Goal: Task Accomplishment & Management: Manage account settings

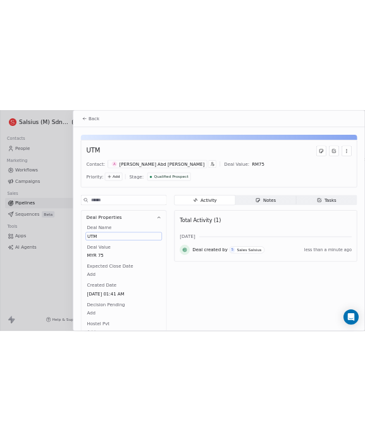
scroll to position [5, 0]
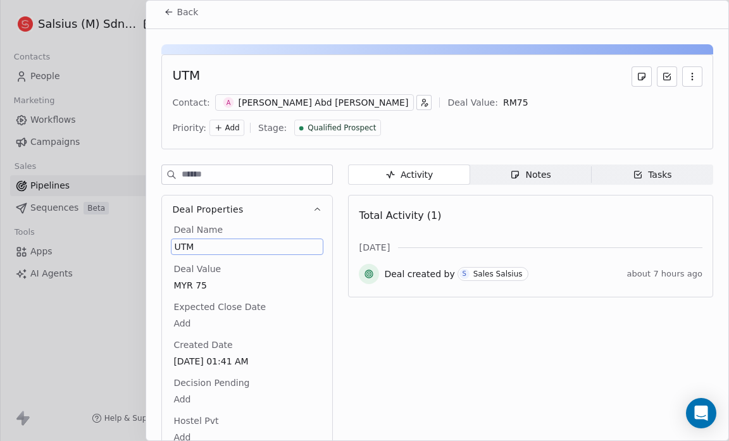
click at [266, 0] on html "Salsius (M) Sdn Bhd Contacts People Marketing Workflows Campaigns Sales Pipelin…" at bounding box center [364, 220] width 729 height 441
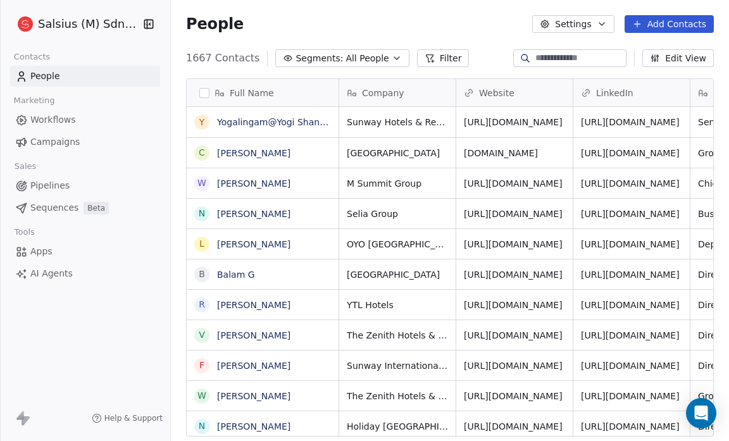
scroll to position [380, 550]
click at [47, 249] on span "Apps" at bounding box center [41, 251] width 22 height 13
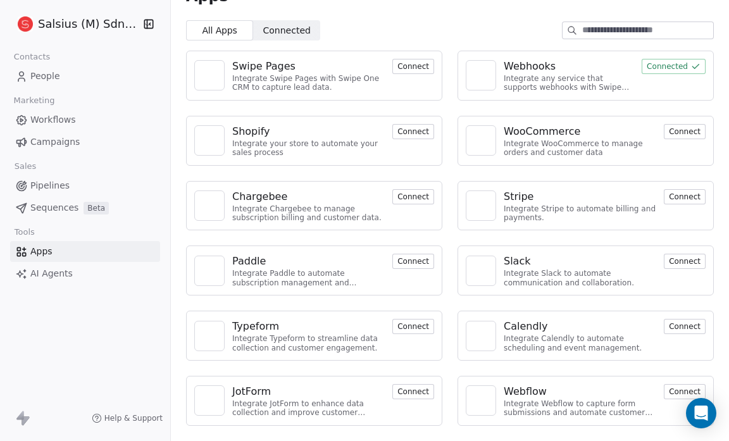
scroll to position [29, 0]
click at [289, 25] on span "Connected" at bounding box center [286, 29] width 47 height 13
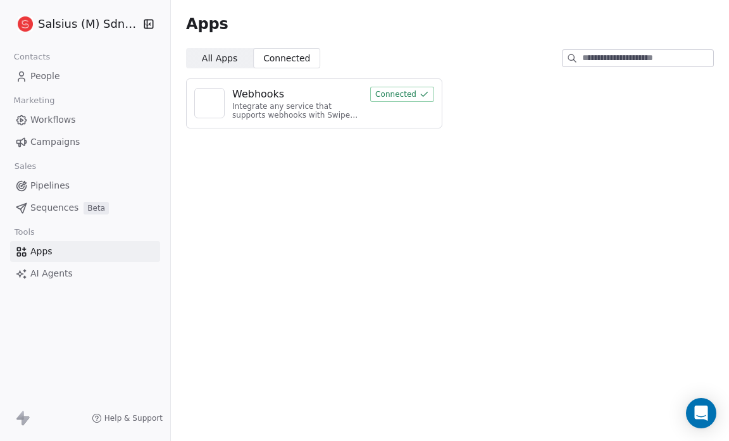
scroll to position [0, 0]
click at [46, 186] on span "Pipelines" at bounding box center [49, 185] width 39 height 13
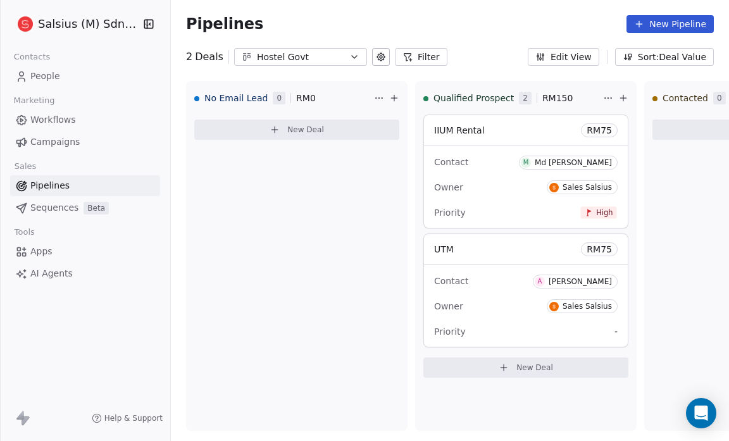
click at [580, 53] on button "Edit View" at bounding box center [564, 57] width 72 height 18
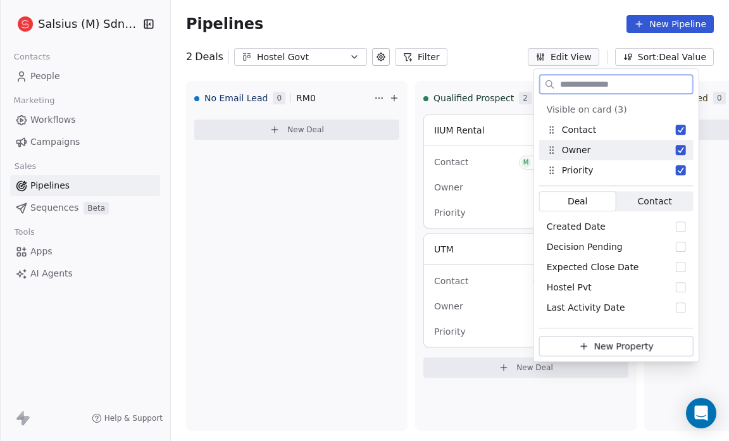
click at [681, 150] on button "Suggestions" at bounding box center [681, 150] width 10 height 10
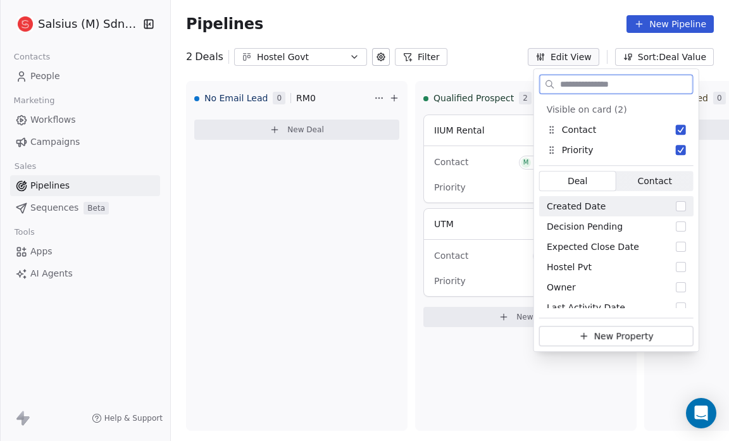
click at [644, 182] on span "Contact" at bounding box center [654, 181] width 34 height 13
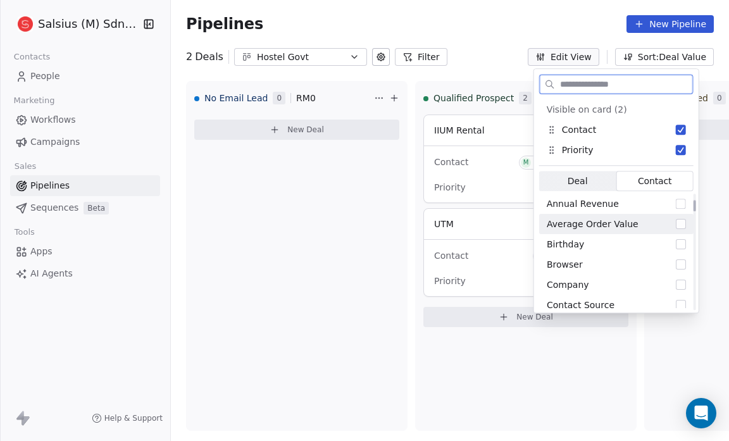
scroll to position [78, 0]
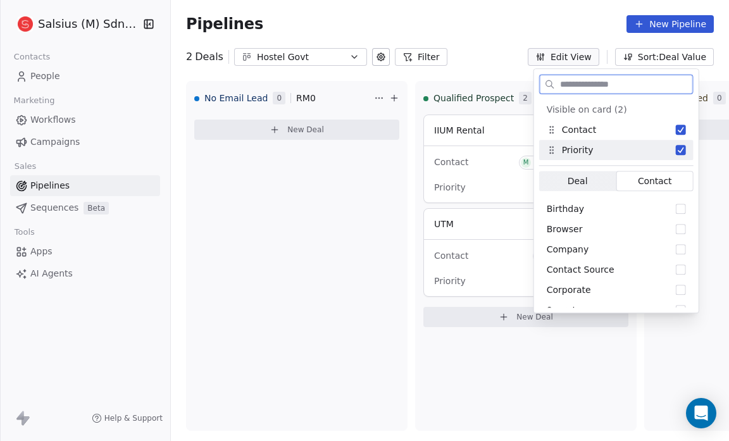
click at [681, 150] on button "Suggestions" at bounding box center [681, 150] width 10 height 10
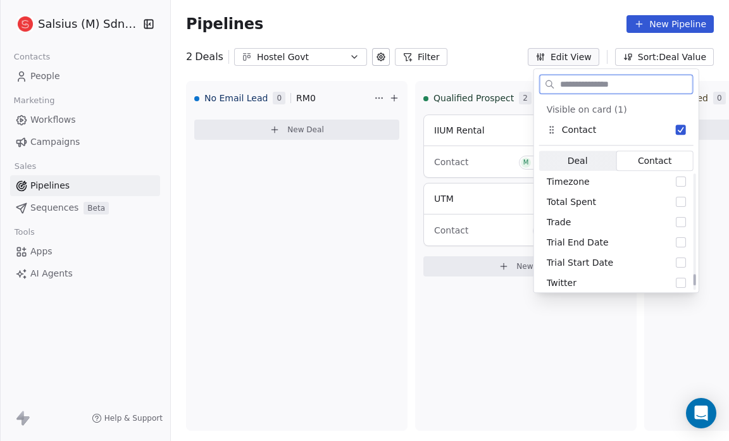
scroll to position [1083, 0]
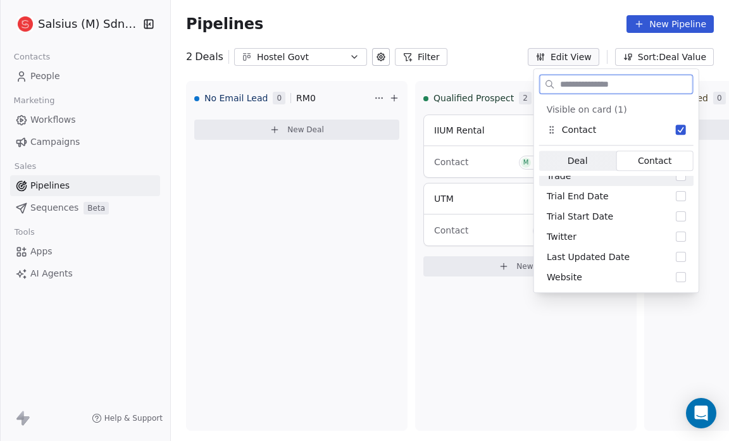
click at [661, 163] on span "Contact" at bounding box center [654, 160] width 34 height 13
click at [599, 161] on span "Deal Deal" at bounding box center [577, 161] width 77 height 20
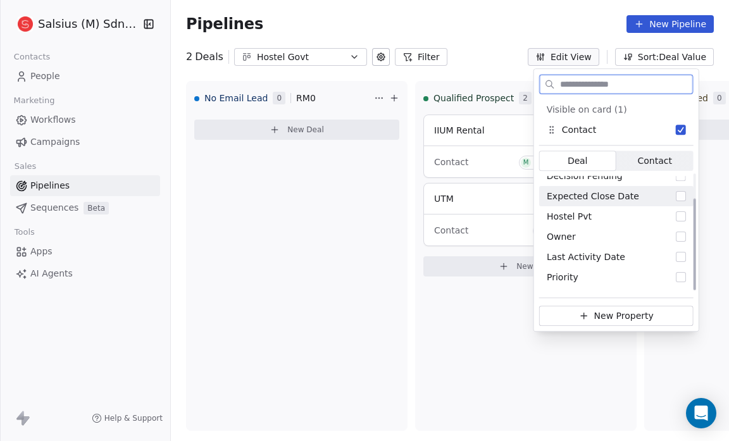
scroll to position [0, 0]
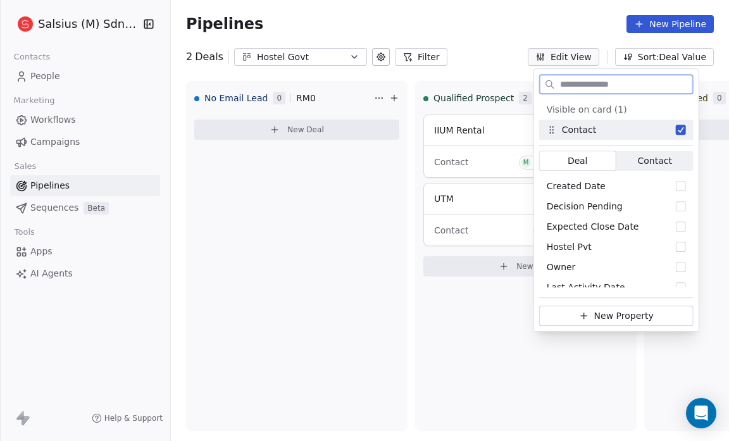
click at [656, 161] on span "Contact" at bounding box center [654, 160] width 34 height 13
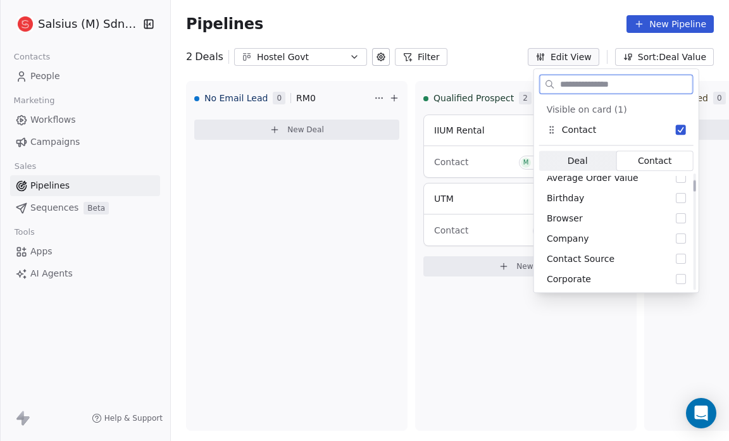
scroll to position [70, 0]
click at [680, 235] on button "Suggestions" at bounding box center [681, 238] width 10 height 10
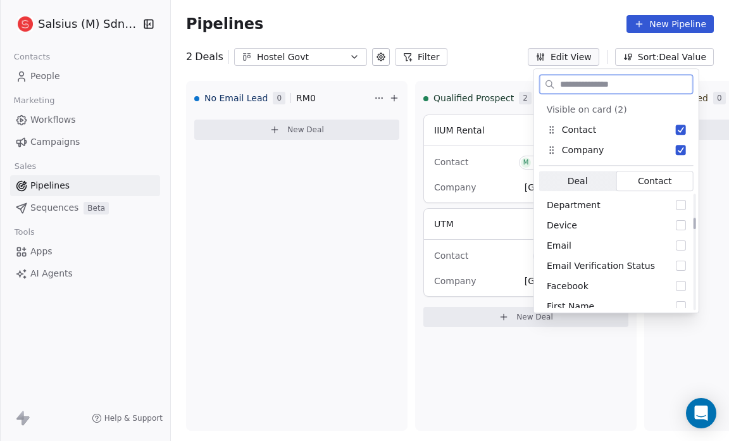
scroll to position [245, 0]
click at [680, 246] on button "Suggestions" at bounding box center [681, 245] width 10 height 10
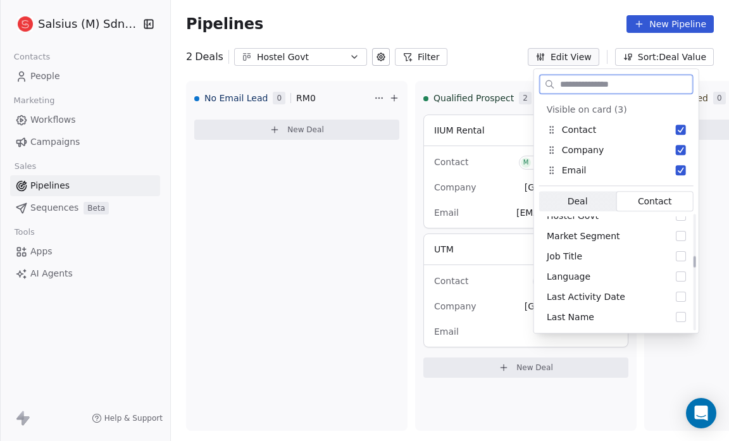
scroll to position [418, 0]
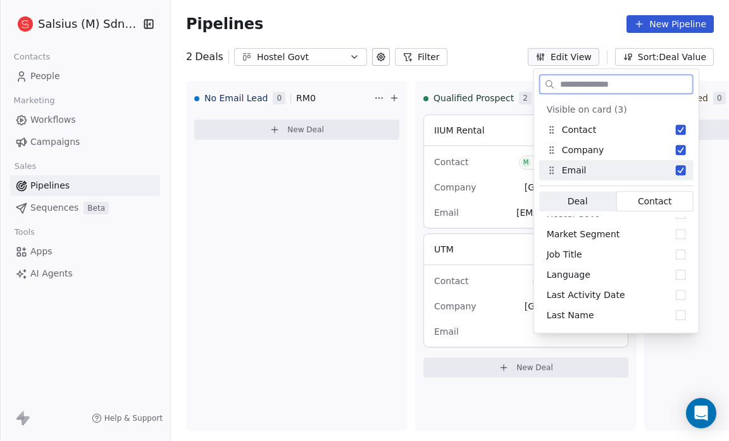
click at [682, 172] on button "Suggestions" at bounding box center [681, 170] width 10 height 10
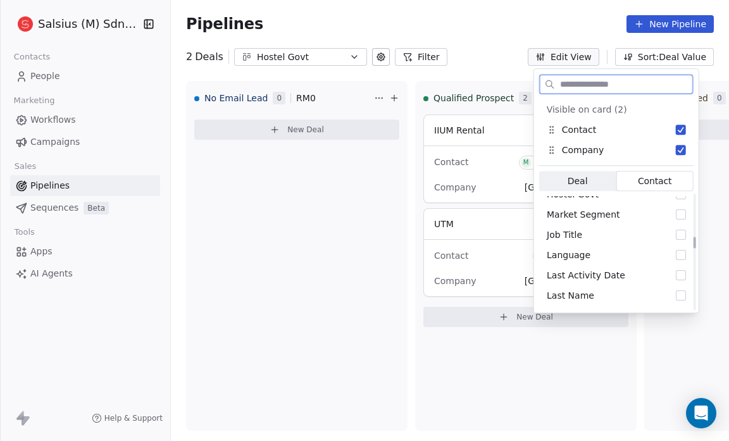
scroll to position [440, 0]
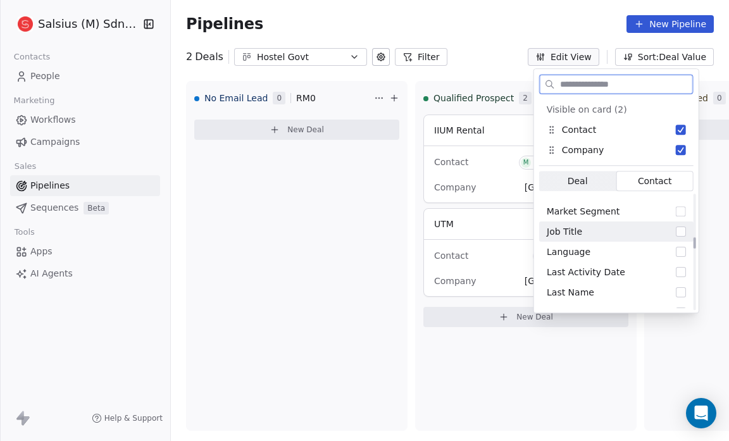
click at [678, 232] on button "Suggestions" at bounding box center [681, 232] width 10 height 10
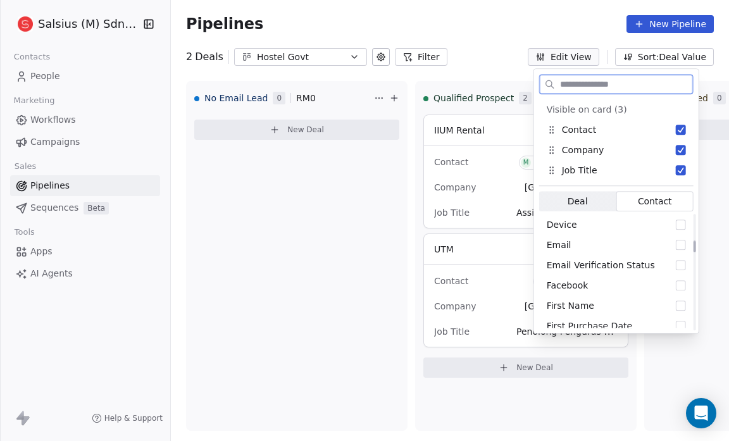
scroll to position [265, 0]
click at [680, 242] on button "Suggestions" at bounding box center [681, 245] width 10 height 10
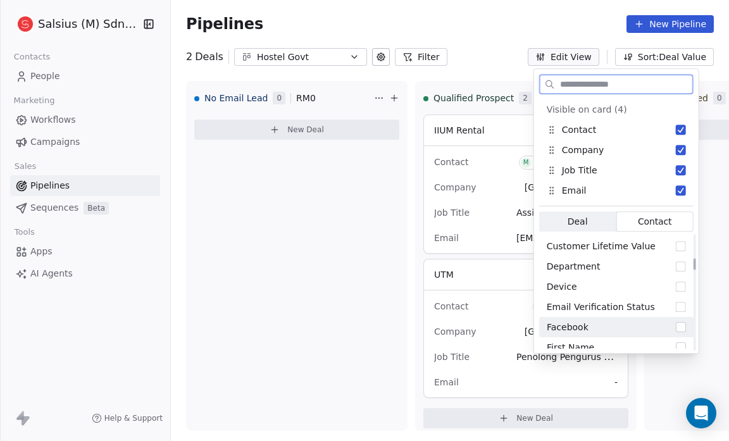
scroll to position [0, 0]
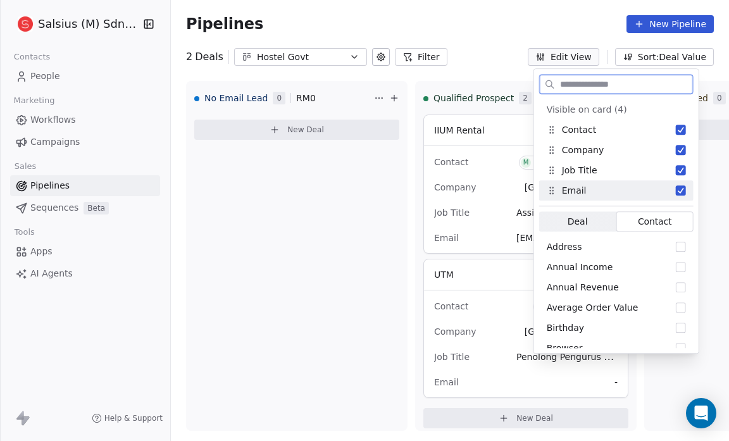
click at [587, 227] on span "Deal Deal" at bounding box center [577, 221] width 77 height 20
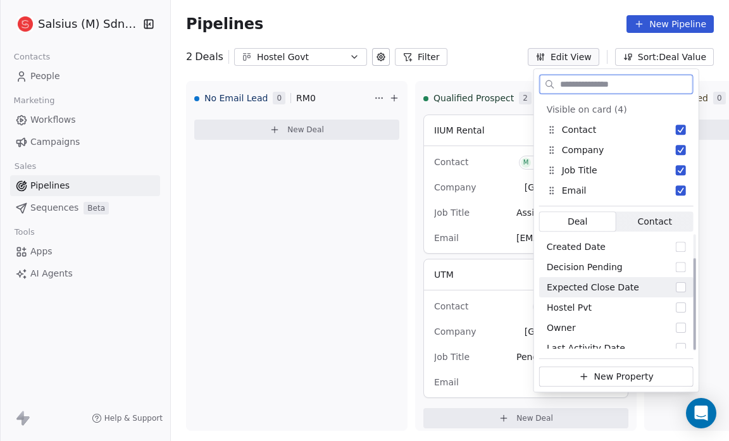
scroll to position [30, 0]
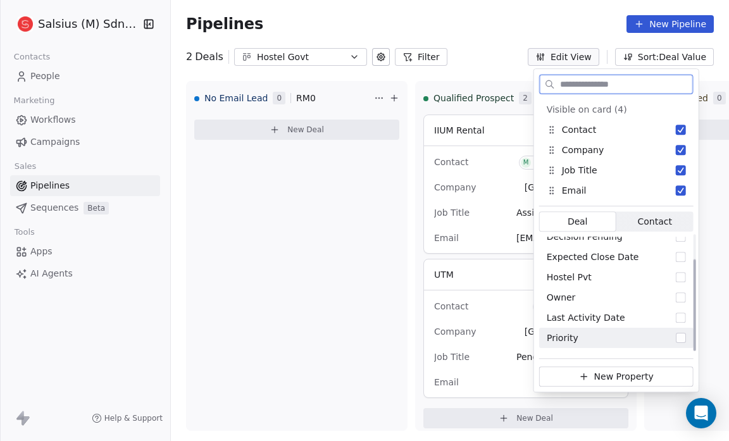
click at [681, 335] on button "Suggestions" at bounding box center [681, 338] width 10 height 10
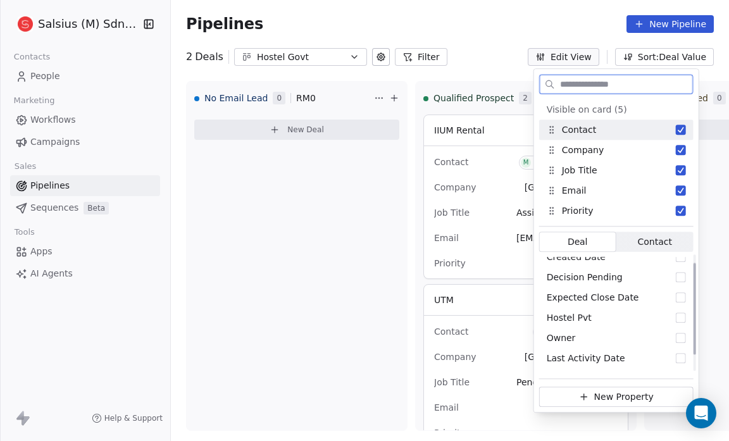
scroll to position [10, 0]
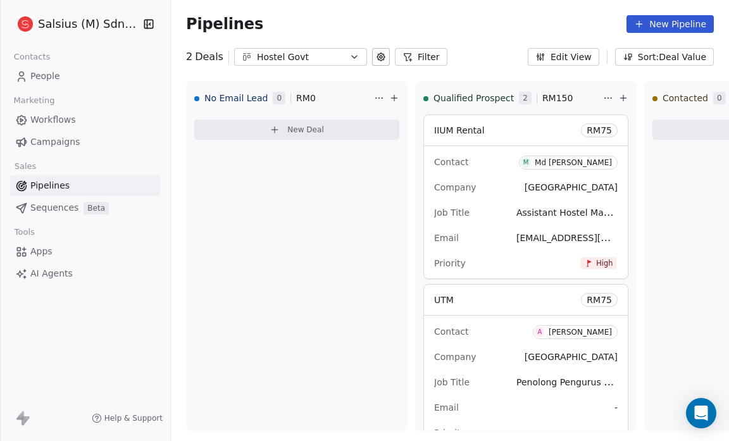
click at [519, 17] on div "Pipelines New Pipeline" at bounding box center [450, 24] width 528 height 18
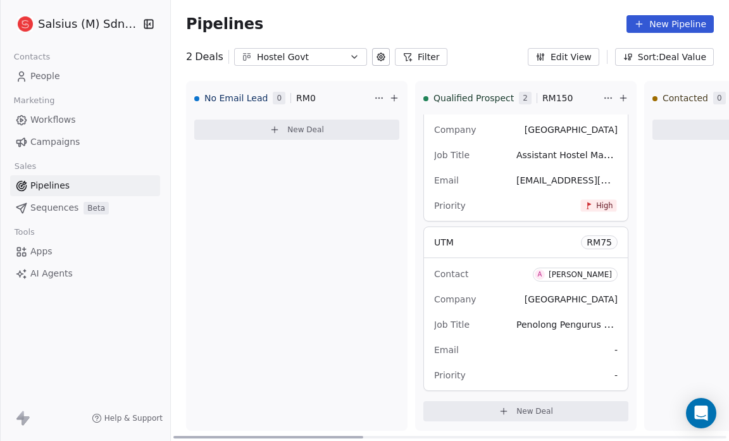
click at [473, 274] on div "Contact A Abdul Razak Abd Wahab" at bounding box center [526, 273] width 184 height 21
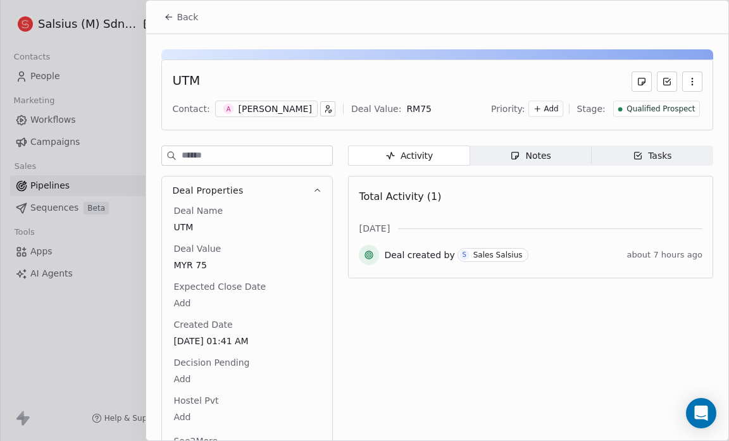
click at [191, 82] on div "UTM" at bounding box center [186, 82] width 28 height 20
click at [687, 78] on icon "button" at bounding box center [692, 82] width 10 height 10
click at [169, 18] on icon at bounding box center [169, 17] width 10 height 10
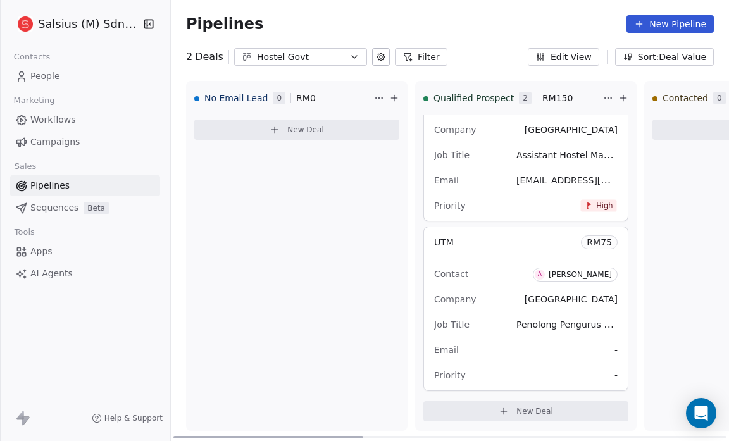
click at [432, 242] on div "UTM RM 75" at bounding box center [526, 242] width 204 height 30
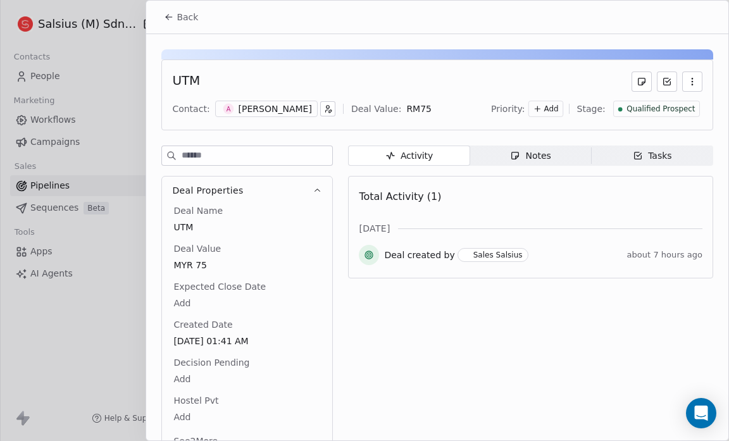
click at [528, 245] on div "Deal created by Sales Salsius about 7 hours ago" at bounding box center [531, 257] width 344 height 25
click at [170, 13] on icon at bounding box center [169, 17] width 10 height 10
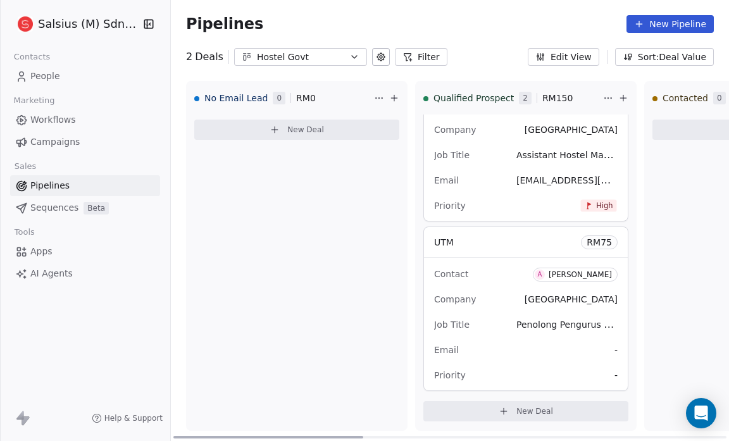
click at [537, 273] on div "A" at bounding box center [539, 275] width 4 height 10
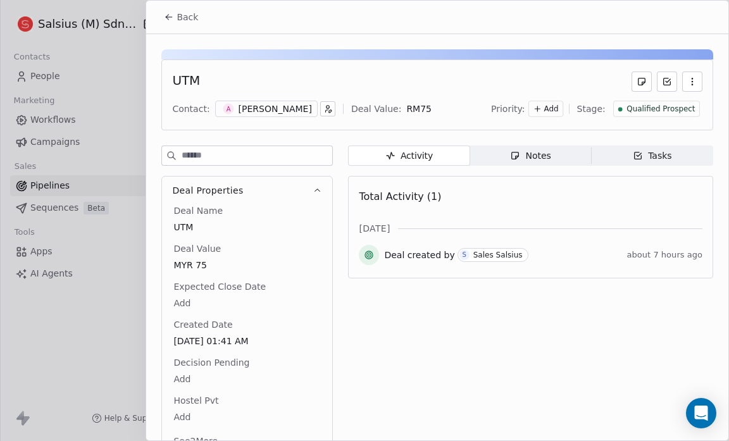
click at [172, 23] on button "Back" at bounding box center [180, 17] width 49 height 23
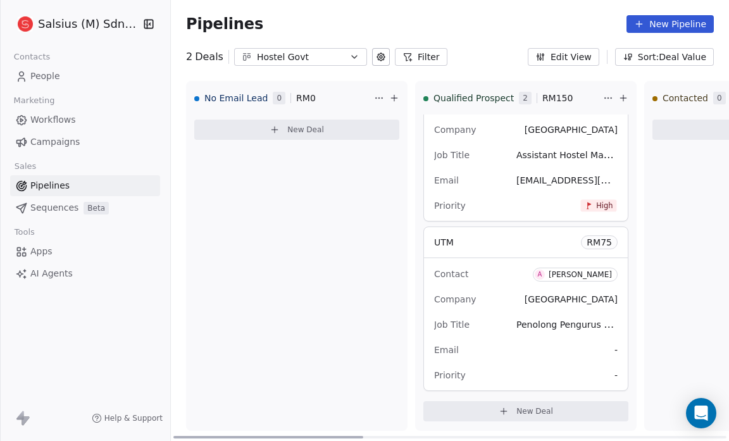
click at [458, 271] on span "Contact" at bounding box center [451, 274] width 34 height 10
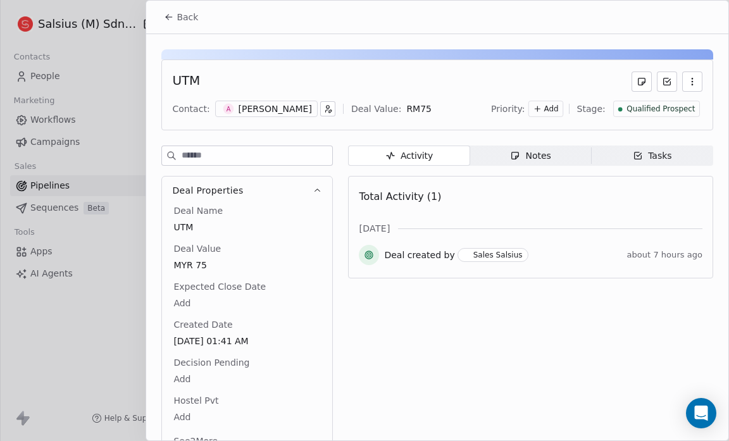
click at [458, 271] on div "Deal Properties Deal Name UTM Deal Value MYR 75 Expected Close Date Add Created…" at bounding box center [437, 305] width 552 height 318
click at [687, 80] on icon "button" at bounding box center [692, 82] width 10 height 10
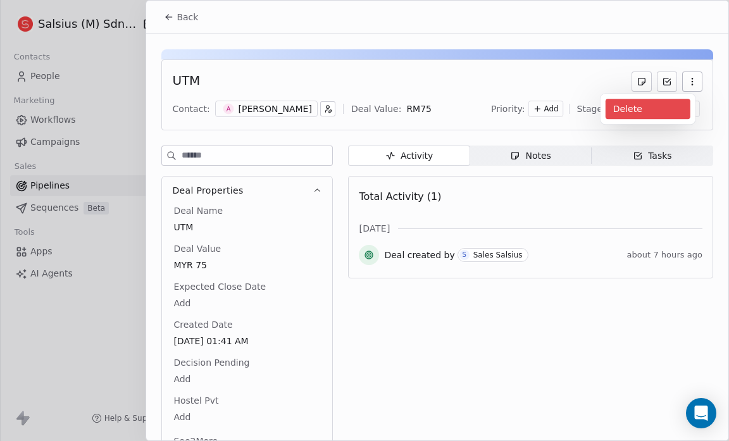
click at [637, 104] on div "Delete" at bounding box center [648, 109] width 85 height 20
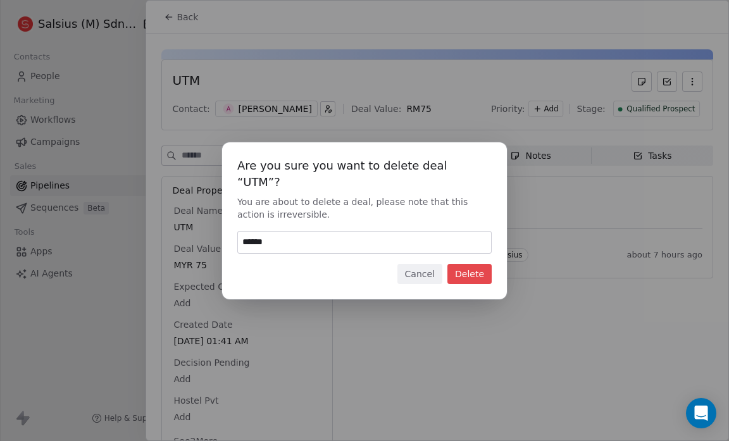
type input "******"
click at [475, 266] on button "Delete" at bounding box center [469, 274] width 44 height 20
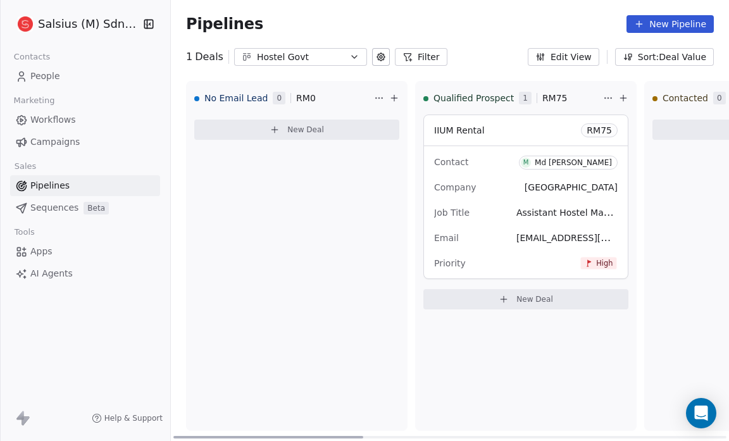
click at [520, 296] on span "New Deal" at bounding box center [534, 299] width 37 height 10
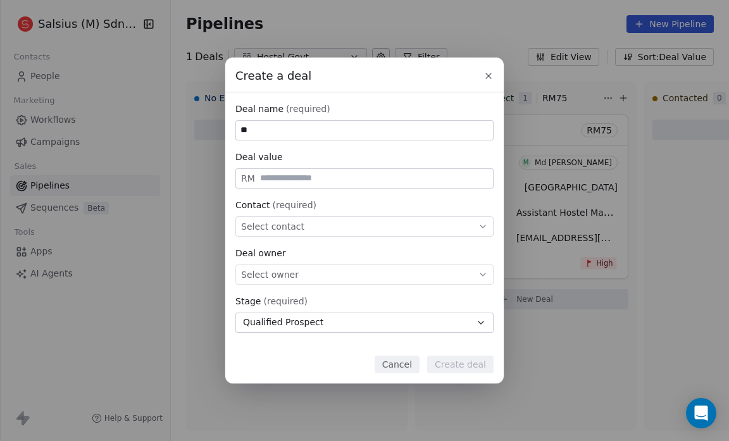
type input "*"
click at [332, 225] on div "Select contact" at bounding box center [364, 226] width 258 height 20
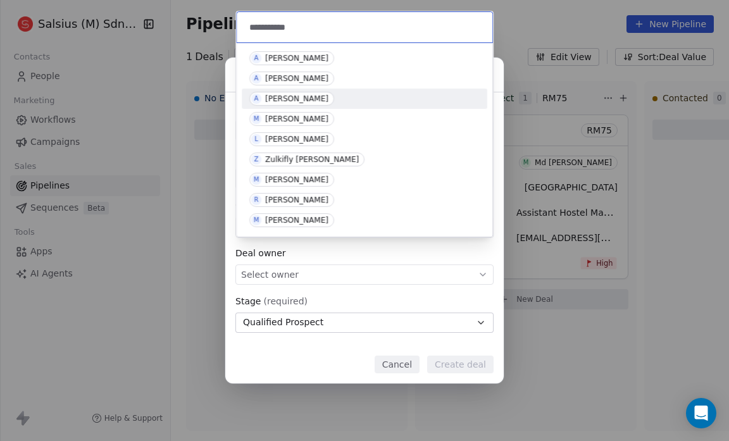
type input "**********"
click at [284, 104] on span "A Abdul Razak Abd Wahab" at bounding box center [291, 99] width 85 height 14
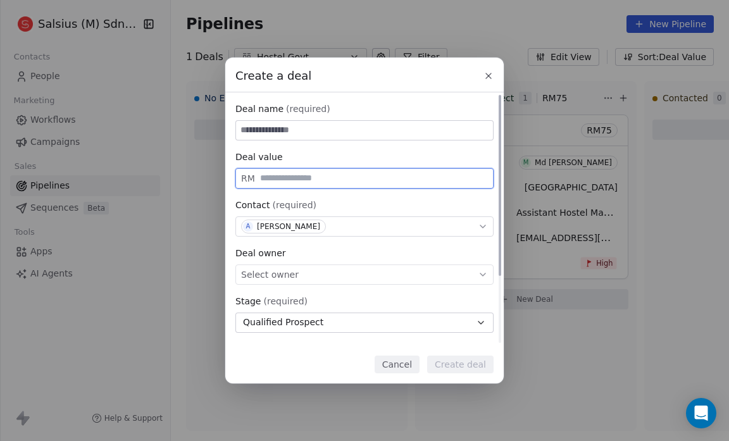
click at [258, 181] on input "text" at bounding box center [374, 177] width 233 height 9
click at [256, 275] on span "Select owner" at bounding box center [270, 274] width 58 height 13
type input "**"
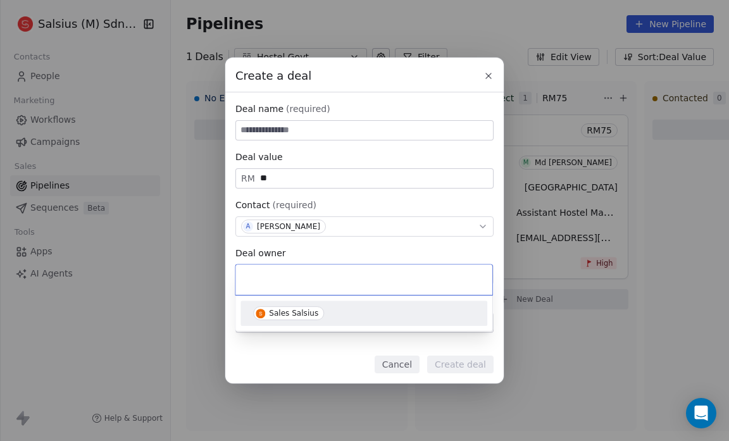
click at [267, 313] on span "Sales Salsius" at bounding box center [288, 313] width 71 height 14
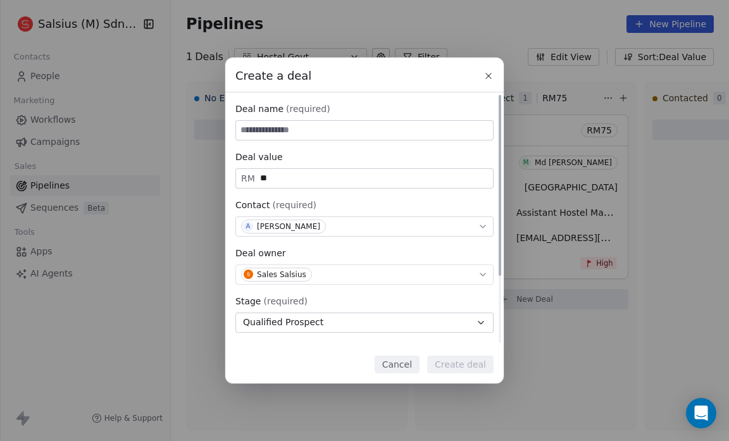
click at [247, 130] on input at bounding box center [364, 130] width 257 height 19
type input "**********"
click at [461, 367] on button "Create deal" at bounding box center [460, 365] width 66 height 18
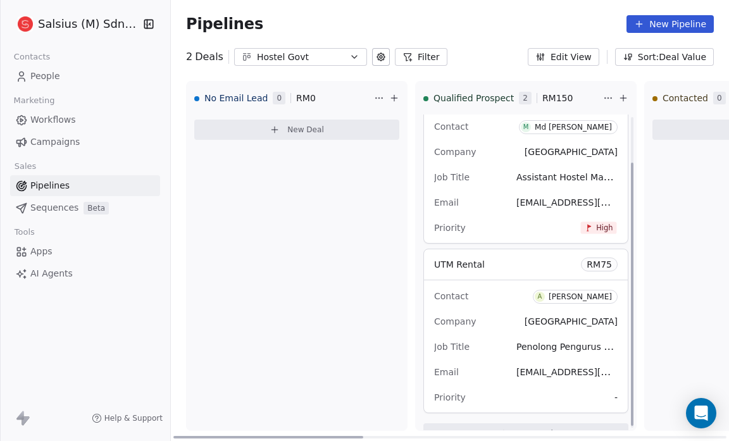
scroll to position [58, 0]
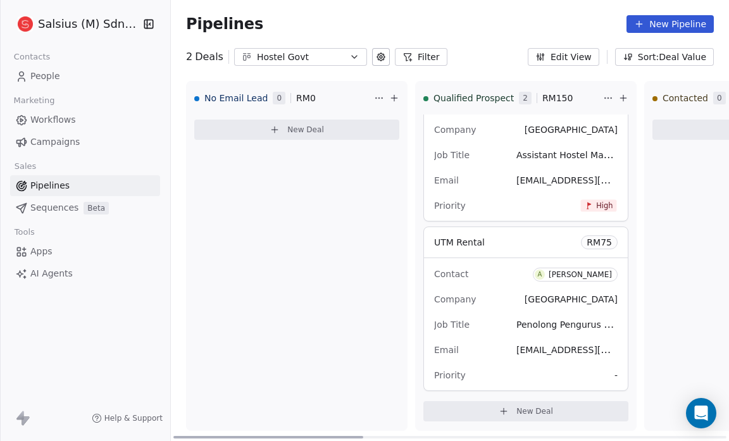
click at [616, 374] on span "-" at bounding box center [616, 375] width 3 height 13
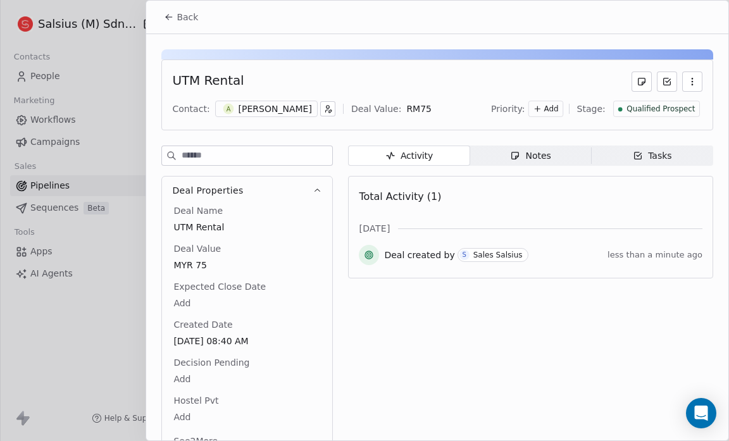
click at [557, 106] on span "Add" at bounding box center [551, 109] width 15 height 11
click at [538, 129] on span "High" at bounding box center [522, 134] width 38 height 13
click at [175, 16] on button "Back" at bounding box center [180, 17] width 49 height 23
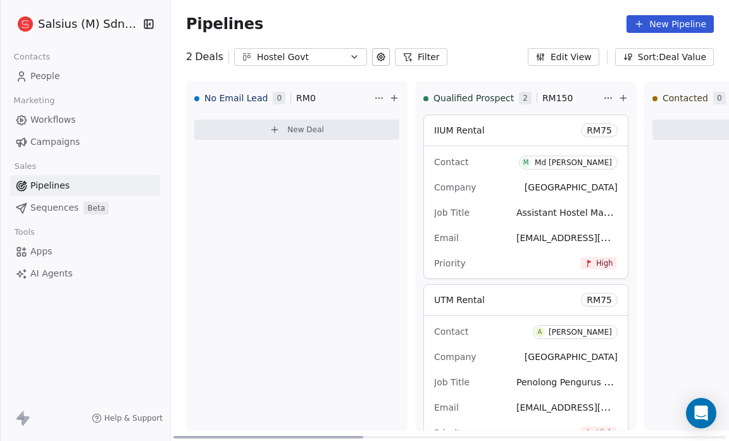
scroll to position [58, 0]
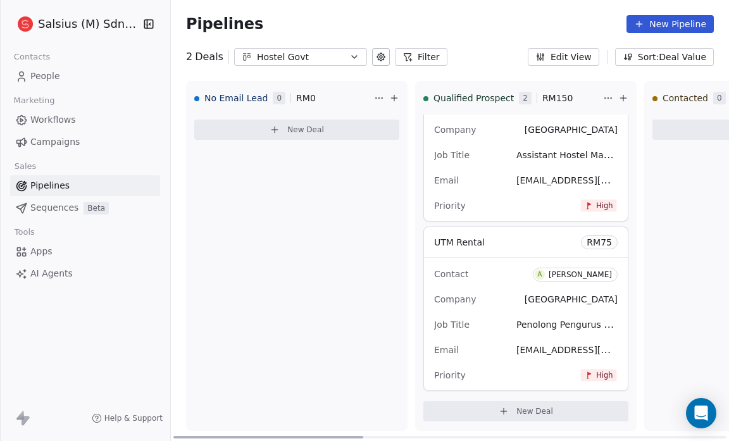
click at [504, 408] on icon at bounding box center [504, 411] width 0 height 6
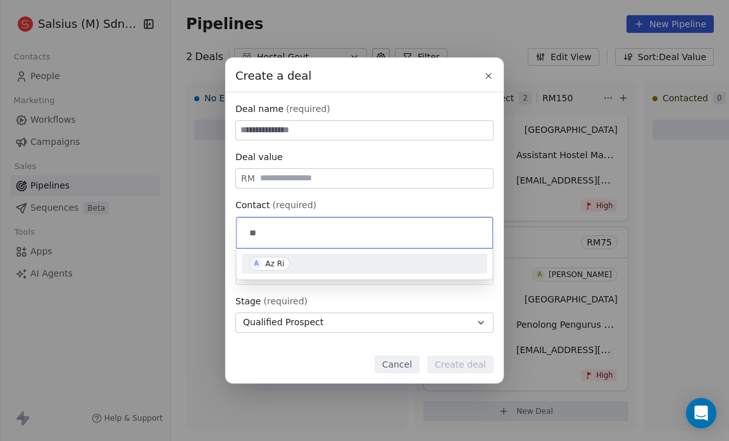
type input "**"
click at [273, 265] on div "Az Ri" at bounding box center [274, 263] width 19 height 9
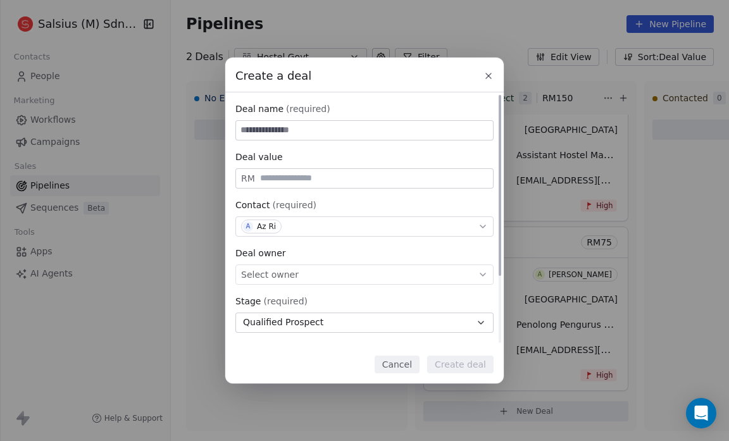
click at [261, 178] on input "text" at bounding box center [374, 177] width 233 height 9
type input "**"
click at [240, 131] on input at bounding box center [364, 130] width 257 height 19
click at [284, 274] on span "Select owner" at bounding box center [270, 274] width 58 height 13
type input "**********"
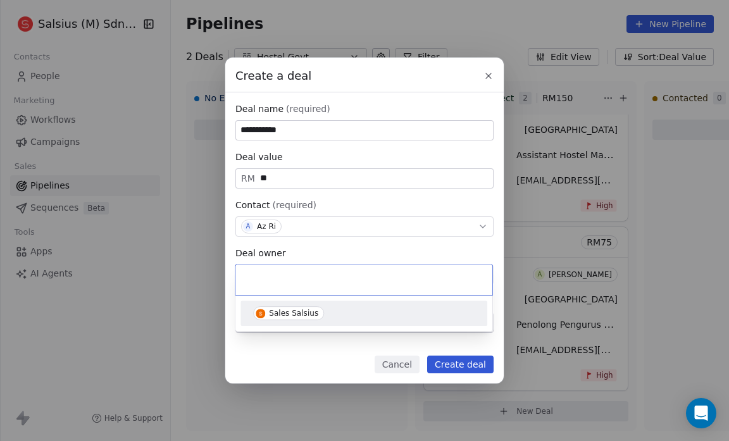
click at [278, 315] on div "Sales Salsius" at bounding box center [293, 313] width 49 height 9
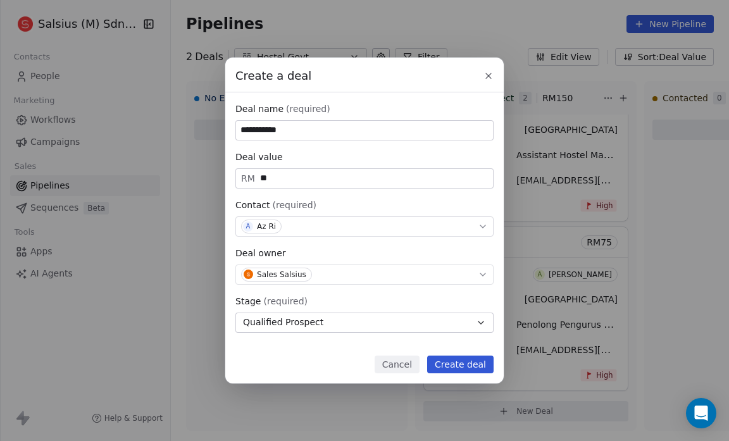
click at [453, 368] on button "Create deal" at bounding box center [460, 365] width 66 height 18
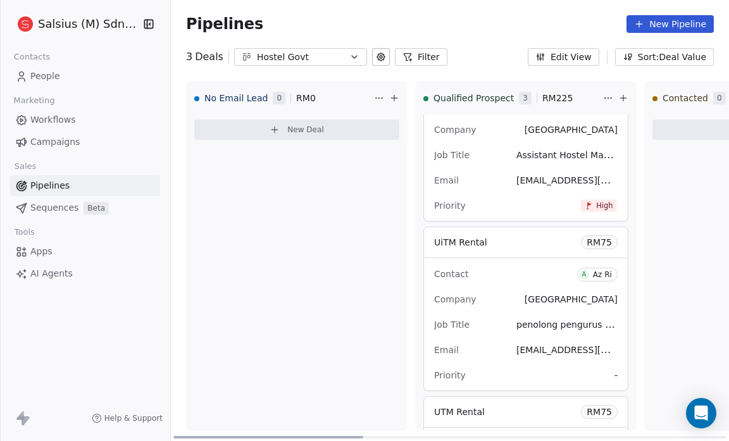
click at [616, 373] on span "-" at bounding box center [616, 375] width 3 height 13
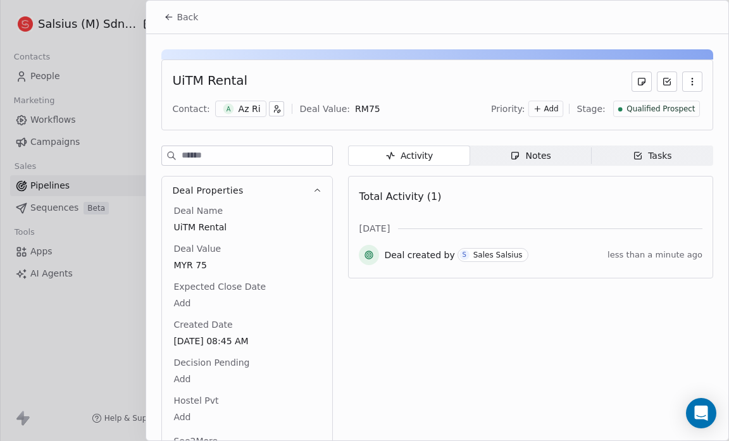
click at [556, 108] on span "Add" at bounding box center [551, 109] width 15 height 11
click at [535, 135] on span "High" at bounding box center [528, 134] width 18 height 10
click at [178, 19] on span "Back" at bounding box center [188, 17] width 22 height 13
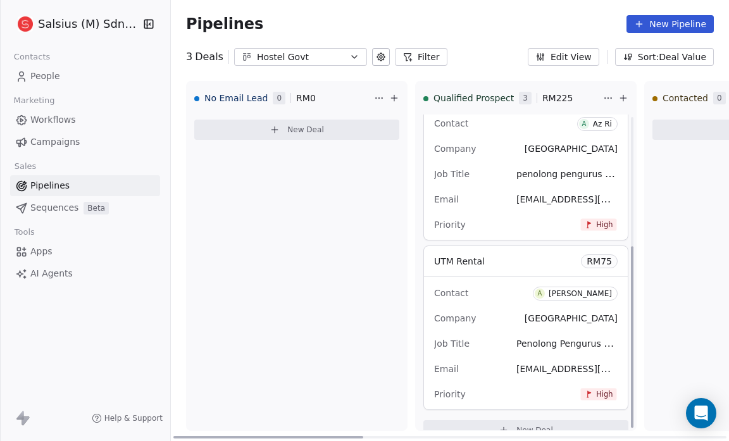
scroll to position [227, 0]
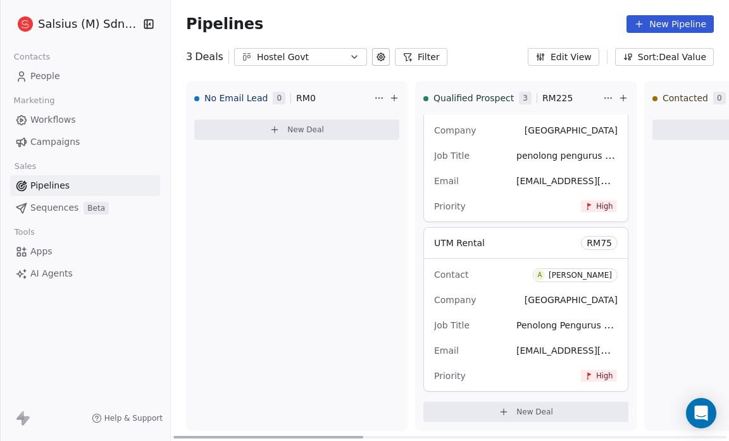
click at [527, 413] on span "New Deal" at bounding box center [534, 412] width 37 height 10
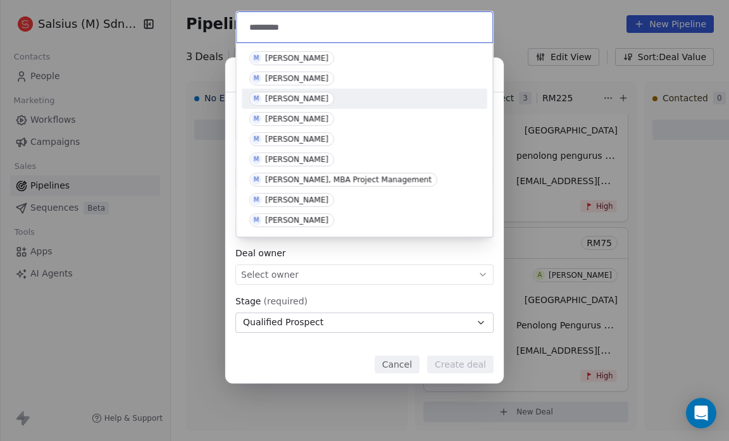
type input "*********"
click at [351, 101] on div "M MOHD RAIZOL RAMLI" at bounding box center [364, 99] width 230 height 14
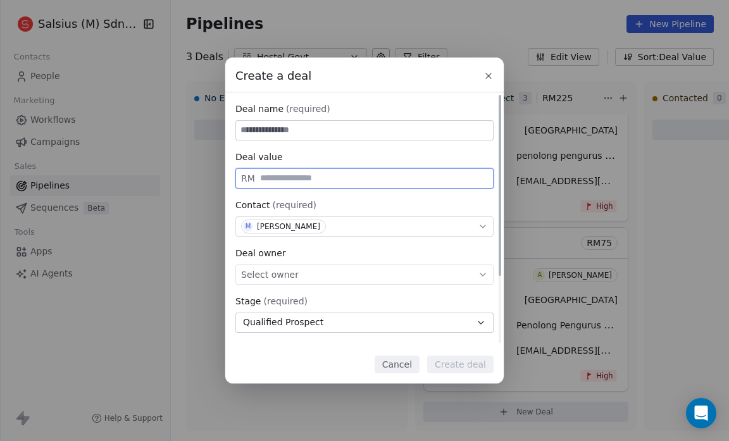
click at [262, 178] on input "text" at bounding box center [374, 177] width 233 height 9
type input "**"
click at [245, 130] on input at bounding box center [364, 130] width 257 height 19
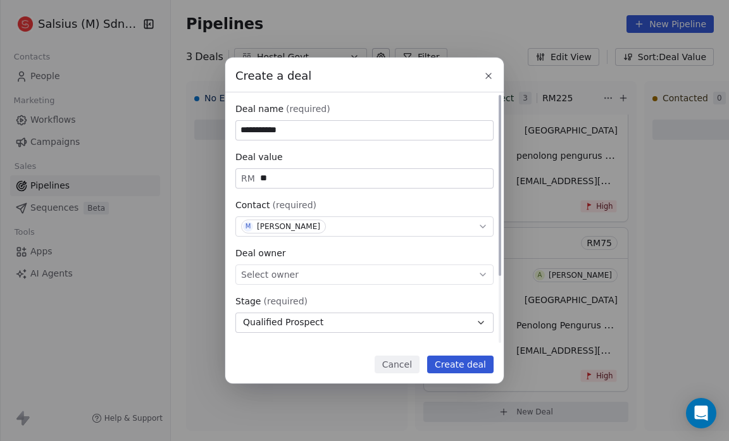
click at [353, 270] on div "Select owner" at bounding box center [364, 275] width 258 height 20
type input "**********"
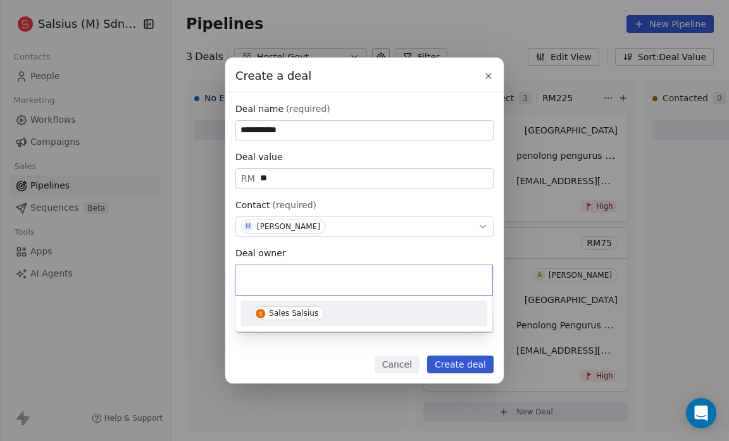
click at [345, 313] on div "Sales Salsius" at bounding box center [364, 313] width 222 height 14
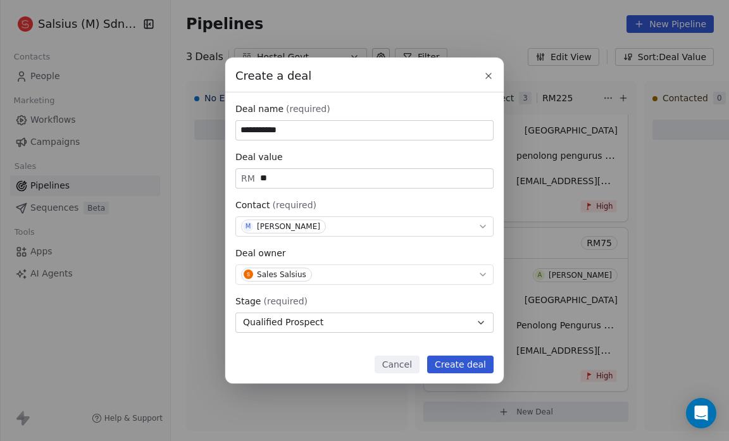
click at [453, 366] on button "Create deal" at bounding box center [460, 365] width 66 height 18
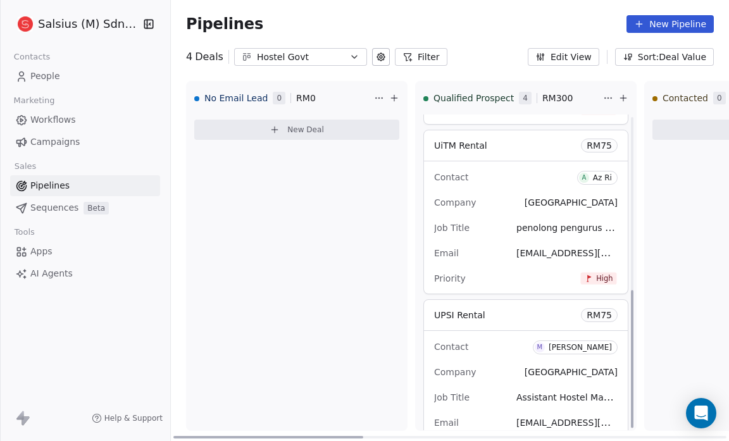
scroll to position [396, 0]
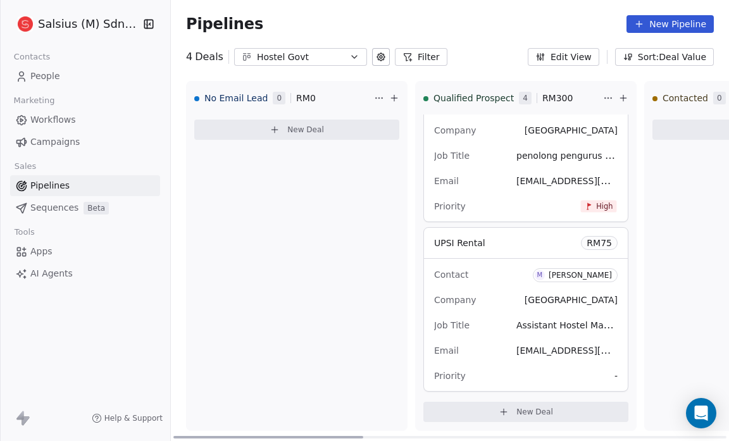
click at [616, 373] on span "-" at bounding box center [616, 376] width 3 height 13
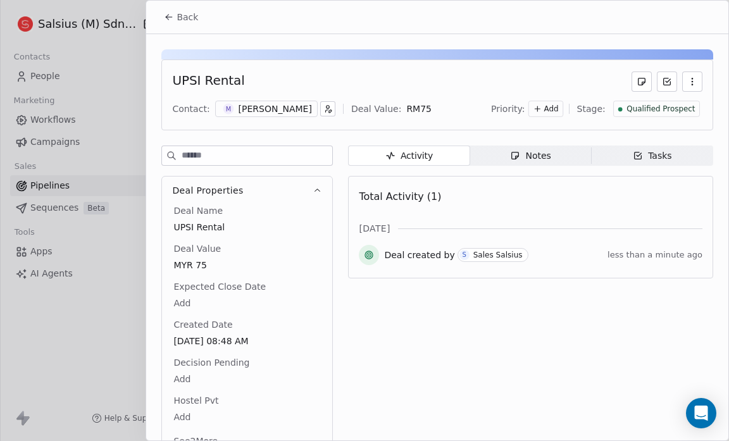
click at [550, 109] on span "Add" at bounding box center [551, 109] width 15 height 11
click at [534, 133] on span "High" at bounding box center [528, 134] width 18 height 10
click at [182, 16] on span "Back" at bounding box center [188, 17] width 22 height 13
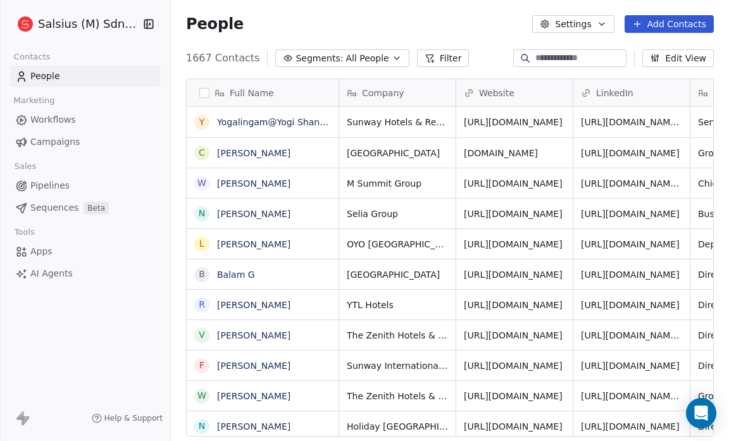
scroll to position [380, 550]
click at [392, 55] on icon "button" at bounding box center [397, 58] width 10 height 10
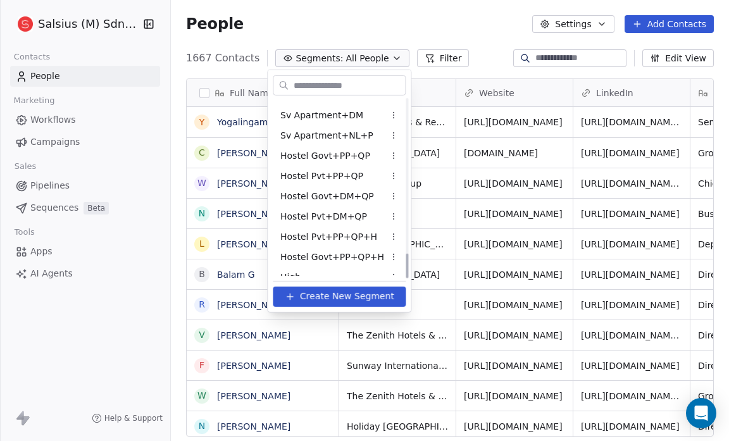
scroll to position [1101, 0]
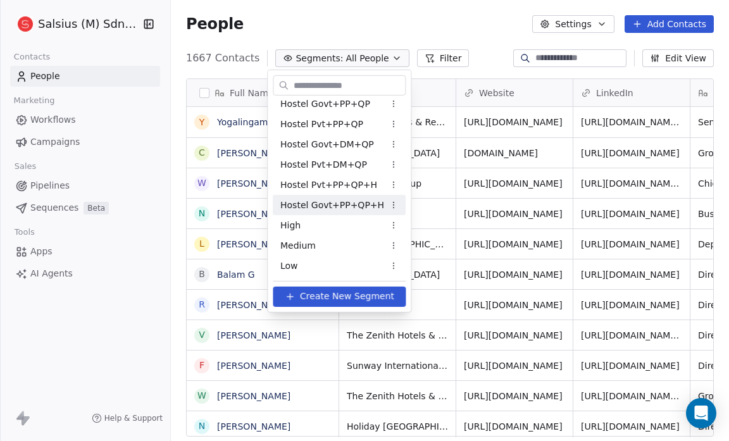
click at [347, 204] on span "Hostel Govt+PP+QP+H" at bounding box center [332, 204] width 104 height 13
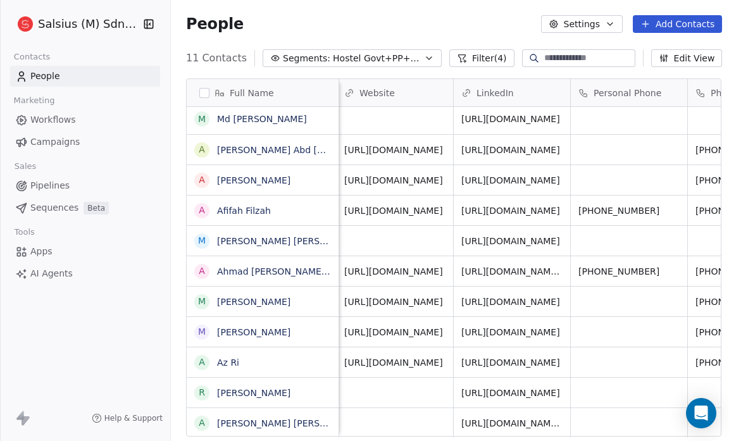
scroll to position [8, 471]
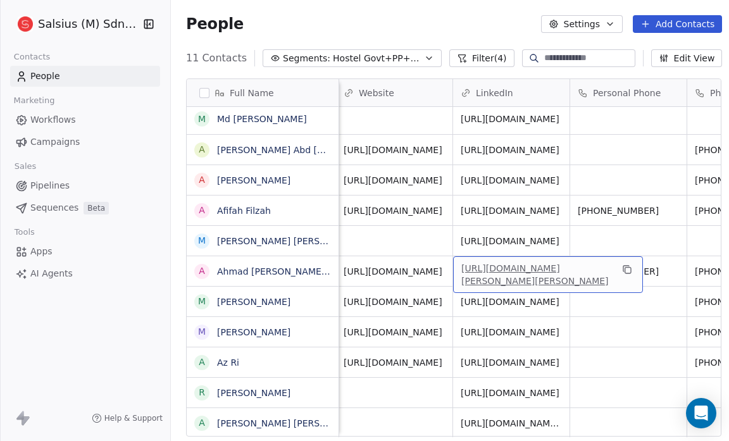
click at [531, 263] on link "[URL][DOMAIN_NAME][PERSON_NAME][PERSON_NAME]" at bounding box center [534, 274] width 147 height 23
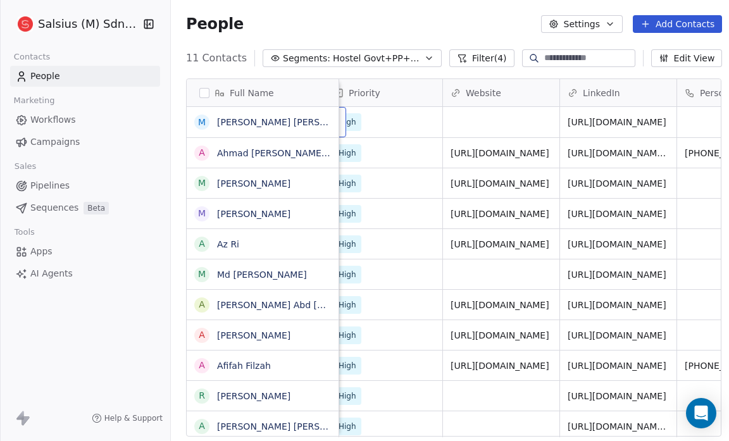
scroll to position [0, 0]
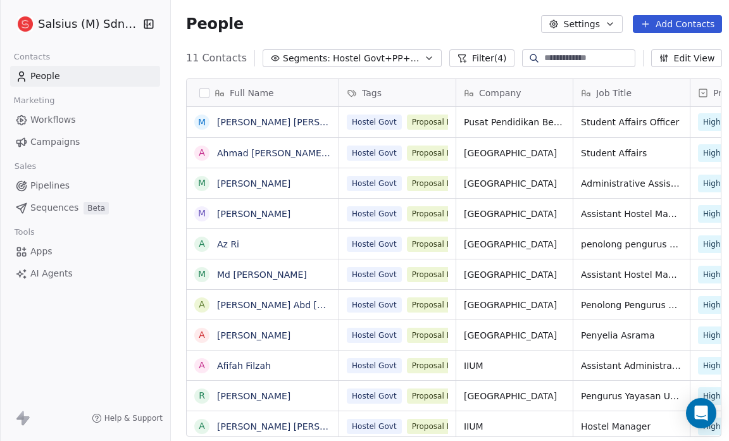
click at [427, 58] on icon "button" at bounding box center [429, 58] width 5 height 3
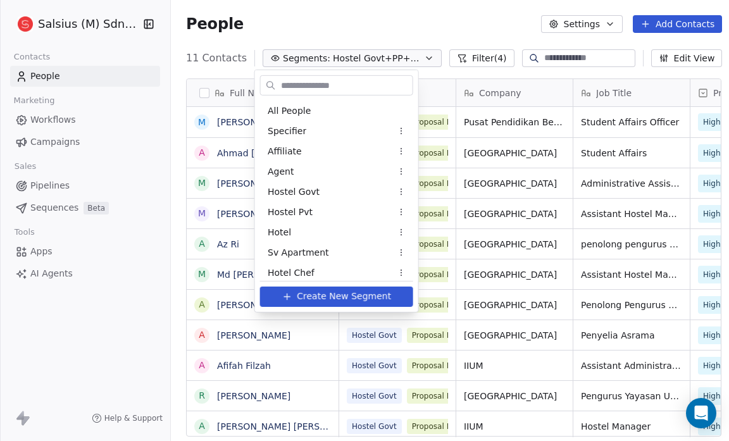
scroll to position [1040, 0]
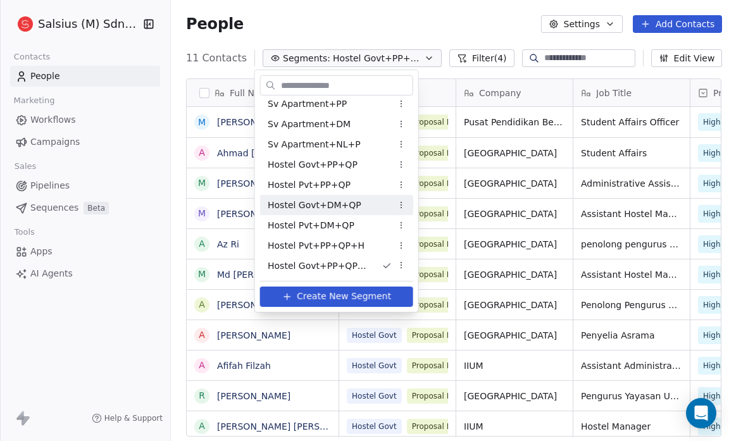
click at [333, 210] on span "Hostel Govt+DM+QP" at bounding box center [315, 204] width 94 height 13
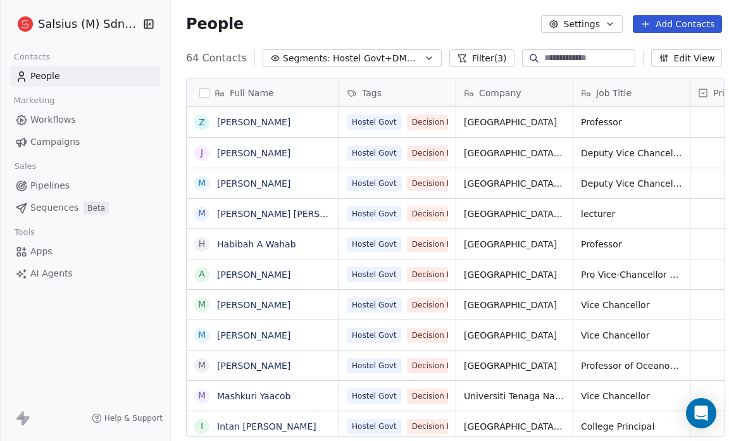
scroll to position [380, 561]
click at [427, 59] on icon "button" at bounding box center [429, 58] width 5 height 3
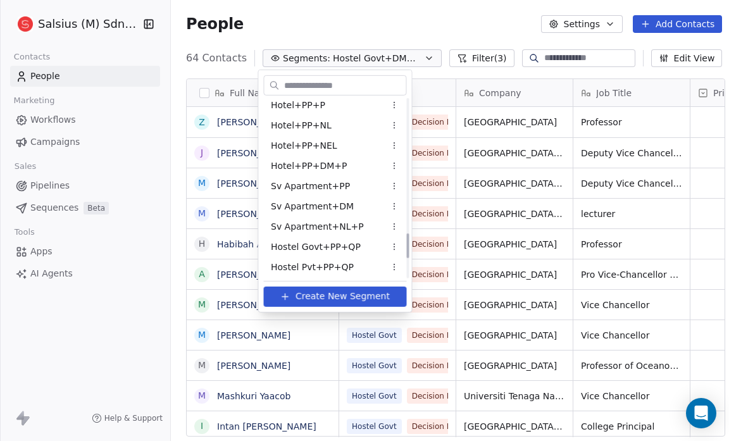
scroll to position [958, 0]
click at [347, 256] on div "Hostel Pvt+PP+QP" at bounding box center [334, 266] width 143 height 20
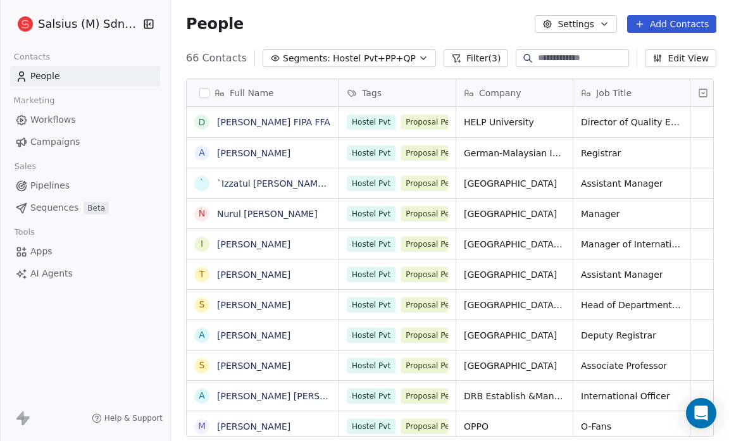
scroll to position [380, 551]
click at [418, 56] on icon "button" at bounding box center [423, 58] width 10 height 10
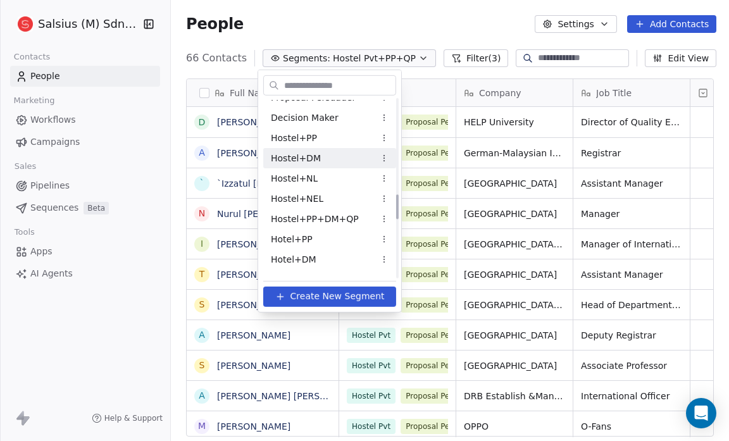
scroll to position [681, 0]
click at [329, 133] on div "Hostel+PP" at bounding box center [329, 138] width 133 height 20
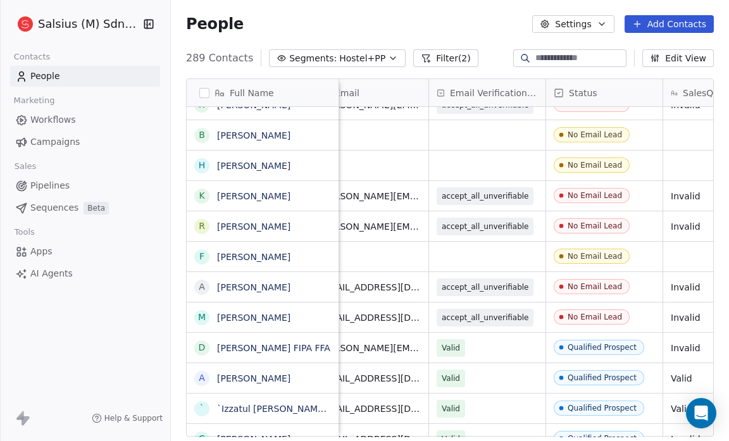
scroll to position [0, 731]
click at [375, 22] on div "People Settings Add Contacts" at bounding box center [450, 24] width 528 height 18
click at [430, 56] on button "Filter (2)" at bounding box center [445, 58] width 65 height 18
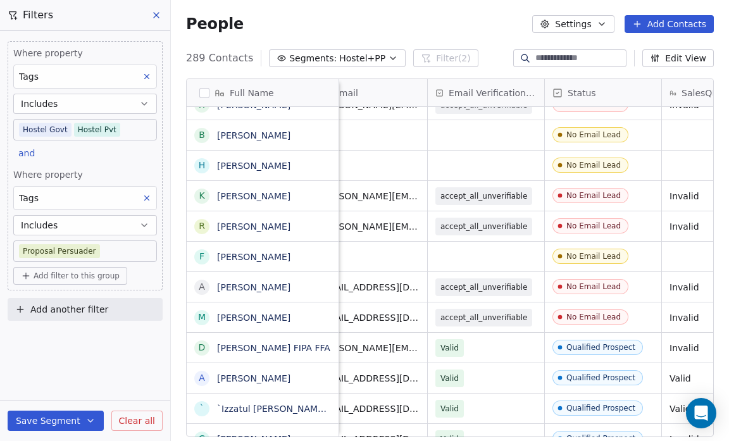
click at [117, 127] on body "Salsius (M) Sdn Bhd Contacts People Marketing Workflows Campaigns Sales Pipelin…" at bounding box center [364, 220] width 729 height 441
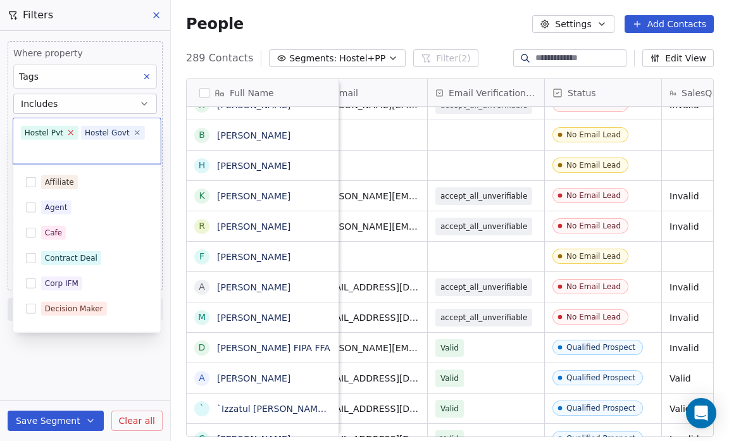
click at [69, 132] on icon at bounding box center [71, 132] width 4 height 4
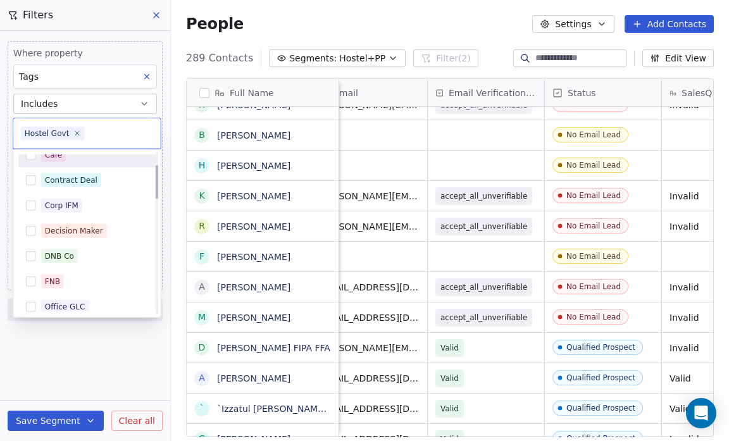
scroll to position [0, 0]
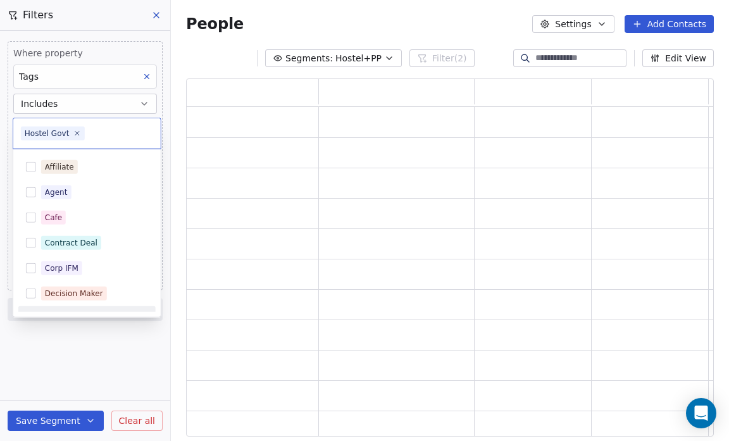
click at [113, 328] on html "Salsius (M) Sdn Bhd Contacts People Marketing Workflows Campaigns Sales Pipelin…" at bounding box center [364, 220] width 729 height 441
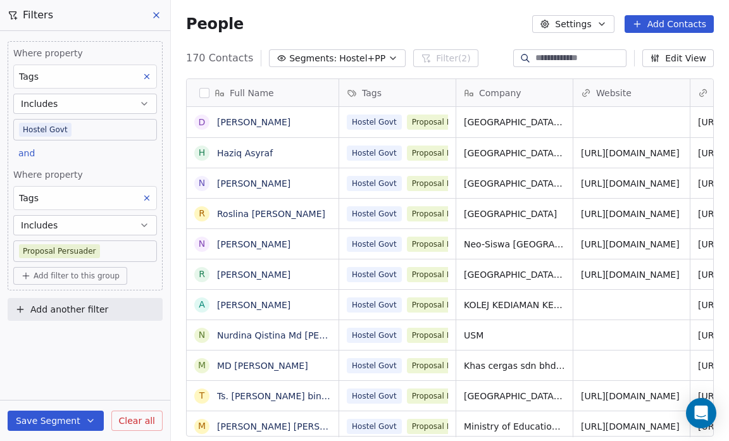
scroll to position [380, 550]
click at [76, 276] on span "Add filter to this group" at bounding box center [77, 276] width 86 height 10
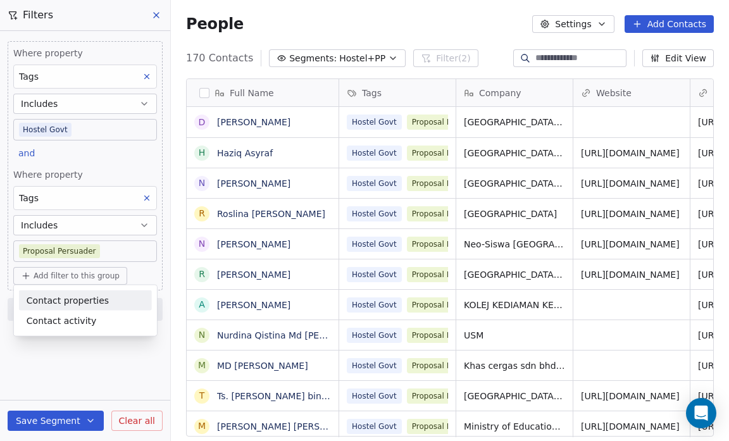
click at [73, 303] on span "Contact properties" at bounding box center [68, 300] width 82 height 13
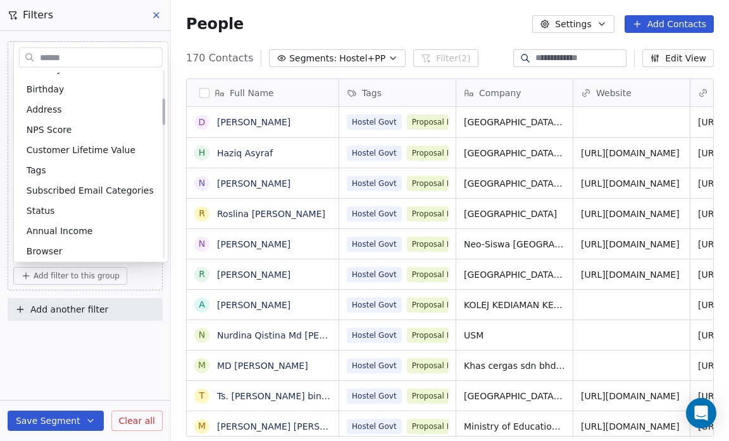
scroll to position [197, 0]
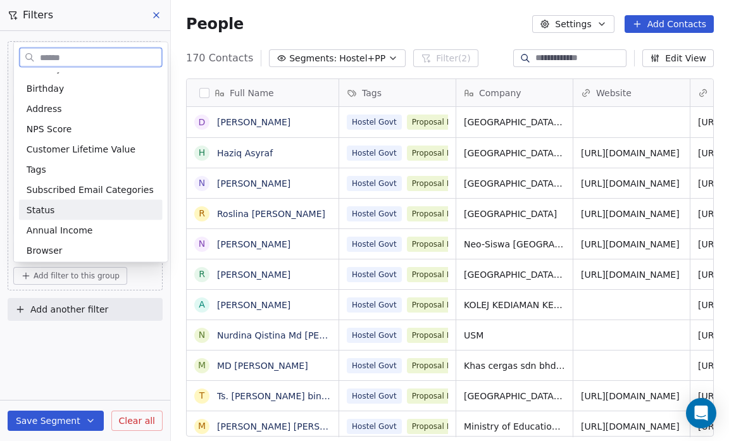
click at [58, 207] on div "Status" at bounding box center [91, 210] width 128 height 13
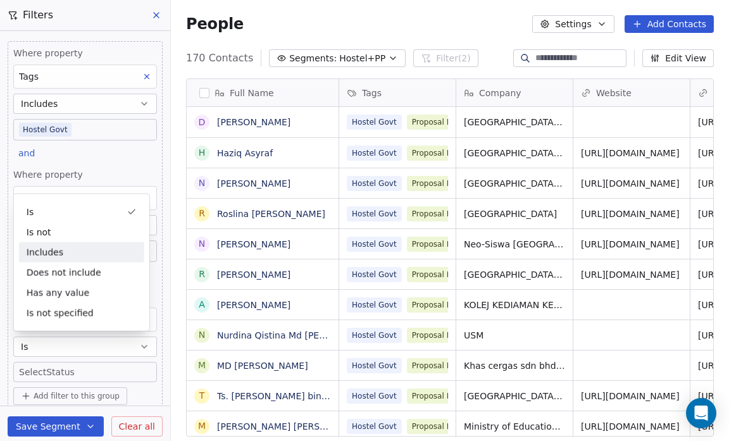
click at [54, 250] on div "Includes" at bounding box center [81, 252] width 125 height 20
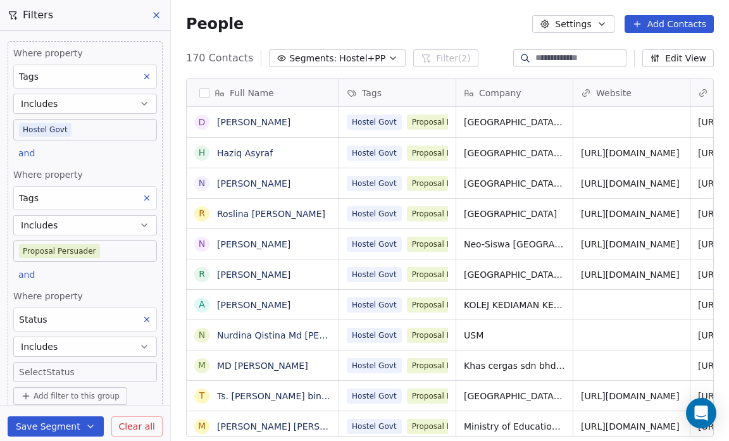
scroll to position [35, 0]
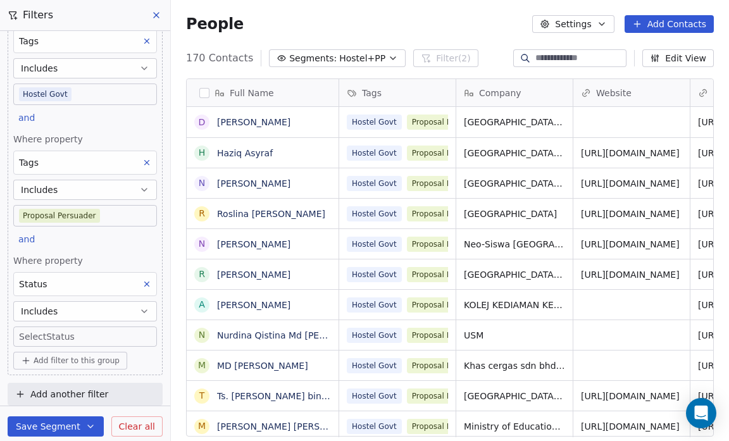
click at [51, 334] on body "Salsius (M) Sdn Bhd Contacts People Marketing Workflows Campaigns Sales Pipelin…" at bounding box center [364, 220] width 729 height 441
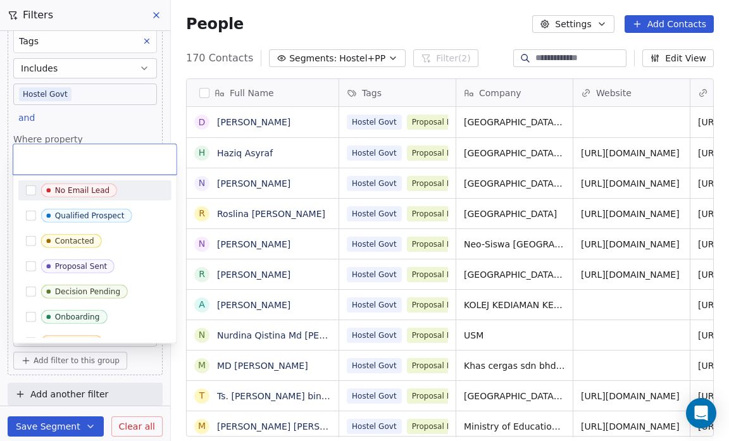
click at [51, 334] on div "Converted" at bounding box center [94, 342] width 153 height 20
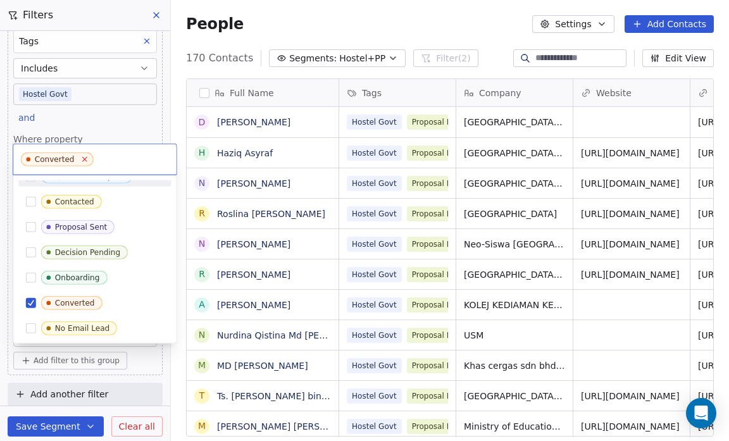
click at [85, 158] on icon at bounding box center [84, 159] width 8 height 8
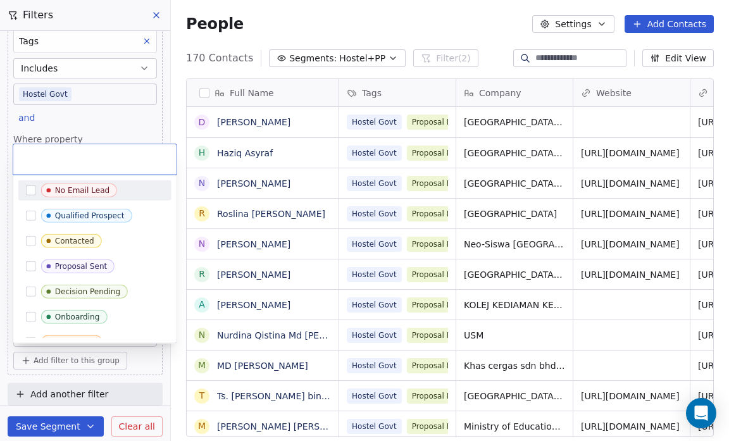
click at [30, 191] on button "Suggestions" at bounding box center [31, 190] width 10 height 10
click at [0, 333] on html "Salsius (M) Sdn Bhd Contacts People Marketing Workflows Campaigns Sales Pipelin…" at bounding box center [364, 220] width 729 height 441
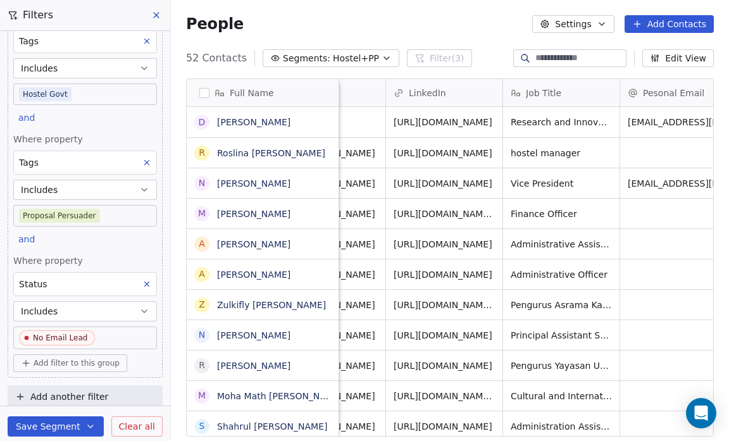
scroll to position [4, 304]
click at [68, 394] on span "Add another filter" at bounding box center [69, 396] width 78 height 13
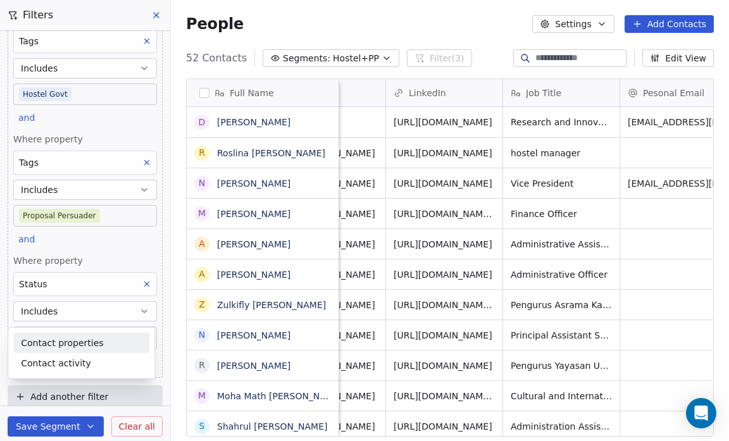
click at [61, 337] on span "Contact properties" at bounding box center [62, 342] width 82 height 13
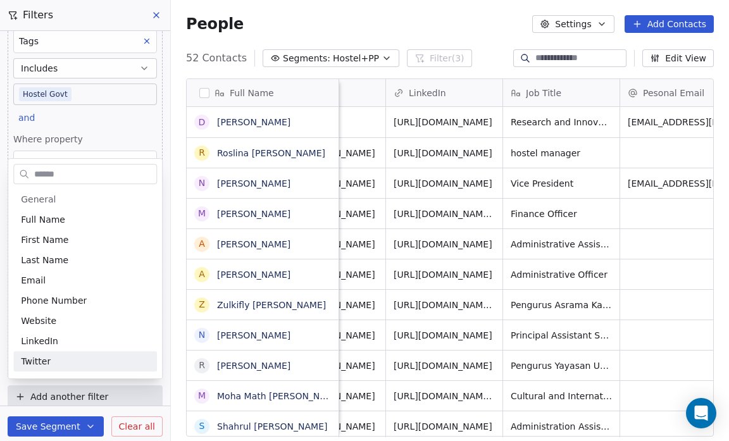
click at [51, 396] on html "Salsius (M) Sdn Bhd Contacts People Marketing Workflows Campaigns Sales Pipelin…" at bounding box center [364, 220] width 729 height 441
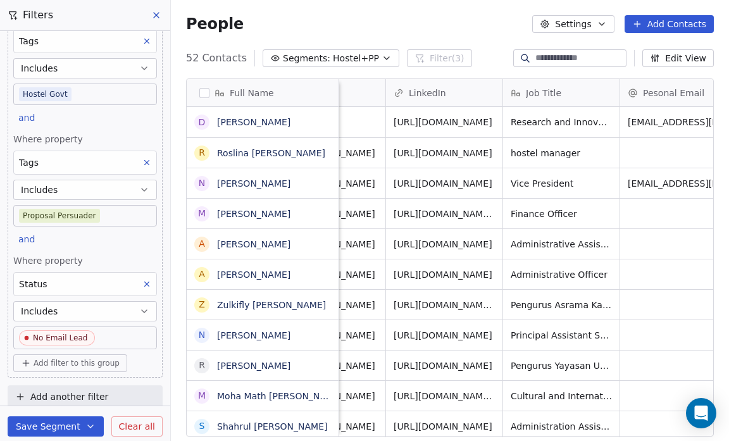
click at [51, 396] on span "Add another filter" at bounding box center [69, 396] width 78 height 13
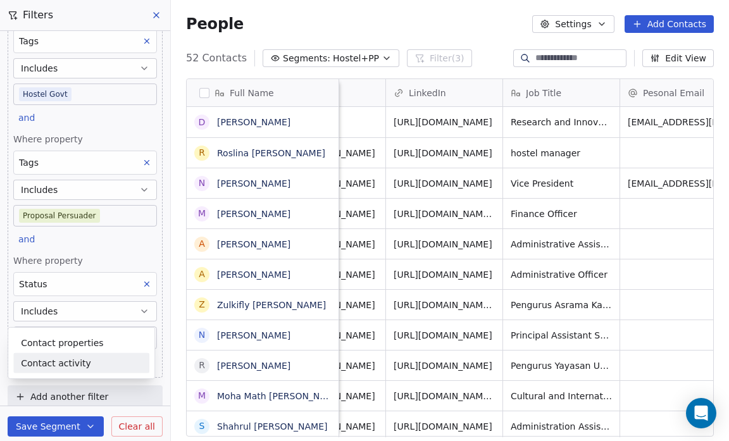
click at [55, 389] on html "Salsius (M) Sdn Bhd Contacts People Marketing Workflows Campaigns Sales Pipelin…" at bounding box center [364, 220] width 729 height 441
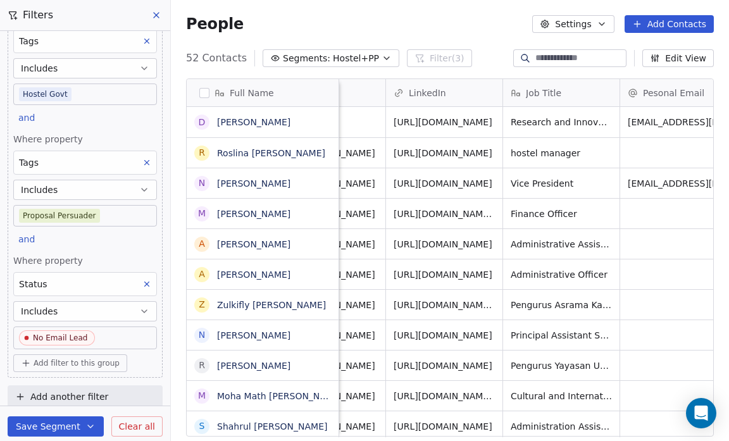
click at [51, 428] on button "Save Segment" at bounding box center [56, 426] width 96 height 20
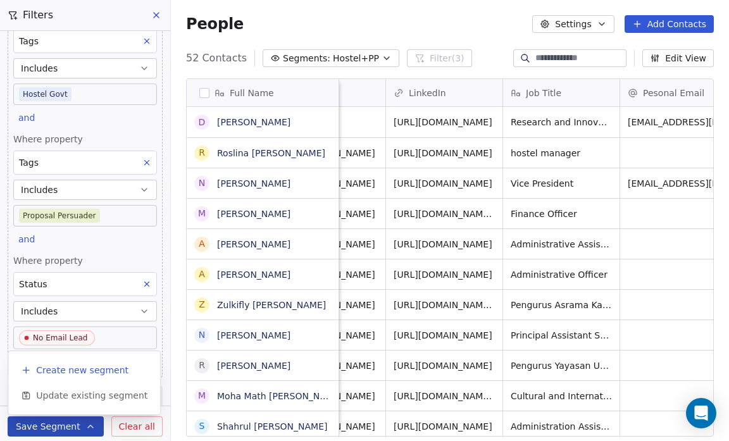
click at [66, 373] on span "Create new segment" at bounding box center [82, 370] width 92 height 13
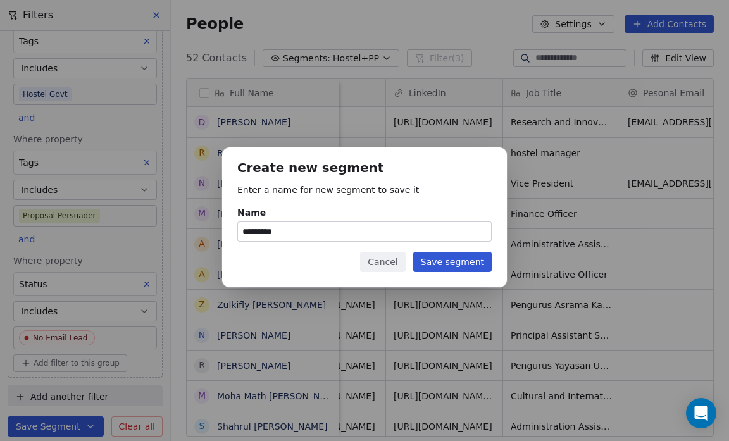
click at [269, 232] on input "*********" at bounding box center [364, 231] width 253 height 19
click at [309, 231] on input "**********" at bounding box center [364, 231] width 253 height 19
type input "**********"
click at [456, 263] on button "Save segment" at bounding box center [452, 262] width 78 height 20
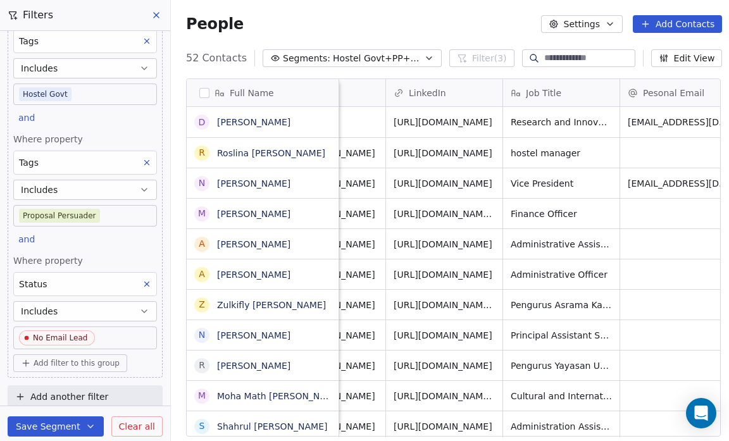
scroll to position [380, 558]
click at [606, 20] on button "Settings" at bounding box center [582, 24] width 82 height 18
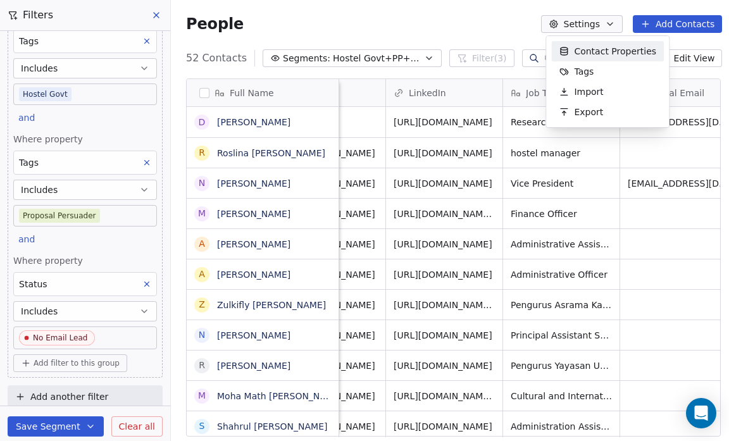
click at [603, 49] on span "Contact Properties" at bounding box center [615, 51] width 82 height 13
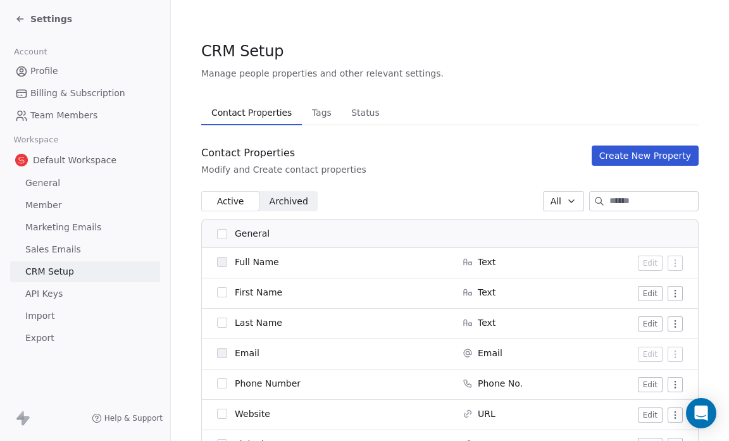
click at [351, 116] on span "Status" at bounding box center [365, 113] width 39 height 18
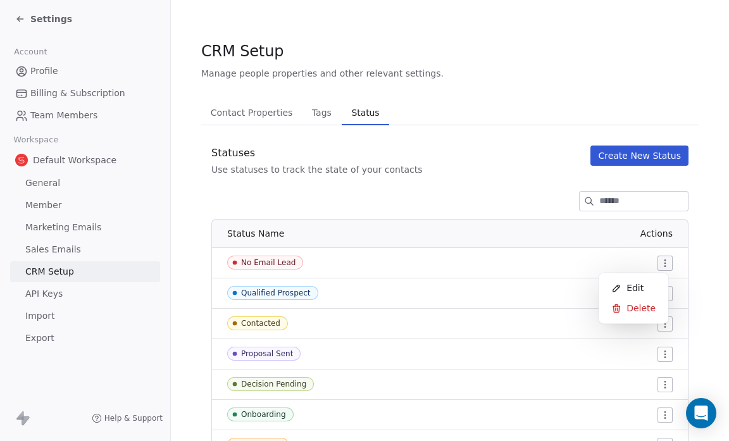
click at [655, 263] on html "Settings Account Profile Billing & Subscription Team Members Workspace Default …" at bounding box center [364, 220] width 729 height 441
click at [639, 285] on span "Edit" at bounding box center [635, 288] width 17 height 13
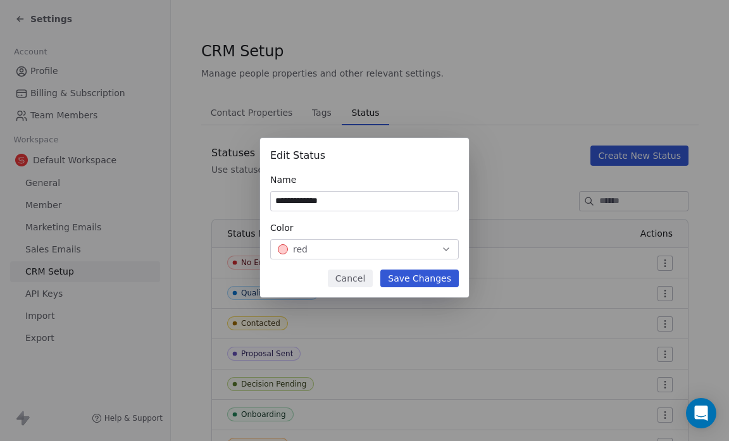
click at [332, 201] on input "**********" at bounding box center [364, 201] width 187 height 19
type input "**********"
click at [426, 280] on button "Save Changes" at bounding box center [419, 279] width 78 height 18
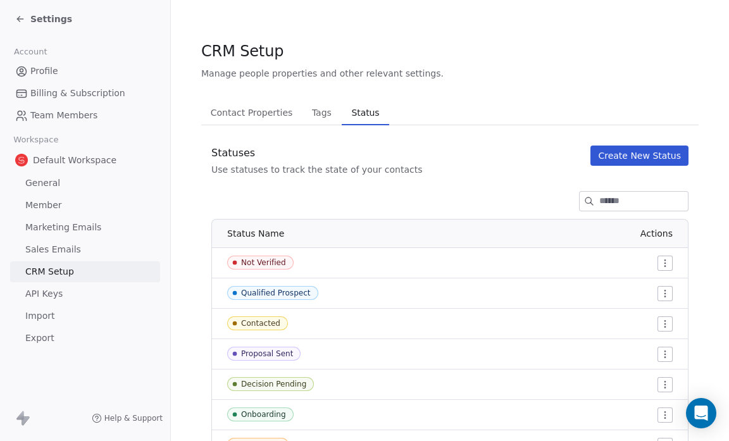
click at [20, 19] on icon at bounding box center [20, 19] width 6 height 0
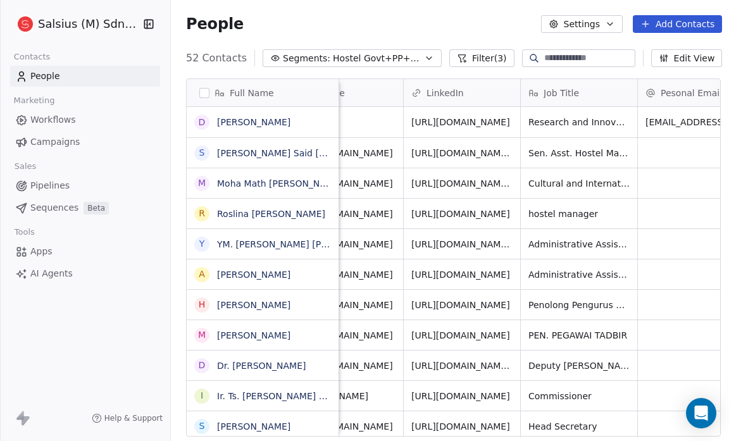
scroll to position [0, 287]
click at [684, 56] on button "Edit View" at bounding box center [687, 58] width 72 height 18
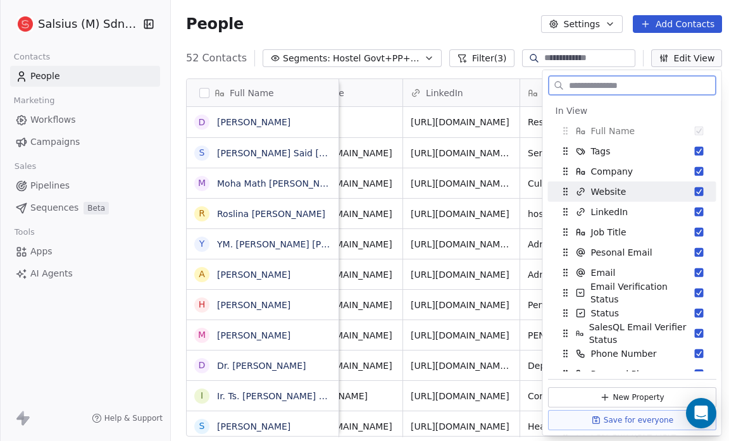
click at [692, 185] on div "Website" at bounding box center [632, 192] width 158 height 20
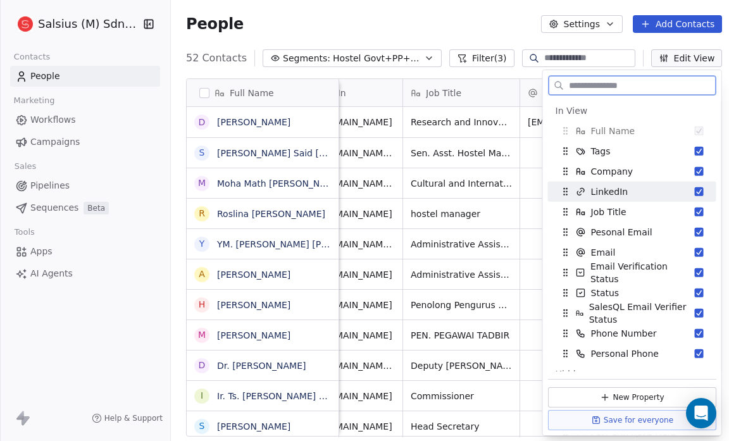
click at [695, 189] on button "Suggestions" at bounding box center [699, 191] width 9 height 9
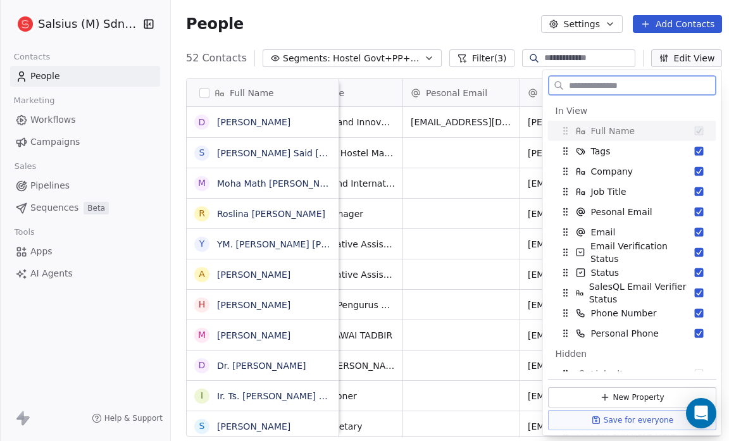
click at [695, 189] on button "Suggestions" at bounding box center [699, 191] width 9 height 9
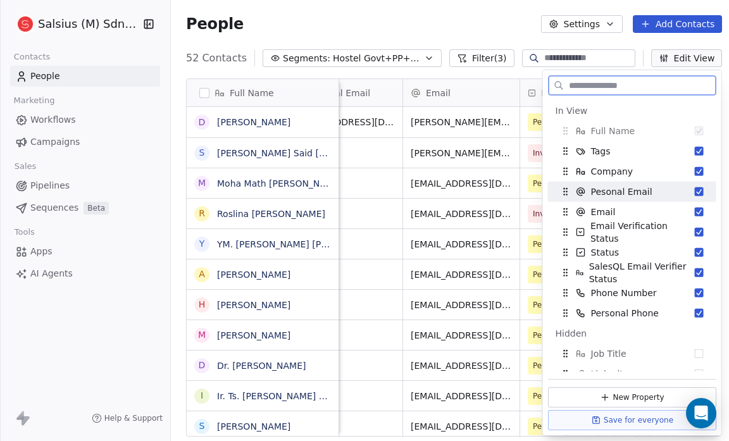
click at [695, 190] on button "Suggestions" at bounding box center [699, 191] width 9 height 9
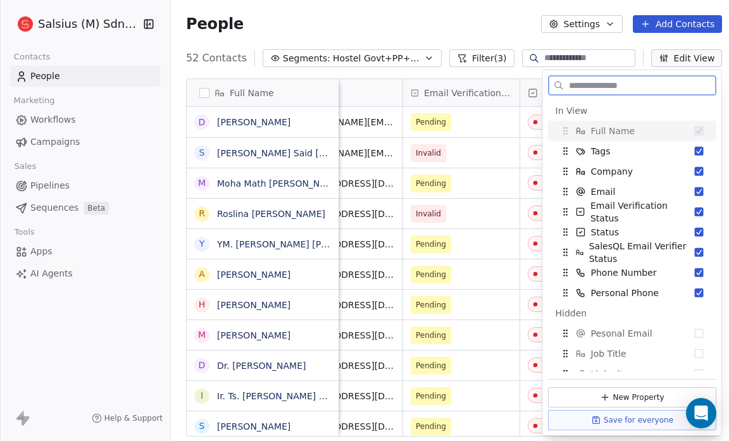
click at [695, 190] on button "Suggestions" at bounding box center [699, 191] width 9 height 9
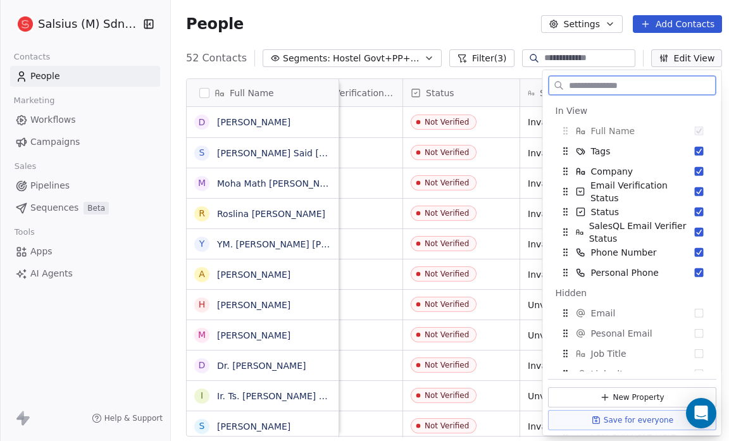
click at [695, 190] on button "Suggestions" at bounding box center [699, 191] width 9 height 9
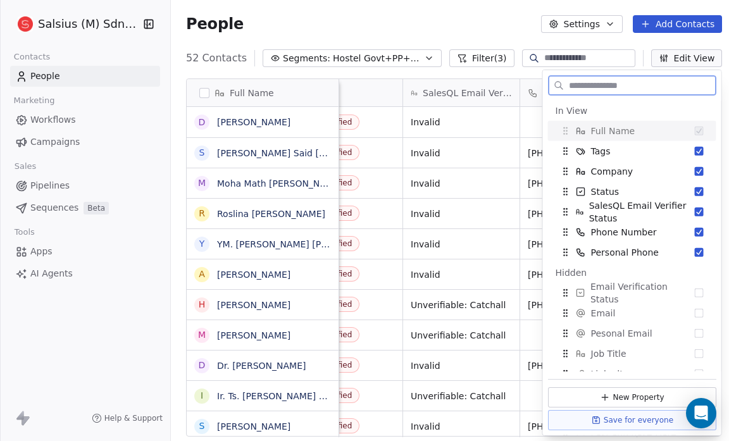
click at [695, 190] on button "Suggestions" at bounding box center [699, 191] width 9 height 9
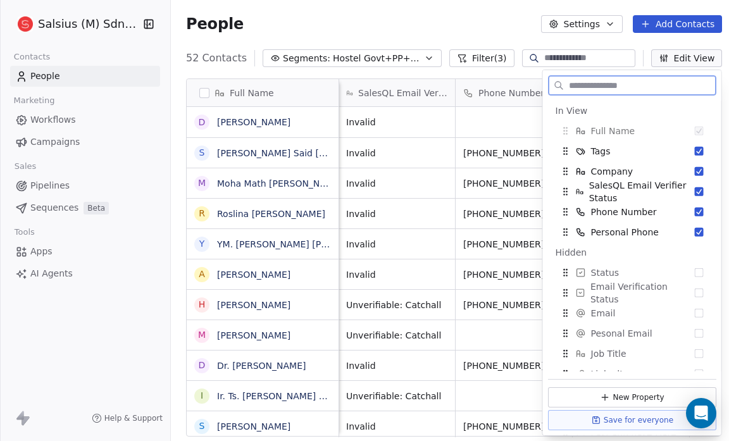
scroll to position [0, 241]
click at [695, 190] on button "Suggestions" at bounding box center [699, 191] width 9 height 9
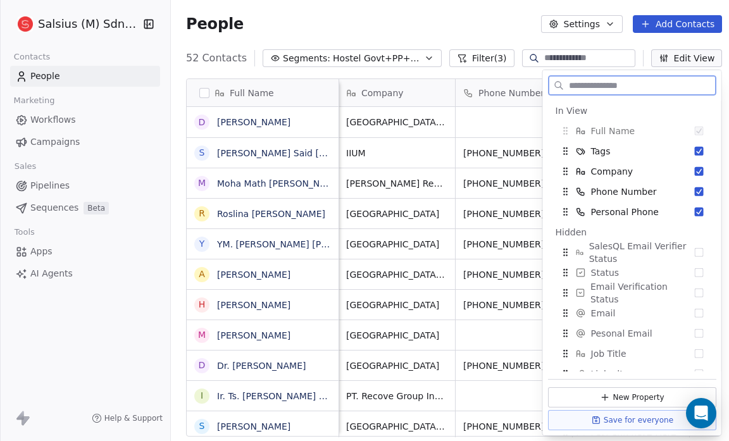
scroll to position [0, 125]
click at [695, 190] on button "Suggestions" at bounding box center [699, 191] width 9 height 9
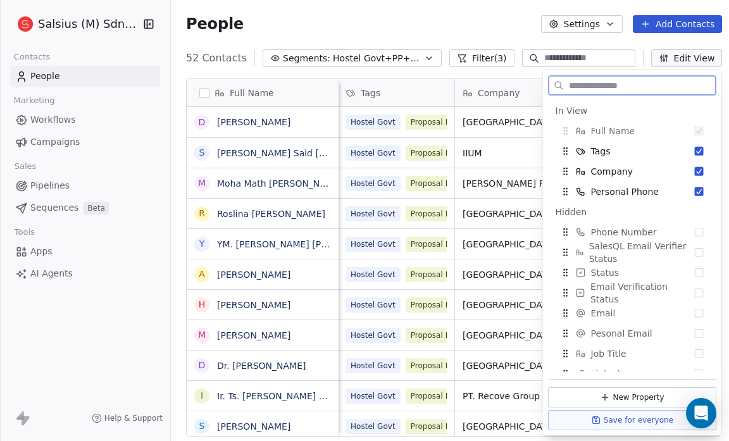
scroll to position [0, 8]
click at [695, 190] on button "Suggestions" at bounding box center [699, 191] width 9 height 9
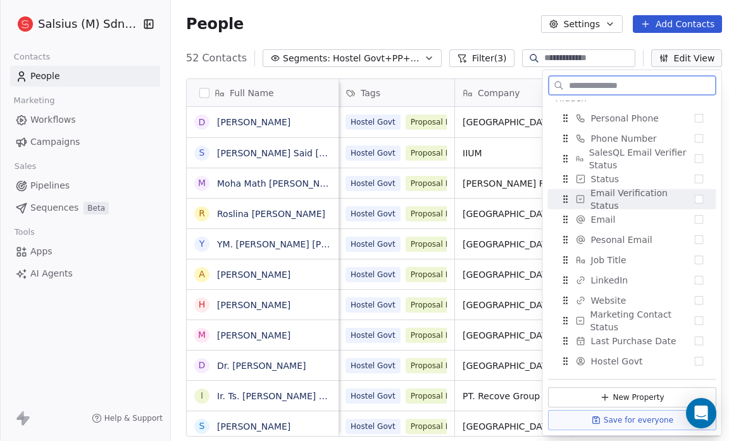
scroll to position [94, 0]
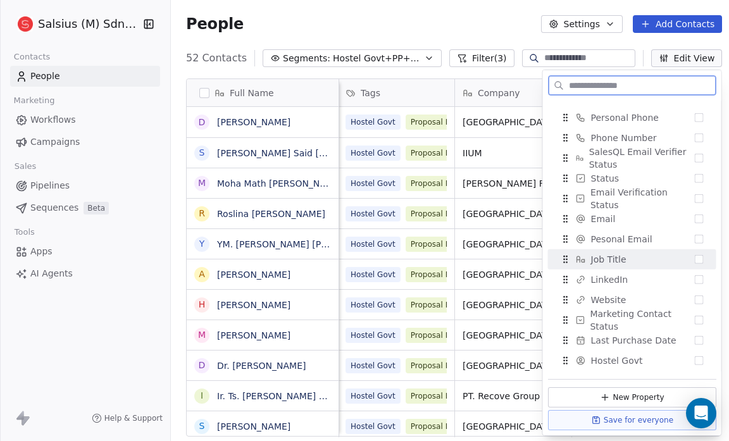
click at [692, 264] on div "Job Title" at bounding box center [632, 259] width 158 height 20
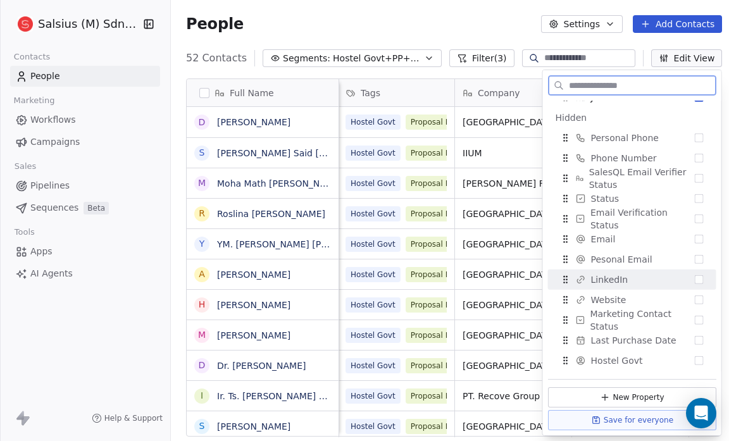
click at [695, 281] on button "Suggestions" at bounding box center [699, 279] width 9 height 9
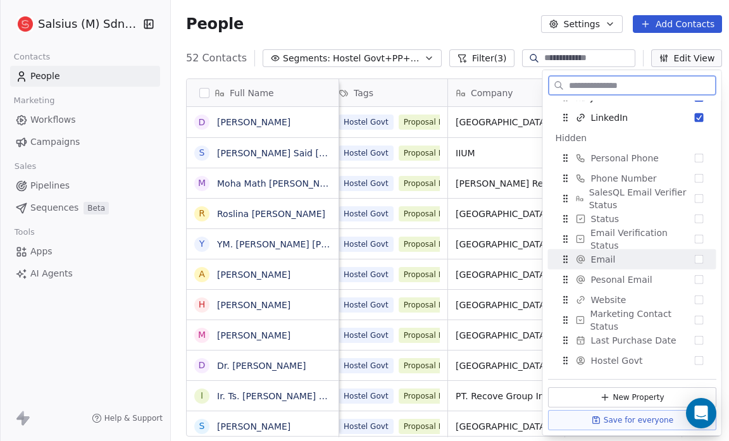
click at [695, 258] on button "Suggestions" at bounding box center [699, 259] width 9 height 9
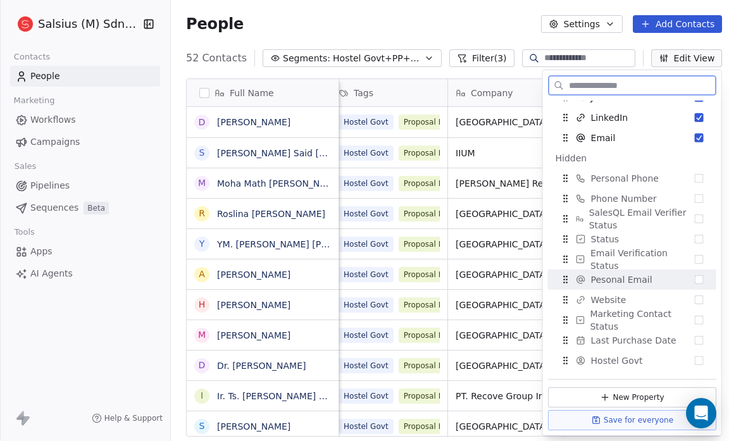
click at [695, 279] on button "Suggestions" at bounding box center [699, 279] width 9 height 9
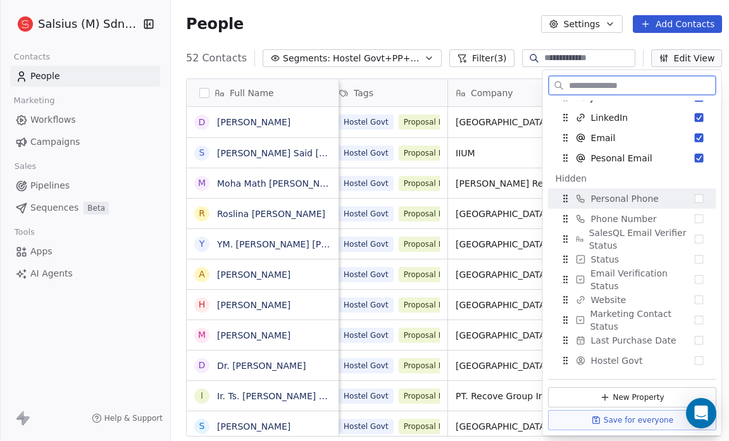
click at [694, 203] on div "Personal Phone" at bounding box center [632, 199] width 158 height 20
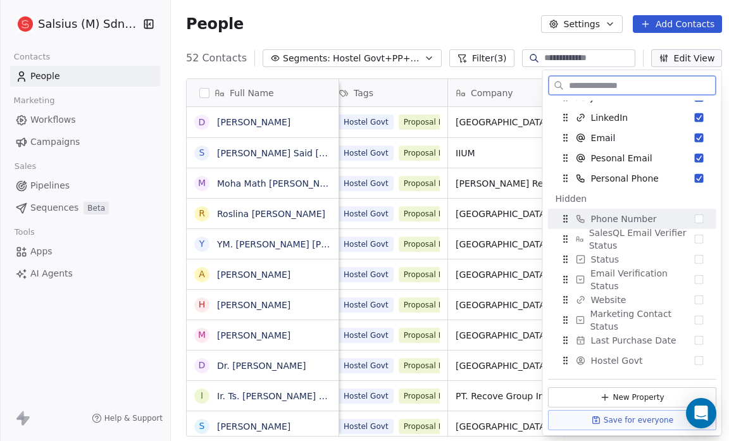
click at [695, 215] on button "Suggestions" at bounding box center [699, 219] width 9 height 9
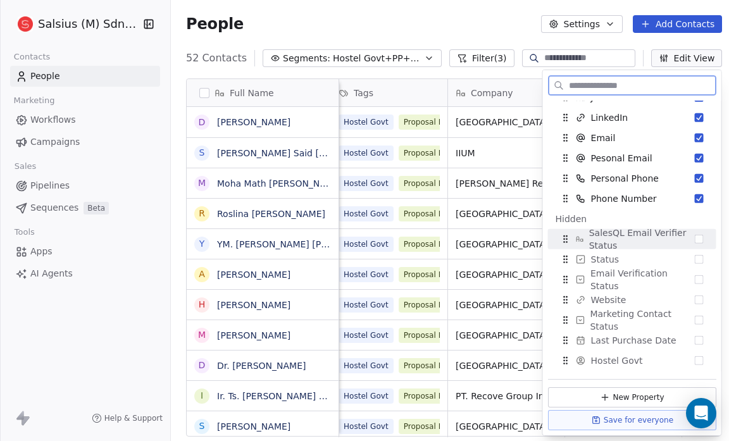
click at [689, 233] on div "SalesQL Email Verifier Status" at bounding box center [632, 239] width 158 height 20
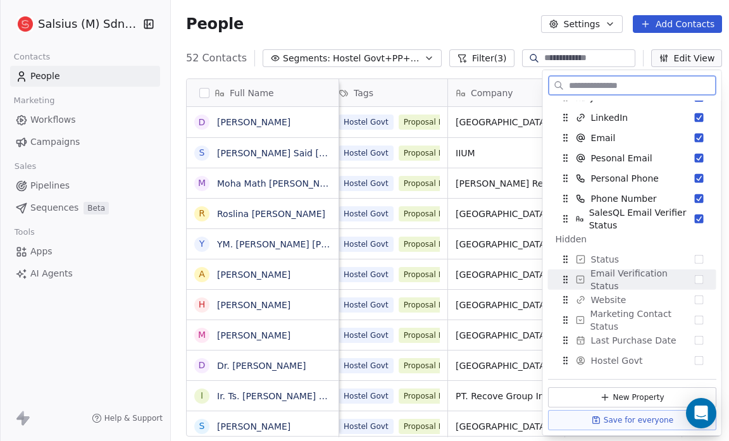
click at [697, 277] on div "Email Verification Status" at bounding box center [632, 280] width 158 height 20
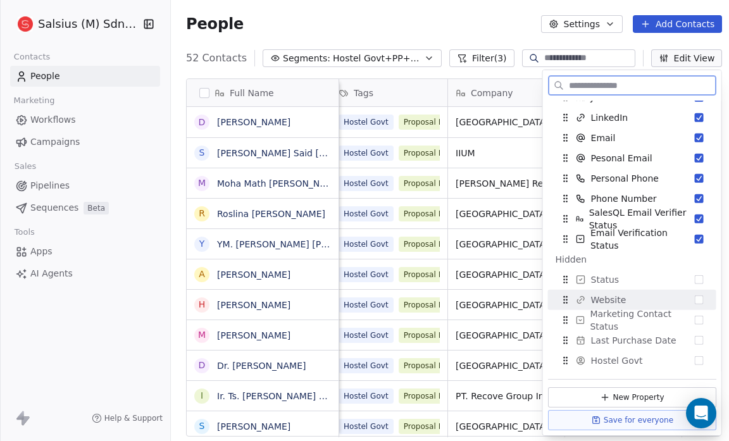
click at [695, 296] on button "Suggestions" at bounding box center [699, 300] width 9 height 9
click at [689, 275] on div "Hidden" at bounding box center [632, 279] width 153 height 13
click at [695, 298] on button "Suggestions" at bounding box center [699, 300] width 9 height 9
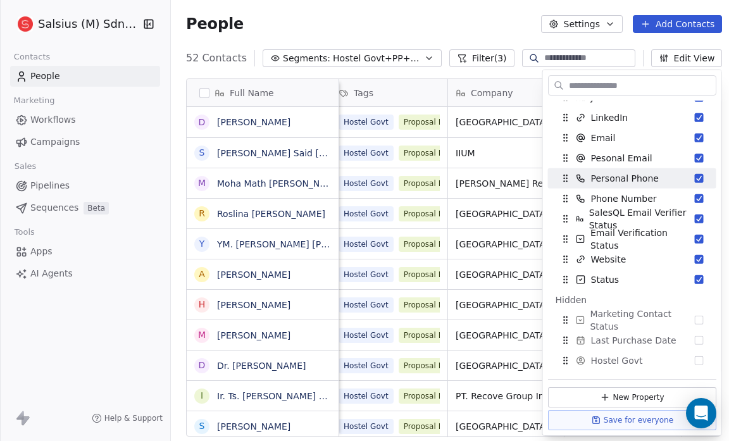
click at [394, 12] on div "People Settings Add Contacts" at bounding box center [454, 24] width 566 height 48
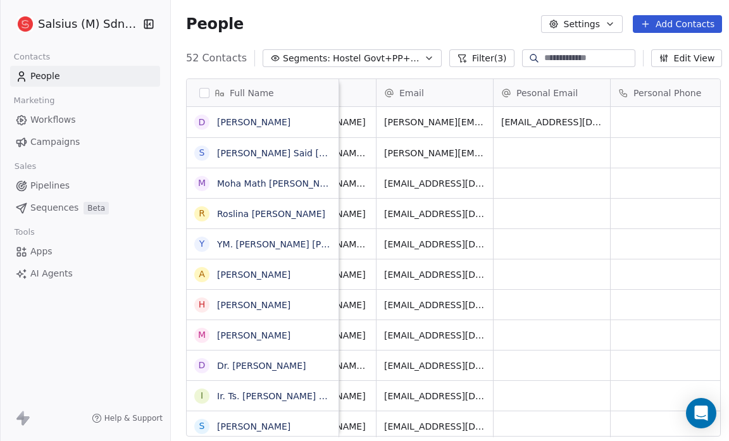
scroll to position [0, 0]
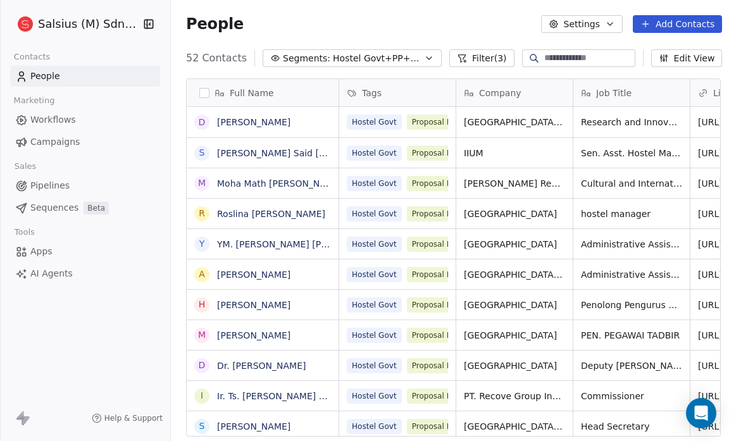
click at [680, 61] on button "Edit View" at bounding box center [687, 58] width 72 height 18
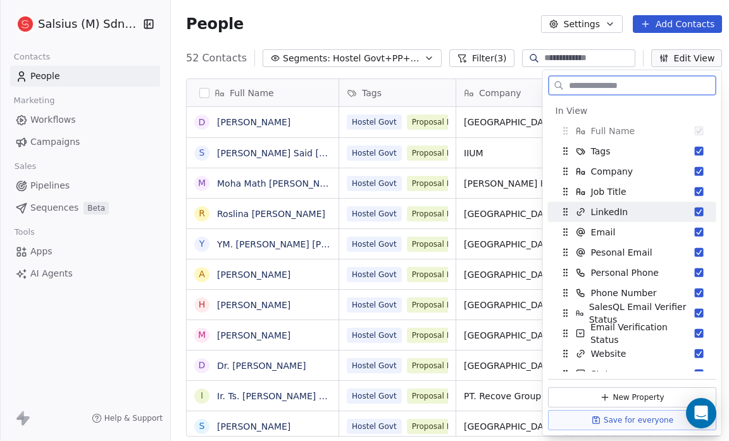
click at [689, 204] on div "LinkedIn" at bounding box center [632, 212] width 158 height 20
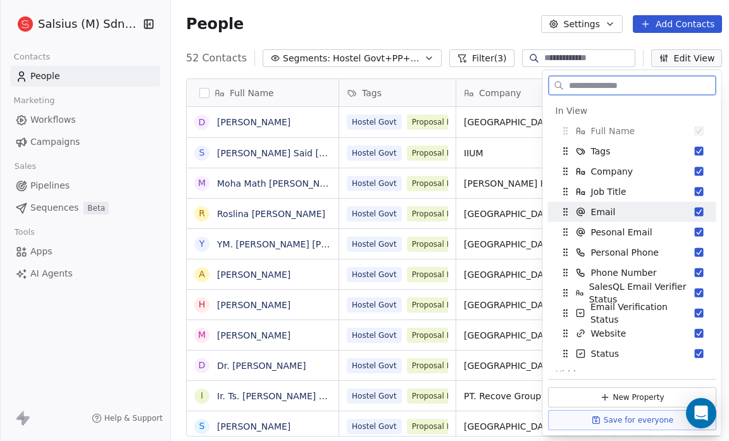
click at [695, 208] on button "Suggestions" at bounding box center [699, 212] width 9 height 9
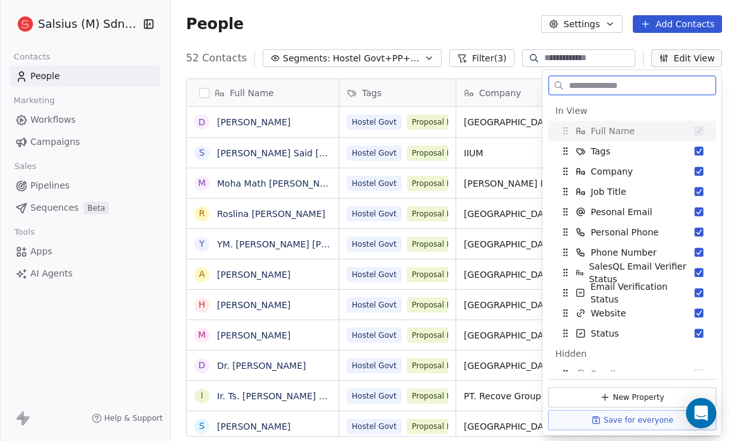
click at [695, 208] on button "Suggestions" at bounding box center [699, 212] width 9 height 9
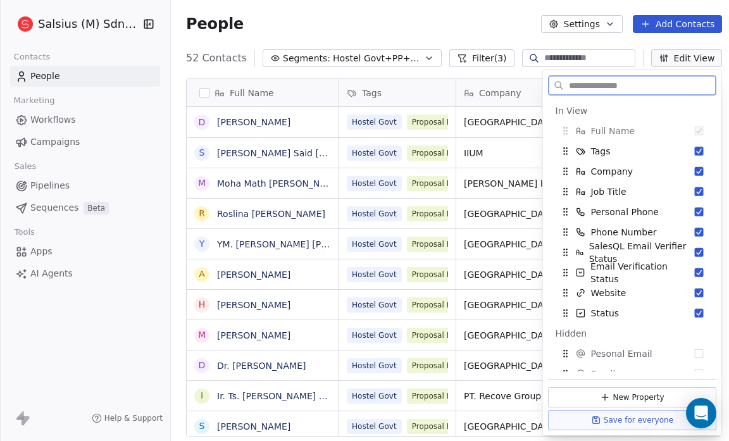
click at [695, 208] on button "Suggestions" at bounding box center [699, 212] width 9 height 9
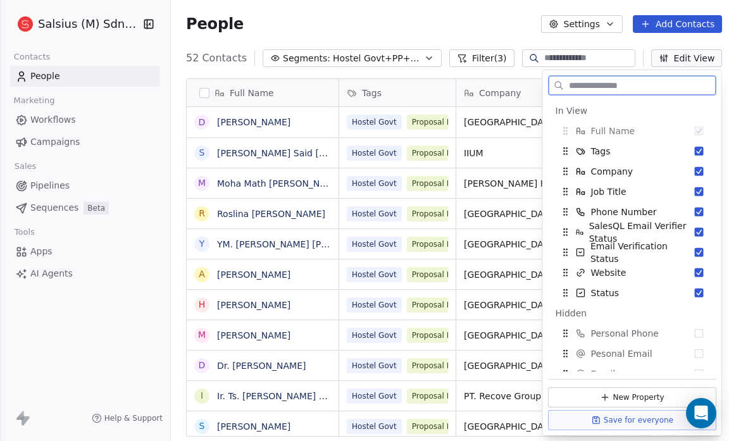
click at [695, 208] on button "Suggestions" at bounding box center [699, 212] width 9 height 9
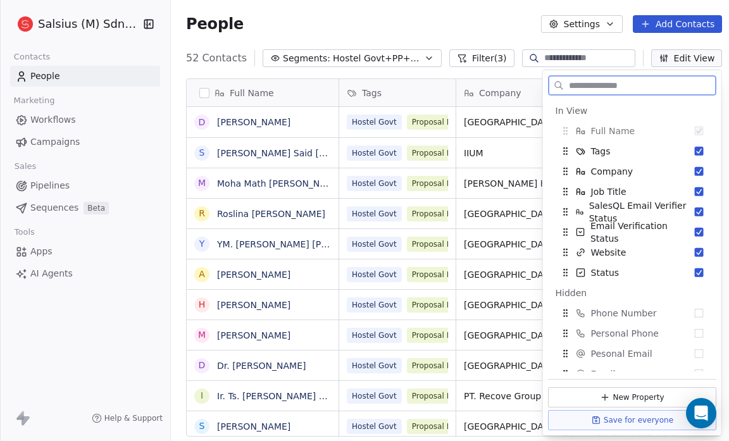
click at [695, 208] on button "Suggestions" at bounding box center [699, 212] width 9 height 9
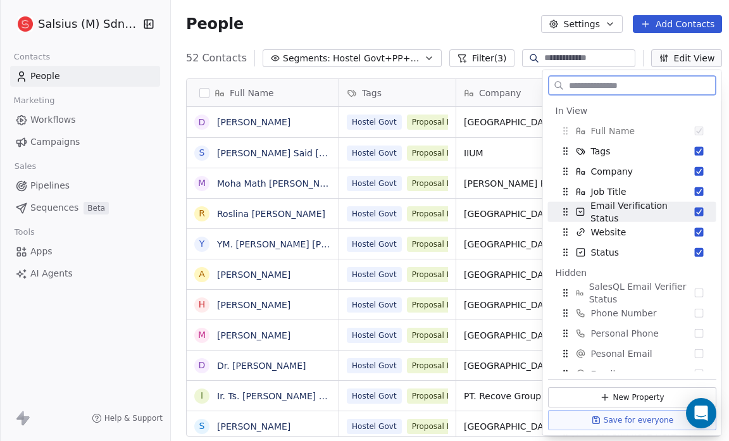
click at [695, 212] on button "Suggestions" at bounding box center [699, 212] width 9 height 9
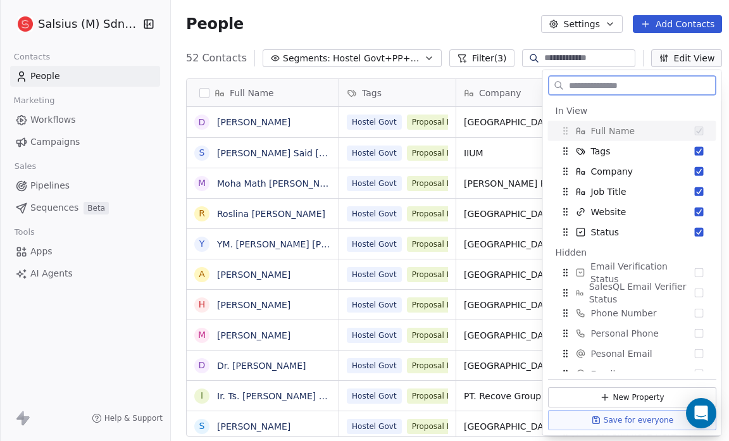
click at [695, 212] on button "Suggestions" at bounding box center [699, 212] width 9 height 9
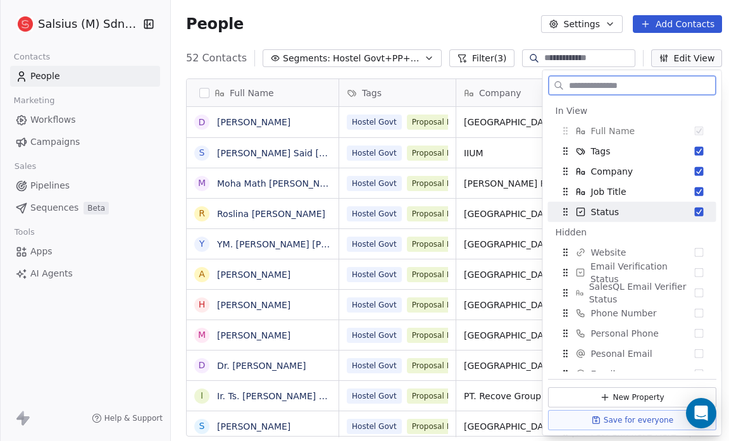
click at [695, 211] on button "Suggestions" at bounding box center [699, 212] width 9 height 9
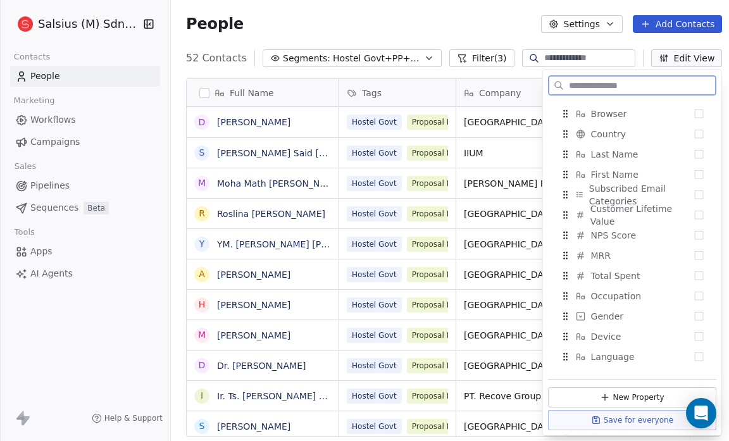
scroll to position [903, 0]
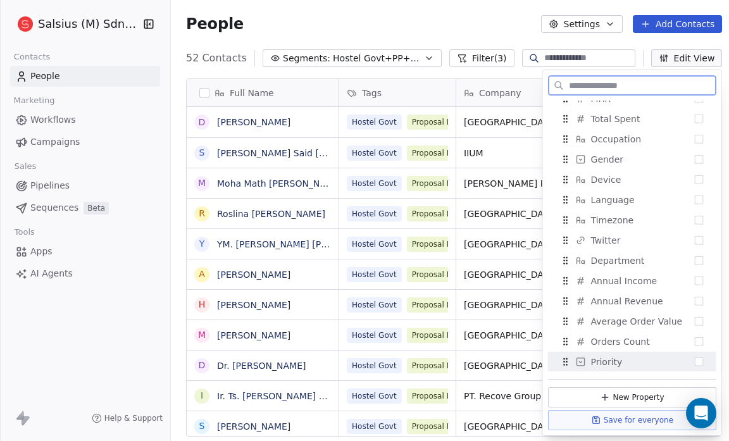
click at [695, 359] on button "Suggestions" at bounding box center [699, 362] width 9 height 9
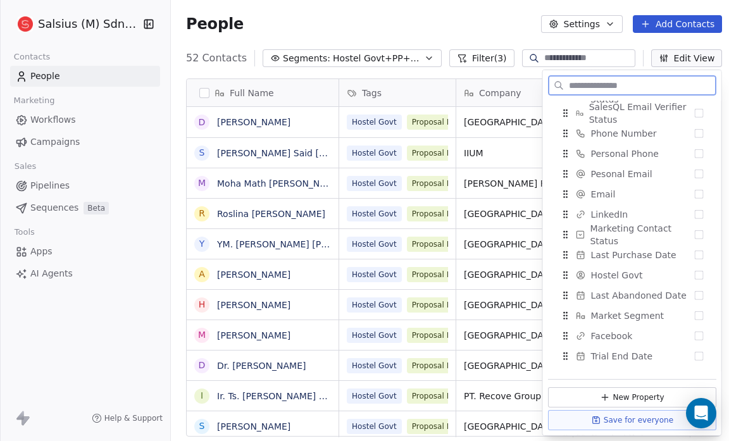
scroll to position [200, 0]
click at [695, 216] on button "Suggestions" at bounding box center [699, 214] width 9 height 9
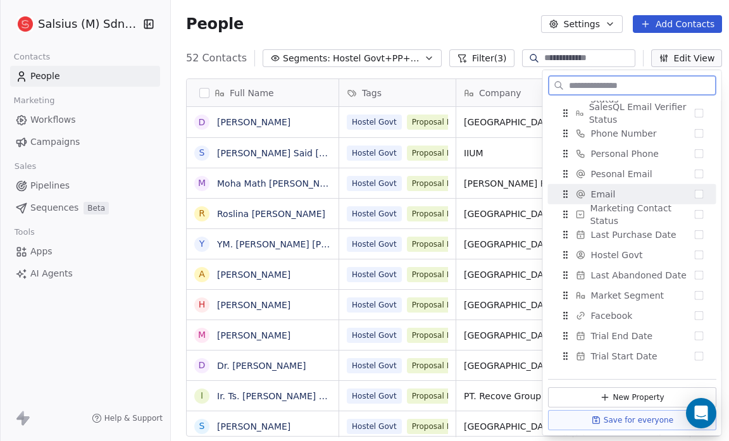
click at [695, 196] on button "Suggestions" at bounding box center [699, 194] width 9 height 9
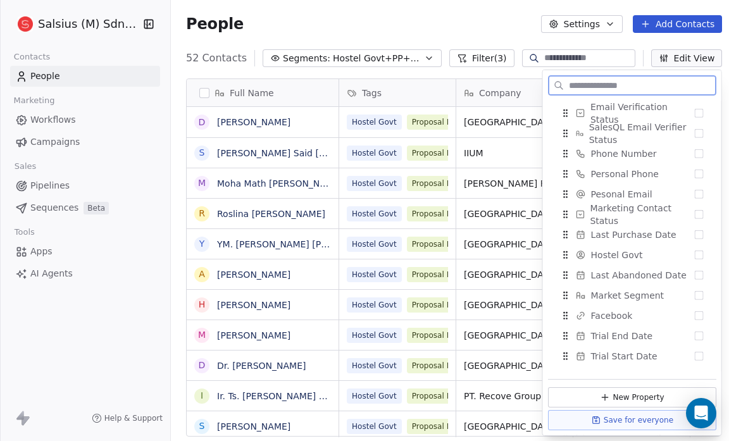
scroll to position [240, 0]
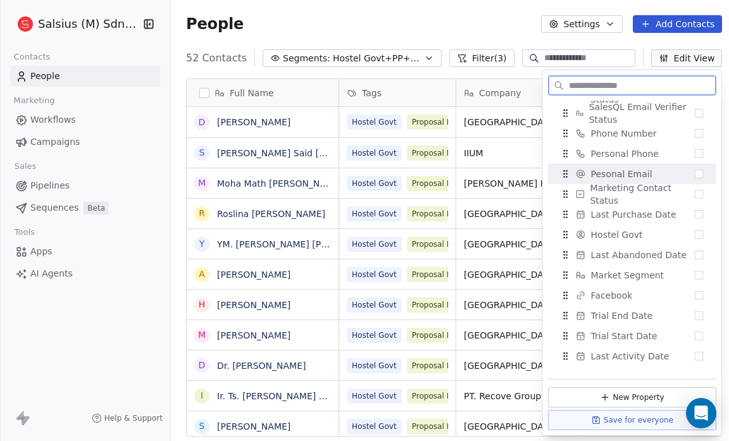
click at [695, 175] on button "Suggestions" at bounding box center [699, 174] width 9 height 9
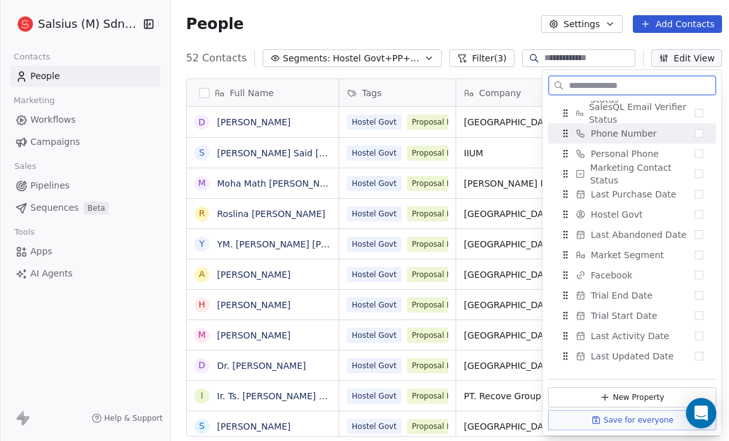
click at [695, 132] on button "Suggestions" at bounding box center [699, 133] width 9 height 9
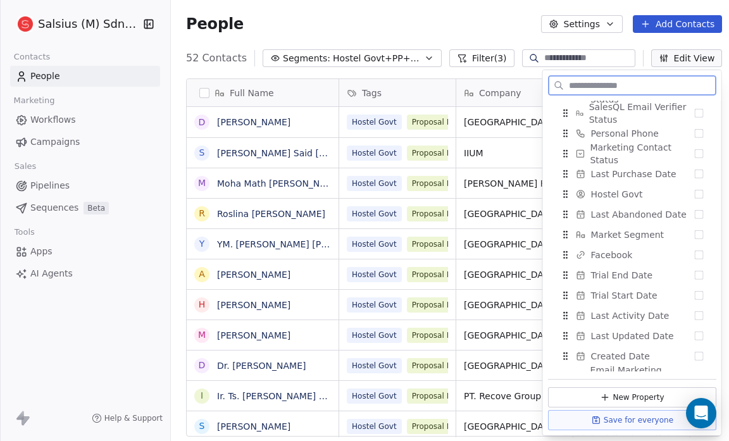
click at [695, 132] on button "Suggestions" at bounding box center [699, 133] width 9 height 9
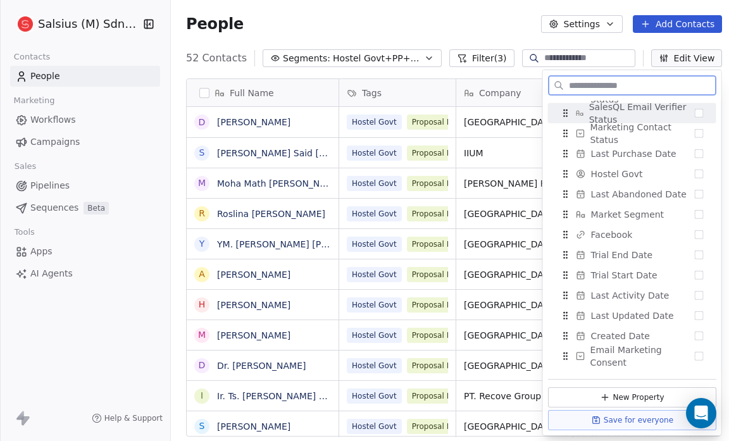
click at [695, 115] on button "Suggestions" at bounding box center [699, 113] width 9 height 9
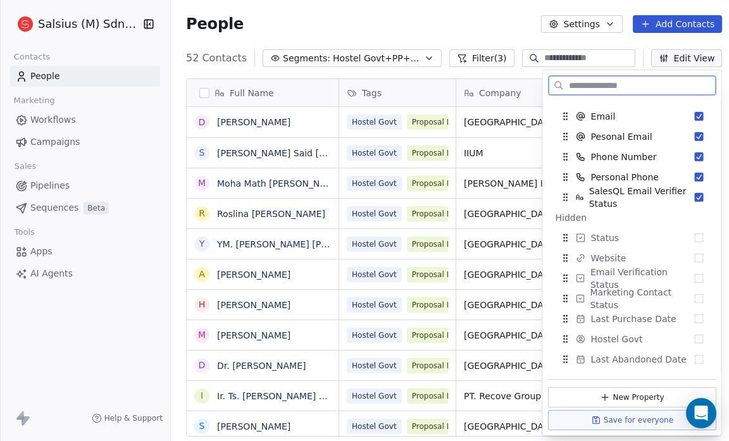
scroll to position [135, 0]
click at [695, 277] on button "Suggestions" at bounding box center [699, 279] width 9 height 9
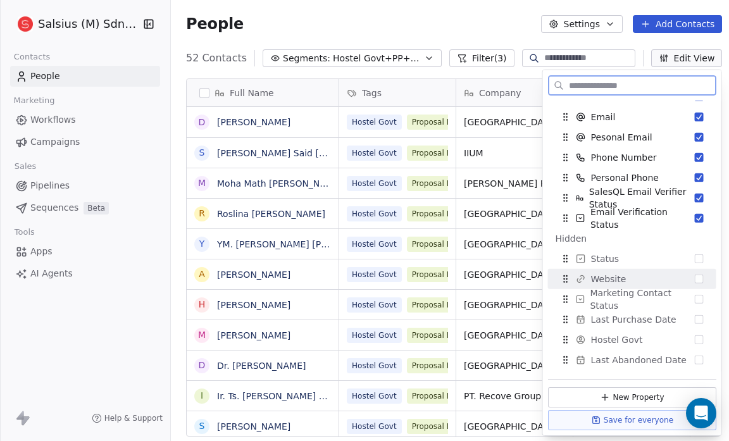
click at [695, 281] on button "Suggestions" at bounding box center [699, 279] width 9 height 9
click at [695, 277] on button "Suggestions" at bounding box center [699, 279] width 9 height 9
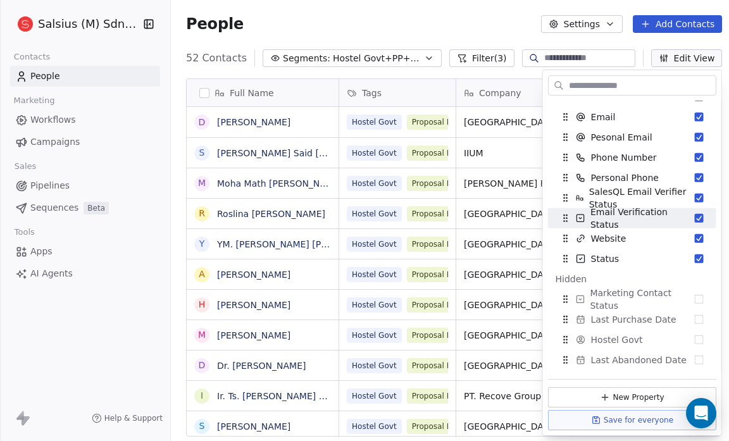
click at [368, 29] on div "People Settings Add Contacts" at bounding box center [454, 24] width 536 height 18
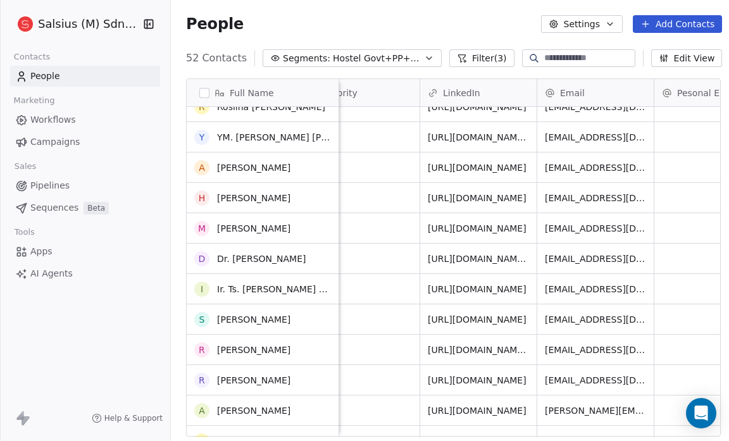
scroll to position [58, 0]
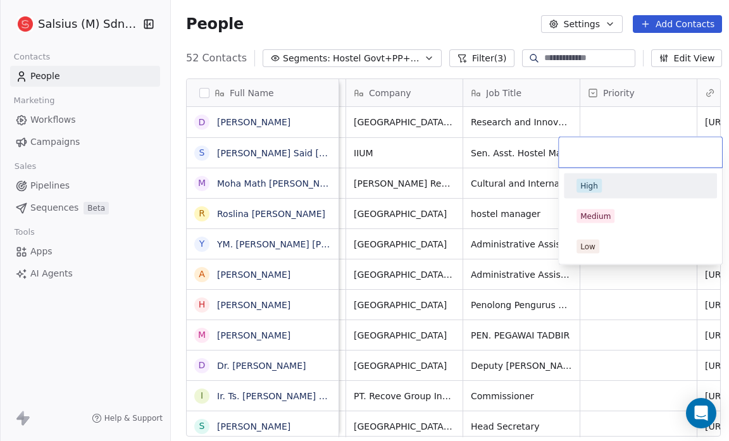
click at [596, 187] on div "High" at bounding box center [589, 185] width 18 height 11
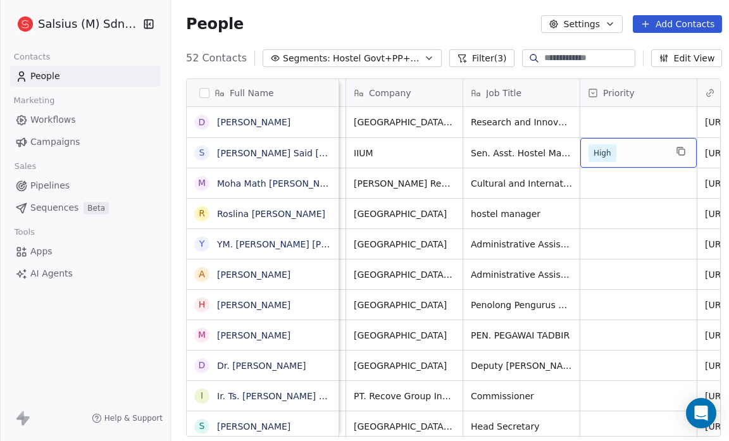
click at [604, 153] on span "High" at bounding box center [603, 153] width 18 height 13
click at [609, 152] on span "High" at bounding box center [603, 153] width 28 height 18
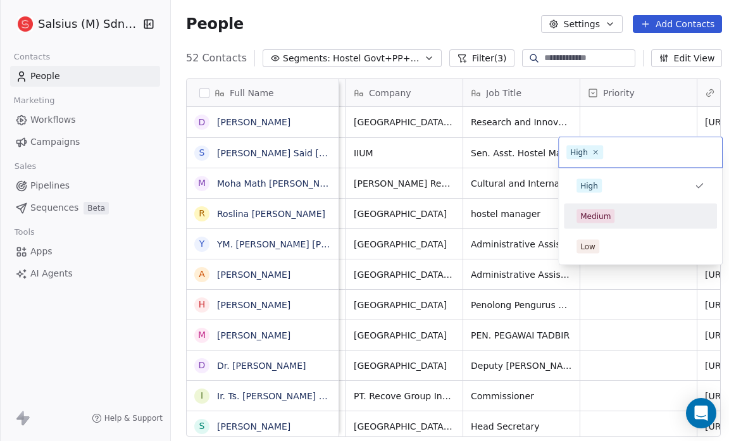
click at [598, 214] on div "Medium" at bounding box center [595, 216] width 30 height 11
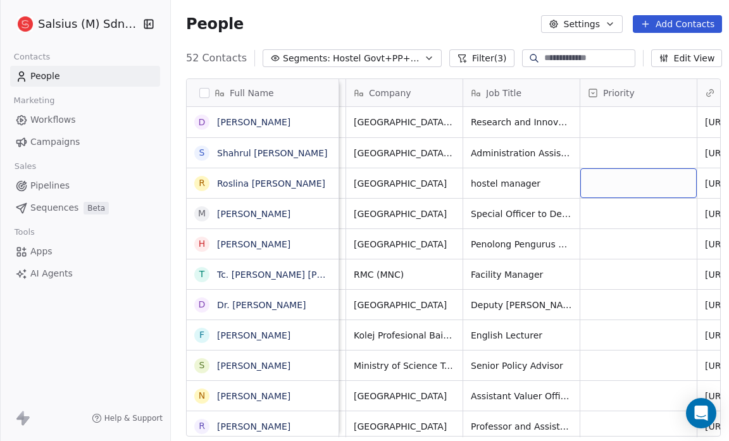
click at [592, 185] on div "grid" at bounding box center [638, 183] width 116 height 30
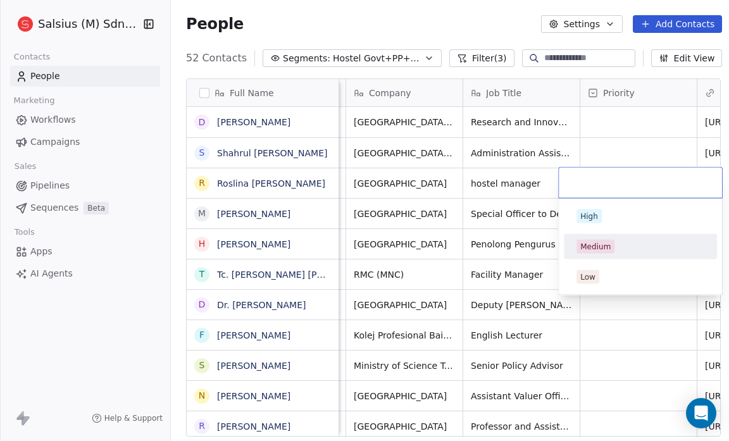
click at [599, 243] on div "Medium" at bounding box center [595, 246] width 30 height 11
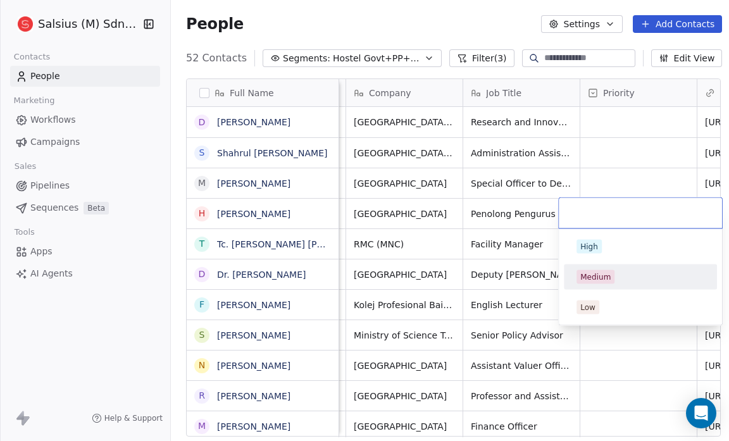
click at [601, 273] on div "Medium" at bounding box center [595, 277] width 30 height 11
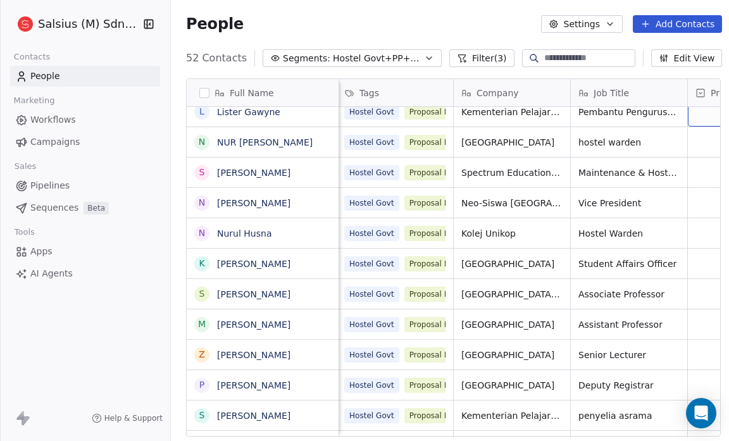
scroll to position [0, 0]
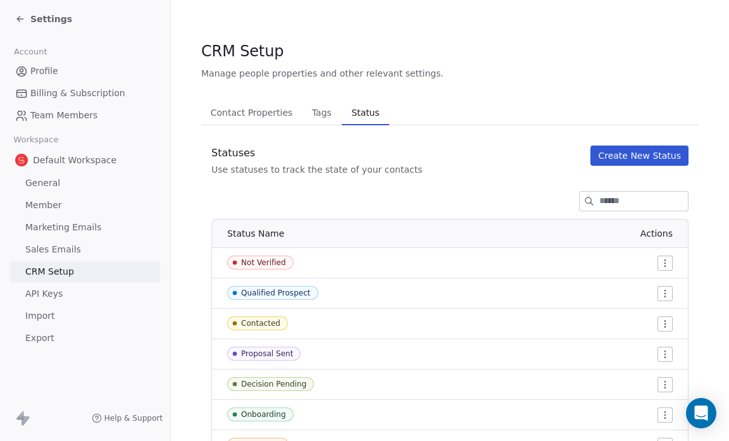
scroll to position [1, 0]
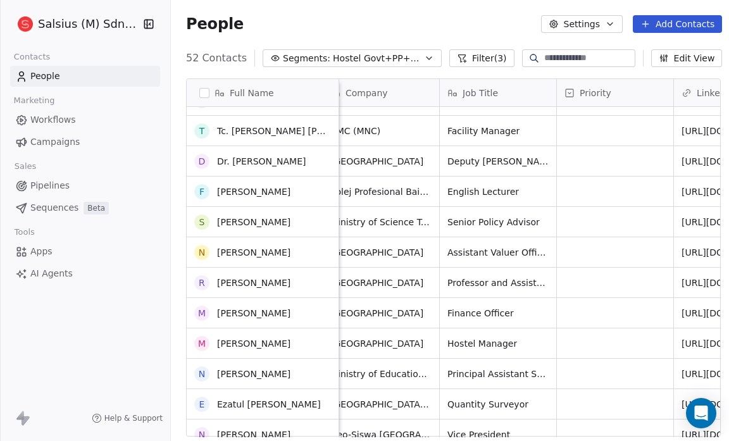
scroll to position [123, 0]
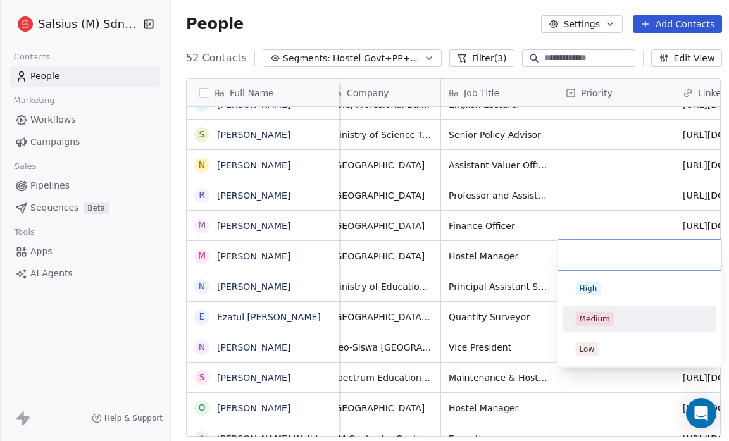
click at [589, 313] on div "Medium" at bounding box center [595, 318] width 30 height 11
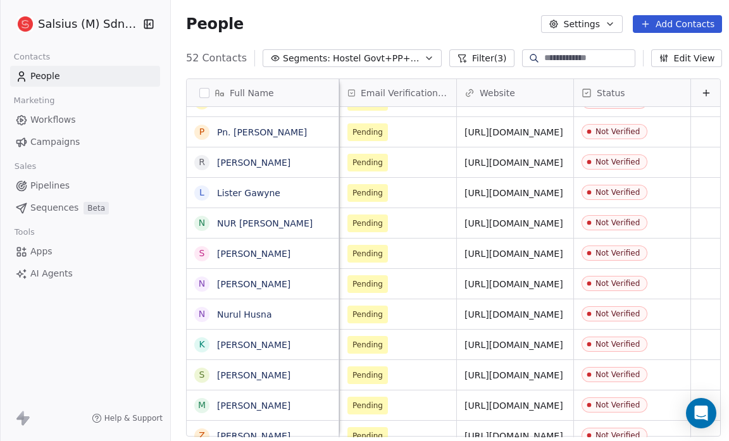
scroll to position [0, 1178]
click at [525, 254] on link "http://www.spectrum.edu.my" at bounding box center [513, 254] width 99 height 10
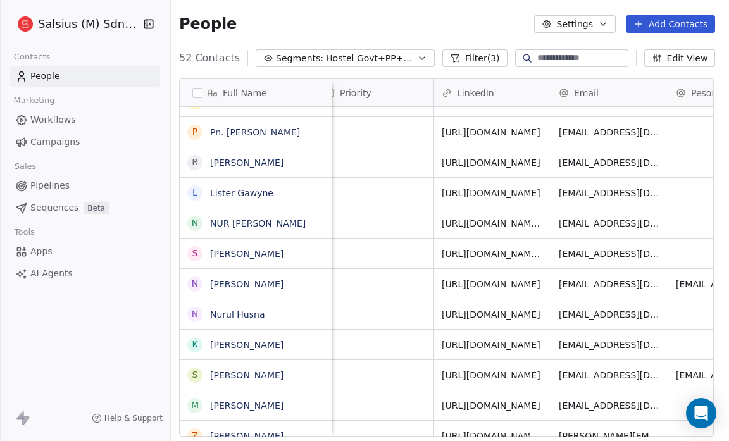
scroll to position [0, 0]
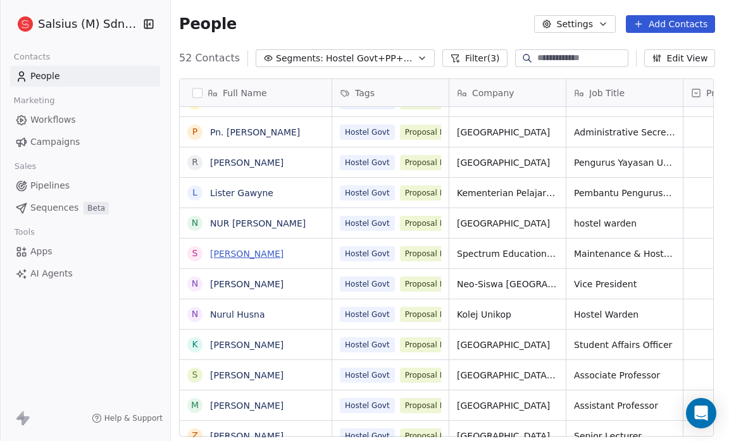
click at [274, 254] on link "Sathiyanathan Sadasivam" at bounding box center [246, 254] width 73 height 10
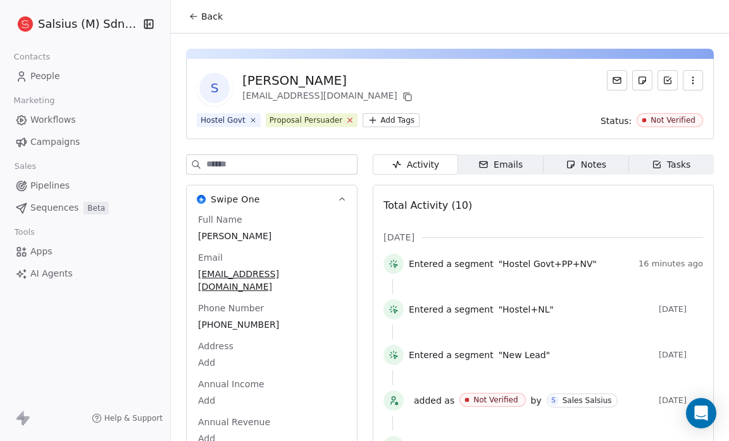
click at [346, 116] on icon at bounding box center [350, 120] width 8 height 8
click at [290, 123] on html "Salsius (M) Sdn Bhd Contacts People Marketing Workflows Campaigns Sales Pipelin…" at bounding box center [364, 220] width 729 height 441
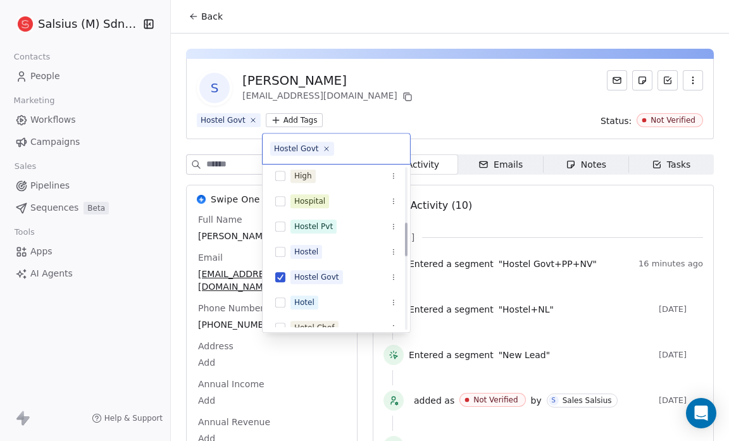
scroll to position [260, 0]
click at [284, 222] on button "Suggestions" at bounding box center [280, 226] width 10 height 10
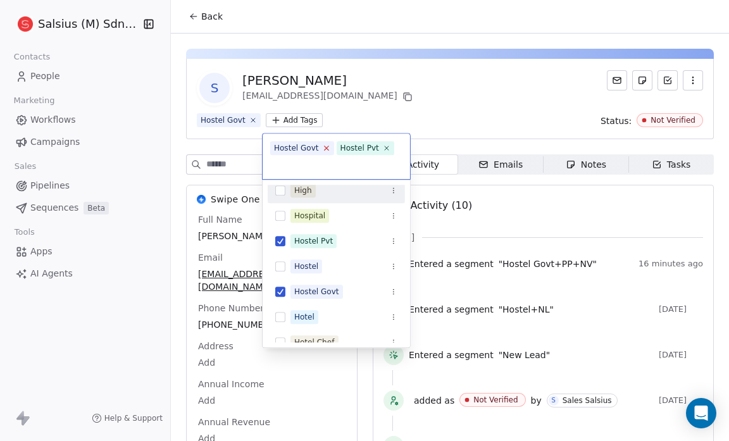
click at [323, 149] on icon at bounding box center [326, 148] width 8 height 8
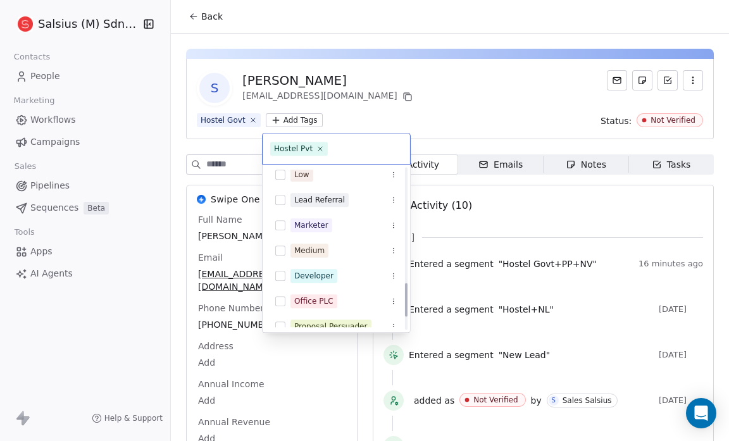
scroll to position [601, 0]
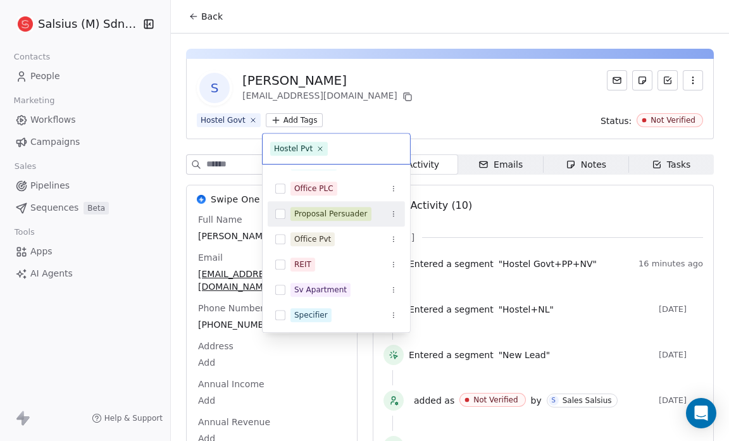
click at [284, 210] on button "Suggestions" at bounding box center [280, 214] width 10 height 10
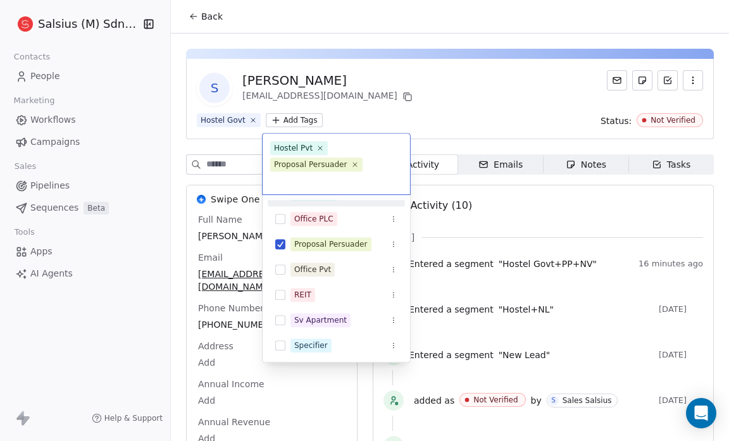
click at [369, 111] on html "Salsius (M) Sdn Bhd Contacts People Marketing Workflows Campaigns Sales Pipelin…" at bounding box center [364, 220] width 729 height 441
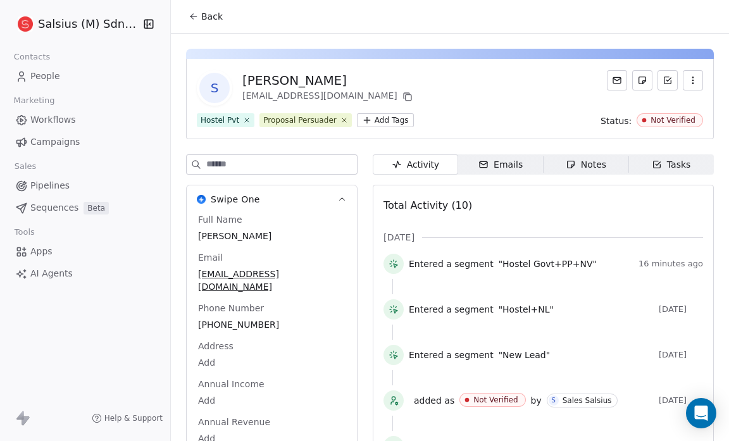
click at [200, 13] on button "Back" at bounding box center [205, 16] width 49 height 23
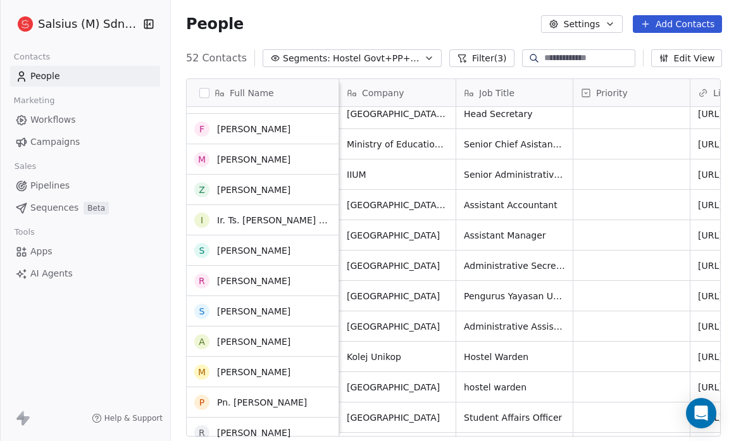
scroll to position [861, 0]
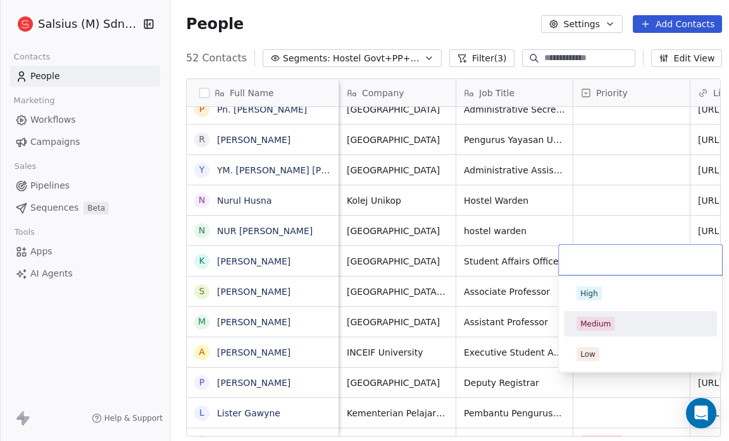
click at [605, 322] on div "Medium" at bounding box center [595, 323] width 30 height 11
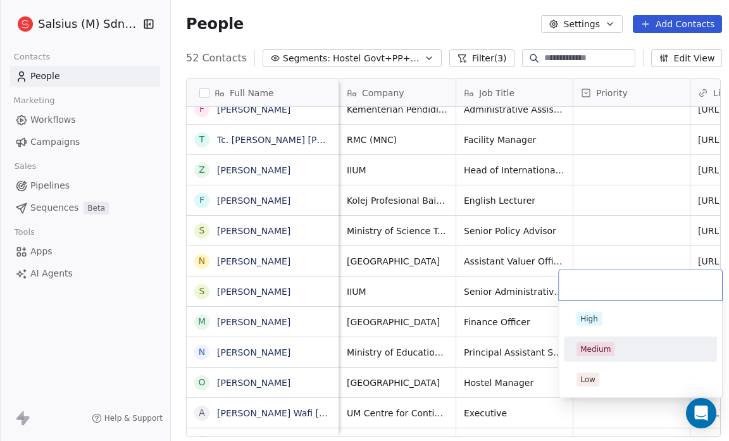
click at [600, 347] on div "Medium" at bounding box center [595, 349] width 30 height 11
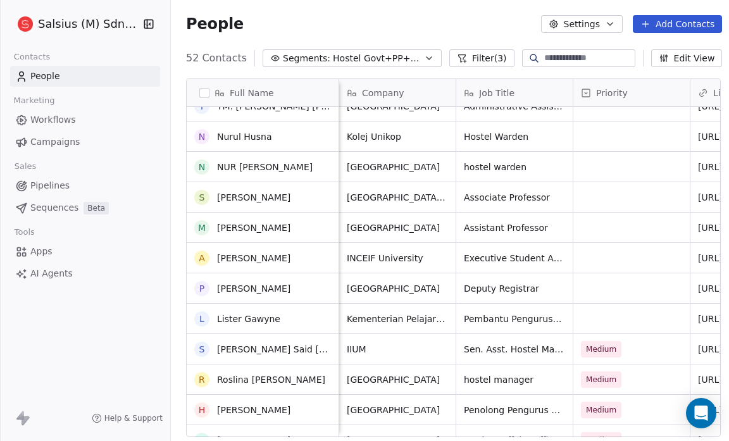
scroll to position [1079, 0]
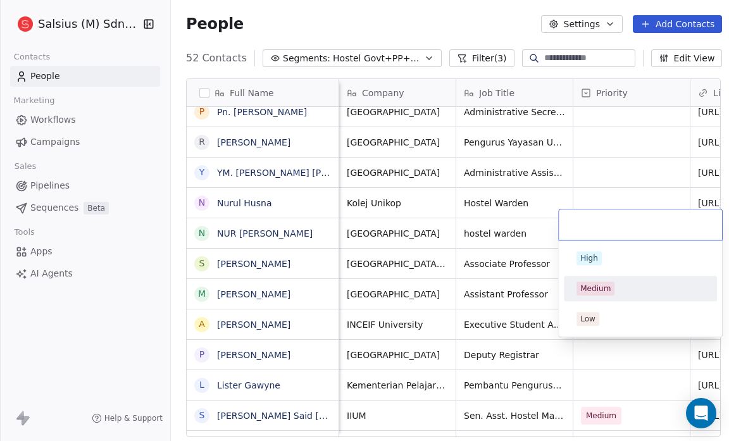
click at [598, 289] on div "Medium" at bounding box center [595, 288] width 30 height 11
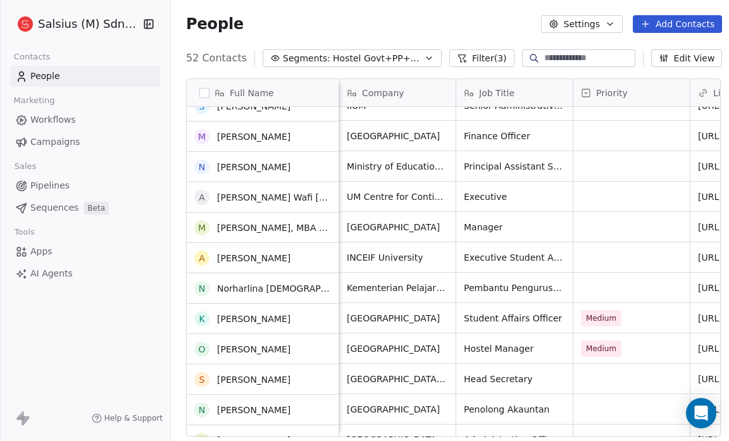
scroll to position [1171, 0]
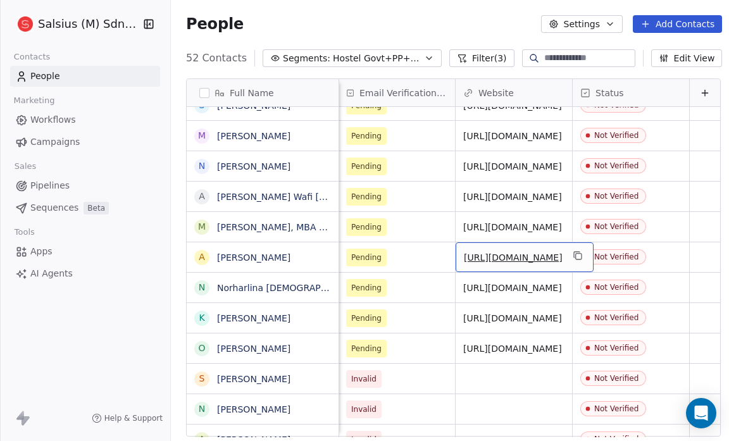
click at [527, 253] on link "http://www.inceif.edu.my" at bounding box center [513, 258] width 99 height 10
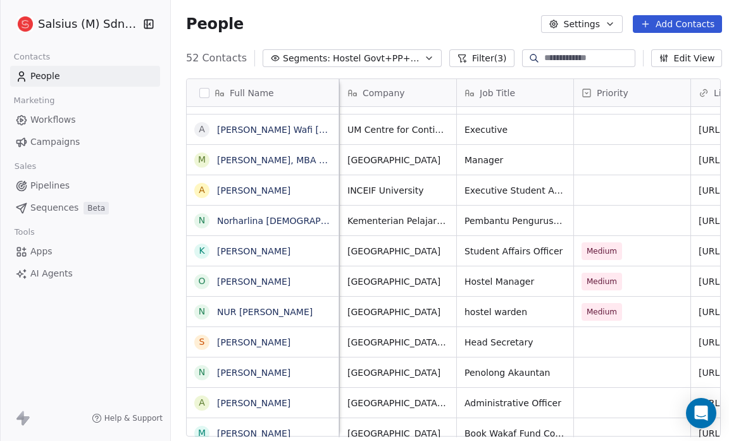
scroll to position [8, 117]
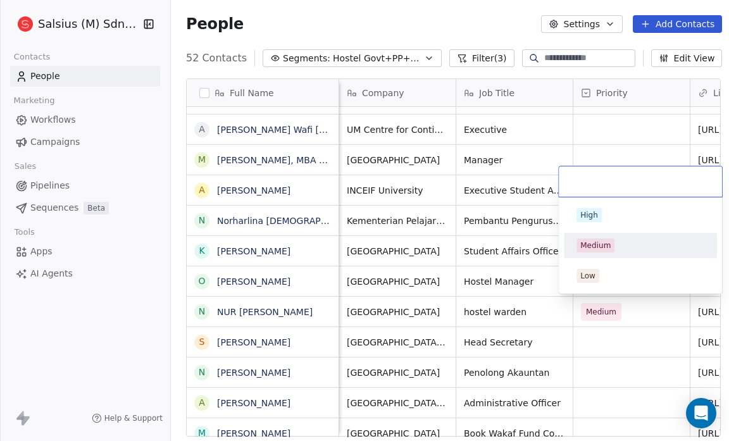
click at [599, 240] on div "Medium" at bounding box center [595, 245] width 30 height 11
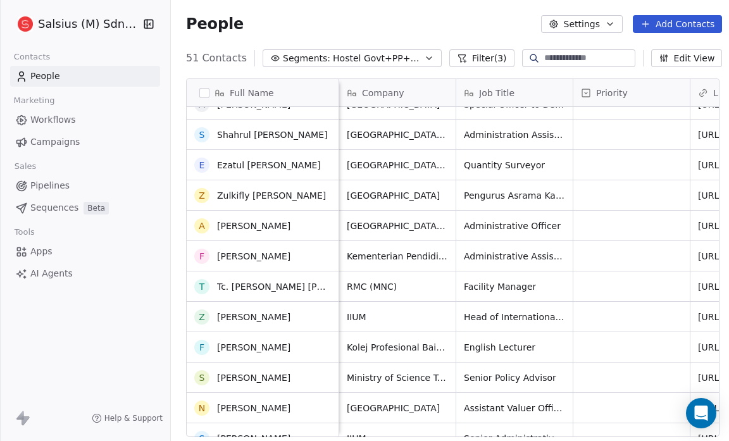
scroll to position [770, 0]
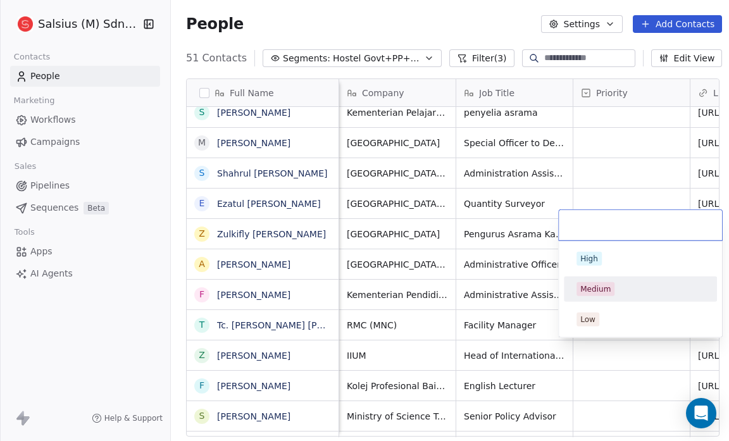
click at [591, 286] on div "Medium" at bounding box center [595, 289] width 30 height 11
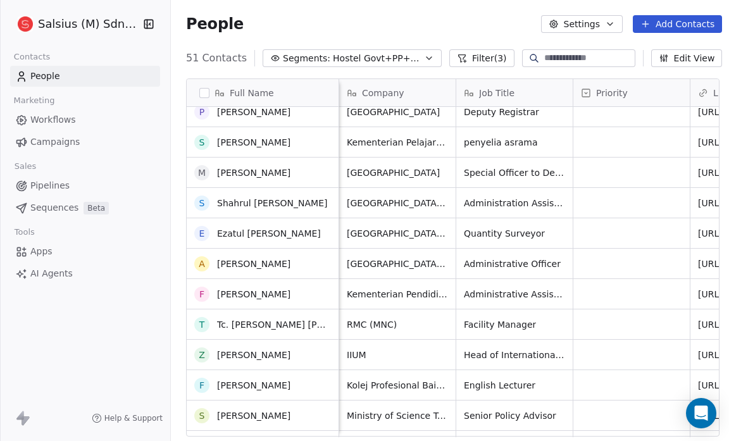
scroll to position [732, 0]
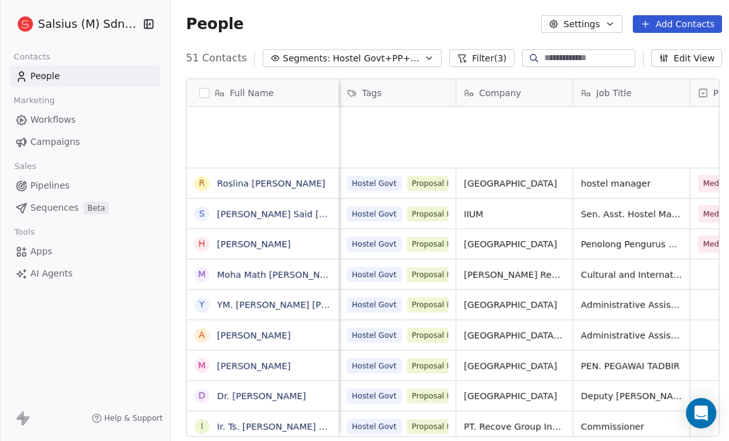
scroll to position [380, 556]
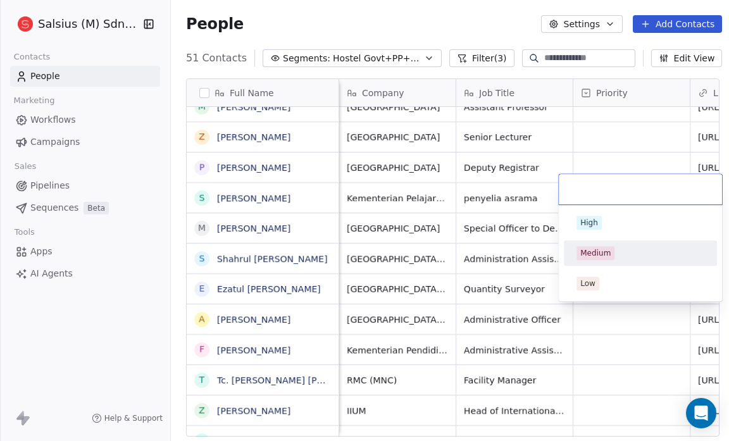
click at [589, 252] on div "Medium" at bounding box center [595, 252] width 30 height 11
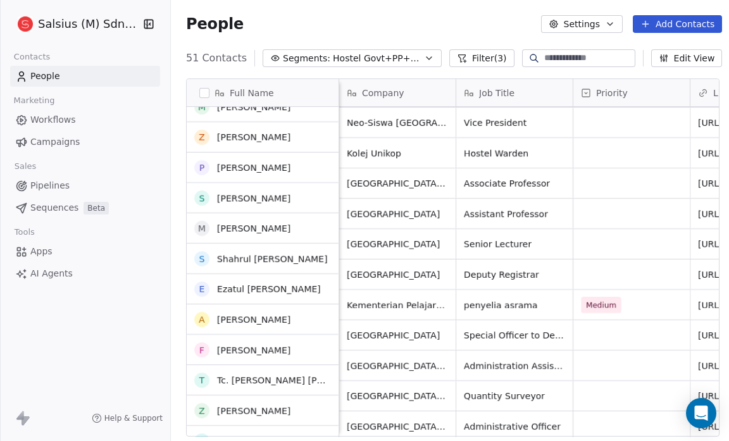
scroll to position [577, 0]
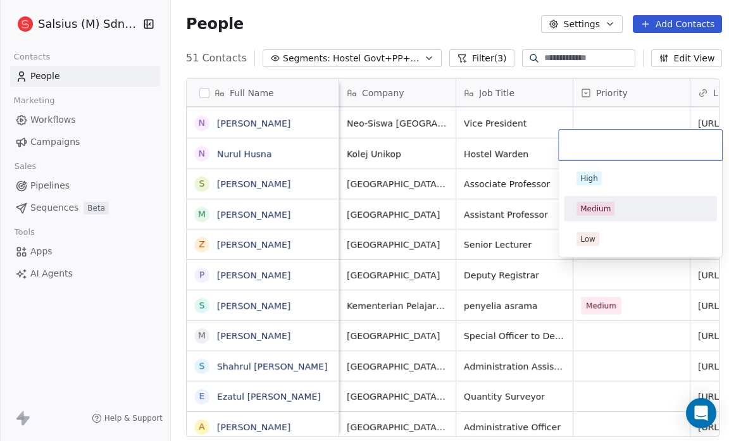
click at [590, 204] on div "Medium" at bounding box center [595, 208] width 30 height 11
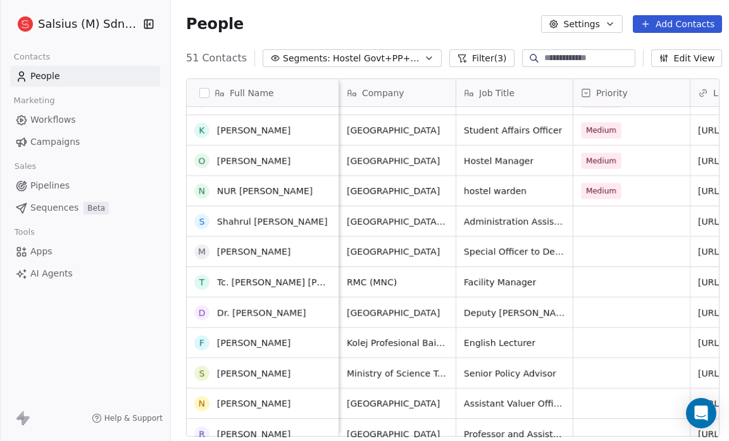
scroll to position [0, 0]
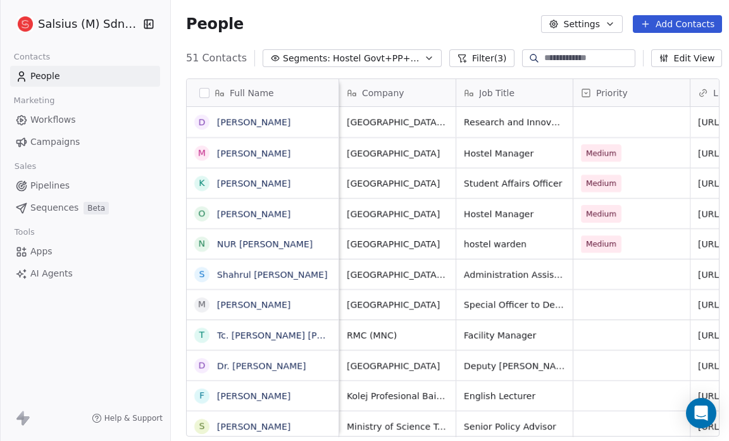
click at [396, 59] on span "Hostel Govt+PP+NV" at bounding box center [377, 58] width 89 height 13
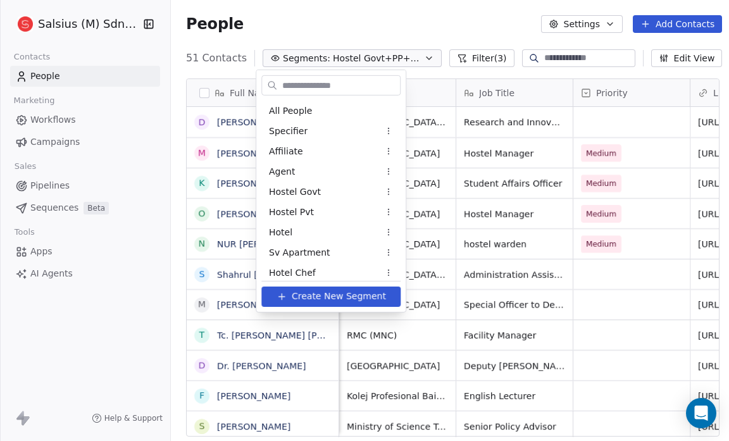
scroll to position [1121, 0]
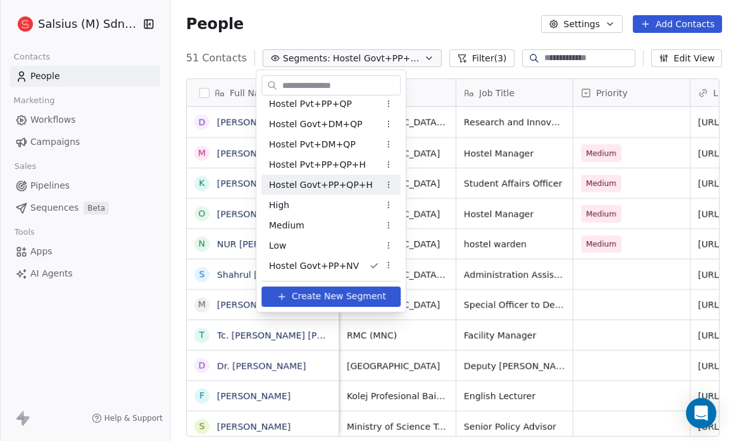
click at [335, 187] on span "Hostel Govt+PP+QP+H" at bounding box center [321, 184] width 104 height 13
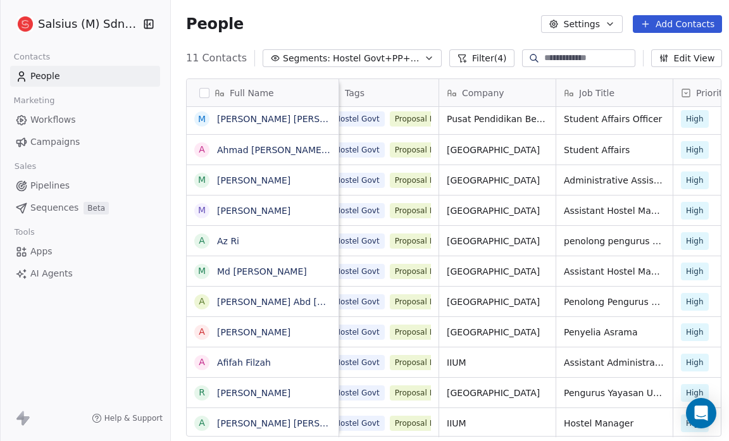
scroll to position [8, 0]
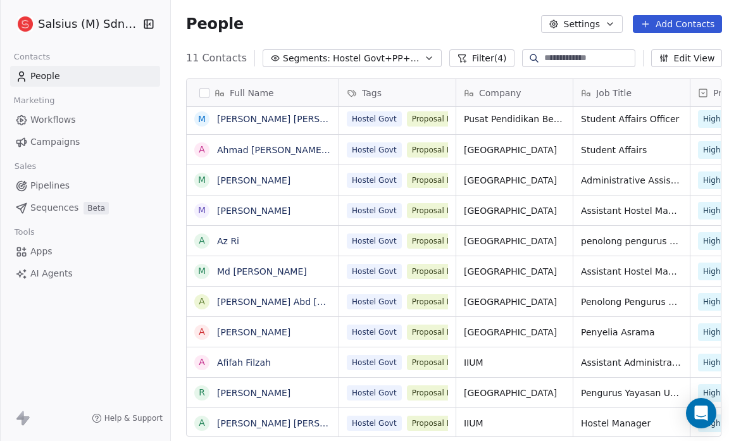
click at [424, 55] on icon "button" at bounding box center [429, 58] width 10 height 10
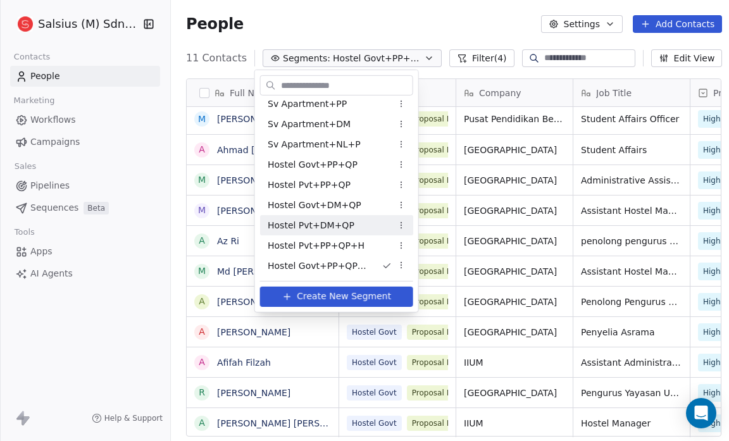
scroll to position [1121, 0]
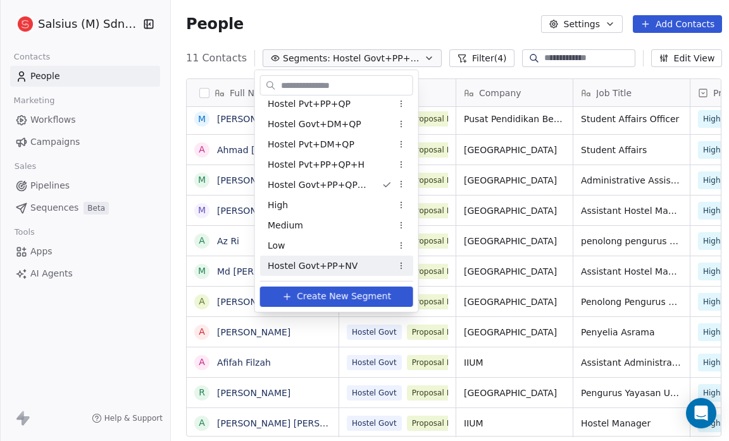
click at [338, 265] on span "Hostel Govt+PP+NV" at bounding box center [313, 265] width 90 height 13
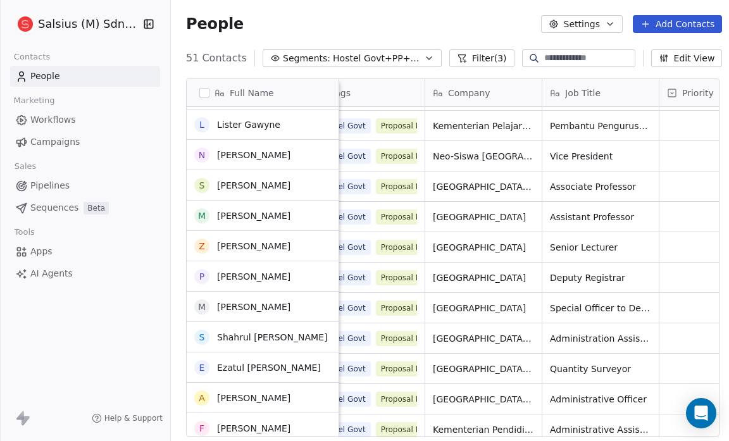
scroll to position [0, 0]
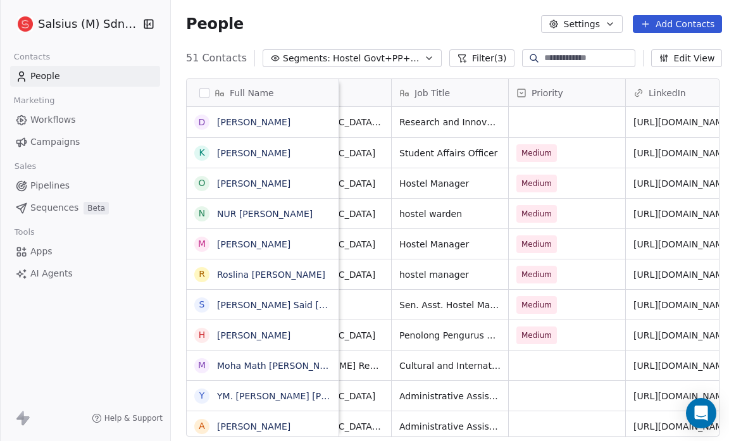
click at [465, 56] on button "Filter (3)" at bounding box center [481, 58] width 65 height 18
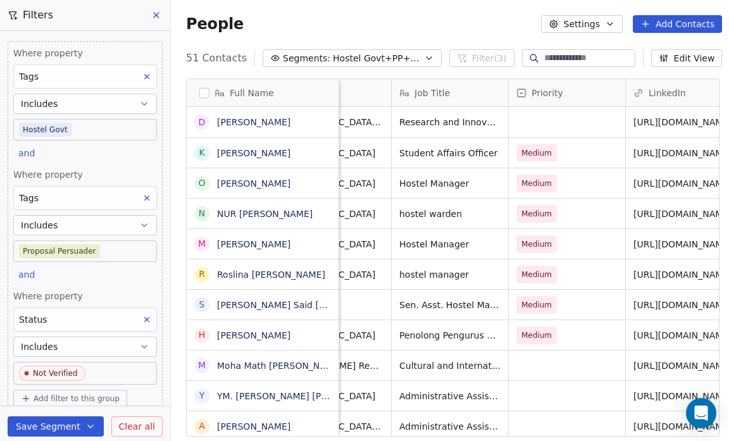
click at [87, 128] on body "Salsius (M) Sdn Bhd Contacts People Marketing Workflows Campaigns Sales Pipelin…" at bounding box center [364, 220] width 729 height 441
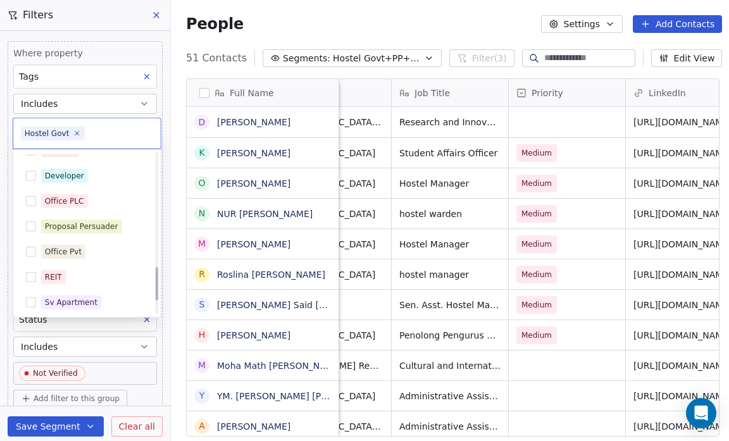
scroll to position [601, 0]
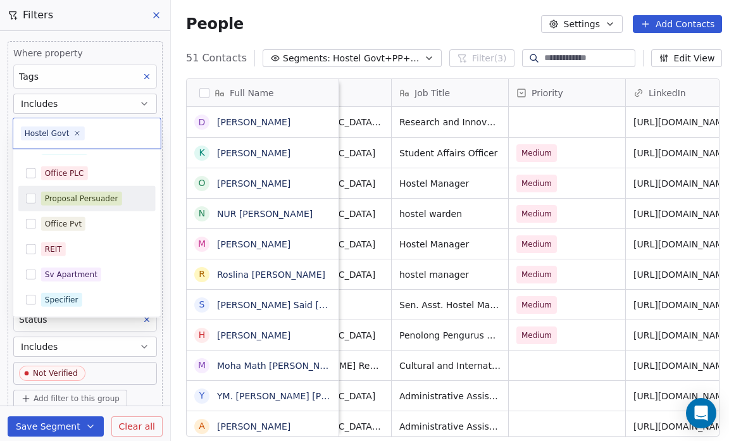
click at [33, 196] on button "Suggestions" at bounding box center [31, 199] width 10 height 10
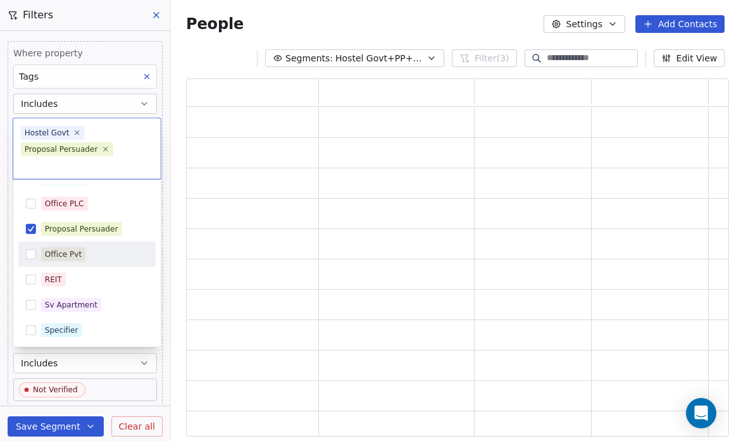
click at [0, 342] on html "Salsius (M) Sdn Bhd Contacts People Marketing Workflows Campaigns Sales Pipelin…" at bounding box center [364, 220] width 729 height 441
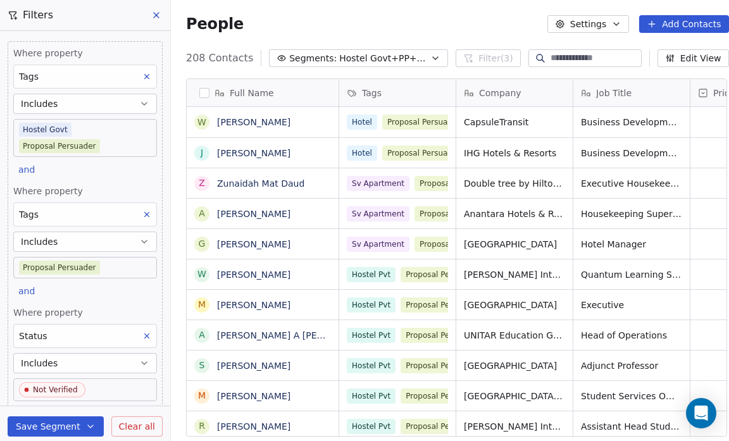
scroll to position [380, 563]
click at [142, 213] on icon at bounding box center [146, 214] width 9 height 9
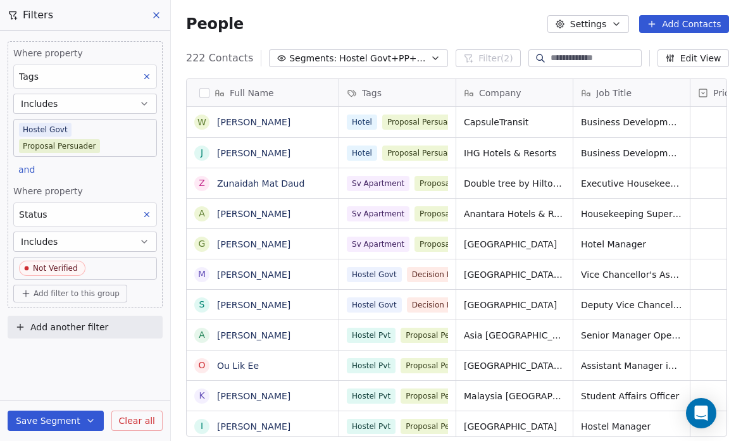
click at [397, 54] on span "Hostel Govt+PP+NV" at bounding box center [383, 58] width 89 height 13
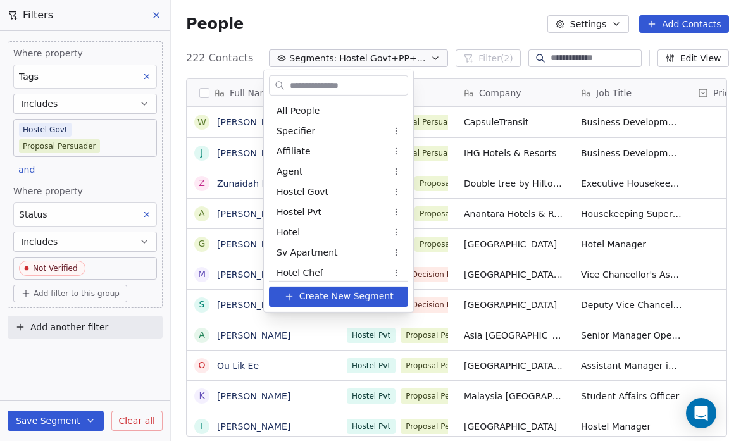
scroll to position [1121, 0]
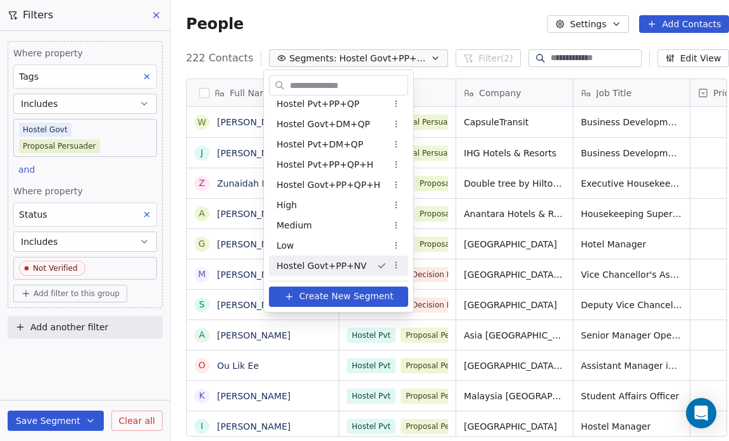
click at [344, 260] on span "Hostel Govt+PP+NV" at bounding box center [322, 265] width 90 height 13
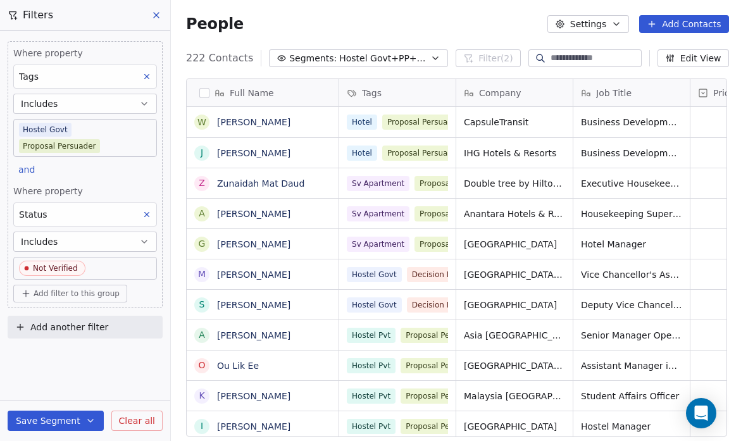
click at [134, 416] on span "Clear all" at bounding box center [137, 421] width 36 height 13
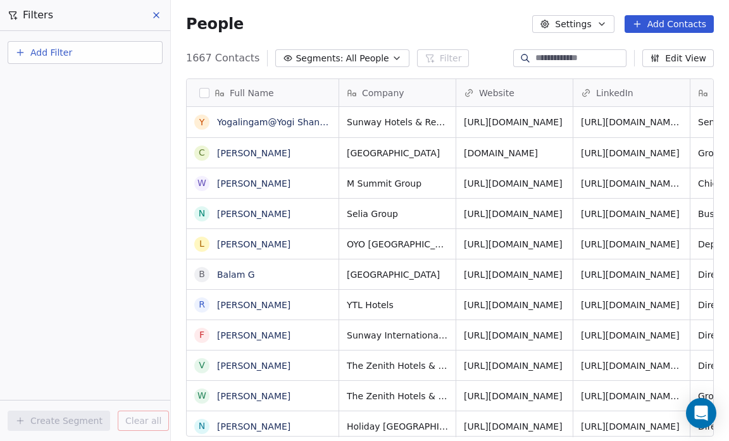
scroll to position [380, 550]
click at [375, 57] on button "Segments: All People" at bounding box center [342, 58] width 134 height 18
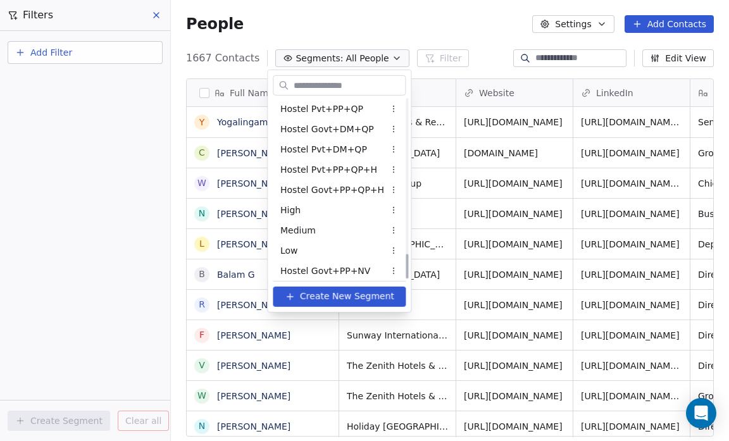
scroll to position [1121, 0]
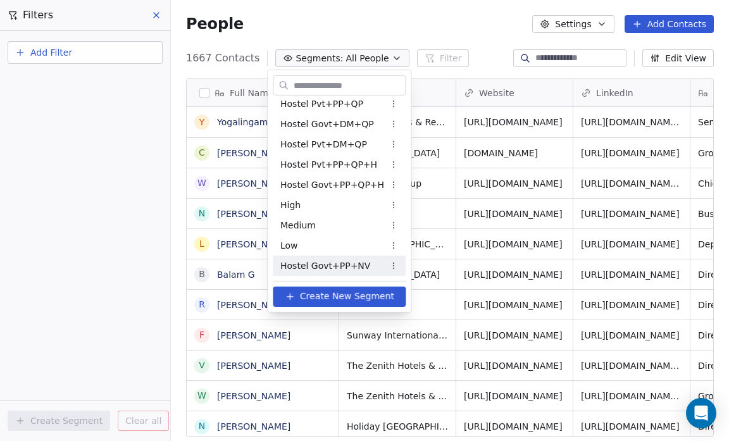
click at [337, 269] on span "Hostel Govt+PP+NV" at bounding box center [325, 265] width 90 height 13
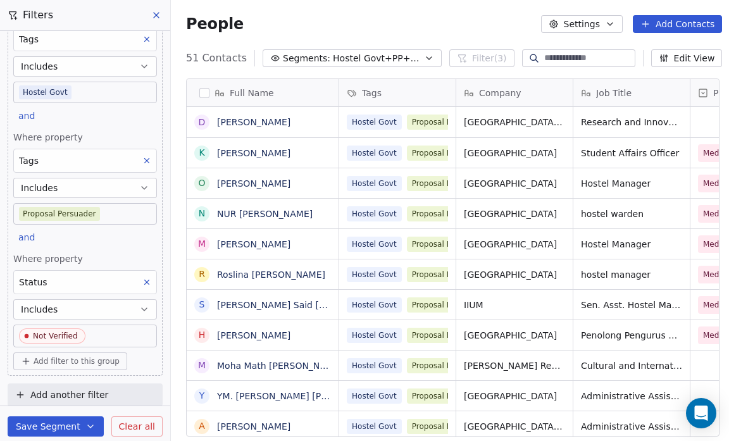
scroll to position [38, 0]
click at [87, 359] on span "Add filter to this group" at bounding box center [77, 361] width 86 height 10
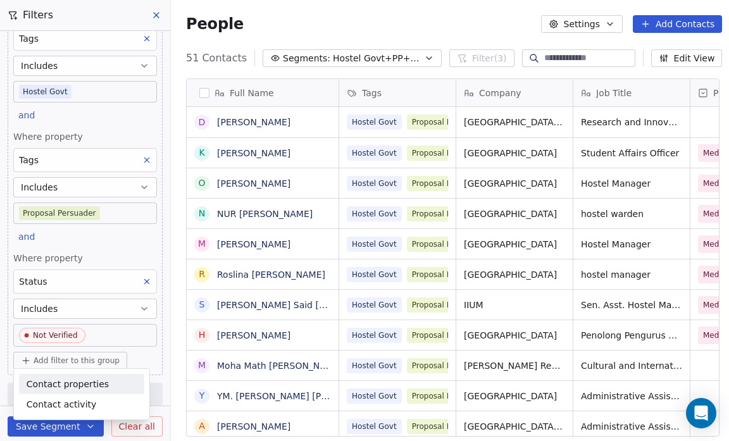
click at [84, 385] on span "Contact properties" at bounding box center [68, 383] width 82 height 13
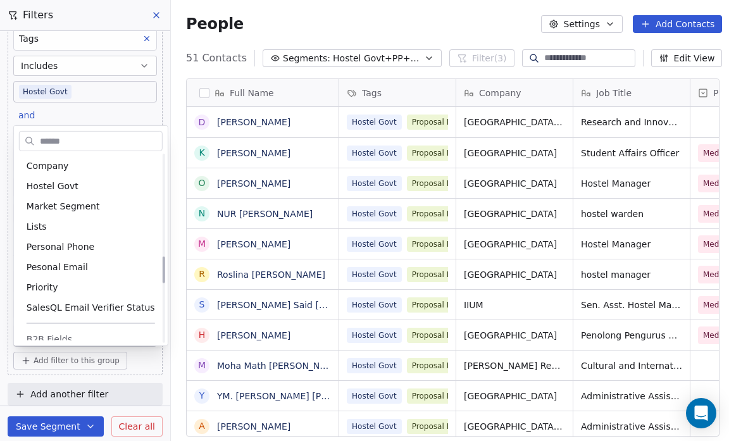
scroll to position [711, 0]
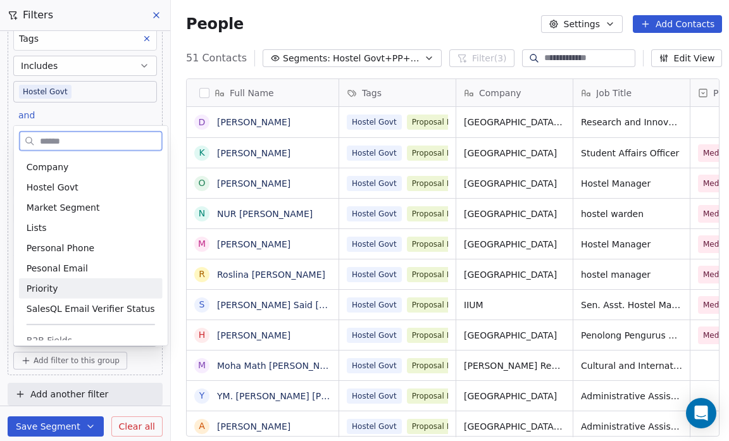
click at [58, 282] on div "Priority" at bounding box center [91, 288] width 128 height 13
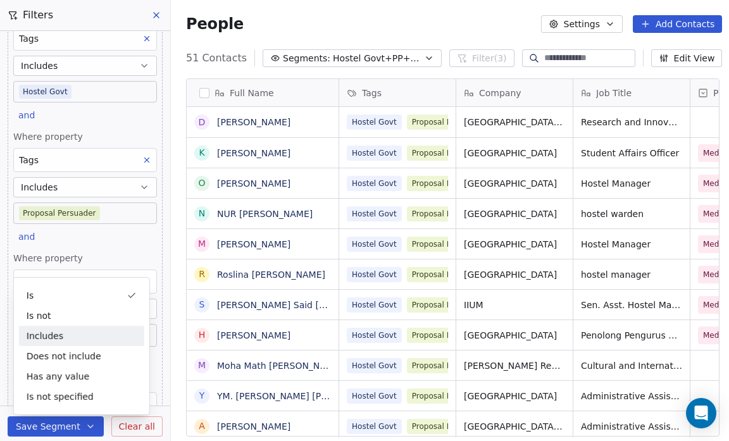
click at [86, 327] on div "Includes" at bounding box center [81, 336] width 125 height 20
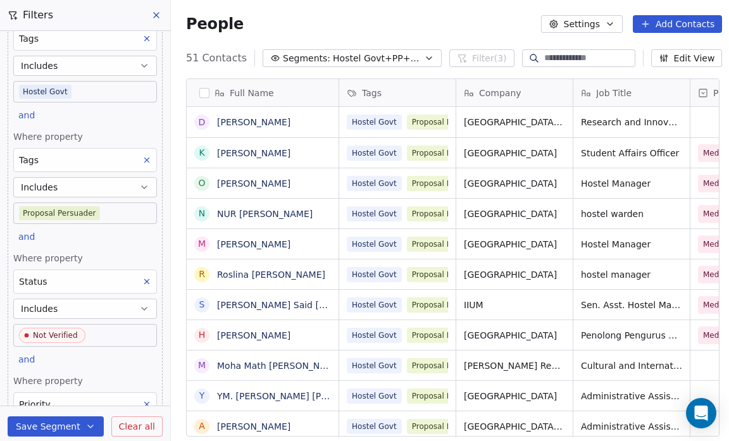
scroll to position [157, 0]
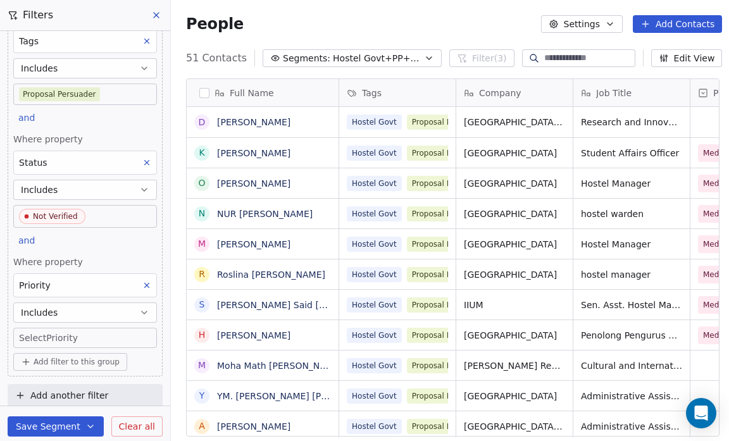
click at [51, 332] on body "Salsius (M) Sdn Bhd Contacts People Marketing Workflows Campaigns Sales Pipelin…" at bounding box center [364, 220] width 729 height 441
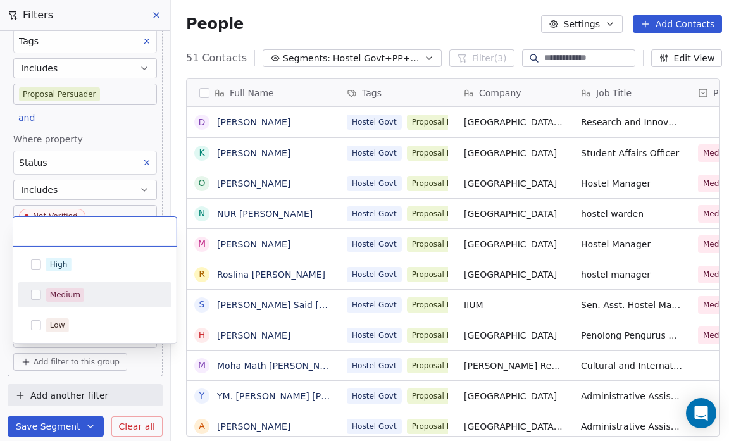
click at [37, 293] on button "Suggestions" at bounding box center [36, 295] width 10 height 10
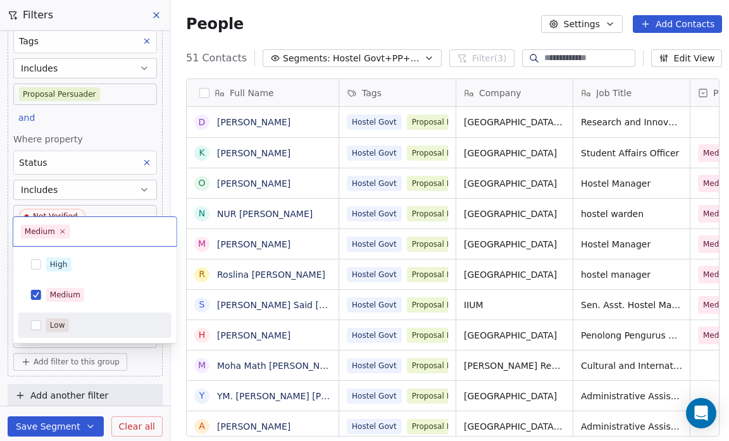
click at [2, 330] on html "Salsius (M) Sdn Bhd Contacts People Marketing Workflows Campaigns Sales Pipelin…" at bounding box center [364, 220] width 729 height 441
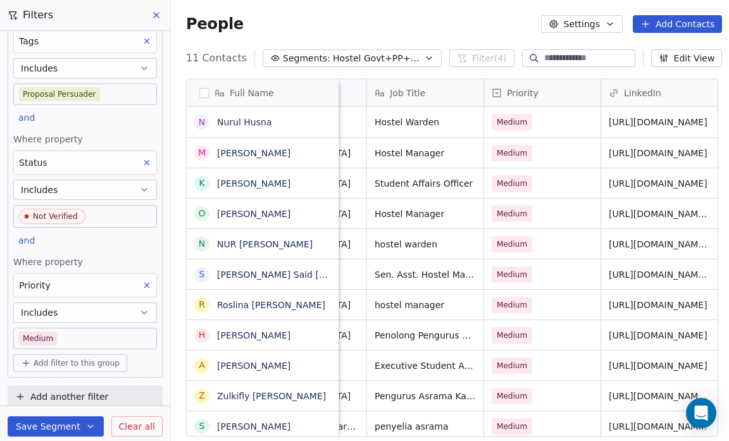
scroll to position [3, 0]
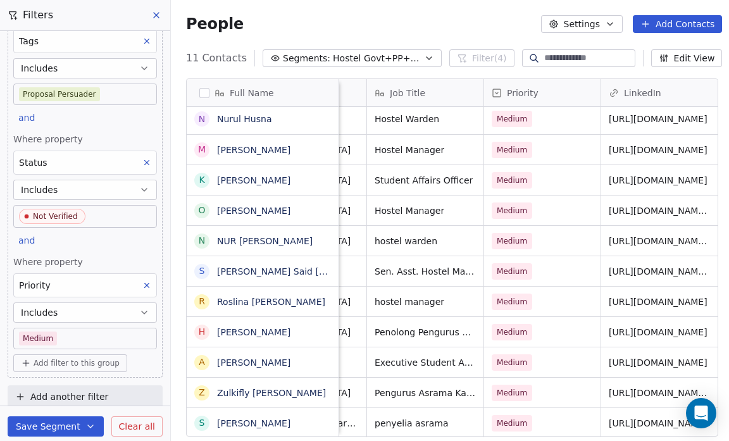
click at [58, 427] on button "Save Segment" at bounding box center [56, 426] width 96 height 20
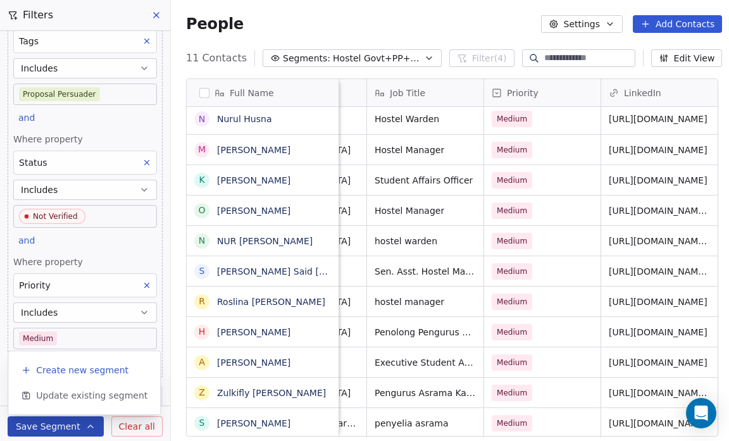
click at [66, 373] on span "Create new segment" at bounding box center [82, 370] width 92 height 13
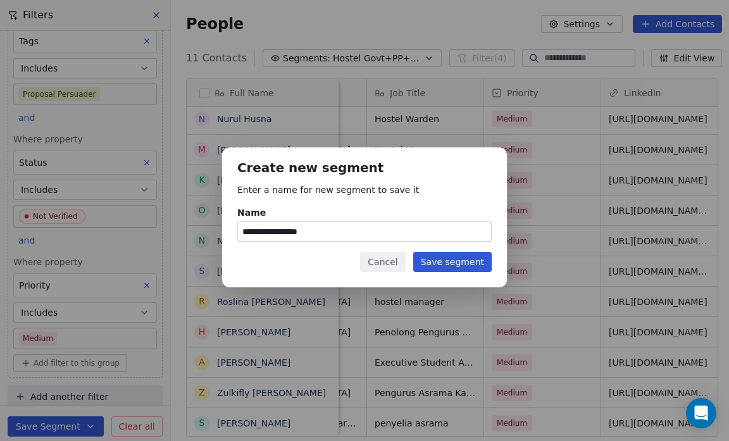
click at [327, 232] on input "**********" at bounding box center [364, 231] width 253 height 19
type input "**********"
click at [440, 263] on button "Save segment" at bounding box center [452, 262] width 78 height 20
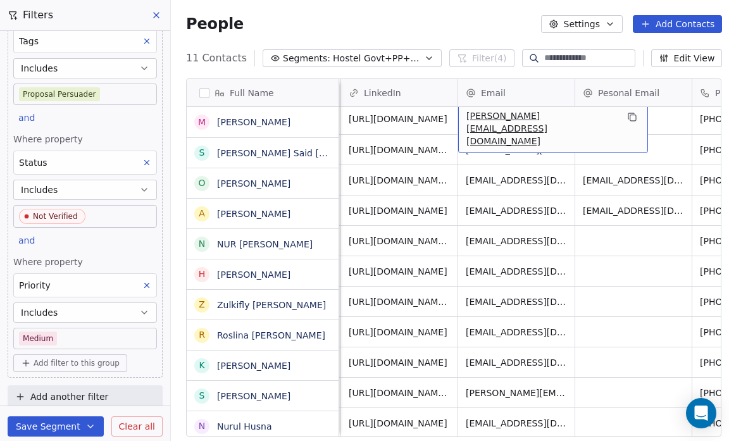
scroll to position [0, 0]
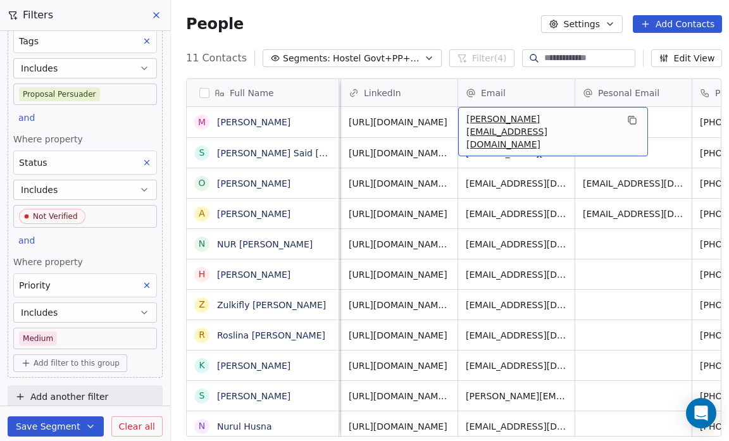
drag, startPoint x: 515, startPoint y: 128, endPoint x: 548, endPoint y: 120, distance: 33.9
click at [548, 120] on span "[PERSON_NAME][EMAIL_ADDRESS][DOMAIN_NAME]" at bounding box center [541, 132] width 151 height 38
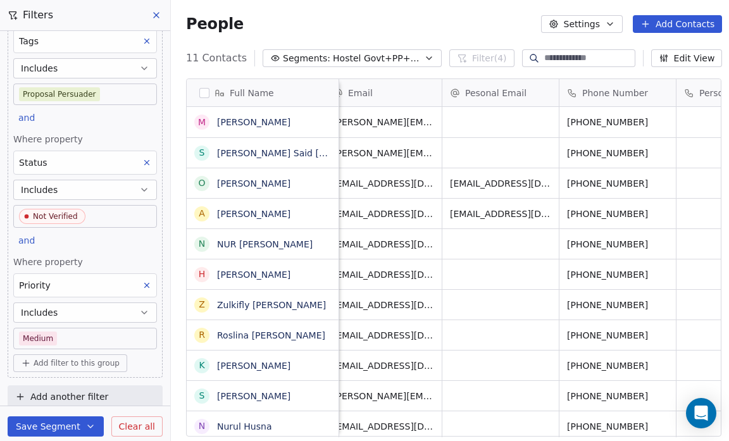
scroll to position [0, 549]
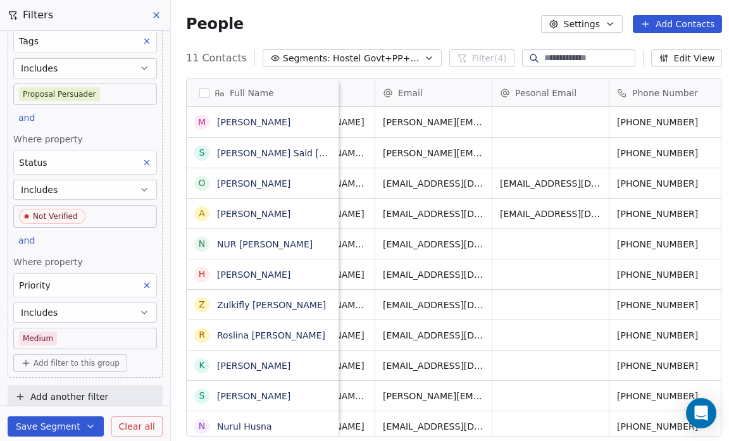
click at [424, 54] on icon "button" at bounding box center [429, 58] width 10 height 10
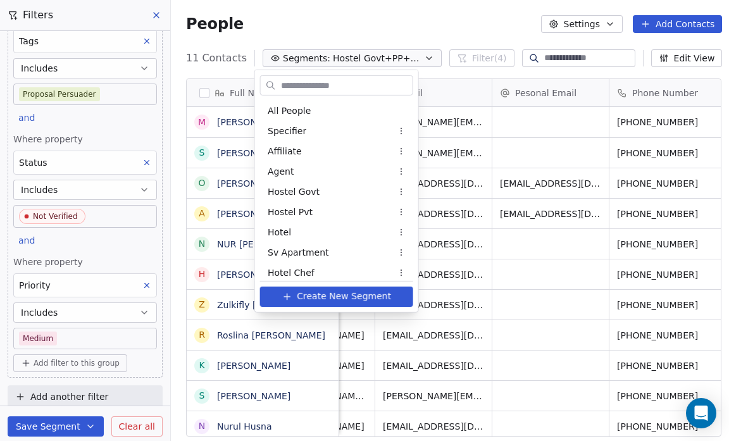
scroll to position [1141, 0]
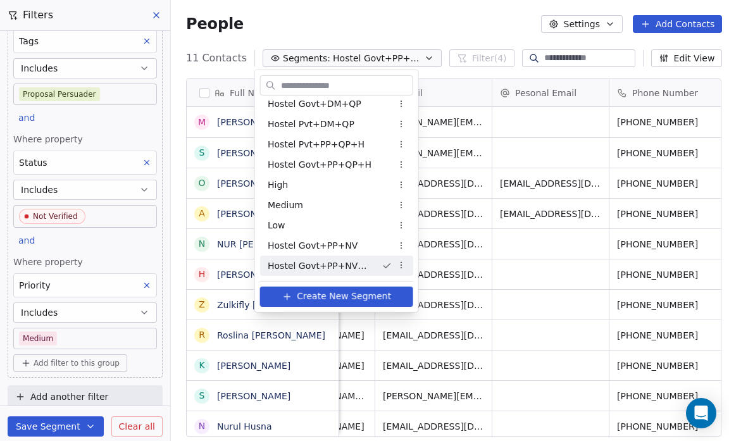
click at [312, 265] on span "Hostel Govt+PP+NV+M" at bounding box center [320, 265] width 104 height 13
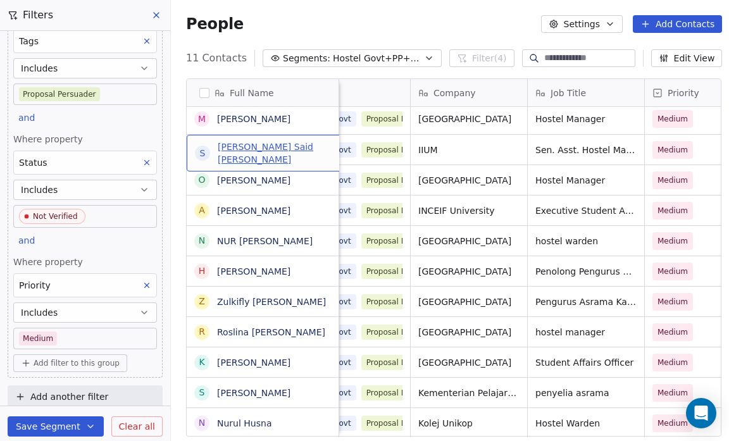
scroll to position [3, 0]
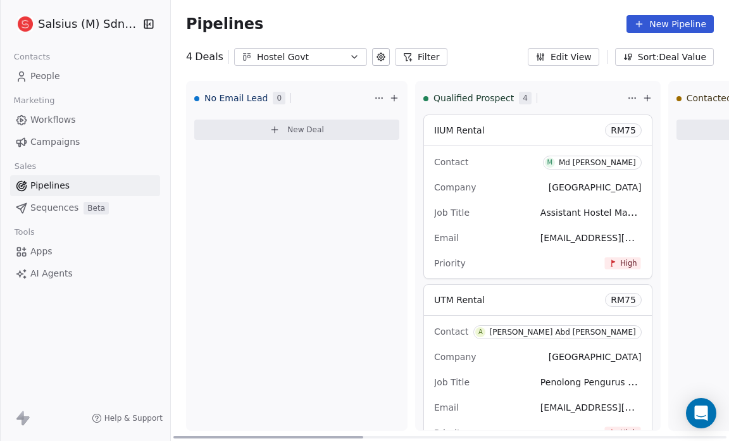
scroll to position [396, 0]
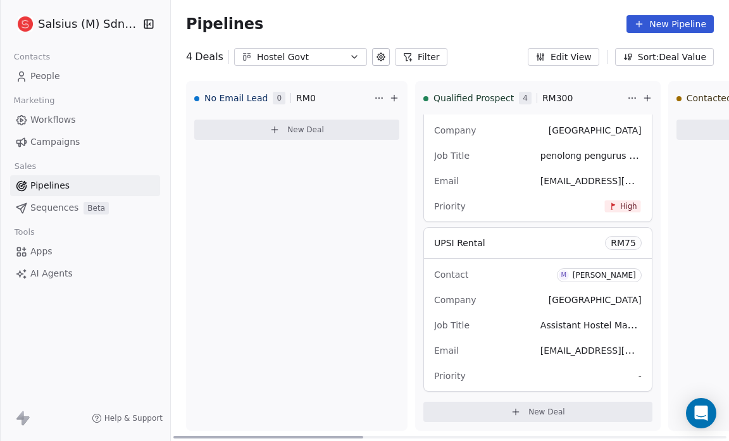
click at [511, 411] on icon at bounding box center [516, 412] width 10 height 10
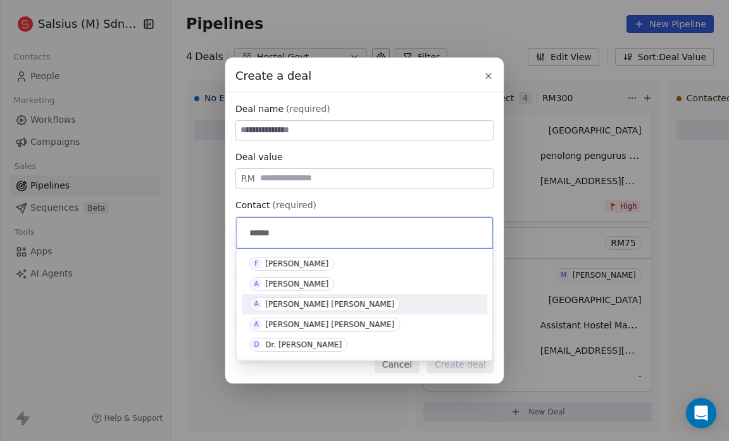
type input "******"
click at [342, 302] on span "A Azizul Rahman Ismail" at bounding box center [324, 304] width 151 height 14
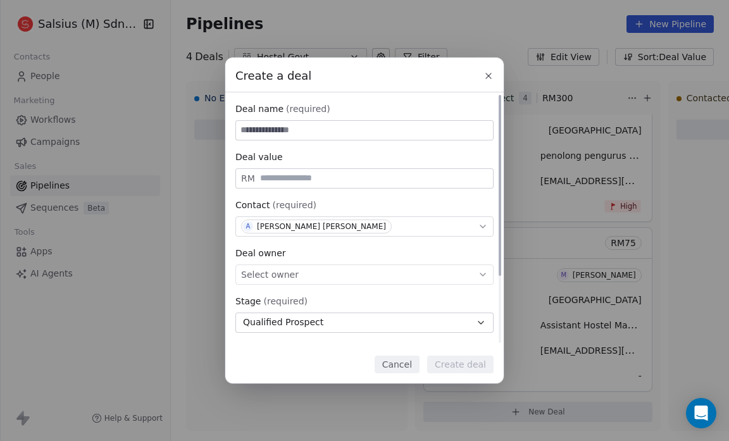
click at [296, 266] on div "Select owner" at bounding box center [364, 275] width 258 height 20
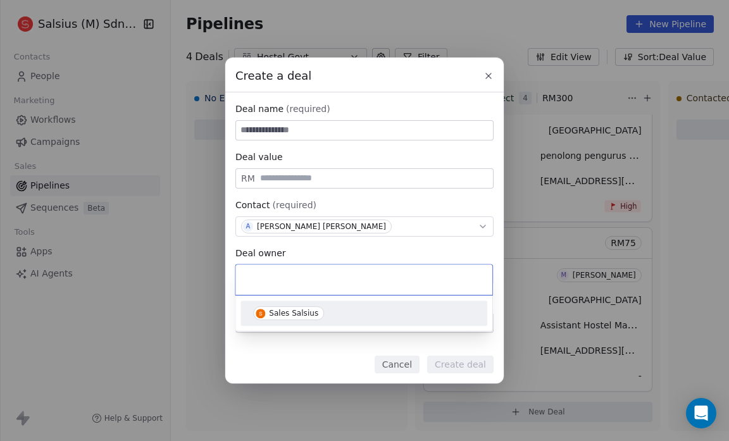
click at [290, 315] on div "Sales Salsius" at bounding box center [293, 313] width 49 height 9
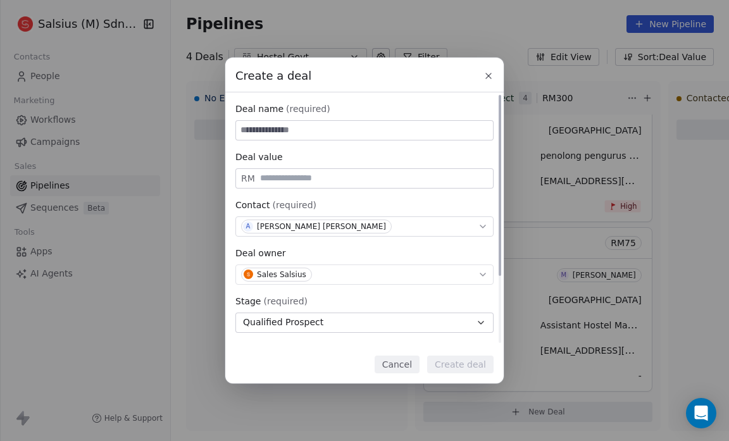
click at [268, 178] on input "text" at bounding box center [374, 177] width 233 height 9
type input "**"
click at [241, 131] on input at bounding box center [364, 130] width 257 height 19
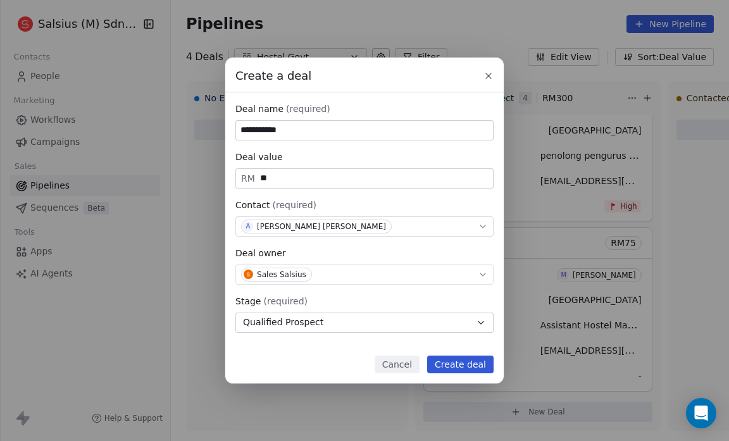
type input "**********"
click at [458, 364] on button "Create deal" at bounding box center [460, 365] width 66 height 18
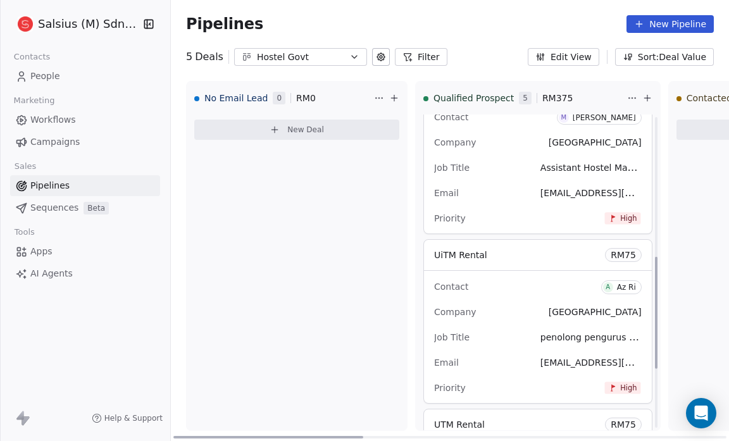
scroll to position [565, 0]
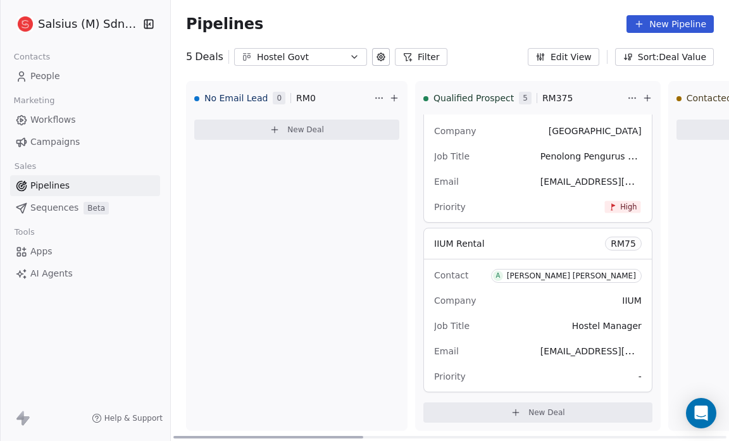
click at [639, 373] on span "-" at bounding box center [640, 376] width 3 height 13
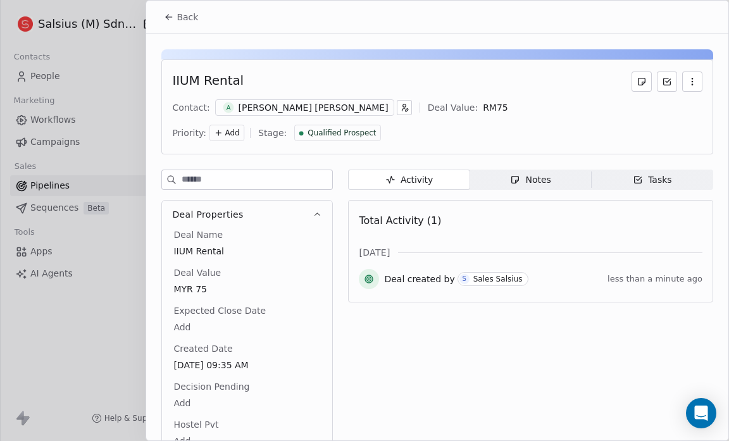
click at [239, 128] on span "Add" at bounding box center [232, 133] width 15 height 11
click at [530, 127] on div "High" at bounding box center [528, 134] width 66 height 20
click at [170, 13] on icon at bounding box center [169, 17] width 10 height 10
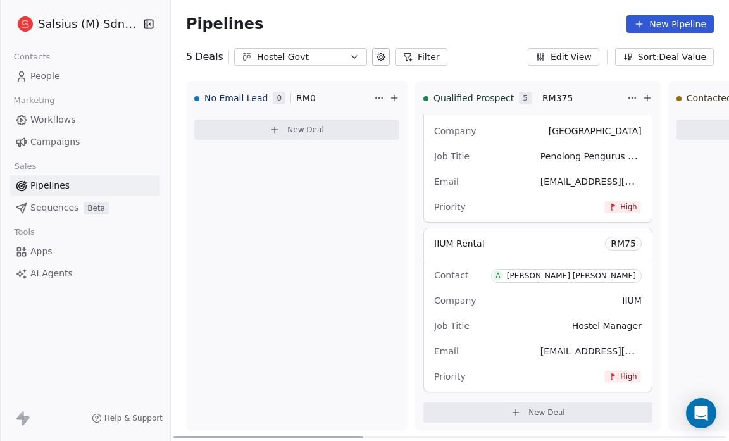
click at [242, 99] on span "No Email Lead" at bounding box center [235, 98] width 63 height 13
click at [254, 95] on span "No Email Lead" at bounding box center [235, 98] width 63 height 13
click at [376, 54] on icon at bounding box center [381, 57] width 10 height 10
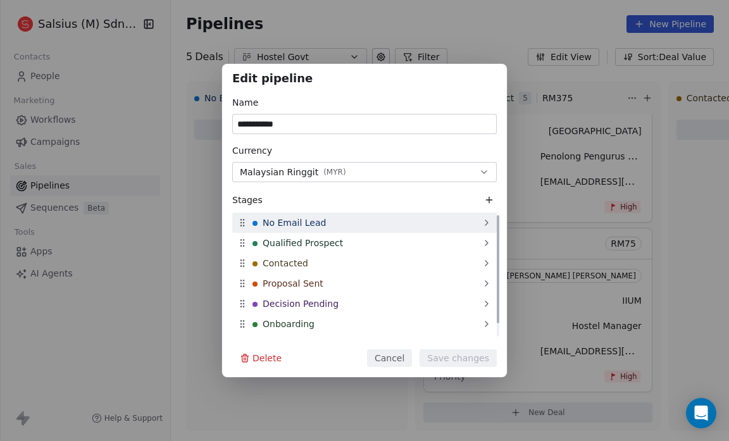
click at [239, 223] on icon at bounding box center [242, 223] width 10 height 10
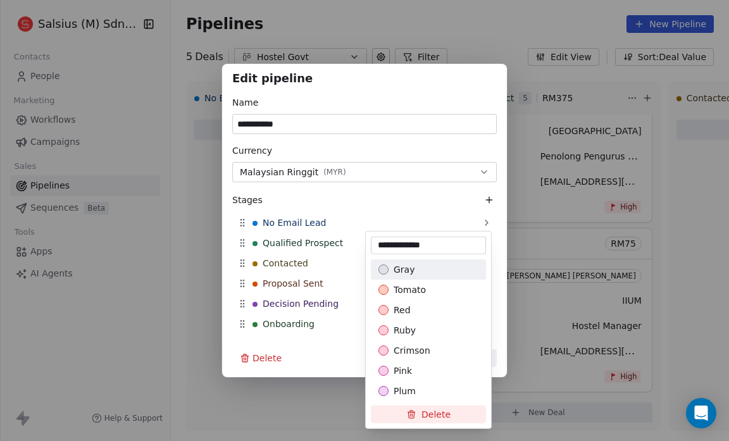
click at [435, 247] on input "**********" at bounding box center [428, 245] width 110 height 13
click at [414, 246] on input "**********" at bounding box center [428, 245] width 110 height 13
click at [447, 246] on input "**********" at bounding box center [428, 245] width 110 height 13
type input "**********"
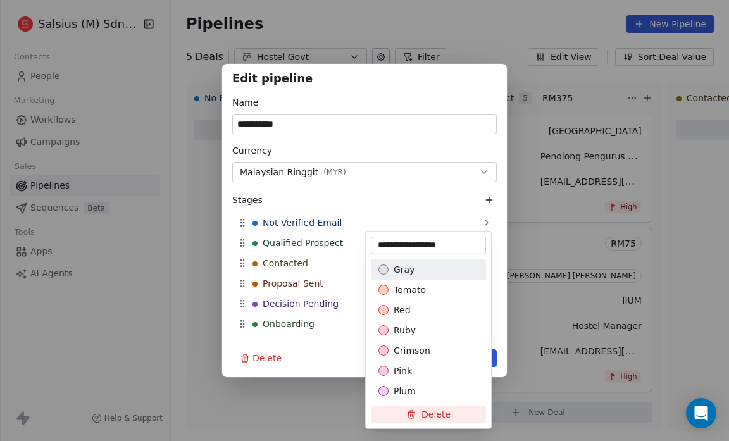
click at [286, 400] on div "**********" at bounding box center [364, 220] width 729 height 441
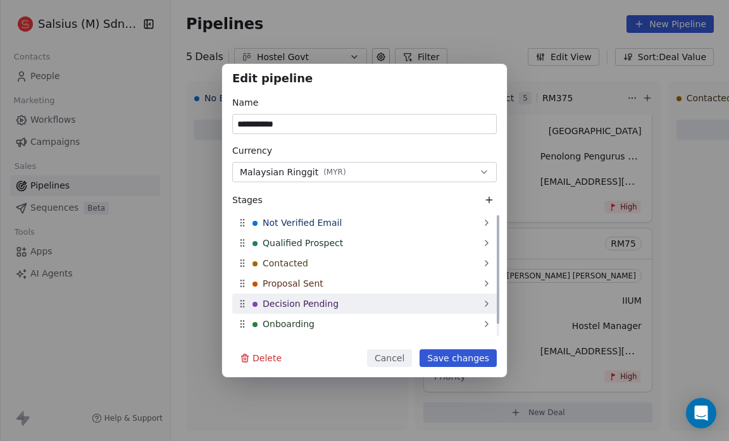
scroll to position [15, 0]
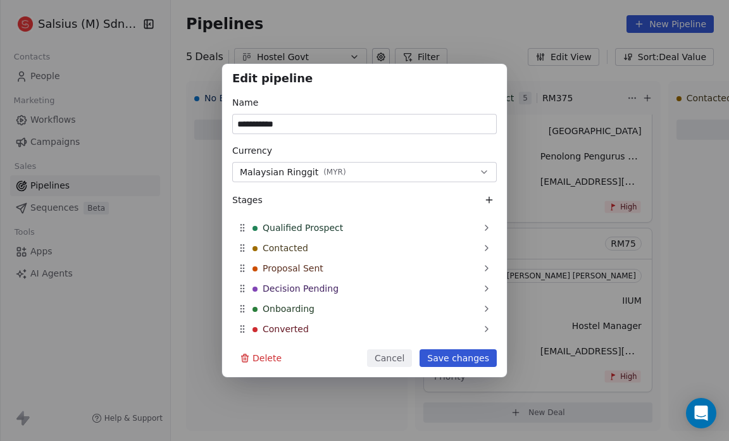
click at [459, 363] on button "Save changes" at bounding box center [458, 358] width 77 height 18
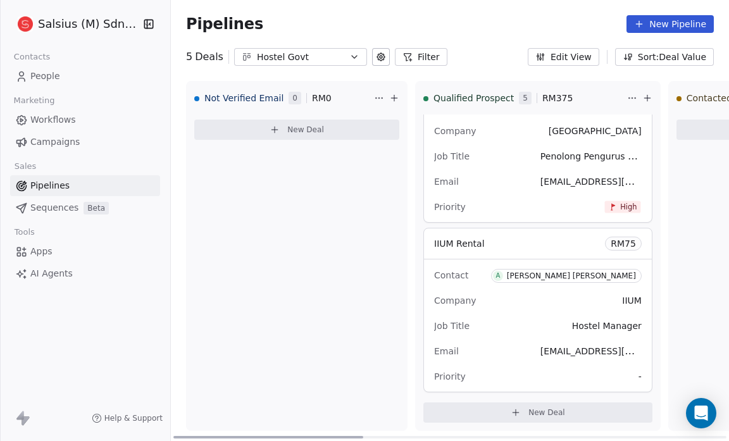
click at [330, 234] on div "Not Verified Email 0 RM 0 New Deal" at bounding box center [297, 256] width 222 height 350
click at [618, 372] on div "Contact A Azizul Rahman Ismail Company IIUM Job Title Hostel Manager Email iazi…" at bounding box center [538, 325] width 228 height 132
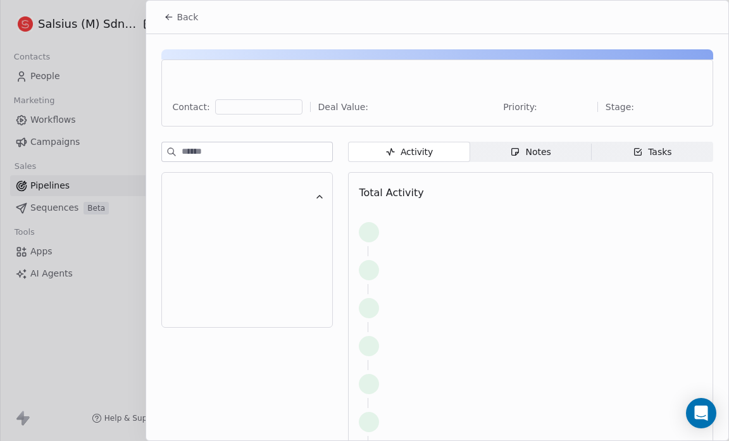
click at [616, 375] on div at bounding box center [531, 384] width 344 height 28
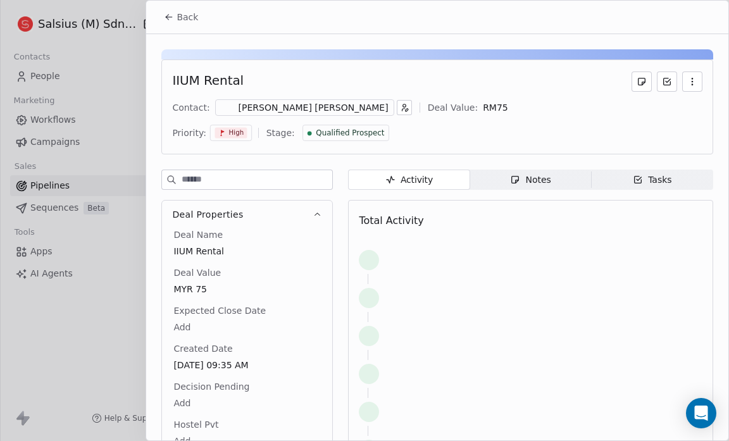
click at [252, 125] on div "High" at bounding box center [231, 133] width 42 height 16
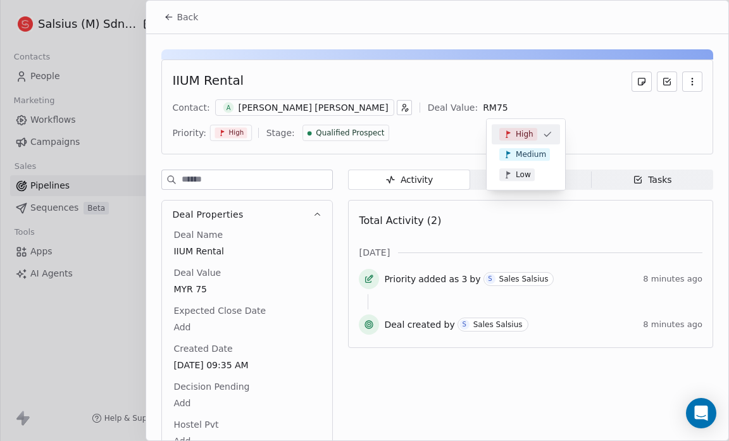
click at [173, 13] on html "Salsius (M) Sdn Bhd Contacts People Marketing Workflows Campaigns Sales Pipelin…" at bounding box center [364, 220] width 729 height 441
click at [173, 13] on icon at bounding box center [169, 17] width 10 height 10
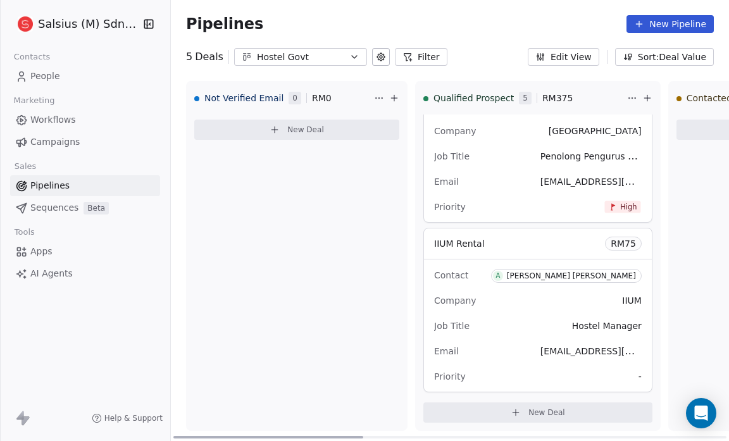
click at [278, 128] on icon at bounding box center [275, 130] width 10 height 10
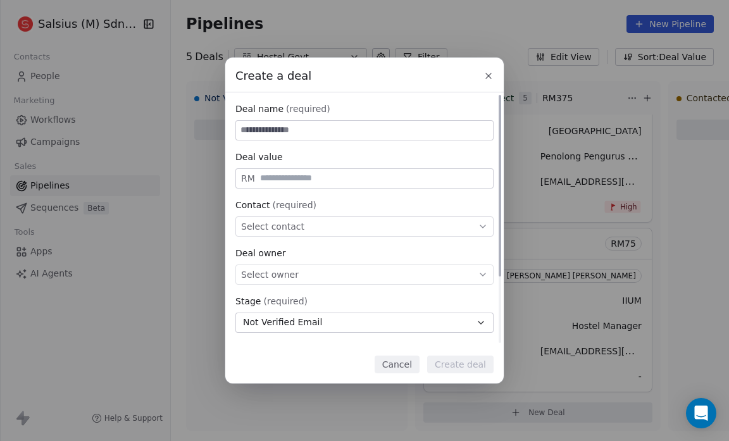
type input "*"
click at [258, 228] on span "Select contact" at bounding box center [272, 226] width 63 height 13
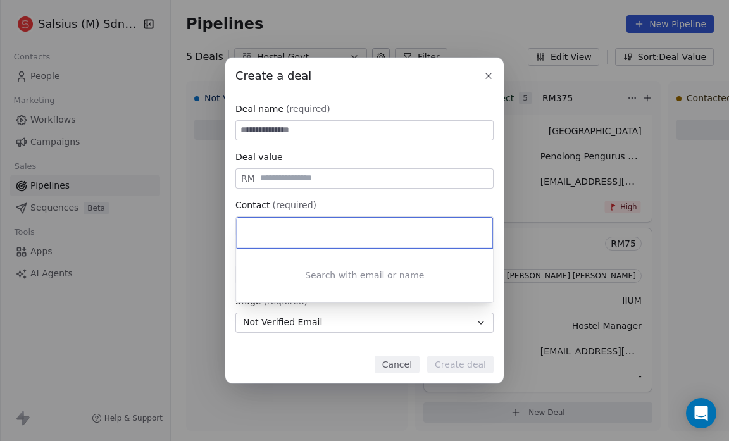
click at [258, 228] on input at bounding box center [366, 233] width 238 height 14
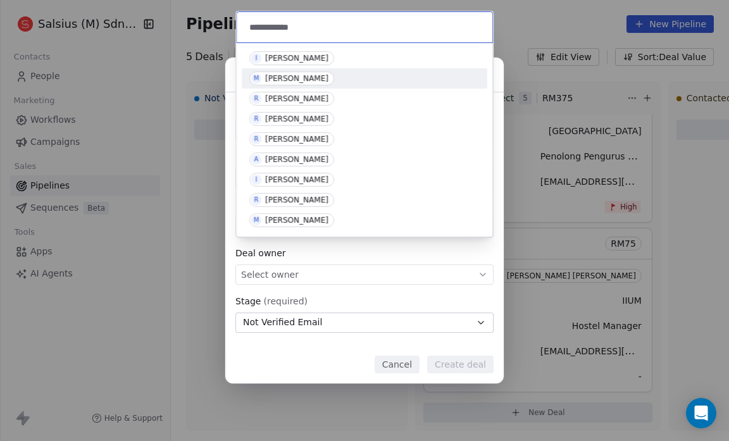
type input "**********"
click at [312, 76] on div "[PERSON_NAME]" at bounding box center [296, 78] width 63 height 9
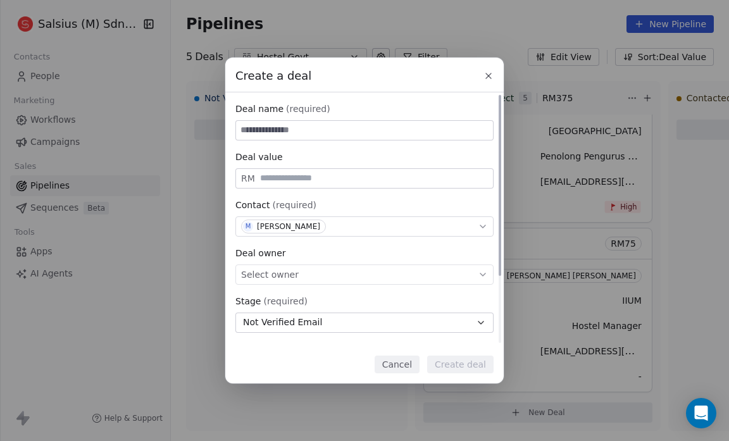
click at [246, 270] on span "Select owner" at bounding box center [270, 274] width 58 height 13
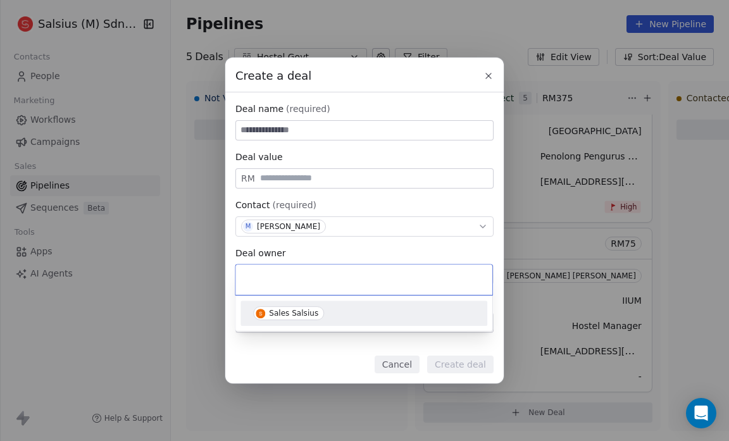
click at [272, 309] on div "Sales Salsius" at bounding box center [293, 313] width 49 height 9
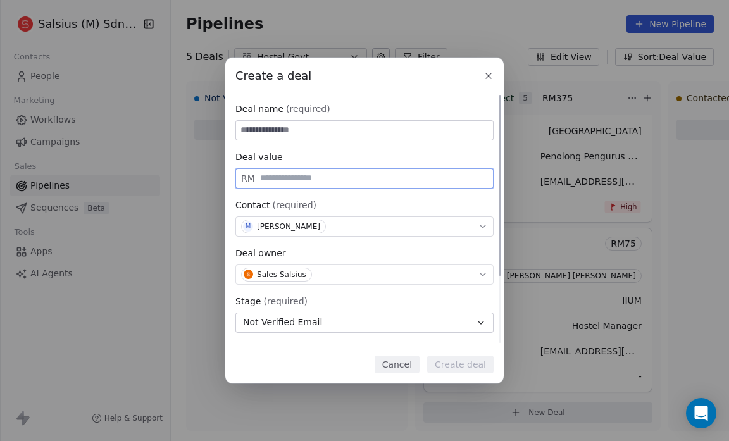
click at [263, 178] on input "text" at bounding box center [374, 177] width 233 height 9
type input "**"
click at [244, 132] on input at bounding box center [364, 130] width 257 height 19
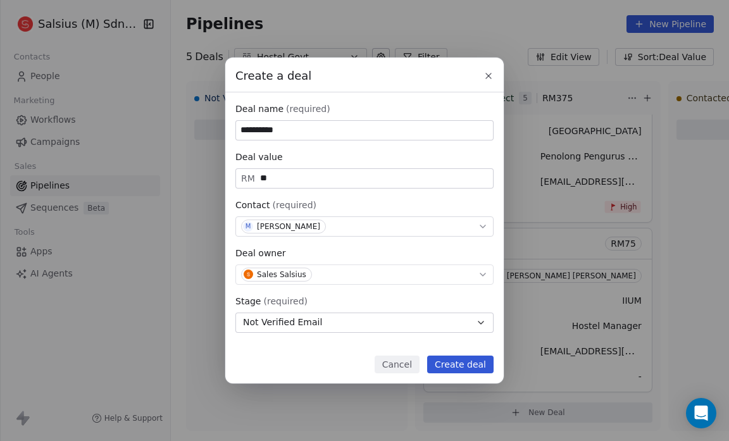
type input "**********"
click at [464, 368] on button "Create deal" at bounding box center [460, 365] width 66 height 18
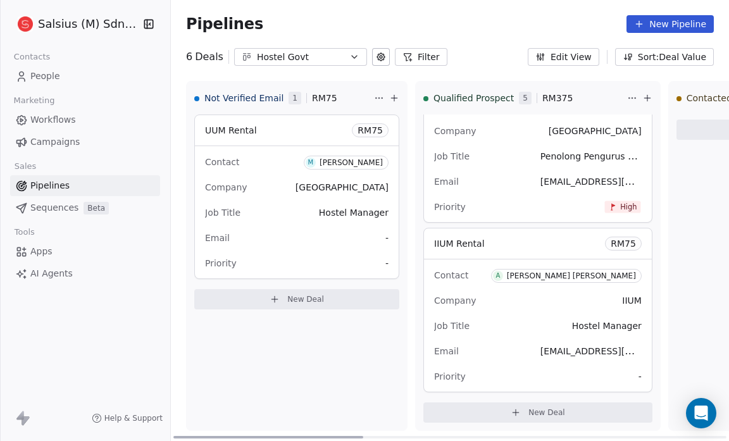
click at [386, 265] on span "-" at bounding box center [386, 263] width 3 height 13
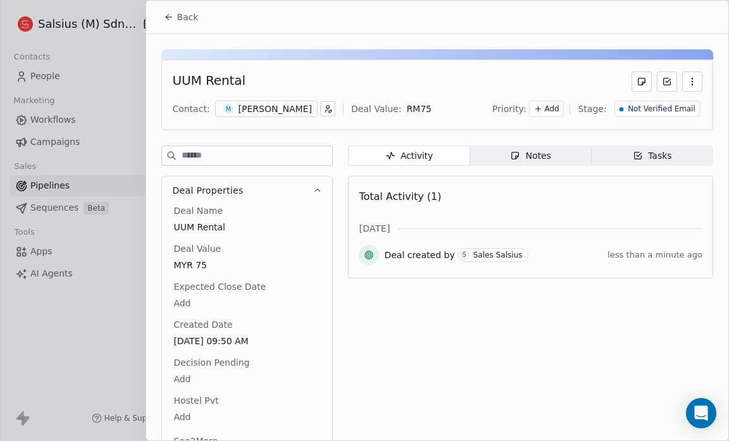
click at [551, 104] on span "Add" at bounding box center [552, 109] width 15 height 11
click at [533, 151] on span "Medium" at bounding box center [535, 154] width 30 height 10
click at [165, 8] on button "Back" at bounding box center [180, 17] width 49 height 23
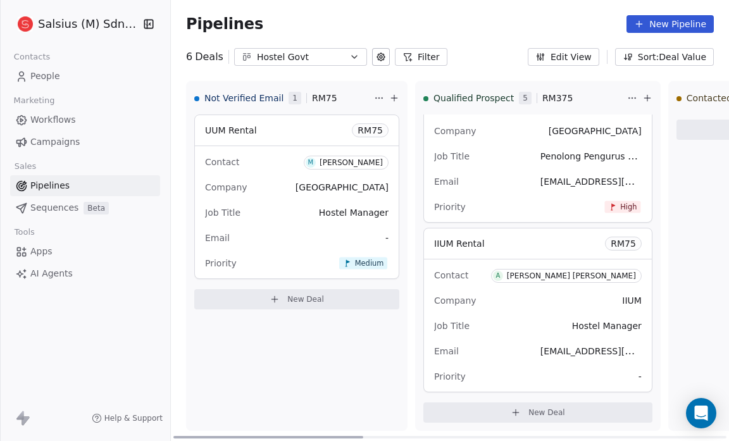
click at [228, 242] on div "Email -" at bounding box center [297, 238] width 184 height 20
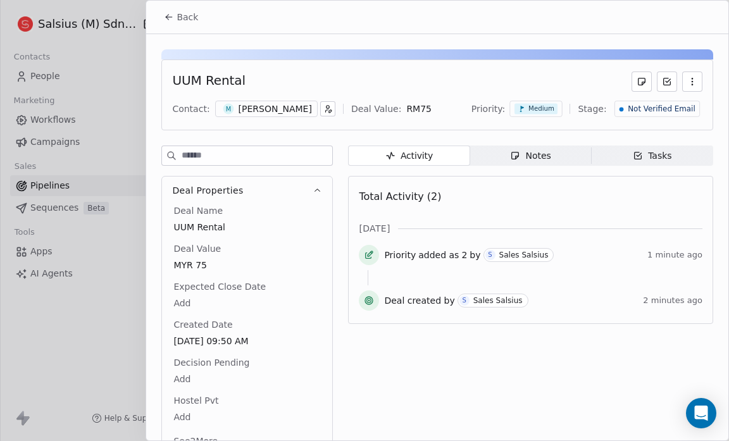
scroll to position [20, 0]
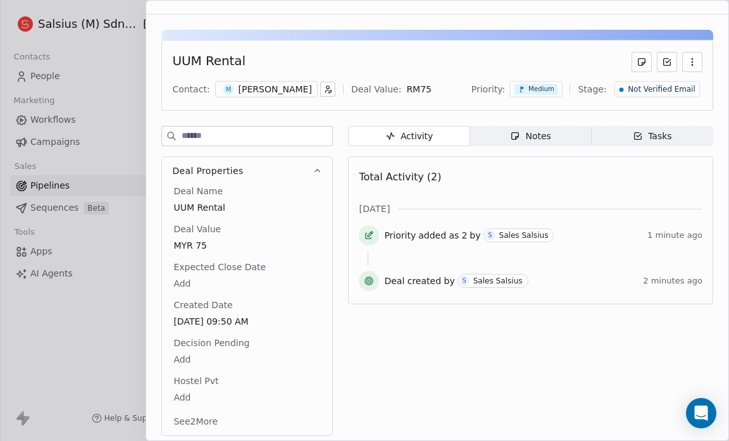
click at [199, 420] on button "See 2 More" at bounding box center [195, 421] width 59 height 23
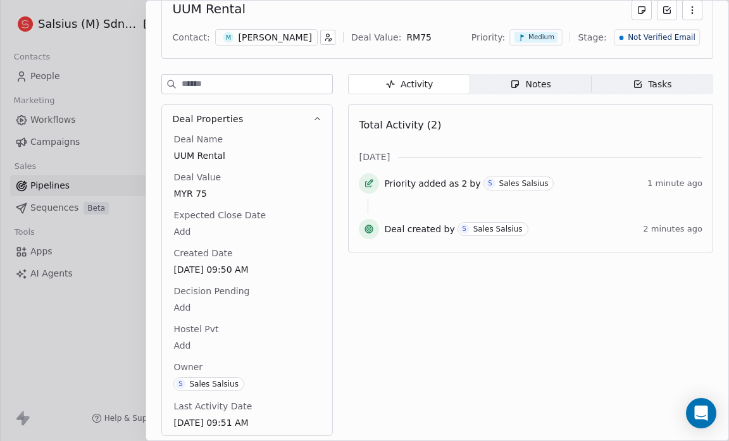
scroll to position [0, 0]
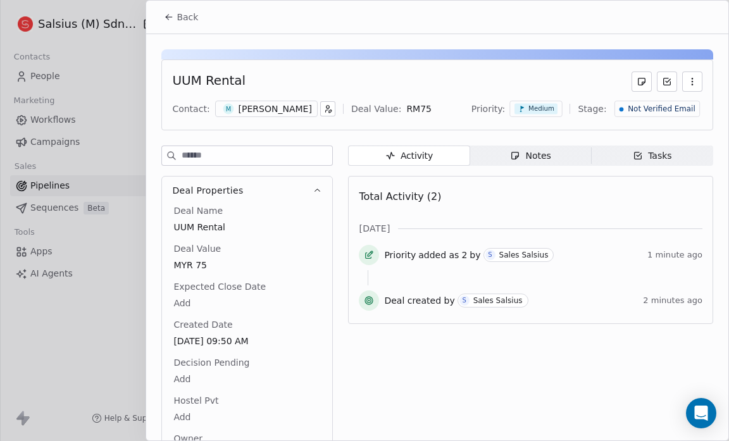
click at [173, 9] on button "Back" at bounding box center [180, 17] width 49 height 23
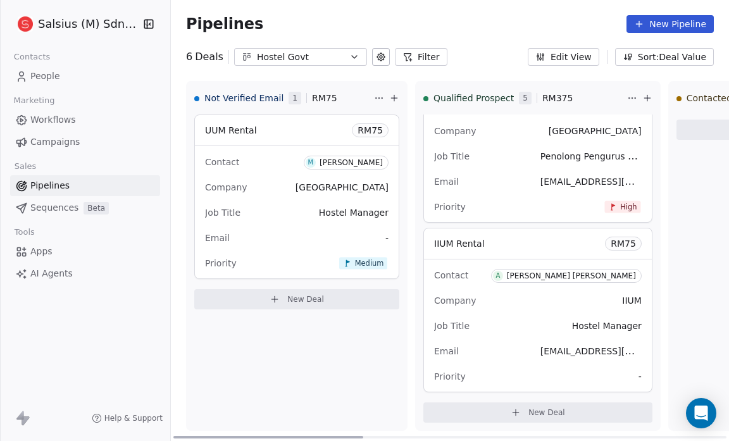
click at [277, 296] on icon at bounding box center [275, 299] width 10 height 10
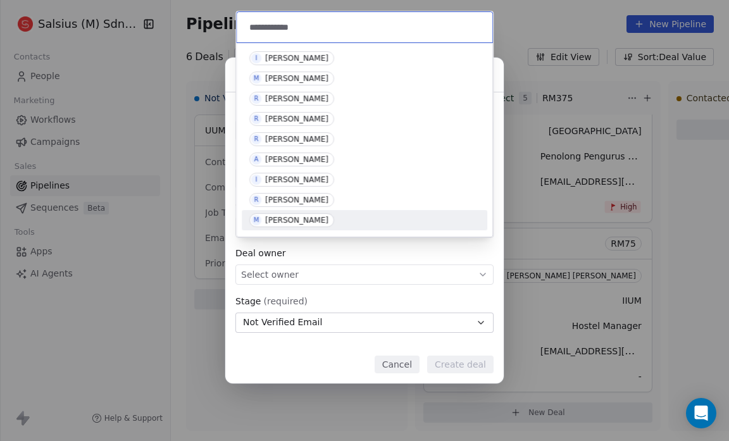
type input "**********"
click at [300, 218] on div "[PERSON_NAME]" at bounding box center [296, 220] width 63 height 9
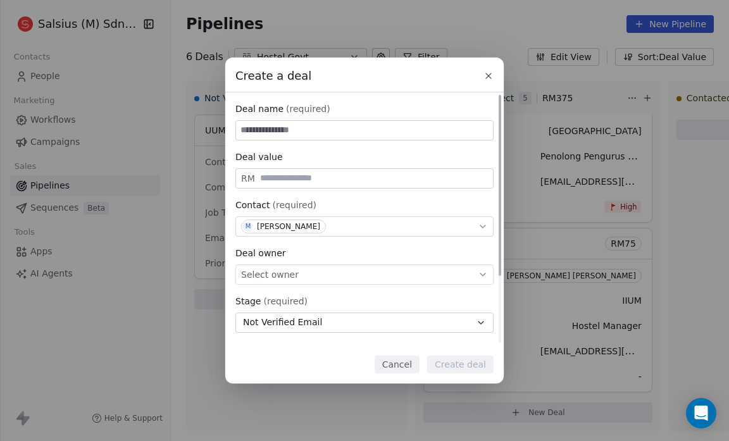
click at [265, 272] on span "Select owner" at bounding box center [270, 274] width 58 height 13
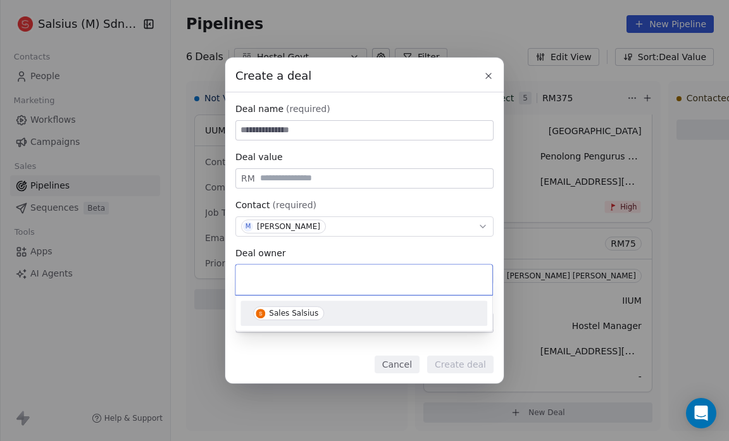
click at [279, 315] on div "Sales Salsius" at bounding box center [293, 313] width 49 height 9
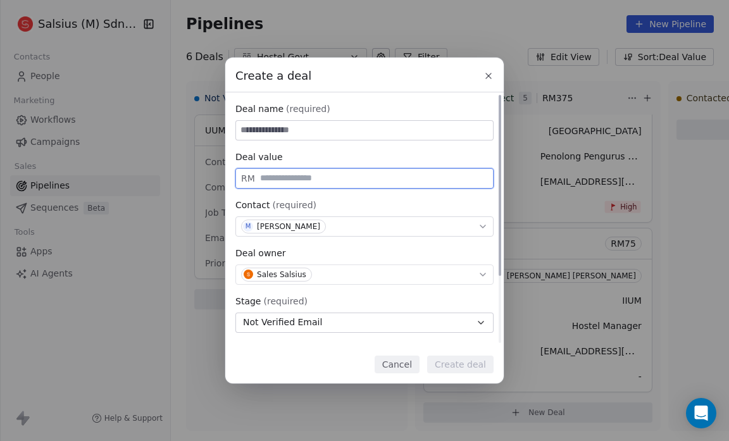
click at [266, 177] on input "text" at bounding box center [374, 177] width 233 height 9
type input "**"
click at [251, 135] on input at bounding box center [364, 130] width 257 height 19
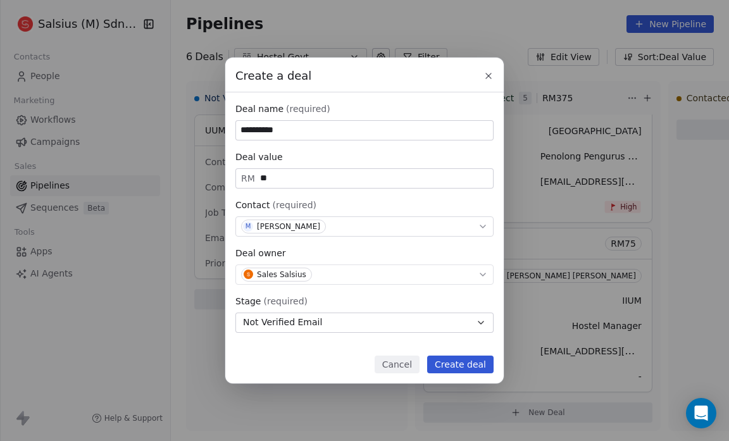
type input "**********"
click at [455, 366] on button "Create deal" at bounding box center [460, 365] width 66 height 18
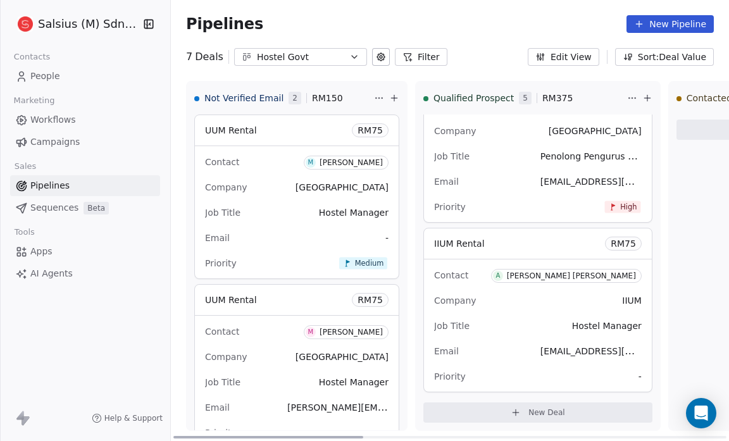
click at [229, 159] on span "Contact" at bounding box center [222, 162] width 34 height 10
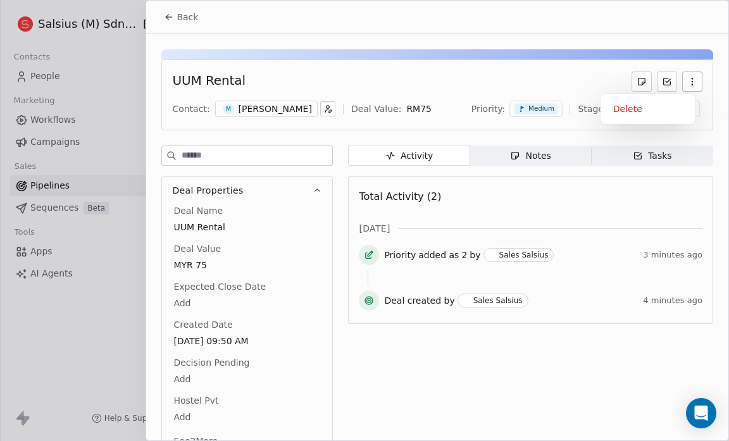
click at [687, 77] on icon "button" at bounding box center [692, 82] width 10 height 10
click at [644, 114] on div "Delete" at bounding box center [648, 109] width 85 height 20
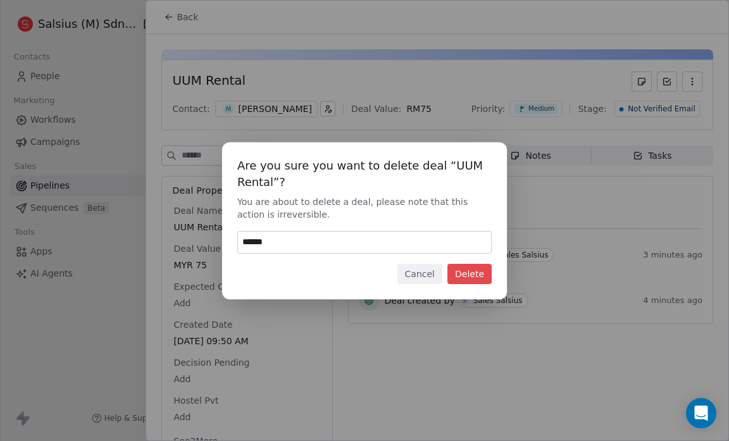
type input "******"
click at [476, 272] on button "Delete" at bounding box center [469, 274] width 44 height 20
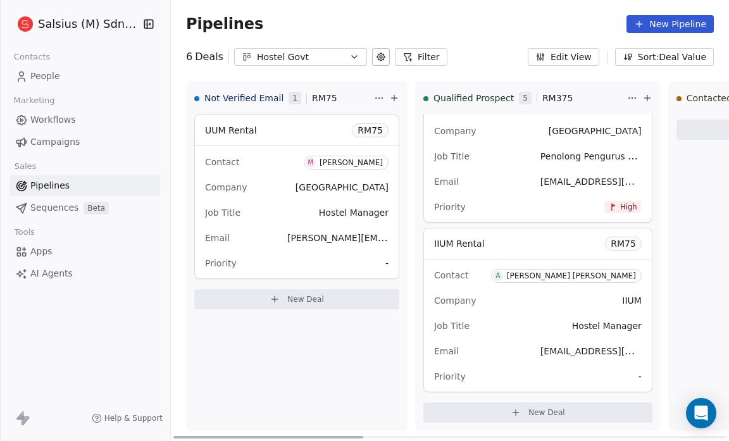
click at [387, 263] on span "-" at bounding box center [386, 263] width 3 height 13
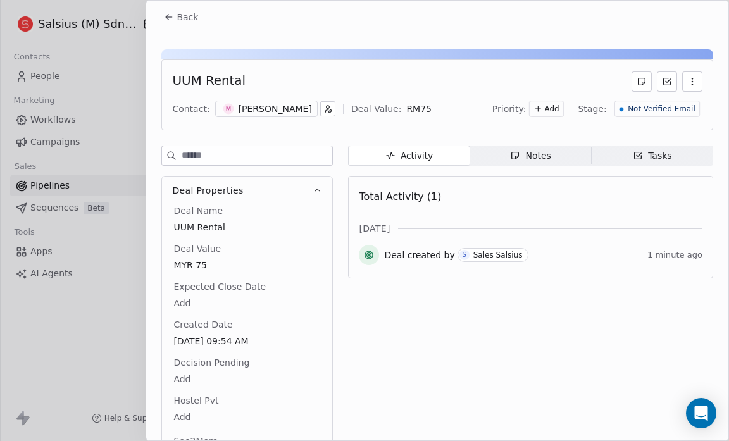
click at [543, 109] on icon at bounding box center [538, 108] width 9 height 9
click at [538, 156] on span "Medium" at bounding box center [535, 154] width 30 height 10
click at [176, 15] on button "Back" at bounding box center [180, 17] width 49 height 23
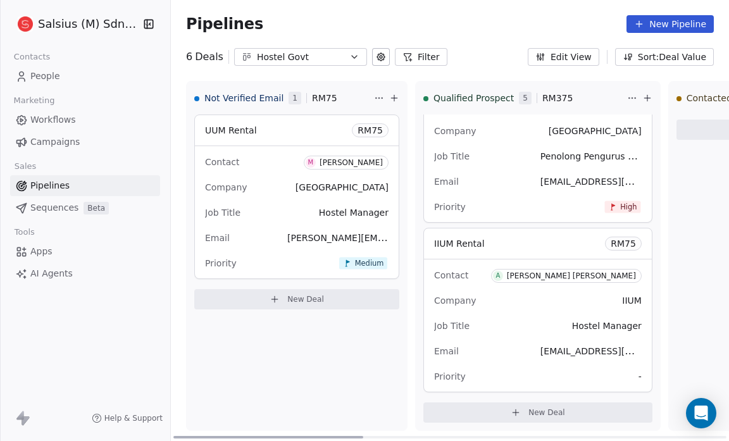
click at [611, 373] on div "Priority -" at bounding box center [538, 376] width 208 height 20
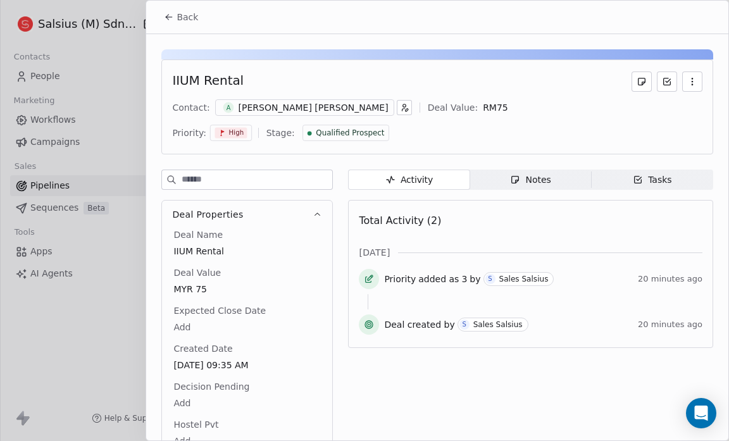
click at [244, 128] on span "High" at bounding box center [236, 132] width 15 height 9
click at [549, 128] on div "High" at bounding box center [526, 134] width 68 height 20
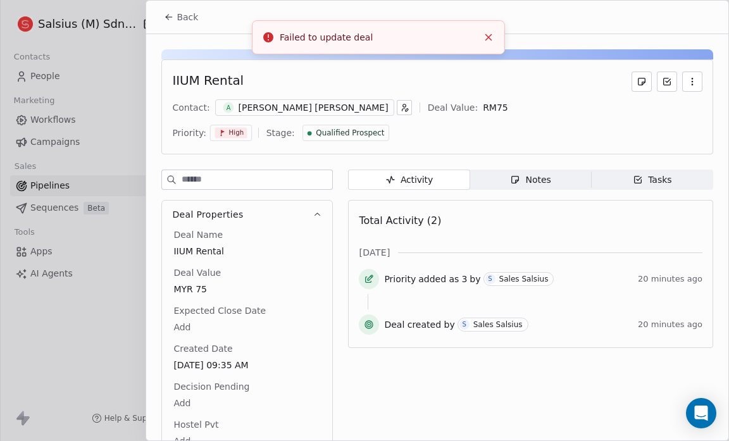
click at [244, 128] on span "High" at bounding box center [236, 132] width 15 height 9
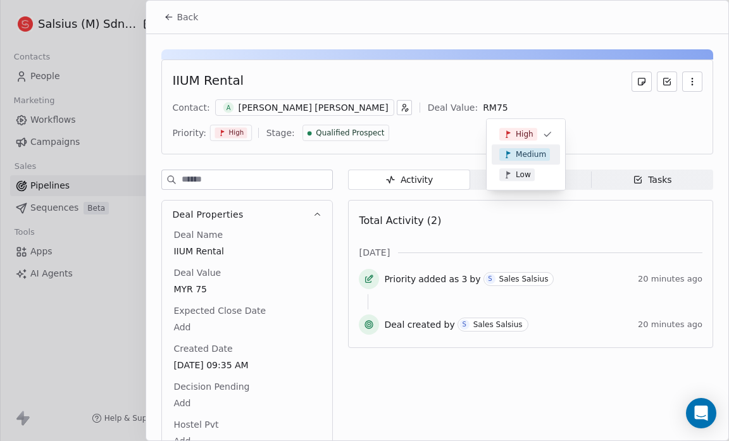
click at [533, 155] on span "Medium" at bounding box center [531, 154] width 30 height 10
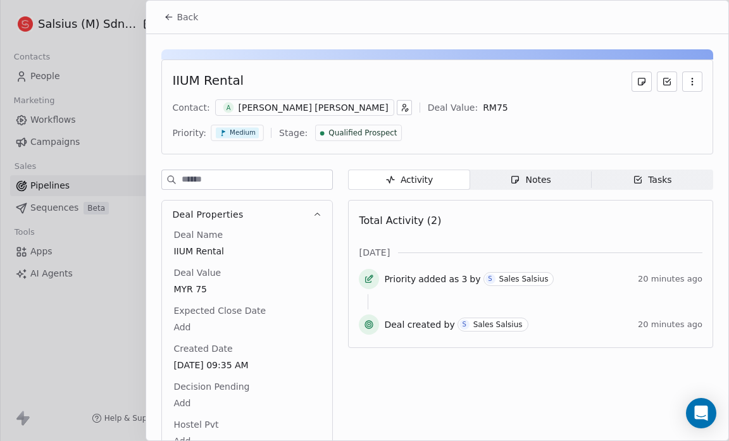
click at [256, 128] on span "Medium" at bounding box center [243, 132] width 26 height 9
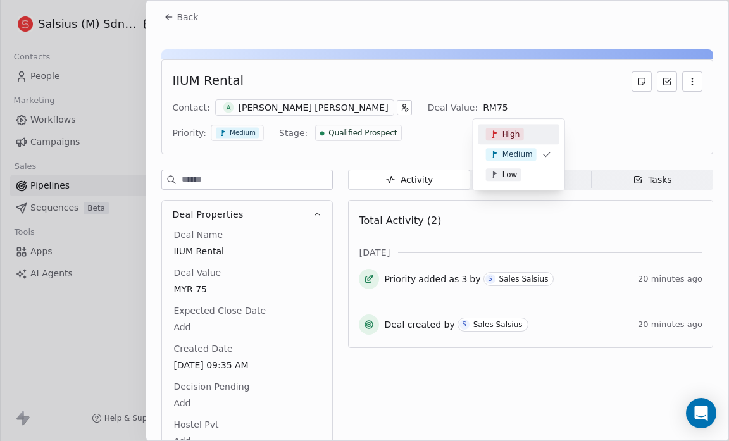
click at [529, 137] on div "High" at bounding box center [519, 134] width 66 height 13
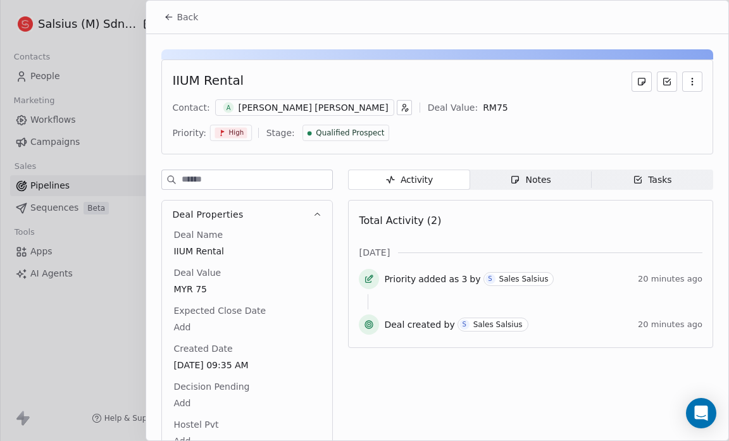
click at [171, 13] on icon at bounding box center [169, 17] width 10 height 10
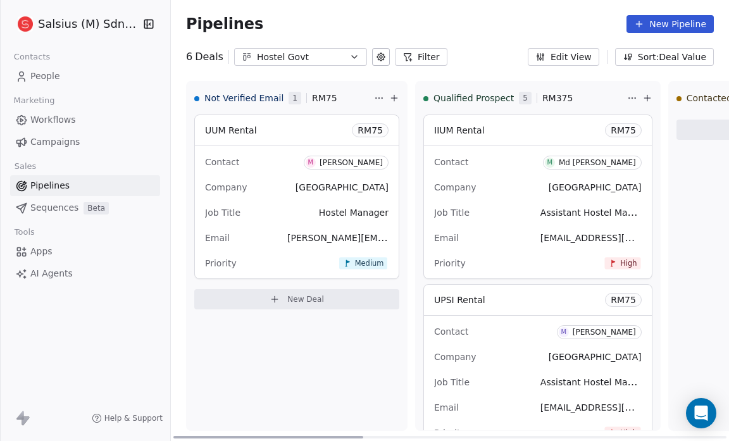
click at [304, 294] on span "New Deal" at bounding box center [305, 299] width 37 height 10
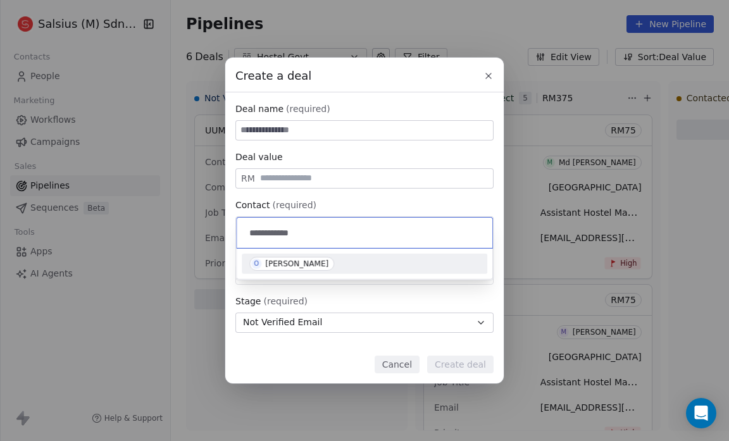
type input "**********"
click at [277, 264] on div "[PERSON_NAME]" at bounding box center [296, 263] width 63 height 9
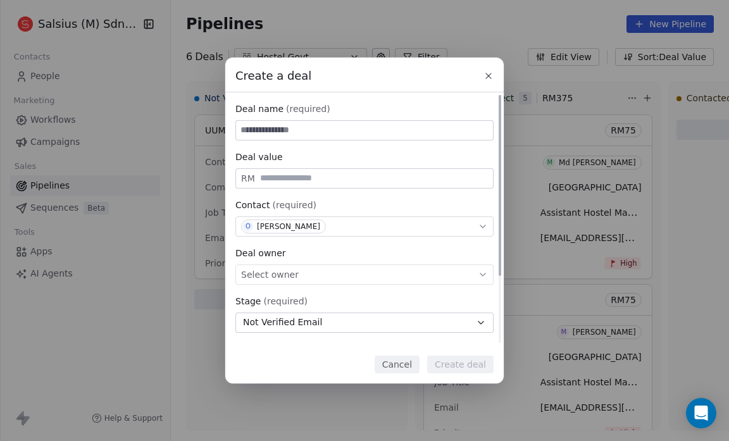
click at [460, 281] on div "Select owner" at bounding box center [364, 275] width 258 height 20
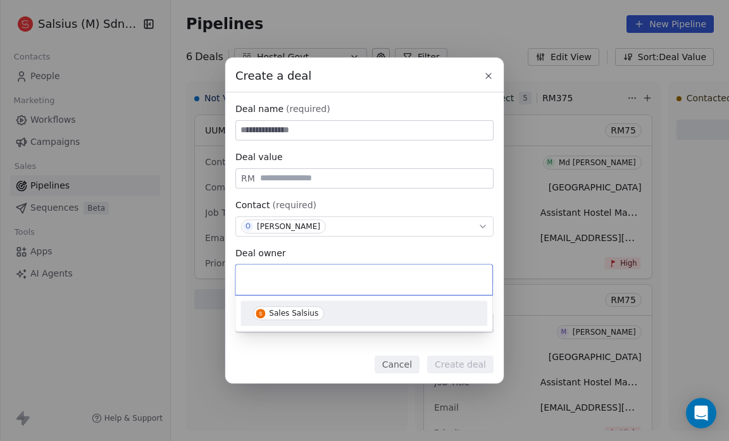
click at [413, 316] on div "Sales Salsius" at bounding box center [364, 313] width 222 height 14
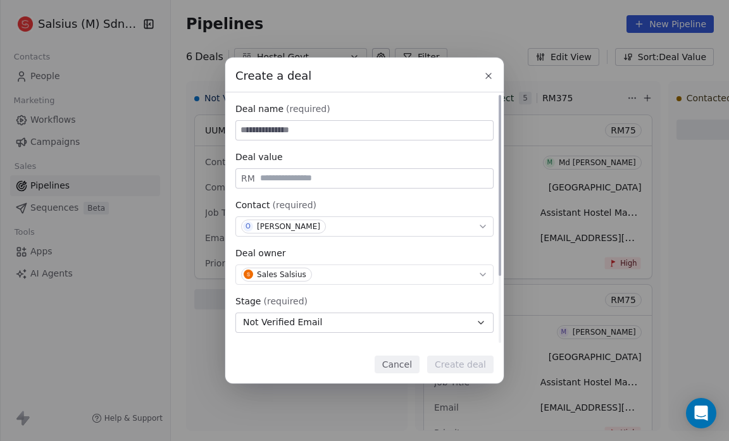
click at [256, 175] on div "RM" at bounding box center [364, 178] width 258 height 20
click at [259, 177] on input "text" at bounding box center [374, 177] width 233 height 9
type input "**"
click at [256, 128] on input at bounding box center [364, 130] width 257 height 19
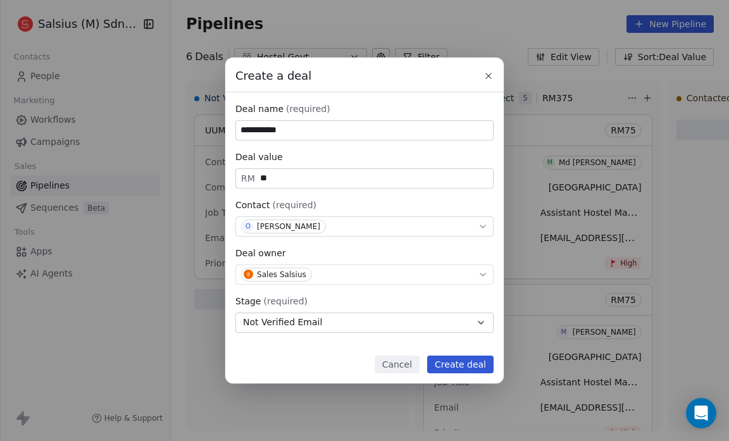
type input "**********"
click at [473, 365] on button "Create deal" at bounding box center [460, 365] width 66 height 18
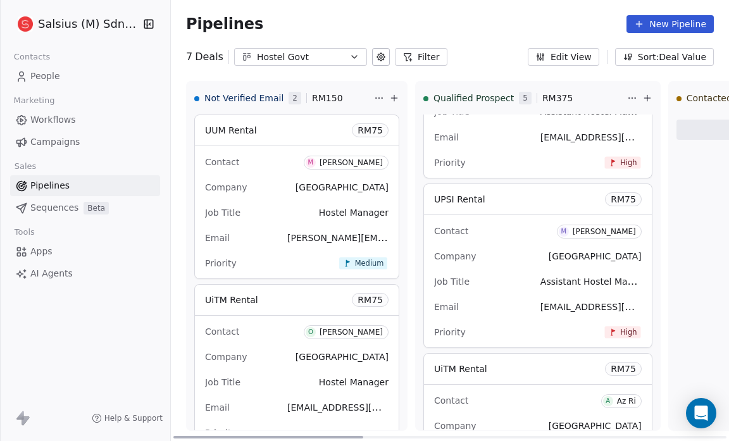
scroll to position [58, 0]
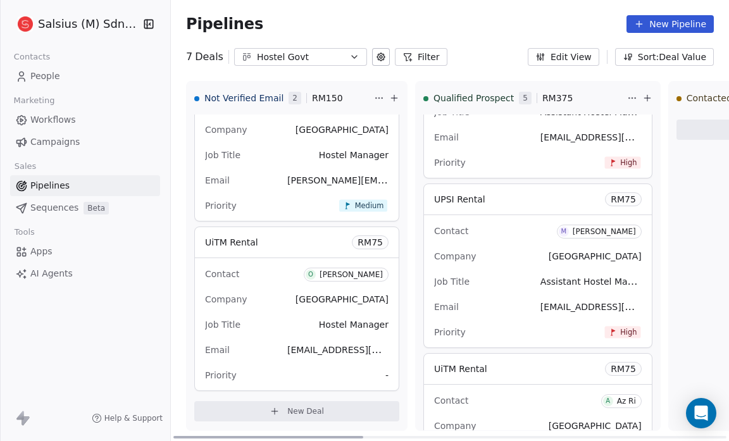
click at [389, 376] on div "Contact O Oyeen Noreen Company Universiti Teknologi MARA Job Title Hostel Manag…" at bounding box center [297, 324] width 204 height 132
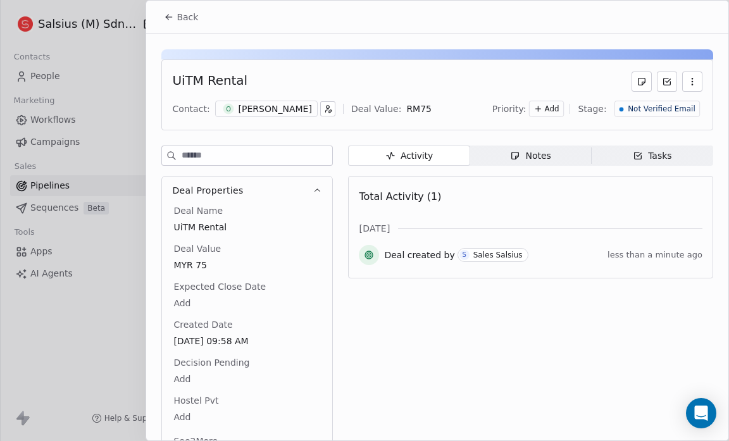
click at [556, 104] on span "Add" at bounding box center [552, 109] width 15 height 11
click at [547, 156] on span "Medium" at bounding box center [535, 154] width 30 height 10
click at [183, 17] on span "Back" at bounding box center [188, 17] width 22 height 13
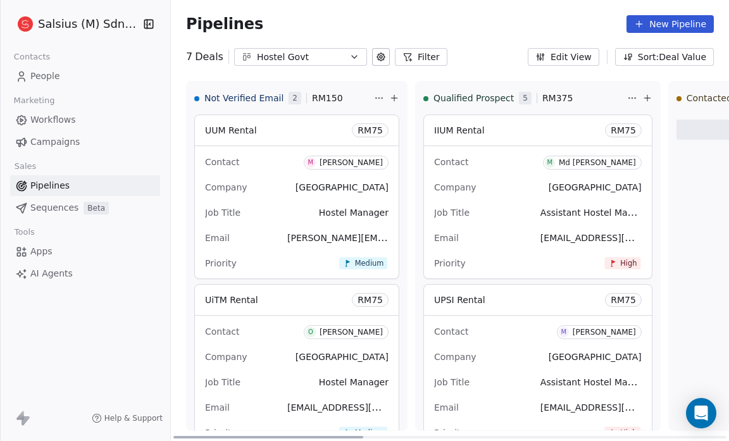
scroll to position [58, 0]
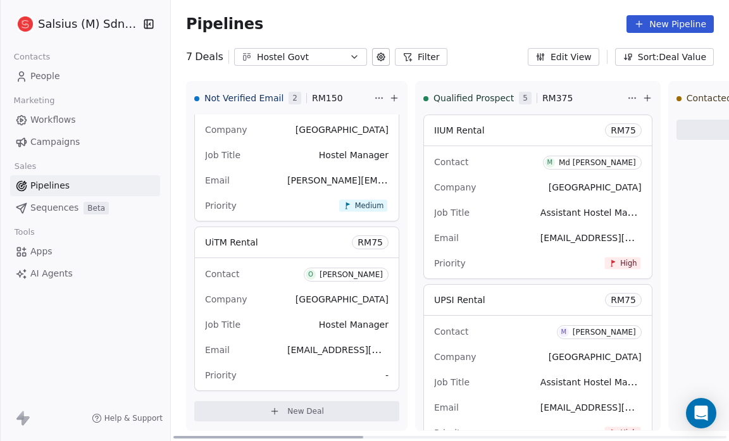
click at [320, 410] on span "New Deal" at bounding box center [305, 411] width 37 height 10
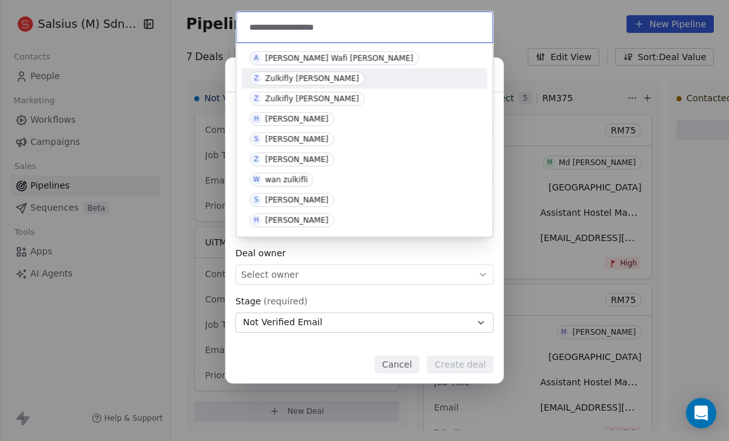
type input "**********"
click at [274, 78] on div "Zulkifly [PERSON_NAME]" at bounding box center [312, 78] width 94 height 9
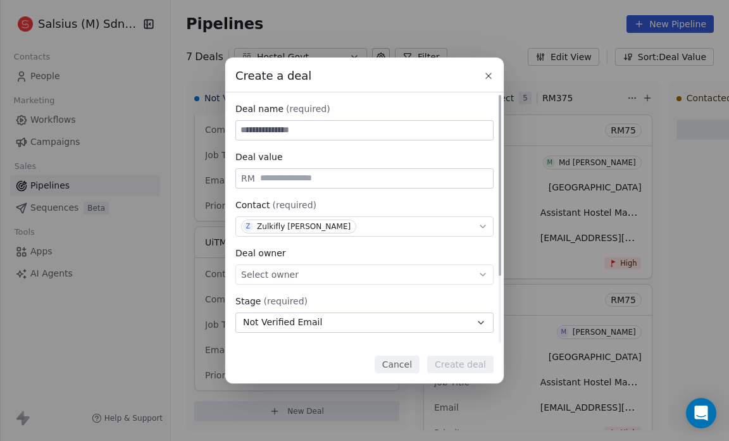
click at [408, 273] on div "Select owner" at bounding box center [364, 275] width 258 height 20
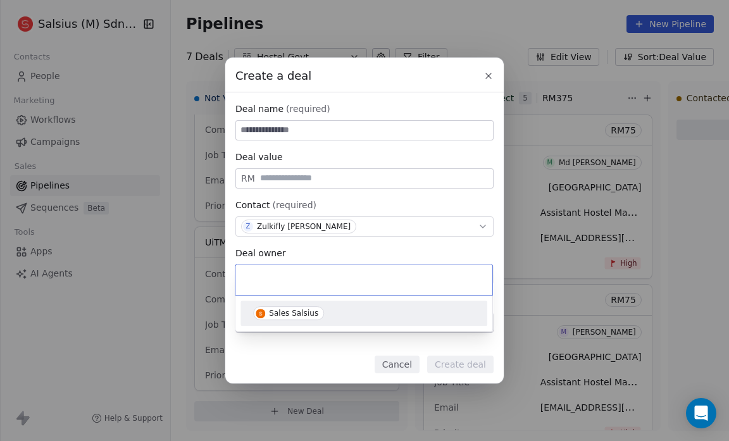
click at [416, 310] on div "Sales Salsius" at bounding box center [364, 313] width 222 height 14
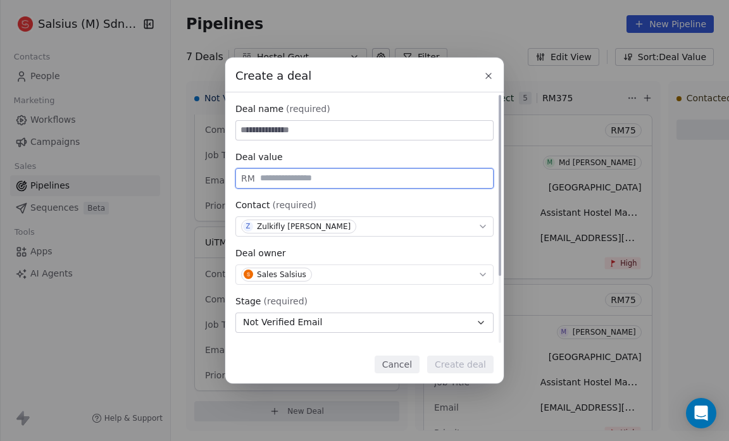
click at [268, 179] on input "text" at bounding box center [374, 177] width 233 height 9
type input "**"
click at [255, 130] on input at bounding box center [364, 130] width 257 height 19
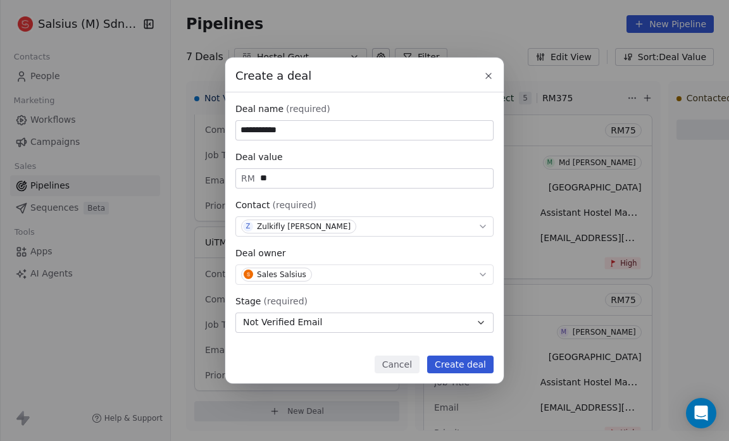
type input "**********"
click at [456, 359] on button "Create deal" at bounding box center [460, 365] width 66 height 18
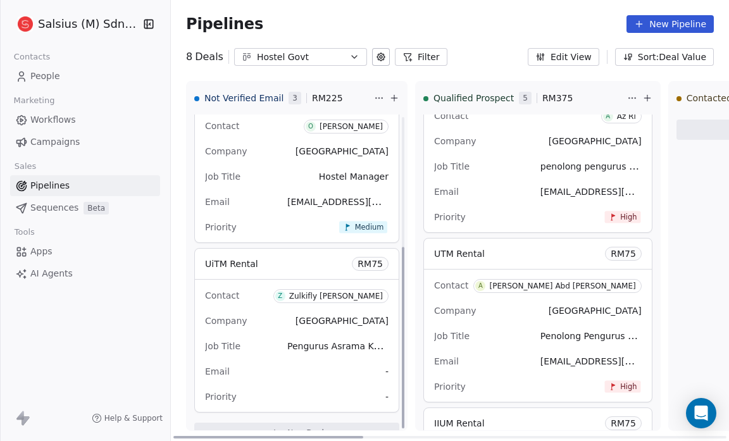
scroll to position [227, 0]
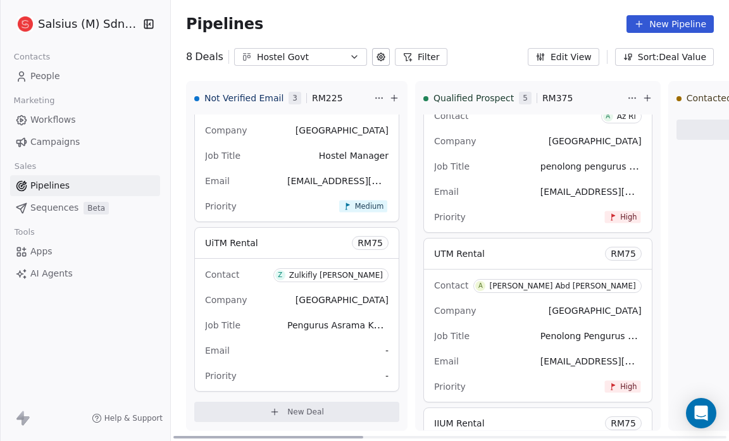
click at [289, 411] on span "New Deal" at bounding box center [305, 412] width 37 height 10
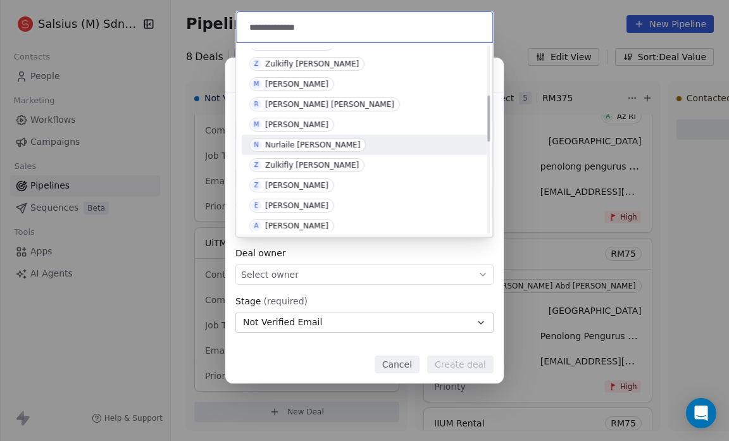
scroll to position [198, 0]
type input "**********"
click at [275, 163] on div "Zulkifly [PERSON_NAME]" at bounding box center [312, 163] width 94 height 9
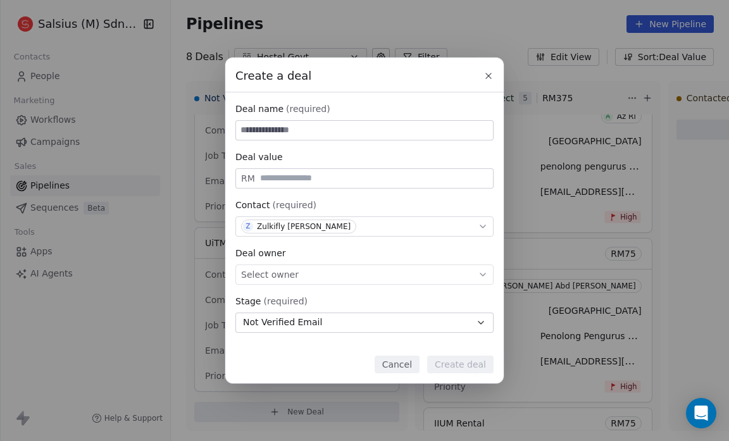
click at [479, 277] on icon at bounding box center [483, 275] width 10 height 10
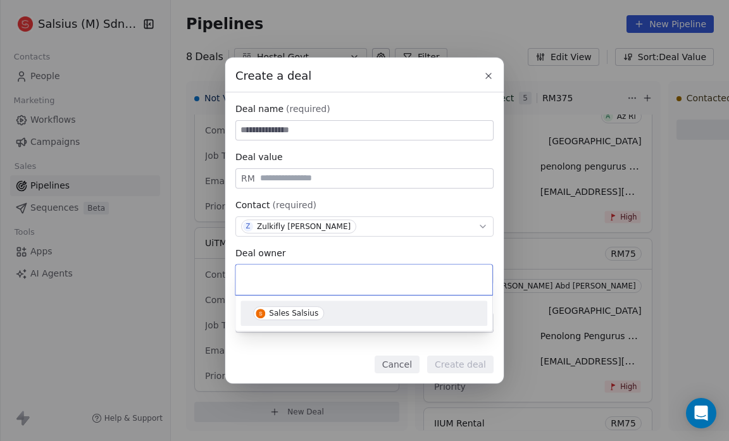
click at [284, 315] on div "Sales Salsius" at bounding box center [293, 313] width 49 height 9
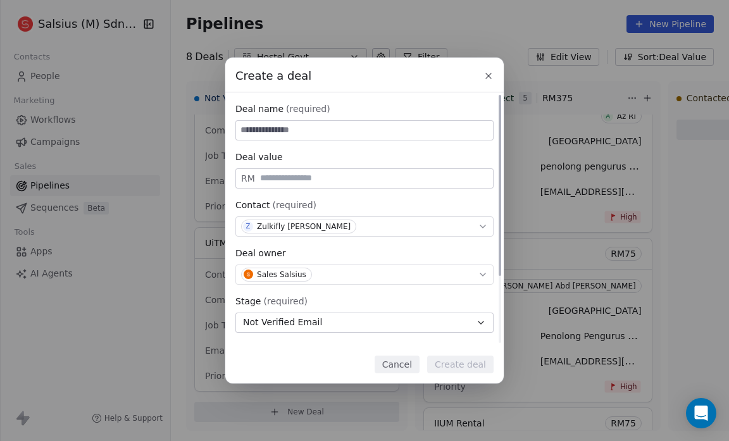
click at [273, 173] on input "text" at bounding box center [374, 177] width 233 height 9
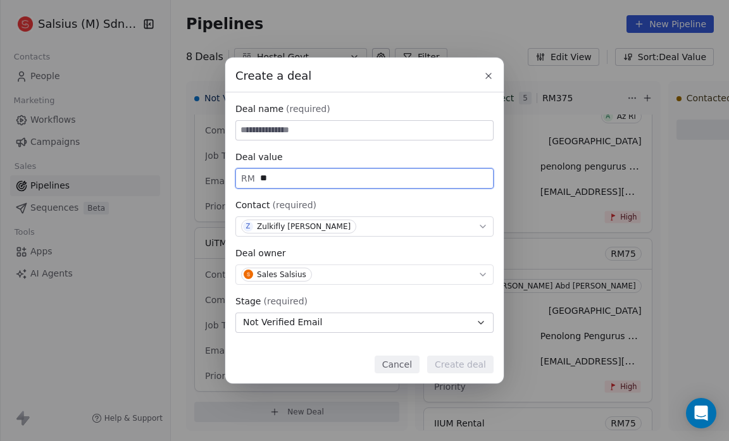
type input "**"
click at [246, 123] on input at bounding box center [364, 130] width 257 height 19
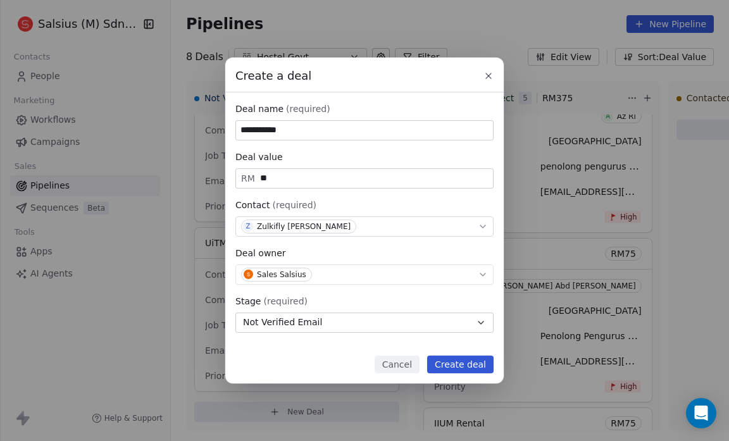
type input "**********"
click at [444, 368] on button "Create deal" at bounding box center [460, 365] width 66 height 18
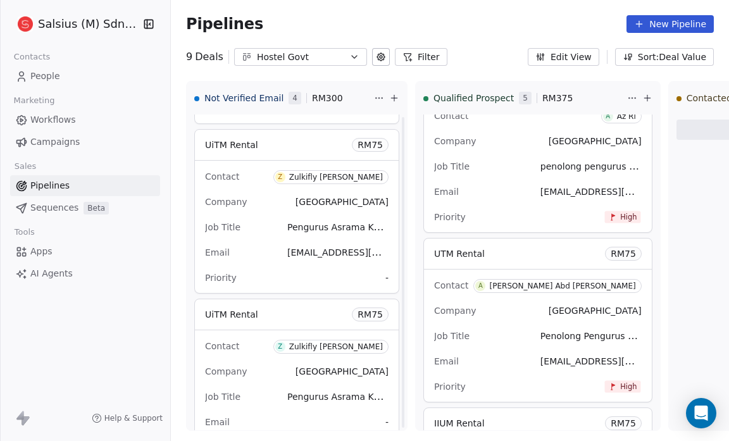
scroll to position [396, 0]
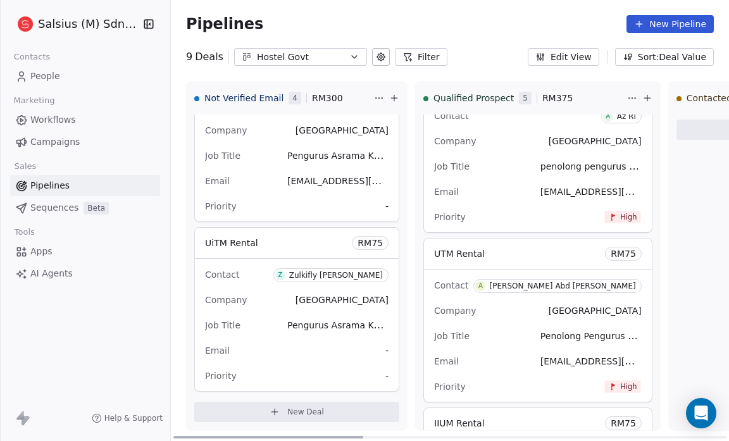
click at [382, 204] on div "Priority -" at bounding box center [297, 206] width 184 height 20
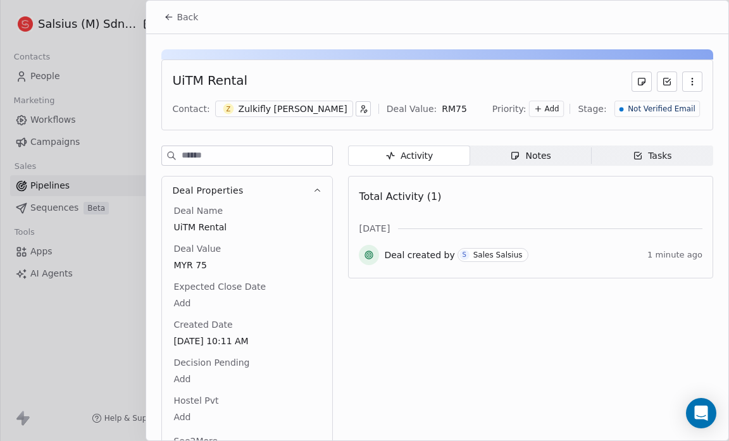
click at [559, 102] on div "Add" at bounding box center [546, 109] width 35 height 16
click at [520, 148] on span "Medium" at bounding box center [529, 154] width 51 height 13
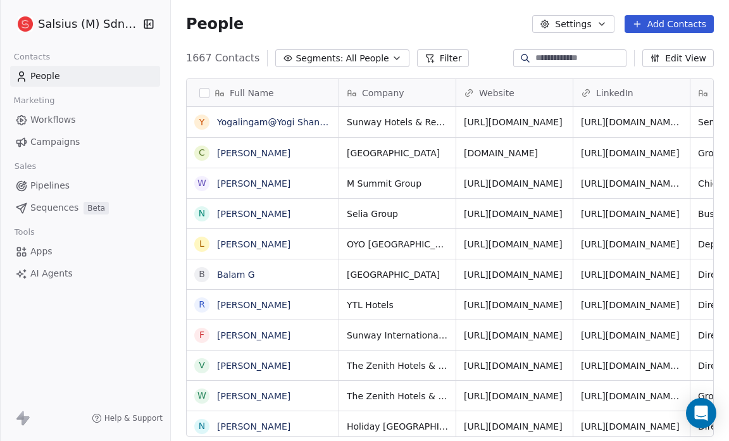
scroll to position [380, 550]
click at [394, 58] on icon "button" at bounding box center [396, 58] width 5 height 3
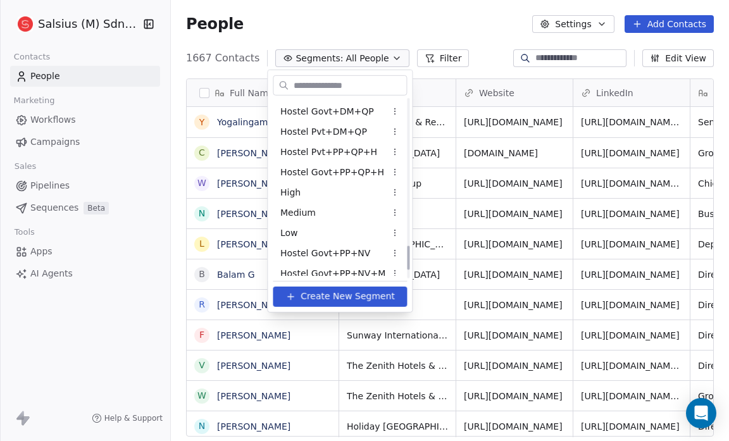
scroll to position [1141, 0]
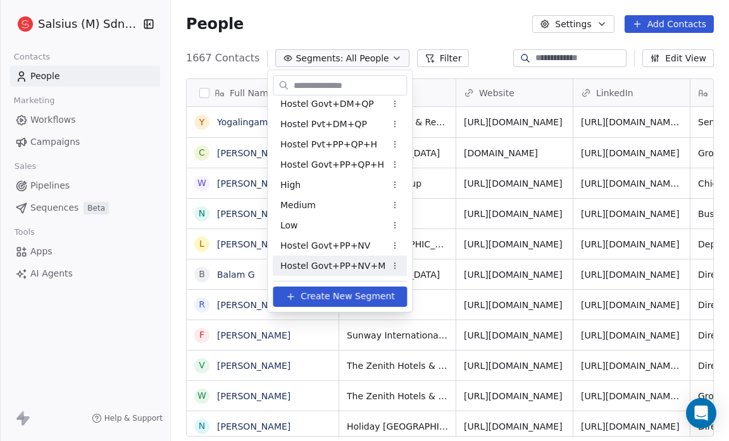
click at [335, 265] on span "Hostel Govt+PP+NV+M" at bounding box center [332, 265] width 105 height 13
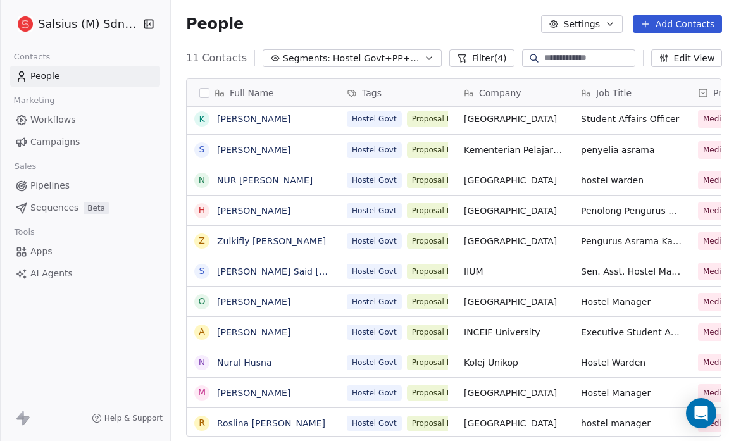
scroll to position [8, 0]
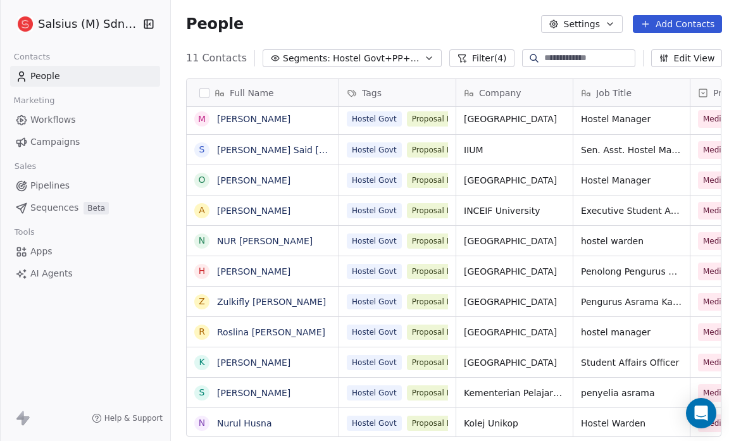
click at [388, 63] on span "Hostel Govt+PP+NV+M" at bounding box center [377, 58] width 89 height 13
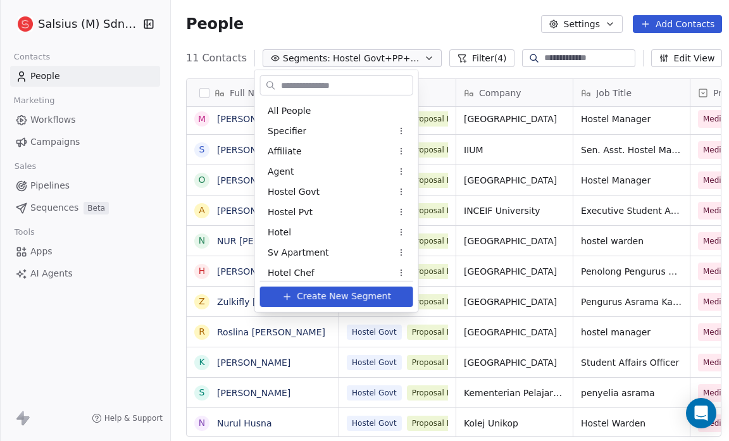
scroll to position [1141, 0]
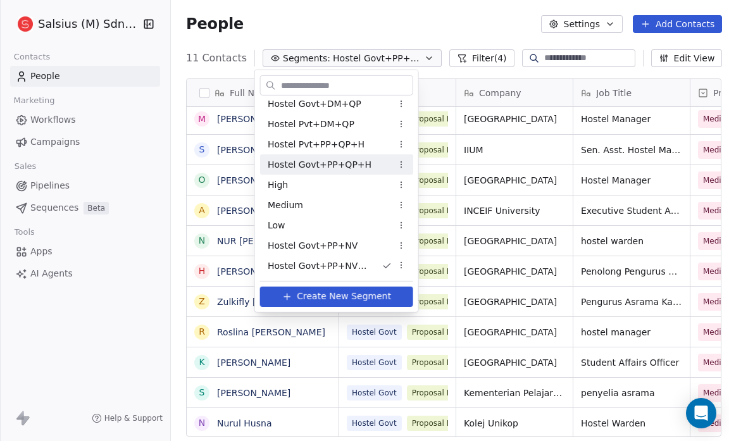
click at [332, 163] on span "Hostel Govt+PP+QP+H" at bounding box center [320, 164] width 104 height 13
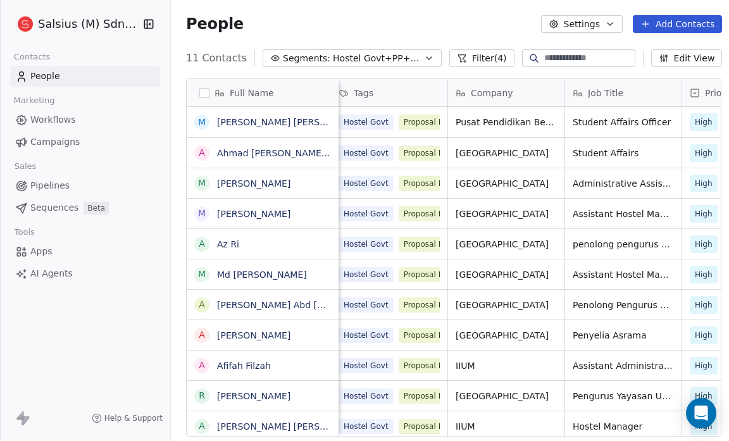
scroll to position [0, 0]
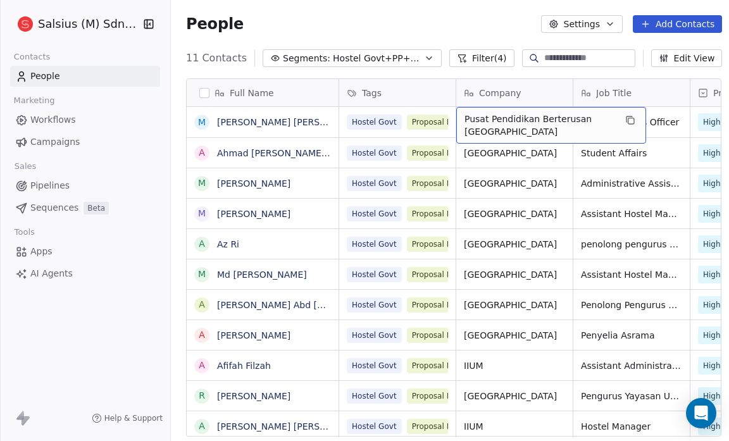
click at [175, 157] on div "Full Name M [PERSON_NAME] Mohd [PERSON_NAME] [PERSON_NAME] [PERSON_NAME] M [PER…" at bounding box center [454, 262] width 566 height 388
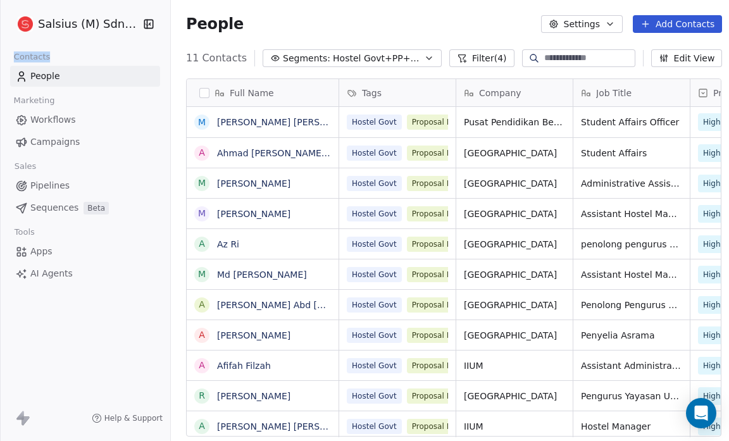
drag, startPoint x: 160, startPoint y: 65, endPoint x: 122, endPoint y: 24, distance: 56.4
click at [122, 24] on div "Salsius (M) Sdn Bhd Contacts People Marketing Workflows Campaigns Sales Pipelin…" at bounding box center [85, 142] width 170 height 284
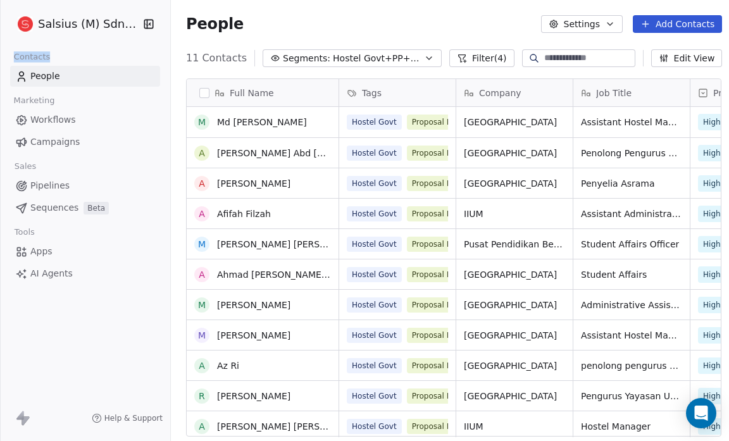
scroll to position [3, 0]
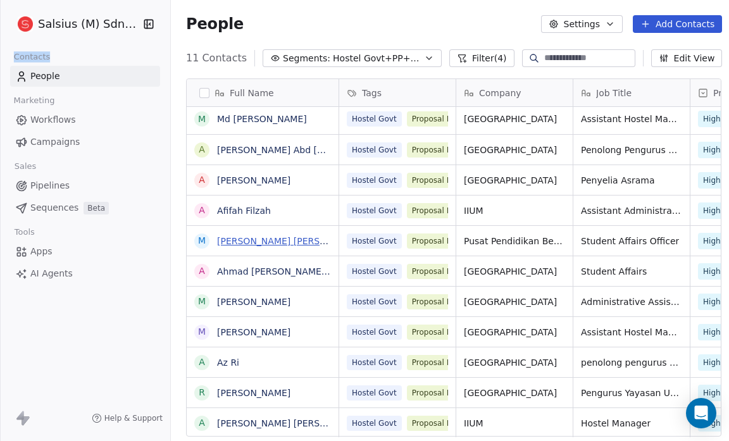
click at [273, 236] on link "[PERSON_NAME] [PERSON_NAME]" at bounding box center [292, 241] width 150 height 10
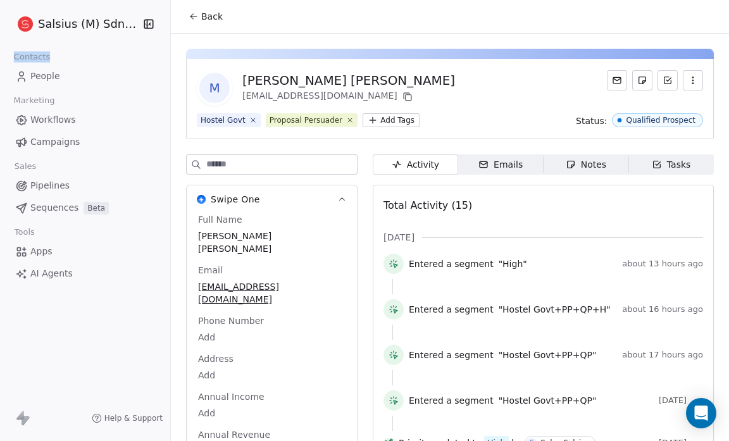
click at [199, 19] on button "Back" at bounding box center [205, 16] width 49 height 23
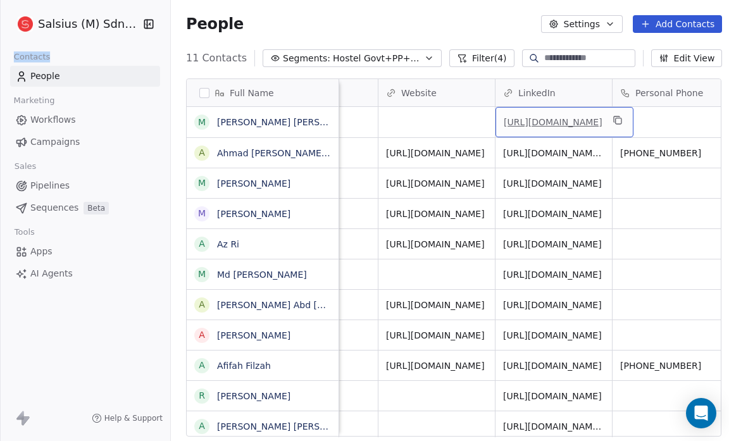
click at [573, 126] on link "[URL][DOMAIN_NAME]" at bounding box center [553, 122] width 99 height 10
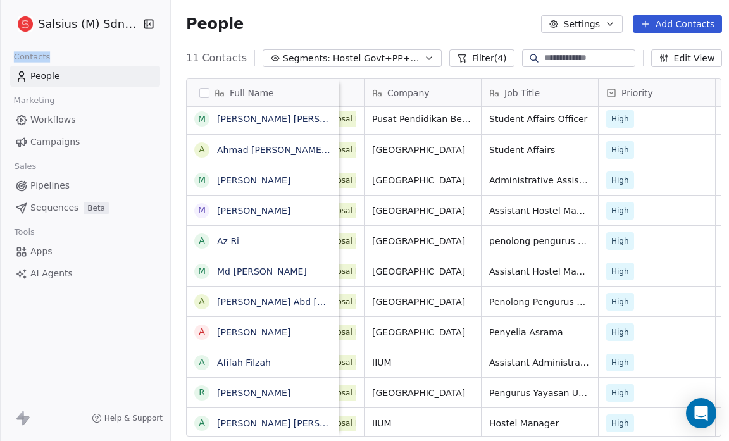
scroll to position [8, 0]
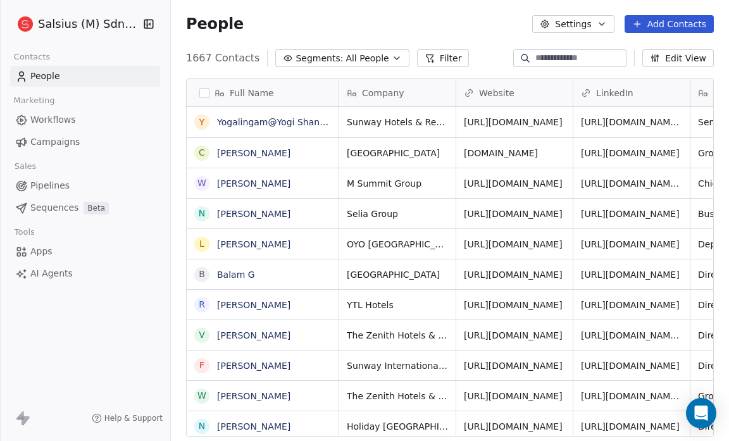
scroll to position [380, 550]
click at [66, 188] on span "Pipelines" at bounding box center [49, 185] width 39 height 13
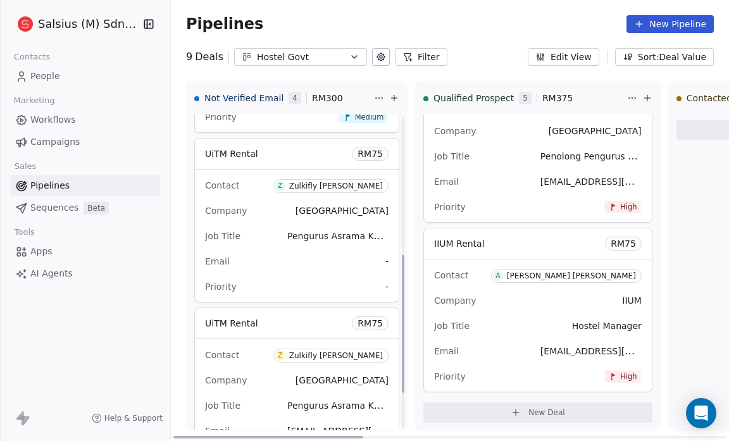
scroll to position [315, 0]
click at [216, 183] on span "Contact" at bounding box center [222, 186] width 34 height 10
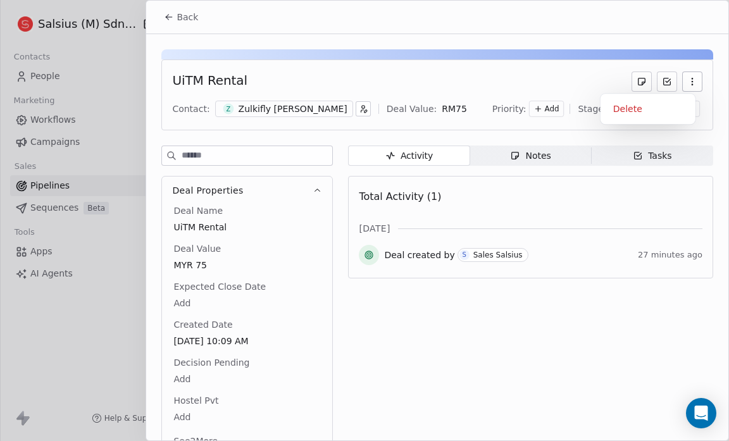
click at [689, 78] on icon "button" at bounding box center [692, 82] width 10 height 10
click at [640, 110] on div "Delete" at bounding box center [648, 109] width 85 height 20
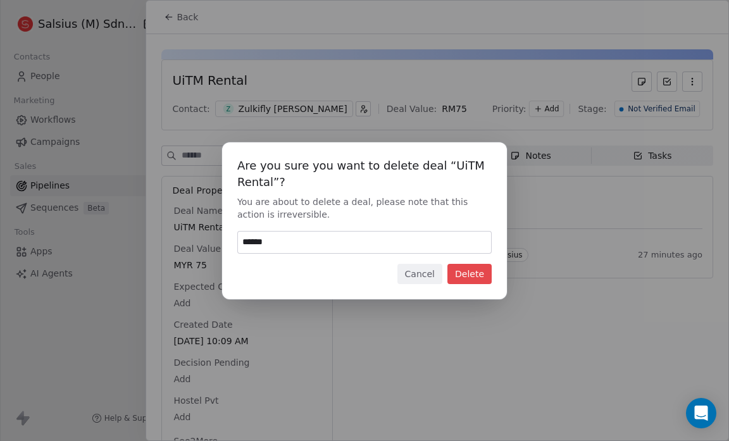
type input "******"
click at [478, 270] on button "Delete" at bounding box center [469, 274] width 44 height 20
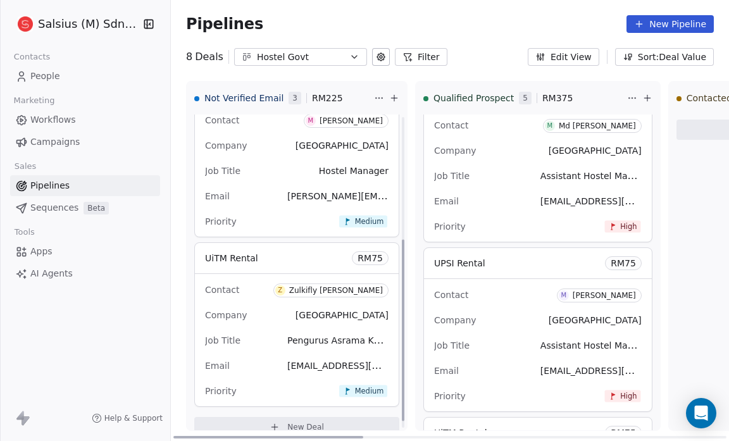
scroll to position [227, 0]
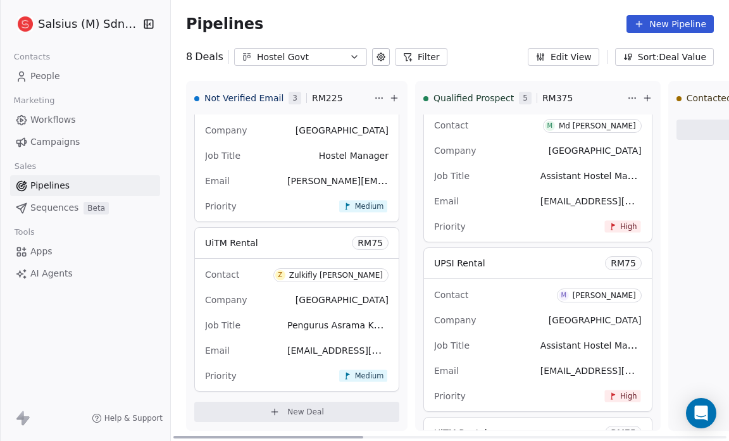
click at [277, 412] on icon at bounding box center [275, 412] width 10 height 10
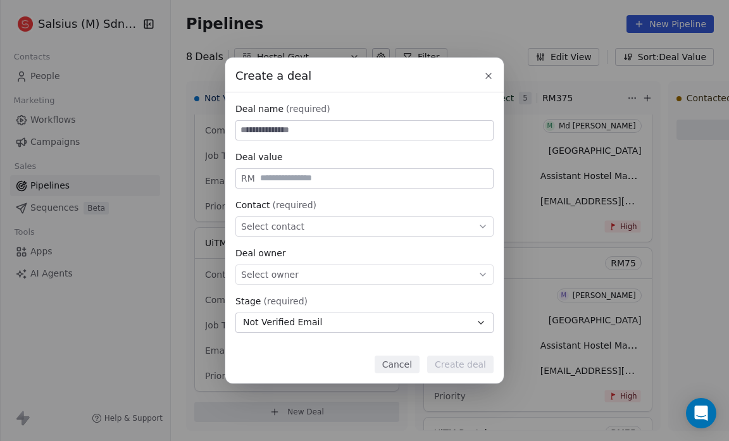
type input "*"
click at [255, 222] on span "Select contact" at bounding box center [272, 226] width 63 height 13
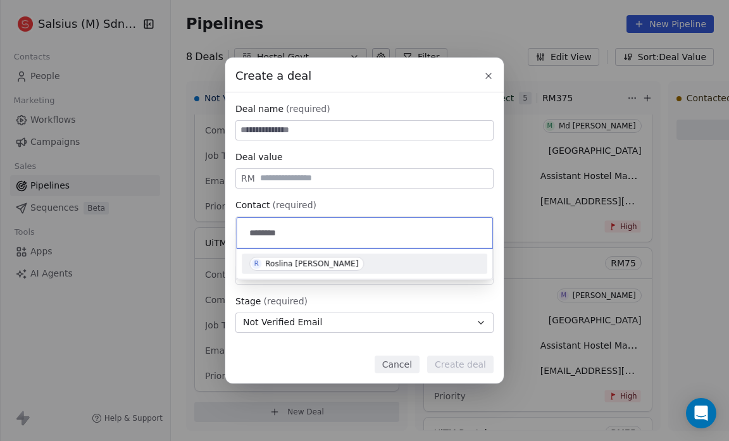
type input "*******"
click at [277, 261] on div "Roslina [PERSON_NAME]" at bounding box center [311, 263] width 93 height 9
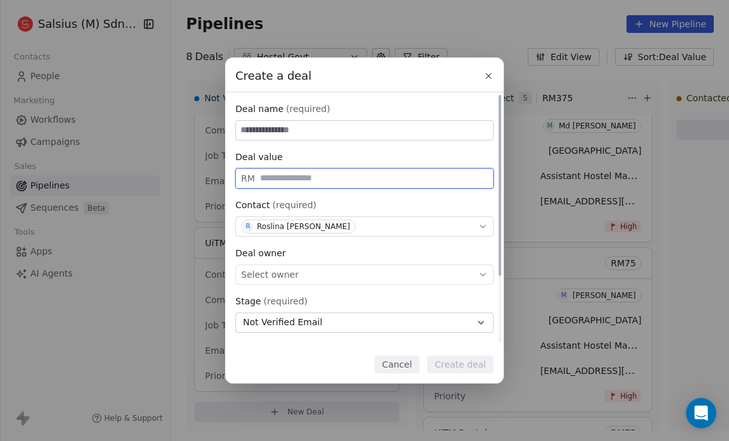
click at [261, 180] on input "text" at bounding box center [374, 177] width 233 height 9
click at [260, 273] on span "Select owner" at bounding box center [270, 274] width 58 height 13
type input "**"
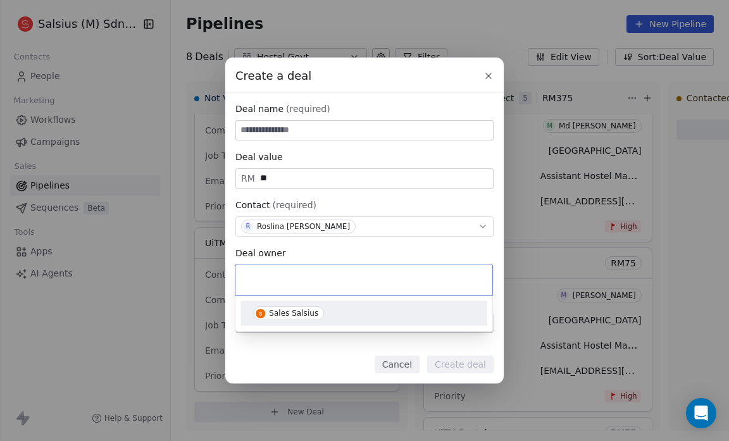
click at [273, 314] on div "Sales Salsius" at bounding box center [293, 313] width 49 height 9
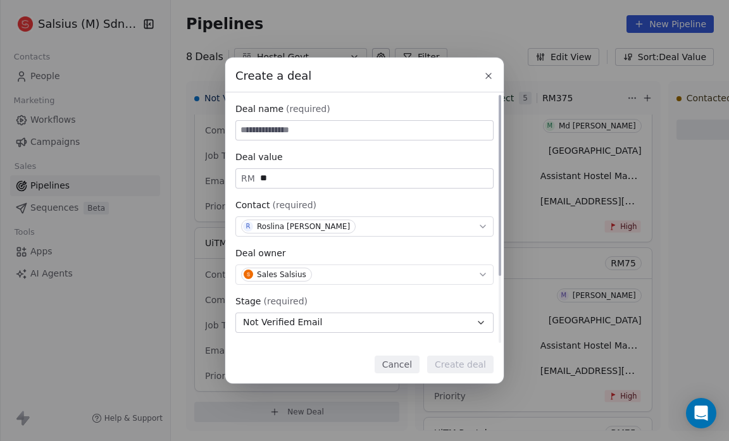
click at [244, 131] on input at bounding box center [364, 130] width 257 height 19
type input "**********"
click at [448, 365] on button "Create deal" at bounding box center [460, 365] width 66 height 18
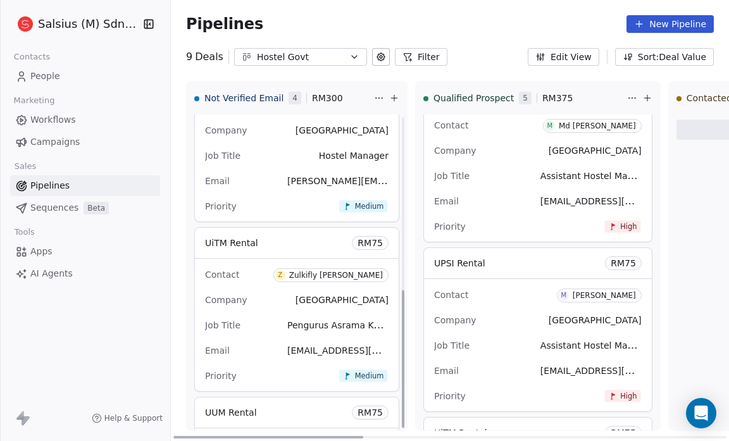
scroll to position [396, 0]
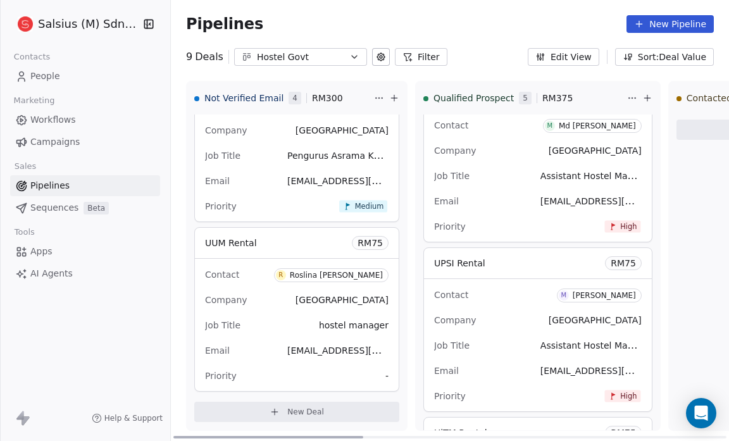
click at [387, 375] on span "-" at bounding box center [386, 376] width 3 height 13
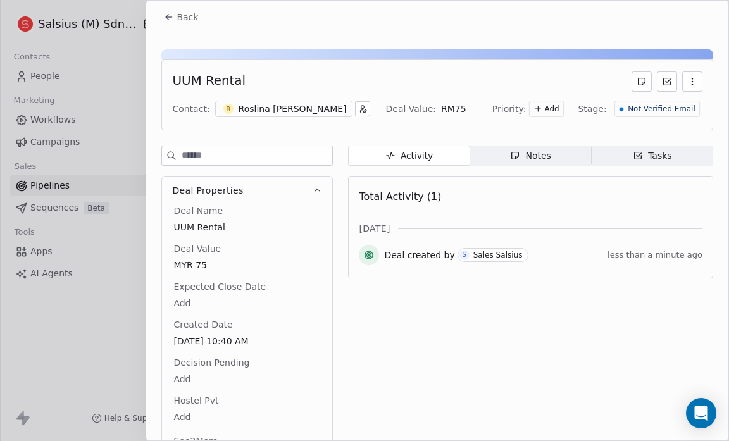
click at [548, 106] on span "Add" at bounding box center [552, 109] width 15 height 11
click at [540, 129] on span "High" at bounding box center [523, 134] width 38 height 13
click at [168, 19] on icon at bounding box center [167, 18] width 3 height 3
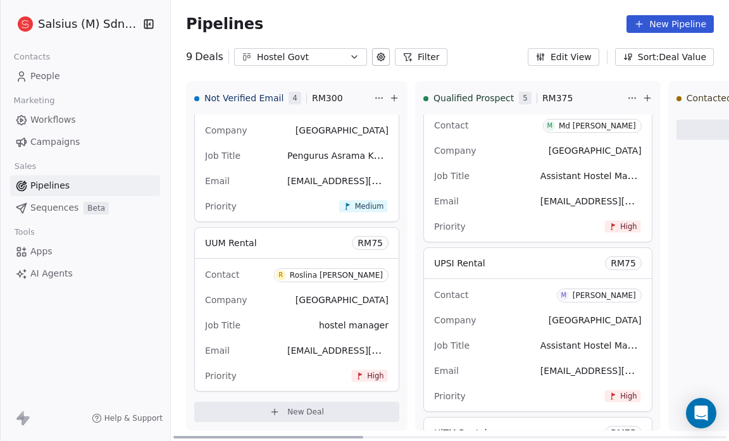
click at [229, 273] on span "Contact" at bounding box center [222, 275] width 34 height 10
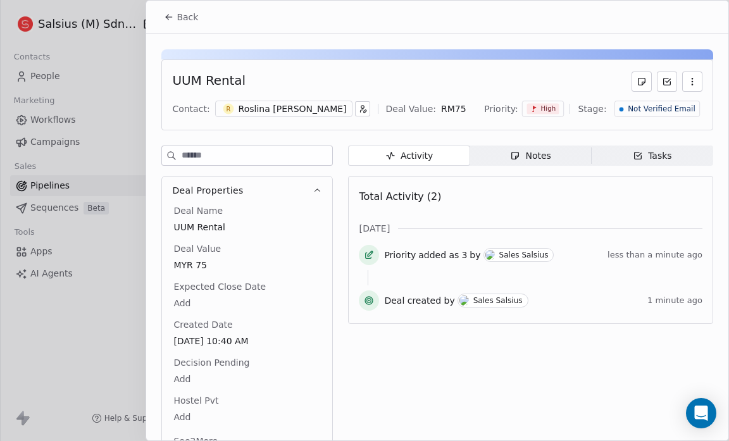
click at [550, 104] on span "High" at bounding box center [547, 108] width 15 height 9
click at [540, 154] on span "Medium" at bounding box center [532, 154] width 30 height 10
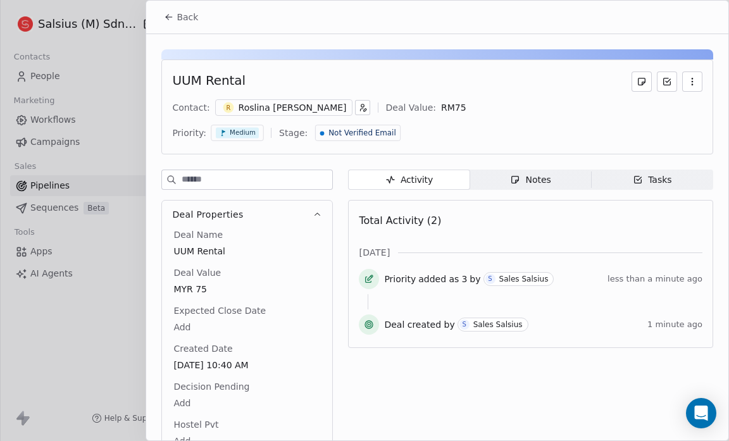
click at [165, 13] on icon at bounding box center [169, 17] width 10 height 10
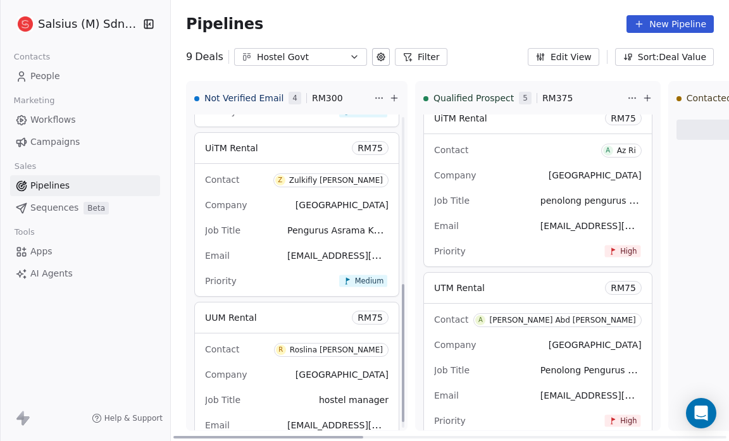
scroll to position [396, 0]
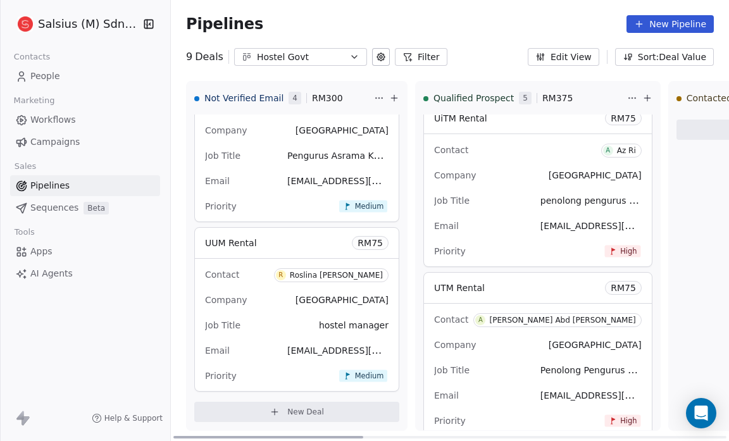
click at [316, 407] on span "New Deal" at bounding box center [305, 412] width 37 height 10
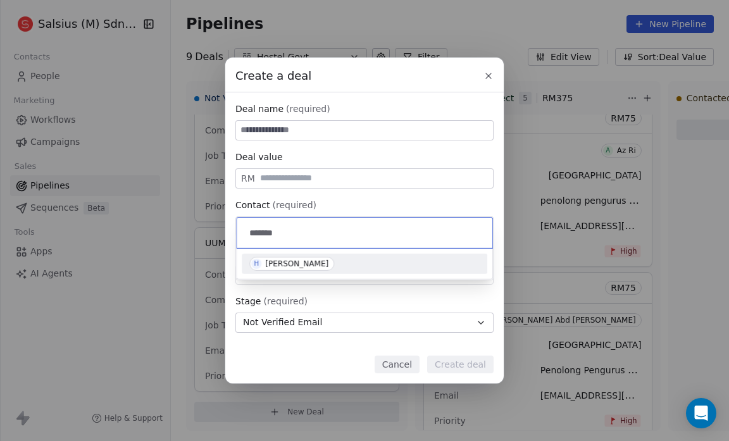
type input "*******"
click at [287, 261] on div "[PERSON_NAME]" at bounding box center [296, 263] width 63 height 9
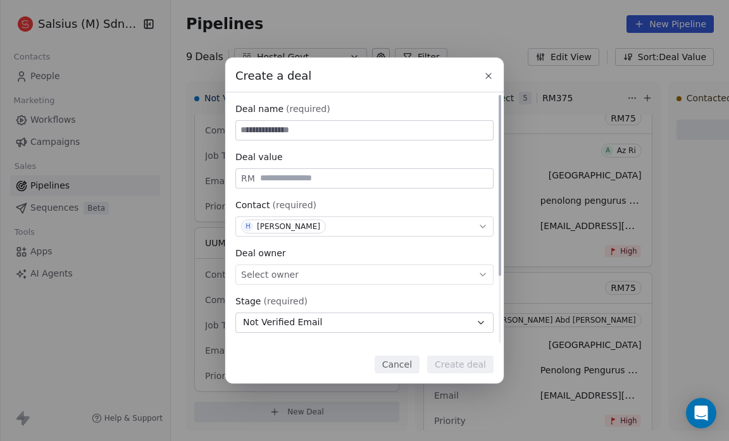
click at [290, 275] on span "Select owner" at bounding box center [270, 274] width 58 height 13
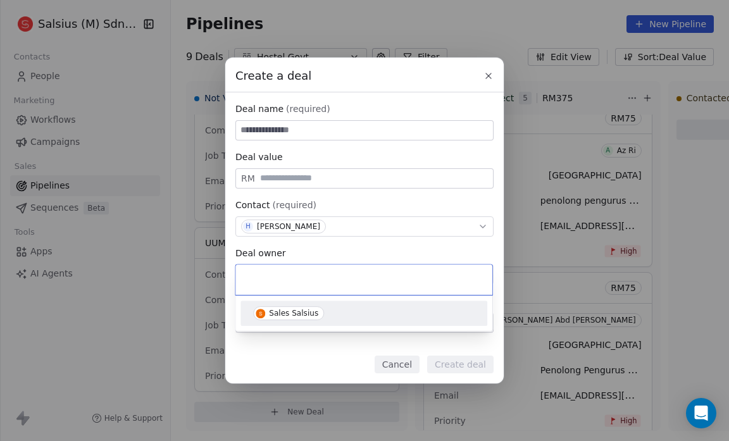
click at [289, 313] on div "Sales Salsius" at bounding box center [293, 313] width 49 height 9
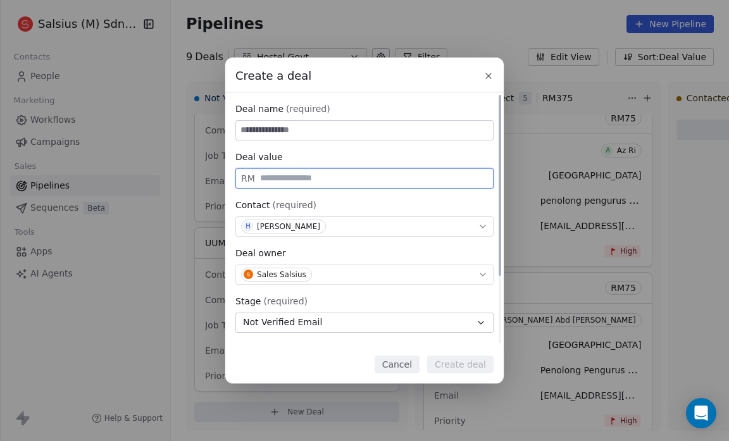
click at [264, 179] on input "text" at bounding box center [374, 177] width 233 height 9
type input "**"
click at [244, 128] on input at bounding box center [364, 130] width 257 height 19
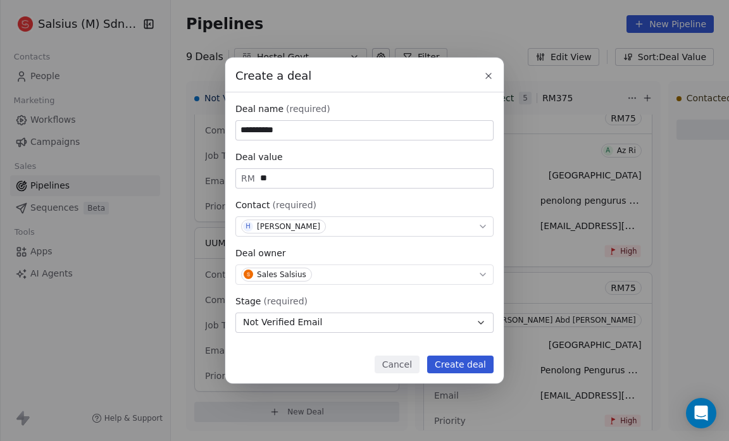
type input "**********"
click at [468, 368] on button "Create deal" at bounding box center [460, 365] width 66 height 18
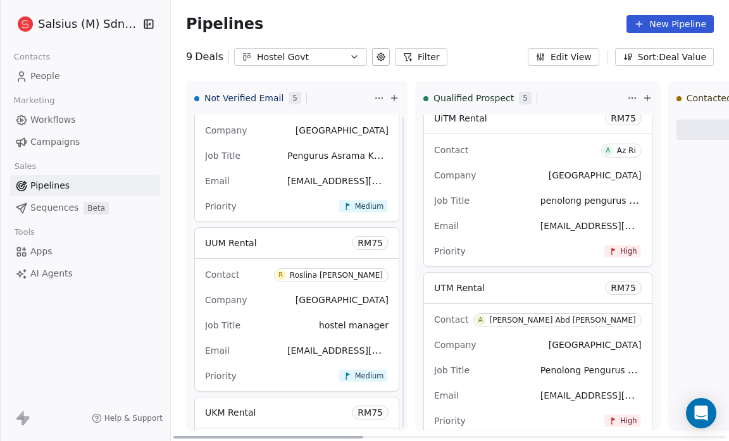
scroll to position [565, 0]
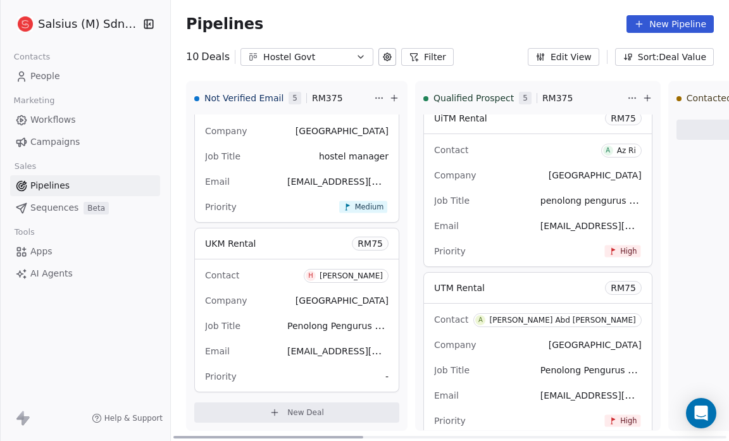
click at [385, 374] on div "Priority -" at bounding box center [297, 376] width 184 height 20
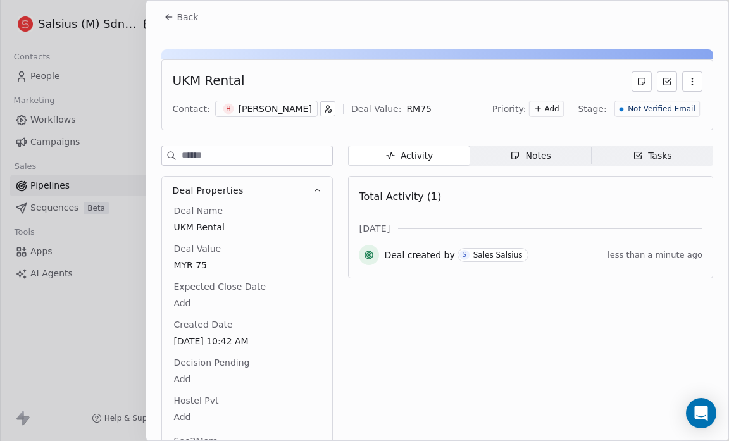
click at [542, 109] on icon at bounding box center [538, 108] width 9 height 9
click at [535, 150] on span "Medium" at bounding box center [535, 154] width 30 height 10
click at [184, 12] on span "Back" at bounding box center [188, 17] width 22 height 13
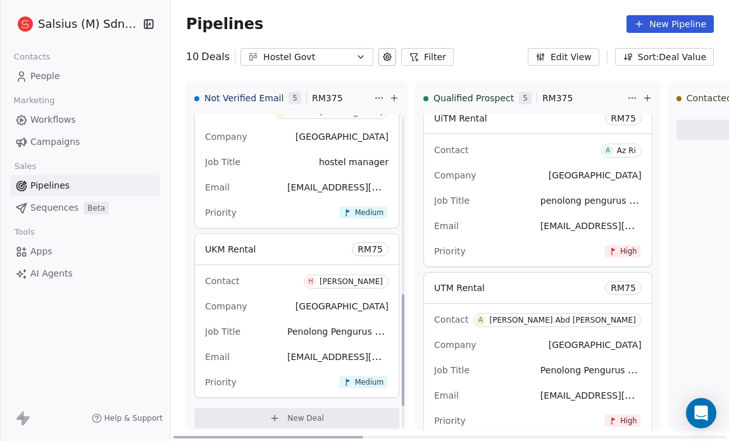
scroll to position [565, 0]
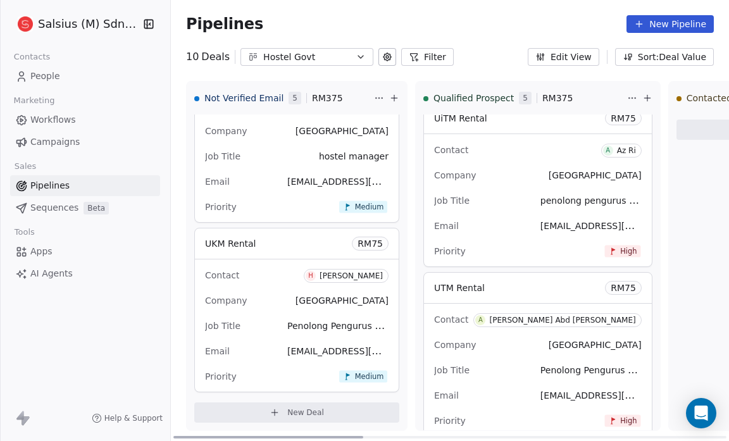
click at [289, 409] on span "New Deal" at bounding box center [305, 413] width 37 height 10
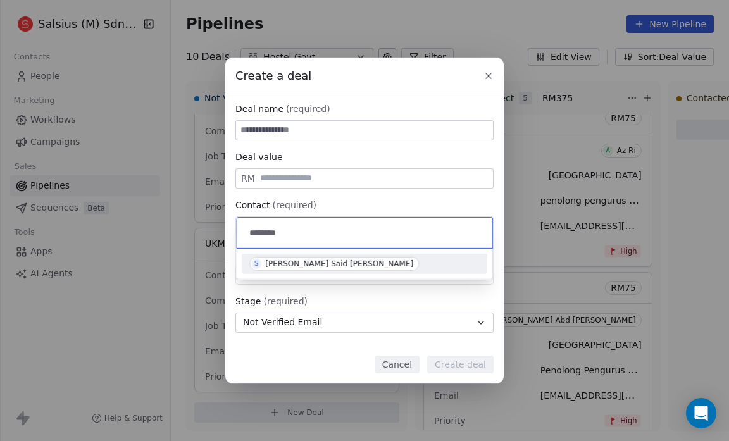
type input "********"
click at [319, 257] on span "S Shahidah Hj Said shahidah" at bounding box center [334, 264] width 170 height 14
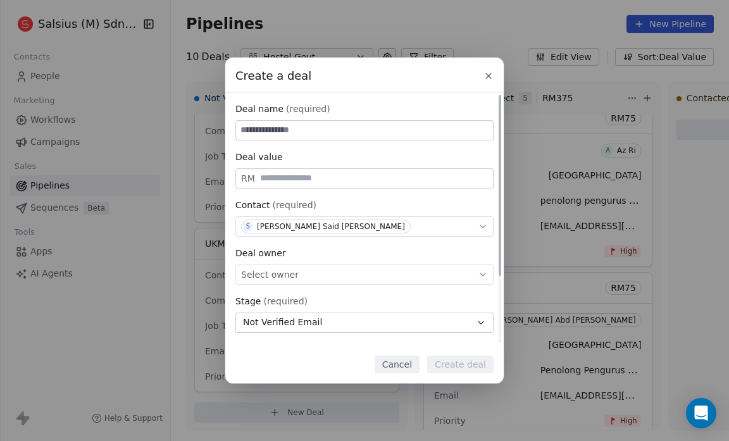
click at [270, 270] on span "Select owner" at bounding box center [270, 274] width 58 height 13
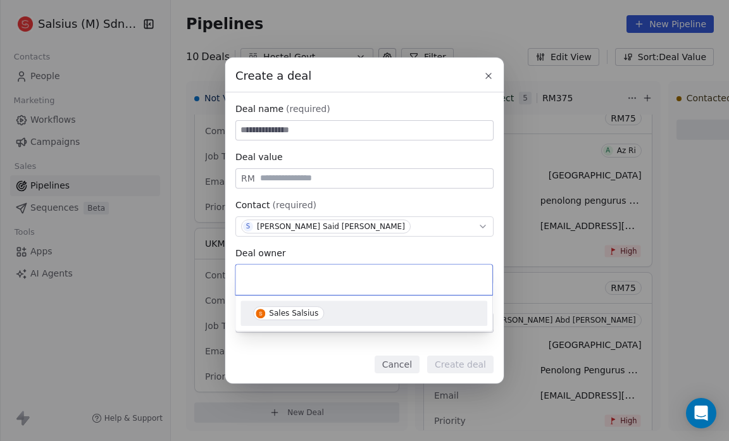
click at [273, 310] on div "Sales Salsius" at bounding box center [293, 313] width 49 height 9
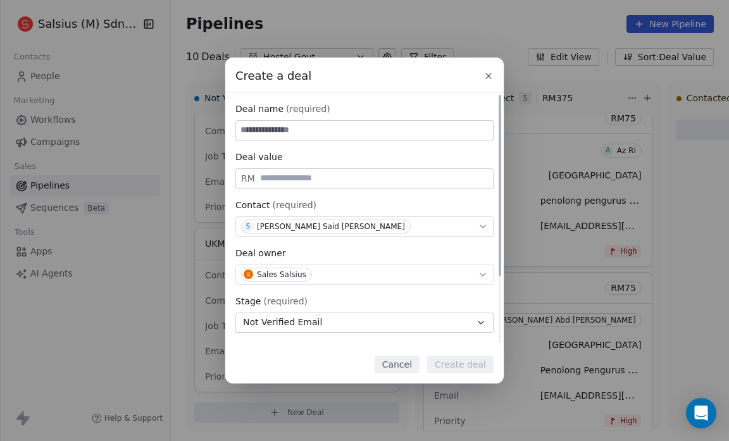
click at [262, 178] on input "text" at bounding box center [374, 177] width 233 height 9
type input "**"
click at [263, 134] on input at bounding box center [364, 130] width 257 height 19
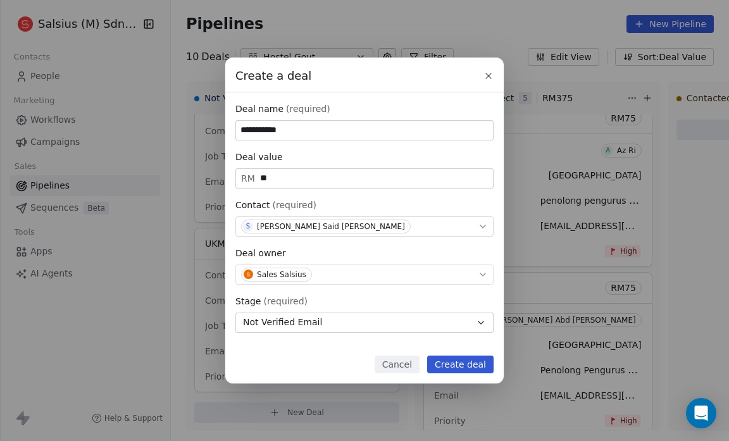
type input "**********"
click at [453, 364] on button "Create deal" at bounding box center [460, 365] width 66 height 18
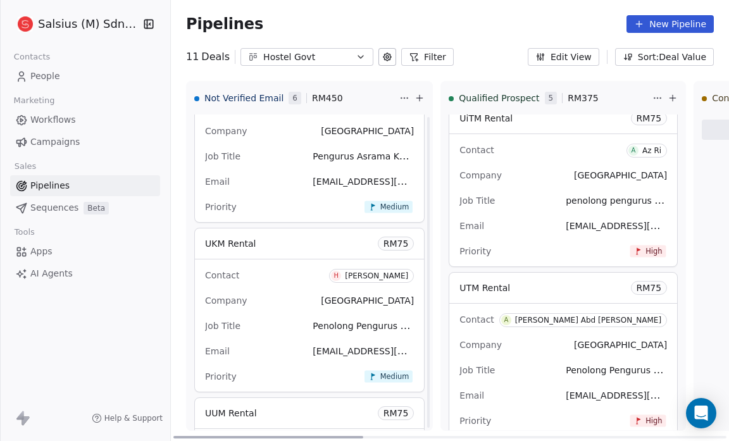
scroll to position [58, 0]
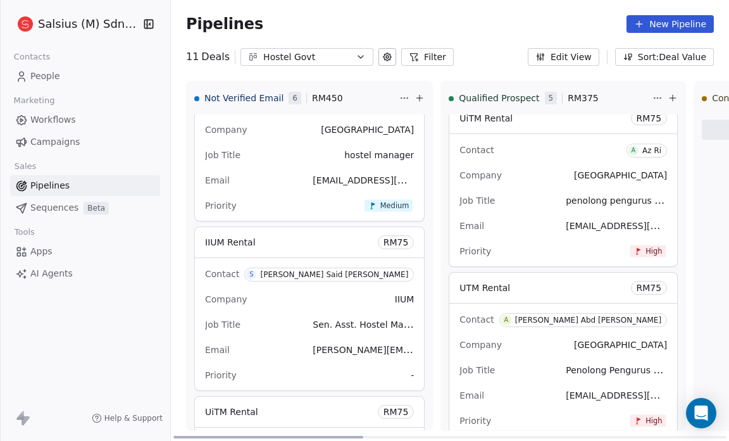
click at [411, 372] on span "-" at bounding box center [412, 375] width 3 height 13
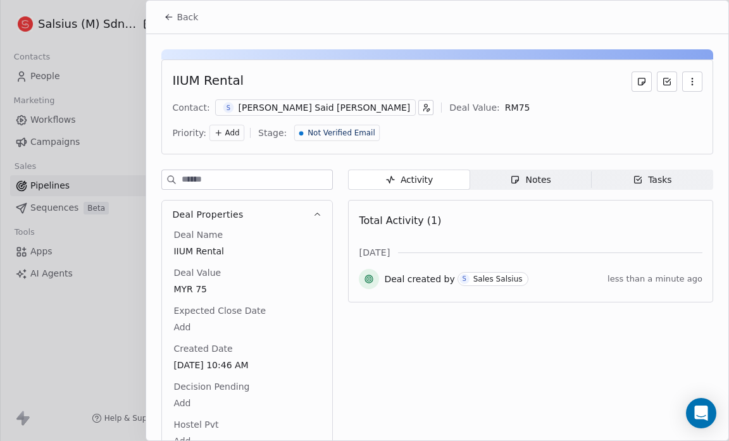
click at [239, 128] on span "Add" at bounding box center [232, 133] width 15 height 11
click at [534, 151] on span "Medium" at bounding box center [535, 154] width 30 height 10
click at [173, 19] on icon at bounding box center [169, 17] width 10 height 10
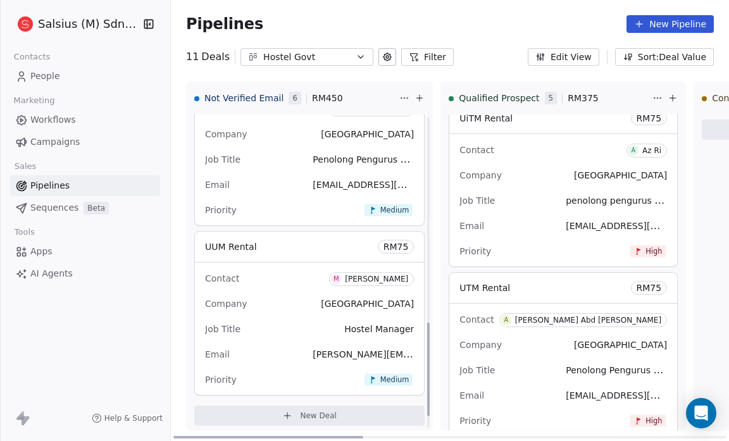
scroll to position [735, 0]
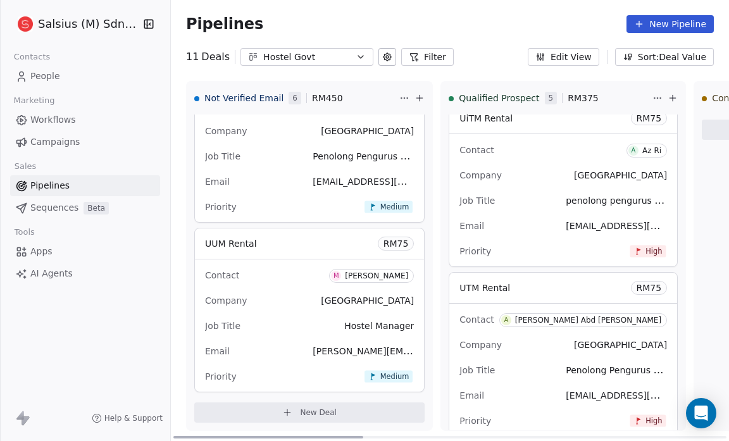
click at [294, 403] on button "New Deal" at bounding box center [309, 413] width 230 height 20
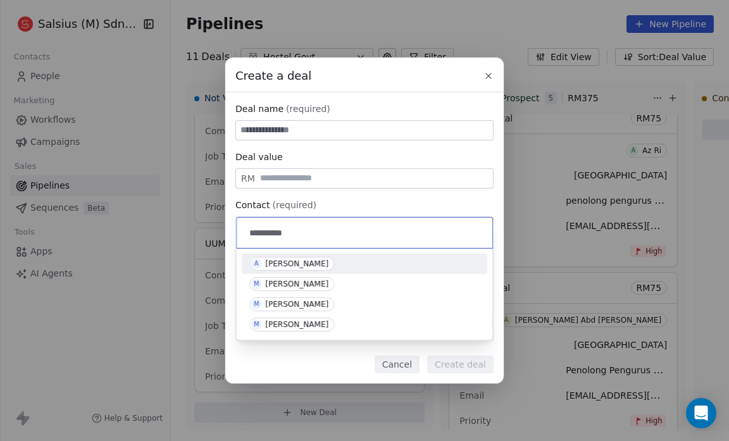
type input "**********"
click at [268, 263] on div "[PERSON_NAME]" at bounding box center [296, 263] width 63 height 9
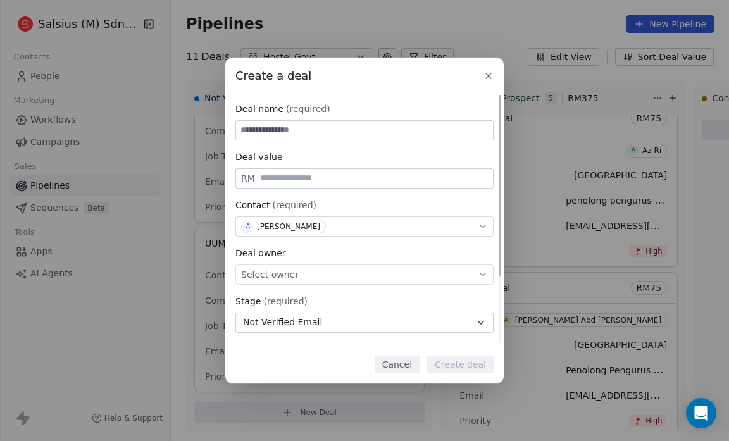
click at [295, 277] on div "Select owner" at bounding box center [364, 275] width 258 height 20
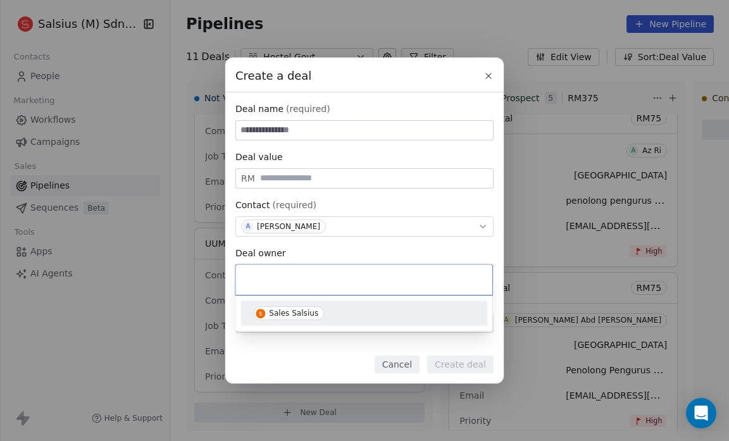
click at [285, 317] on span "Sales Salsius" at bounding box center [288, 313] width 71 height 14
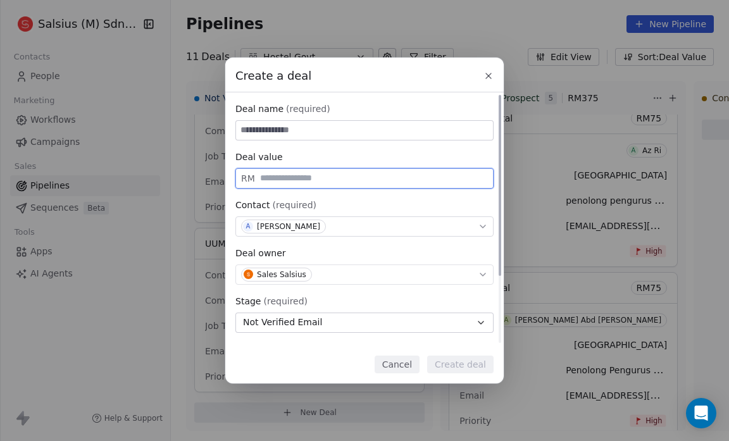
click at [263, 181] on input "text" at bounding box center [374, 177] width 233 height 9
type input "**"
click at [251, 132] on input at bounding box center [364, 130] width 257 height 19
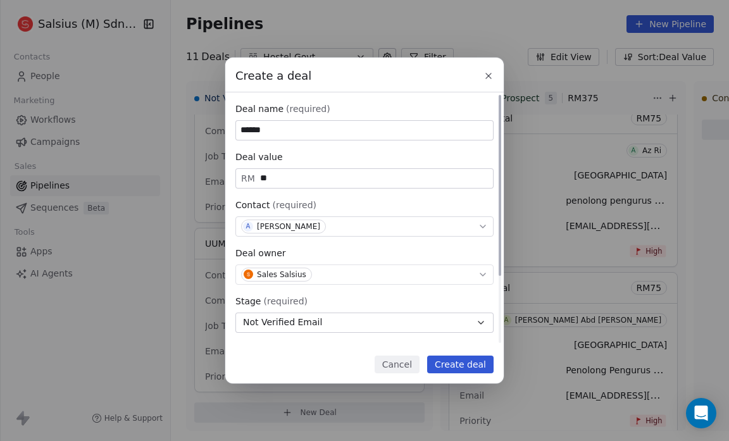
click at [251, 132] on input "******" at bounding box center [364, 130] width 257 height 19
click at [267, 131] on input "******" at bounding box center [364, 130] width 257 height 19
type input "**********"
click at [461, 366] on button "Create deal" at bounding box center [460, 365] width 66 height 18
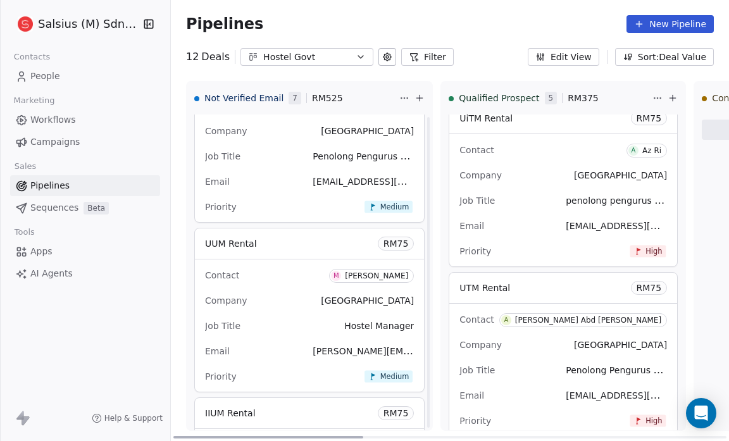
scroll to position [904, 0]
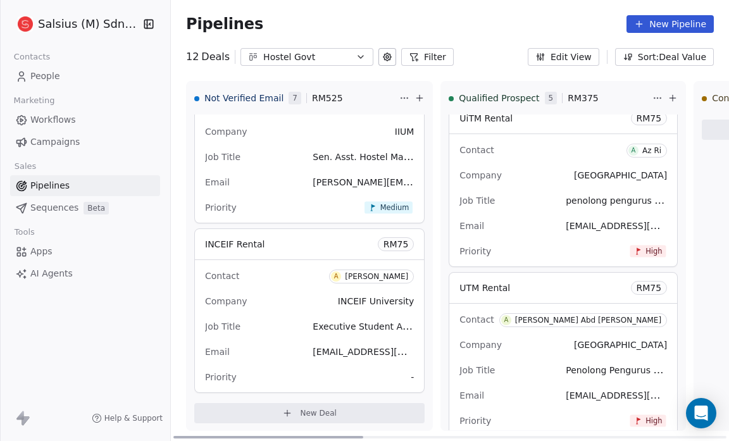
click at [385, 375] on div "Priority -" at bounding box center [309, 377] width 209 height 20
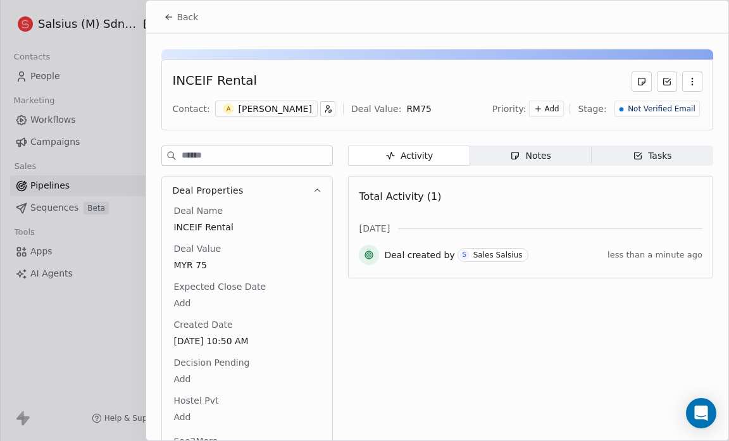
click at [547, 106] on span "Add" at bounding box center [552, 109] width 15 height 11
click at [530, 154] on span "Medium" at bounding box center [535, 154] width 30 height 10
click at [183, 14] on span "Back" at bounding box center [188, 17] width 22 height 13
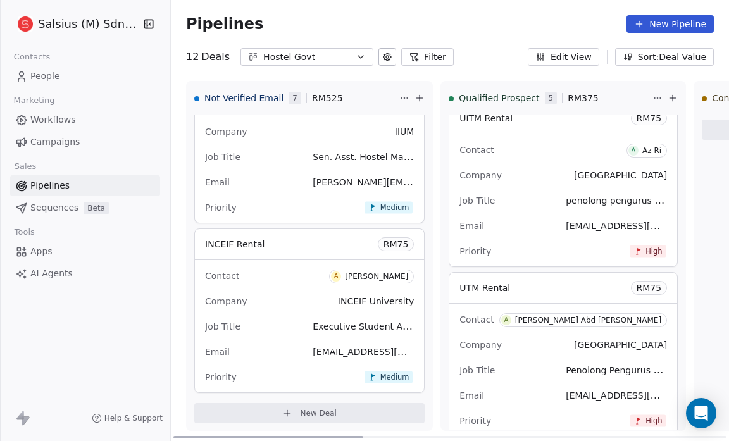
click at [306, 408] on span "New Deal" at bounding box center [318, 413] width 37 height 10
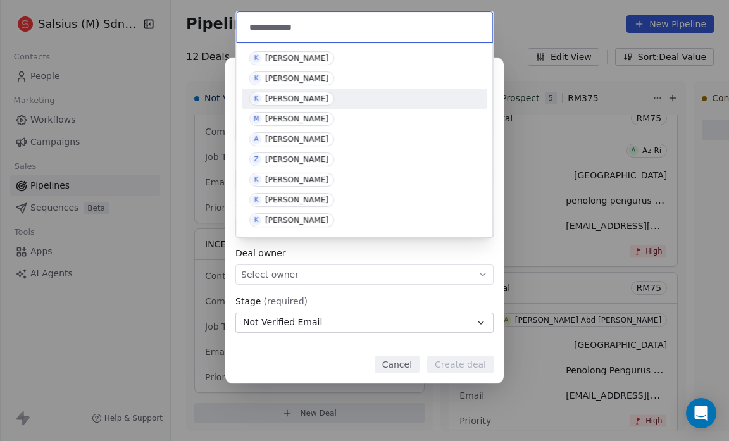
type input "**********"
click at [328, 97] on div "[PERSON_NAME]" at bounding box center [296, 98] width 63 height 9
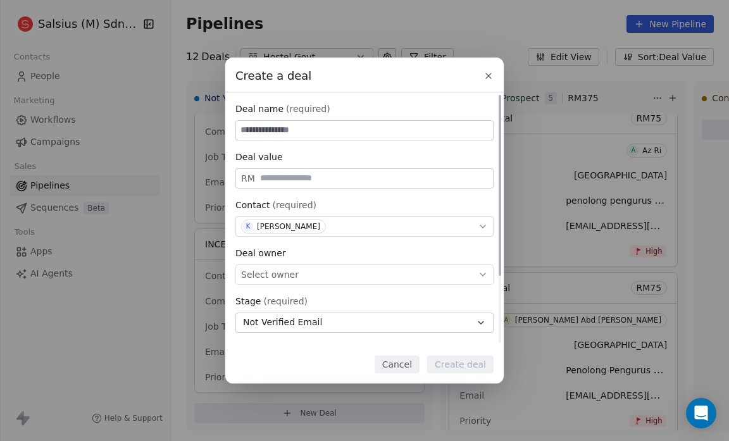
click at [273, 269] on span "Select owner" at bounding box center [270, 274] width 58 height 13
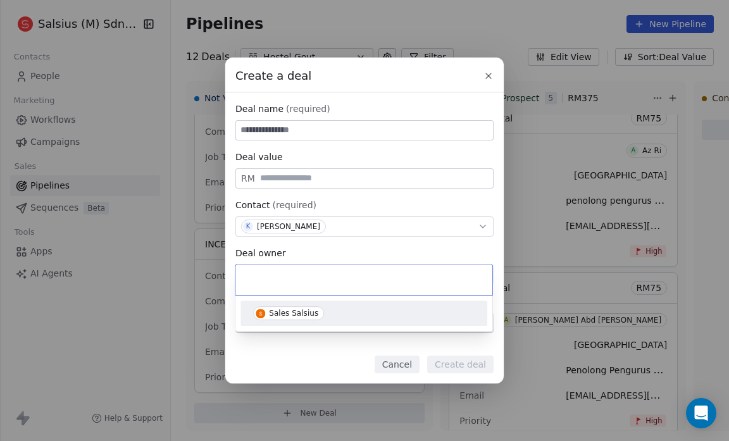
click at [272, 310] on div "Sales Salsius" at bounding box center [293, 313] width 49 height 9
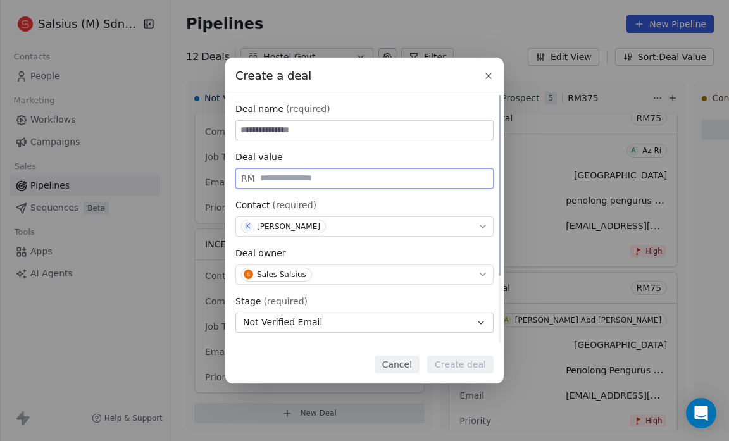
click at [265, 180] on input "text" at bounding box center [374, 177] width 233 height 9
type input "**"
click at [249, 130] on input at bounding box center [364, 130] width 257 height 19
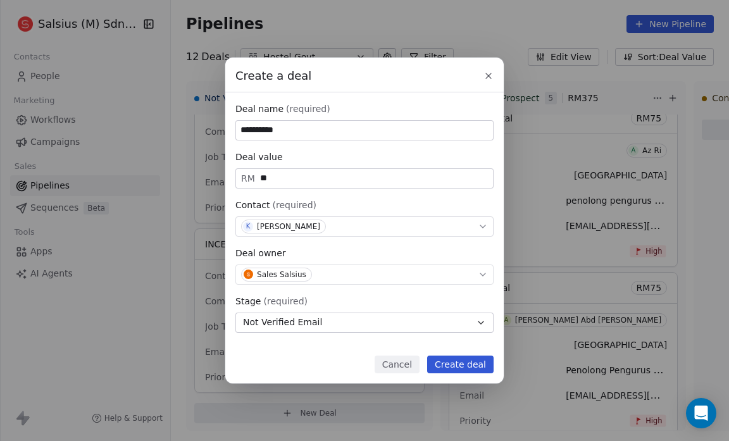
type input "**********"
click at [456, 366] on button "Create deal" at bounding box center [460, 365] width 66 height 18
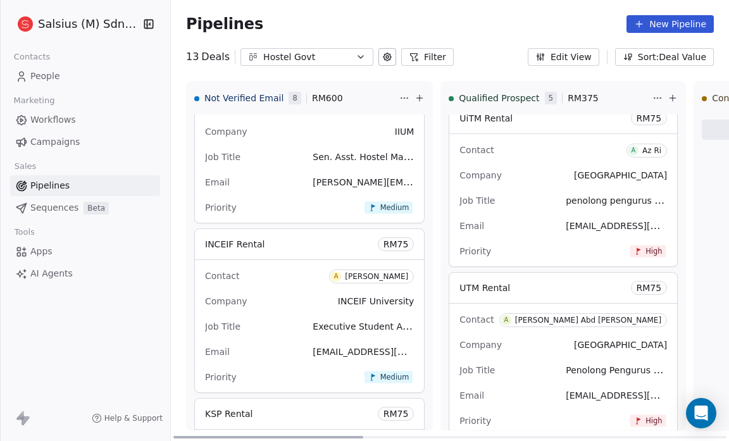
scroll to position [1073, 0]
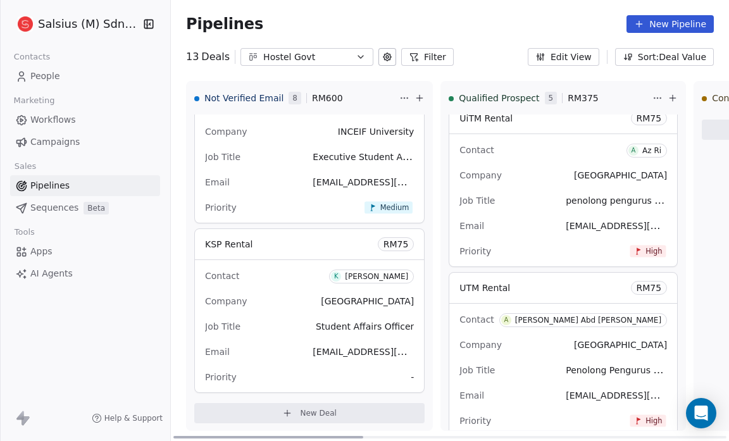
click at [291, 415] on button "New Deal" at bounding box center [309, 413] width 230 height 20
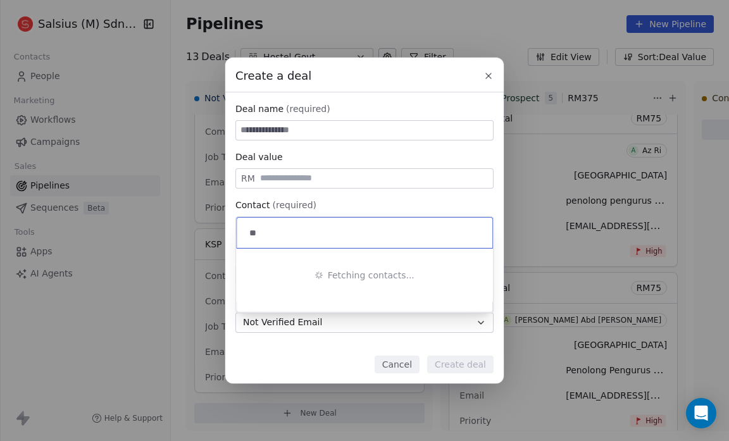
type input "***"
click at [291, 415] on div "Create a deal Deal name (required) Deal value RM Contact (required) Select cont…" at bounding box center [364, 220] width 729 height 441
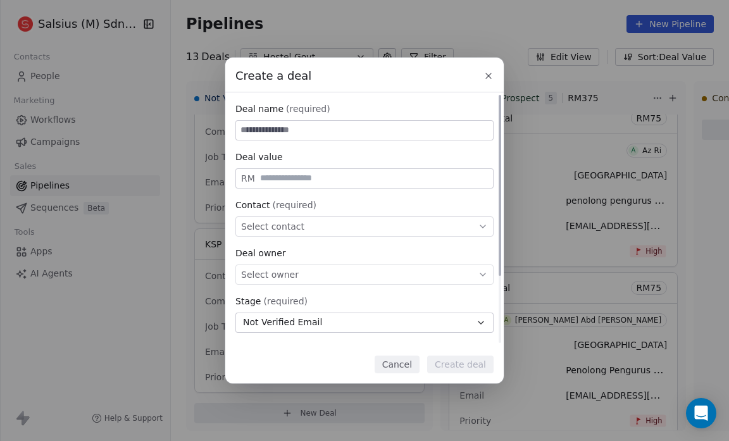
click at [253, 228] on span "Select contact" at bounding box center [272, 226] width 63 height 13
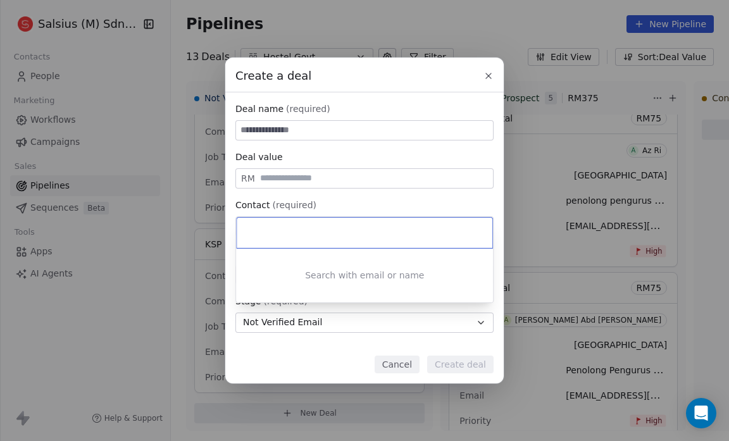
click at [253, 228] on input at bounding box center [366, 233] width 238 height 14
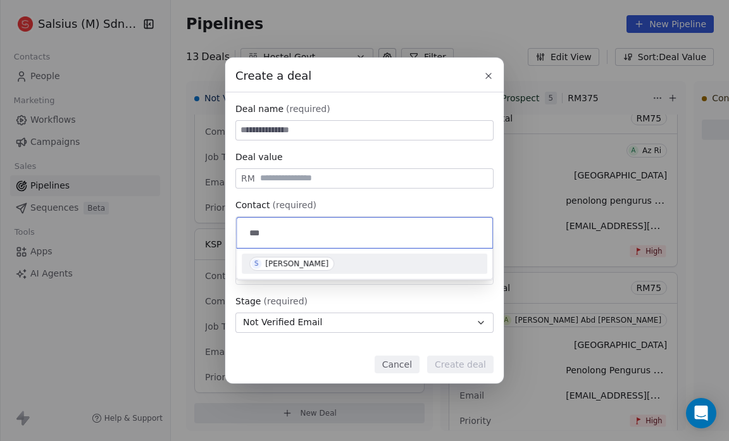
type input "***"
click at [274, 263] on div "[PERSON_NAME]" at bounding box center [296, 263] width 63 height 9
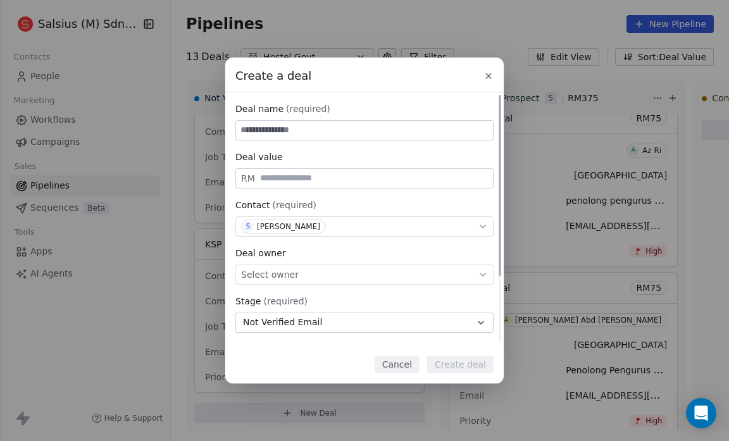
click at [287, 278] on span "Select owner" at bounding box center [270, 274] width 58 height 13
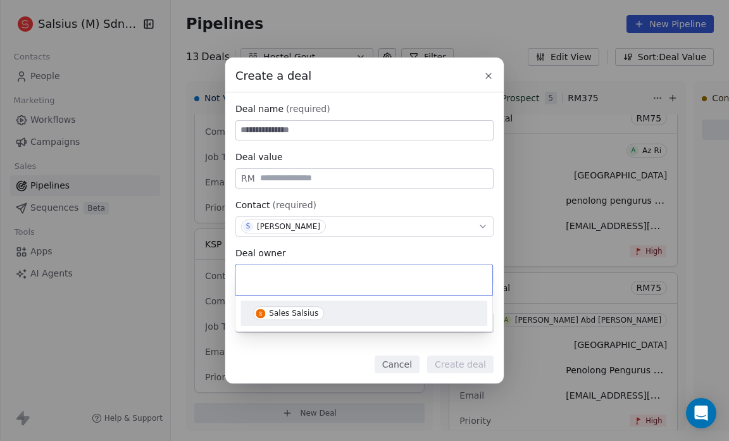
click at [290, 315] on div "Sales Salsius" at bounding box center [293, 313] width 49 height 9
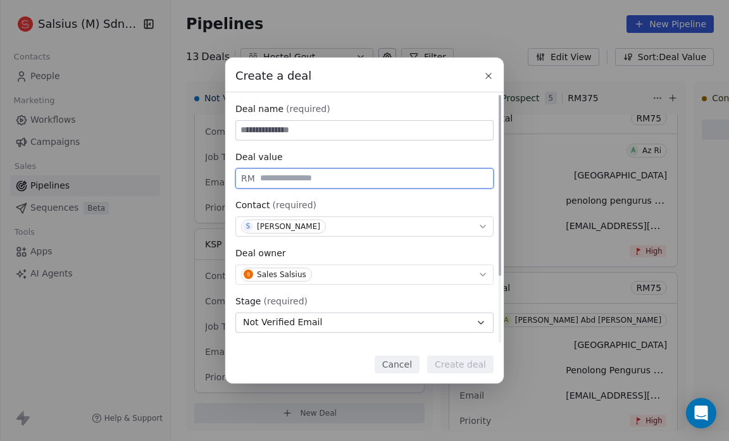
click at [263, 183] on input "text" at bounding box center [374, 177] width 233 height 9
type input "**"
click at [246, 130] on input at bounding box center [364, 130] width 257 height 19
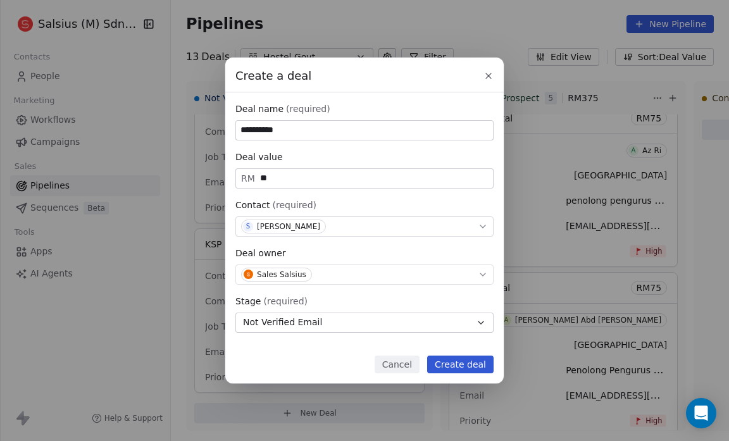
type input "**********"
click at [449, 365] on button "Create deal" at bounding box center [460, 365] width 66 height 18
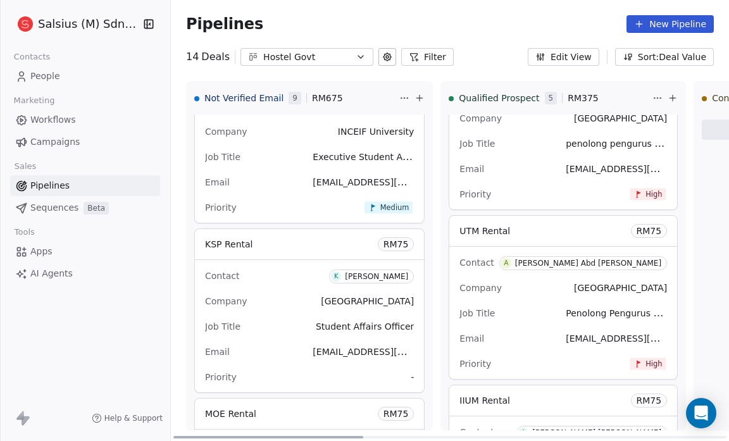
scroll to position [1242, 0]
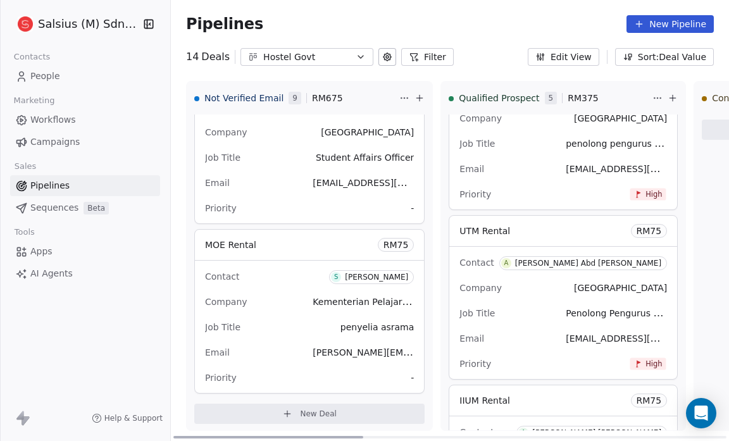
click at [300, 409] on span "New Deal" at bounding box center [318, 414] width 37 height 10
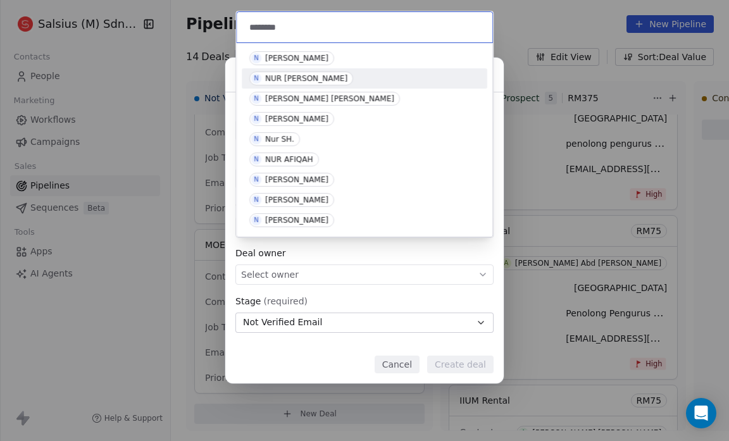
type input "********"
click at [338, 77] on div "NUR [PERSON_NAME]" at bounding box center [306, 78] width 82 height 9
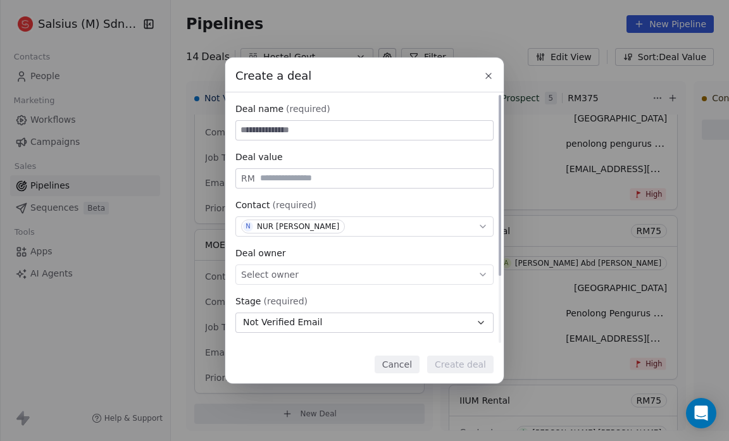
click at [273, 278] on span "Select owner" at bounding box center [270, 274] width 58 height 13
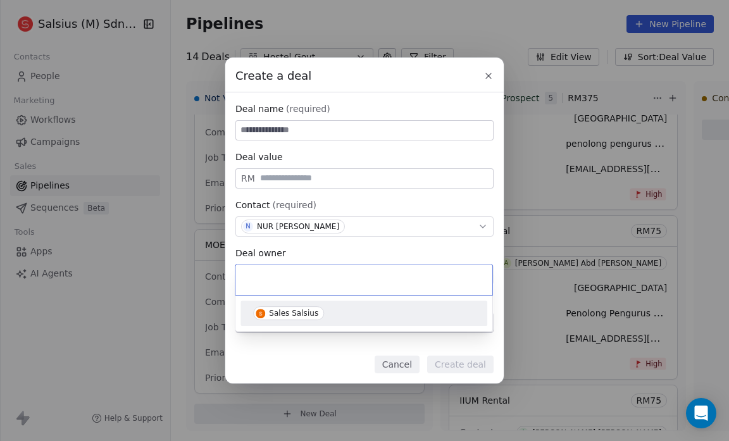
click at [273, 311] on div "Sales Salsius" at bounding box center [293, 313] width 49 height 9
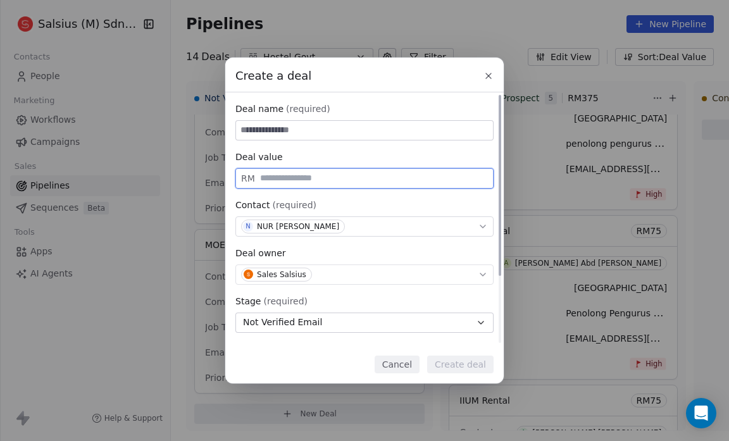
click at [270, 180] on input "text" at bounding box center [374, 177] width 233 height 9
type input "**"
click at [246, 125] on input at bounding box center [364, 130] width 257 height 19
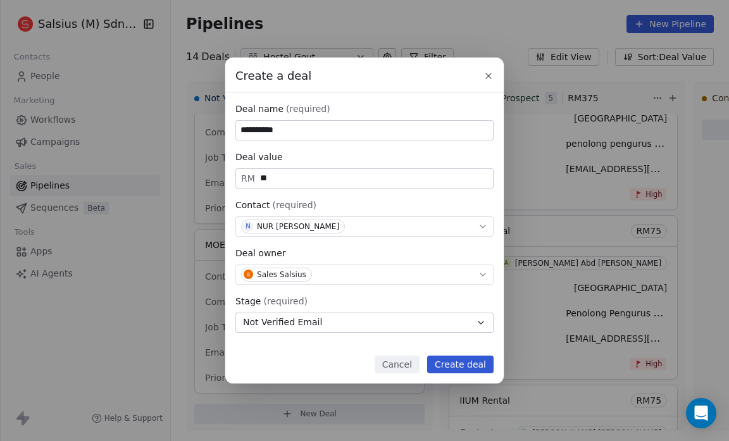
type input "**********"
click at [476, 365] on button "Create deal" at bounding box center [460, 365] width 66 height 18
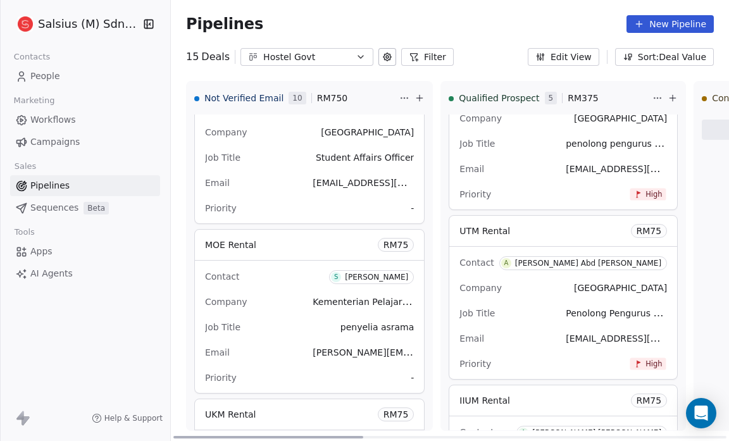
scroll to position [1411, 0]
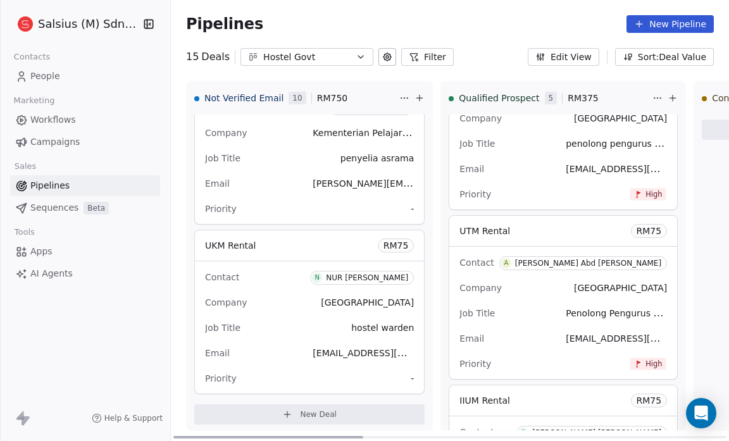
click at [302, 410] on span "New Deal" at bounding box center [318, 414] width 37 height 10
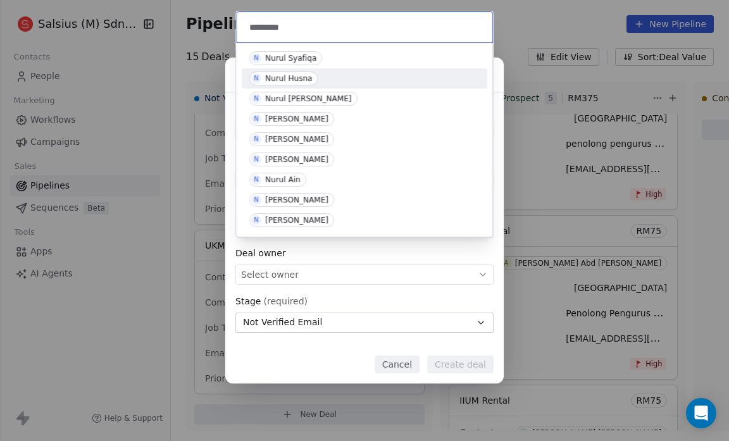
type input "*********"
click at [308, 74] on div "Nurul Husna" at bounding box center [288, 78] width 47 height 9
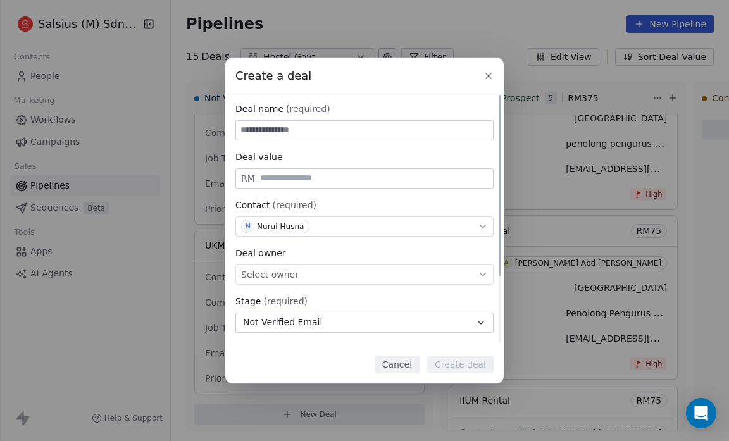
click at [254, 130] on input at bounding box center [364, 130] width 257 height 19
type input "**********"
click at [256, 171] on div "RM" at bounding box center [364, 178] width 258 height 20
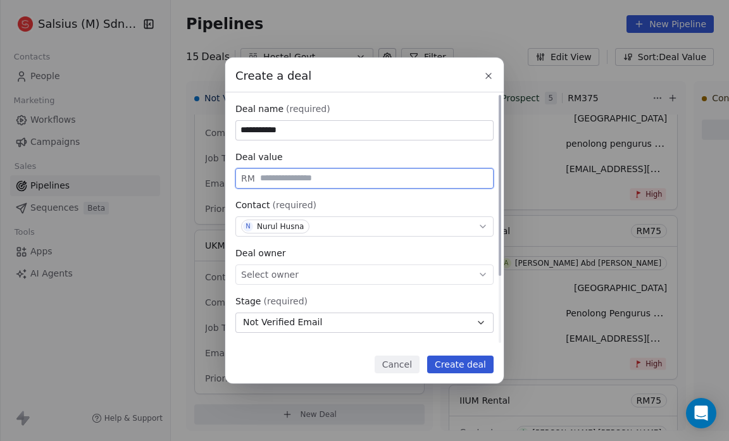
click at [258, 175] on input "text" at bounding box center [374, 177] width 233 height 9
click at [291, 278] on span "Select owner" at bounding box center [270, 274] width 58 height 13
type input "**"
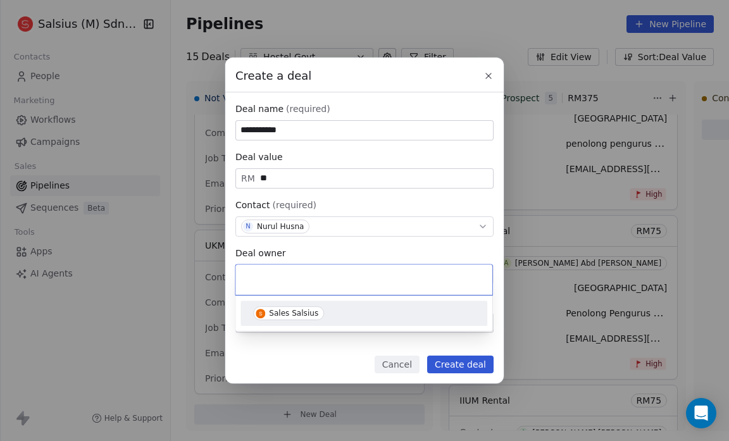
click at [287, 308] on span "Sales Salsius" at bounding box center [288, 313] width 71 height 14
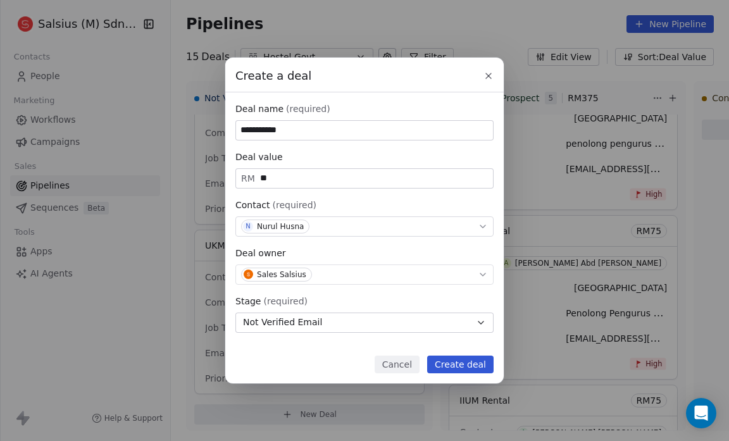
click at [453, 365] on button "Create deal" at bounding box center [460, 365] width 66 height 18
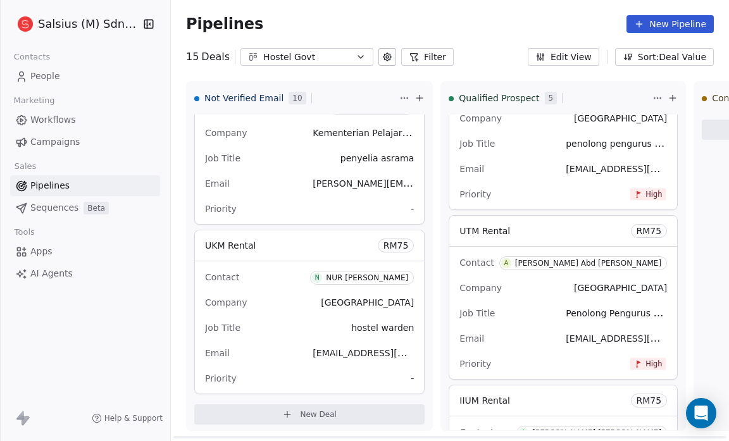
scroll to position [1242, 0]
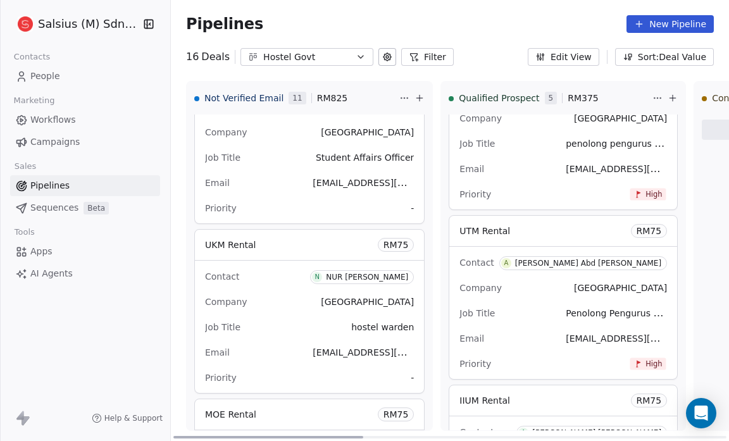
click at [411, 206] on span "-" at bounding box center [412, 208] width 3 height 13
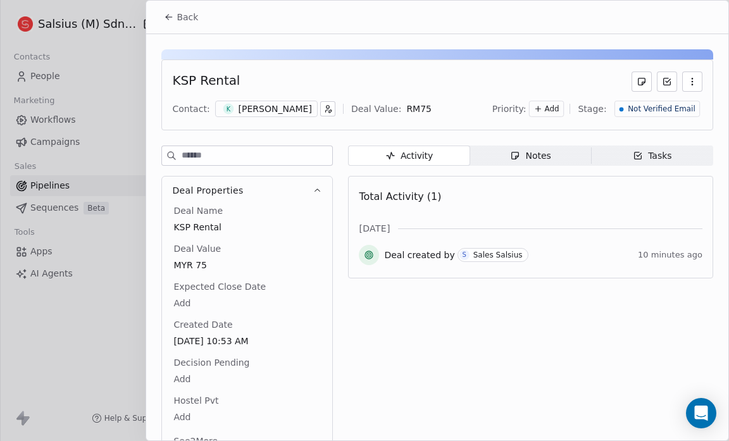
click at [558, 106] on span "Add" at bounding box center [552, 109] width 15 height 11
click at [542, 149] on span "Medium" at bounding box center [535, 154] width 30 height 10
click at [177, 18] on span "Back" at bounding box center [188, 17] width 22 height 13
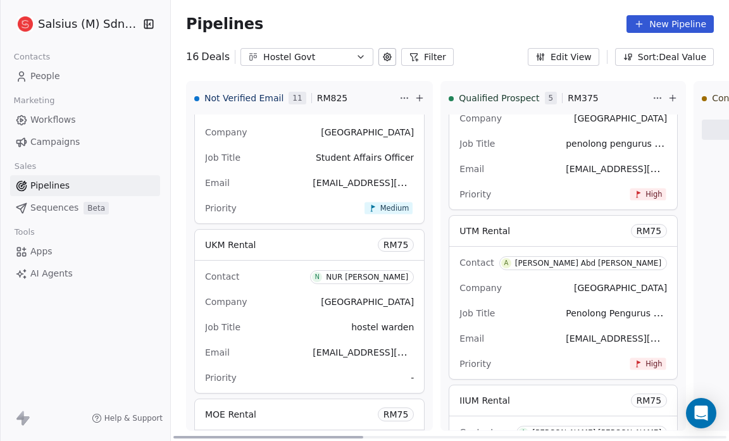
click at [411, 372] on span "-" at bounding box center [412, 378] width 3 height 13
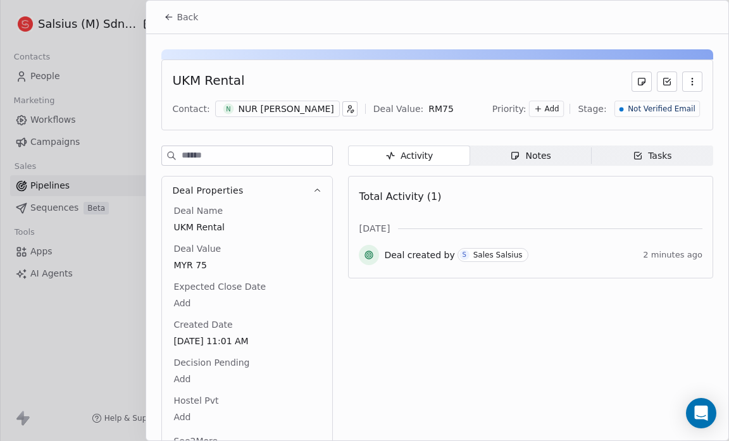
click at [555, 107] on span "Add" at bounding box center [552, 109] width 15 height 11
click at [538, 151] on span "Medium" at bounding box center [535, 154] width 30 height 10
click at [182, 15] on span "Back" at bounding box center [188, 17] width 22 height 13
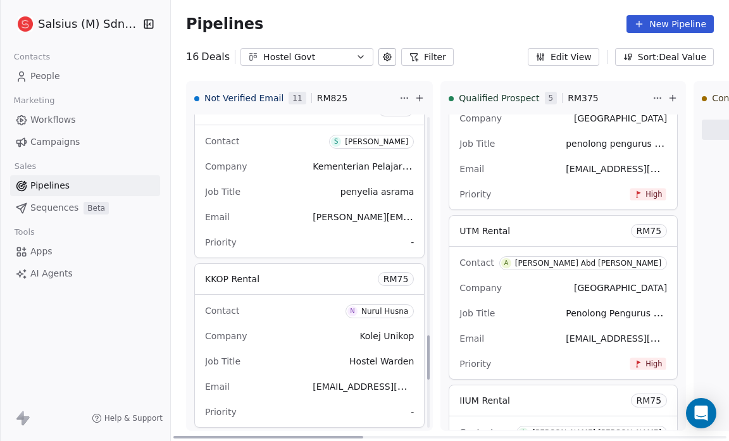
scroll to position [1550, 0]
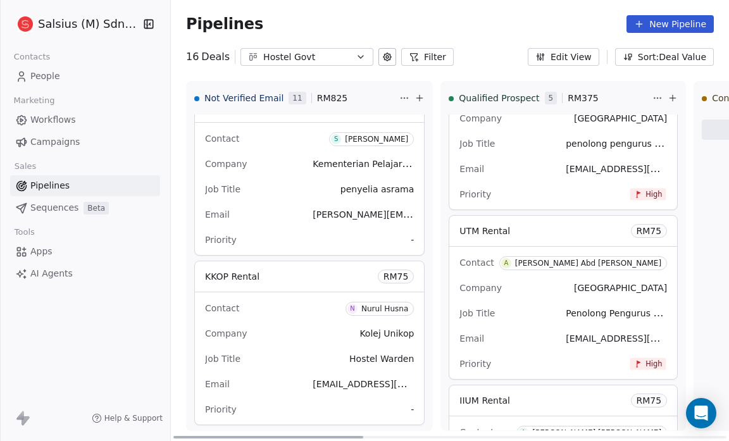
click at [411, 237] on span "-" at bounding box center [412, 240] width 3 height 13
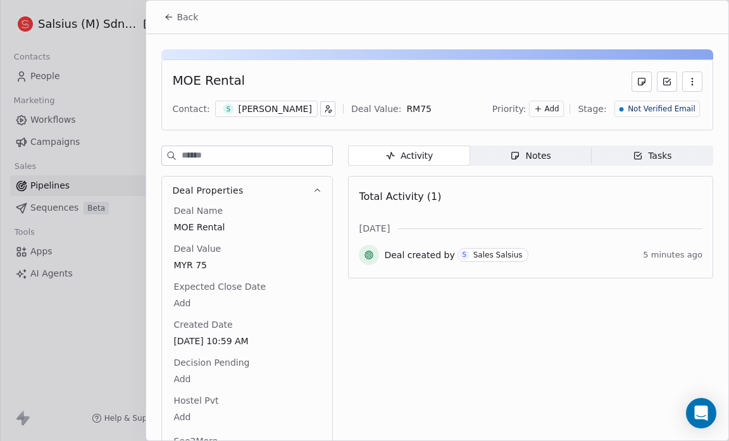
click at [548, 105] on span "Add" at bounding box center [552, 109] width 15 height 11
click at [551, 152] on span "Medium" at bounding box center [529, 154] width 51 height 13
click at [194, 16] on span "Back" at bounding box center [188, 17] width 22 height 13
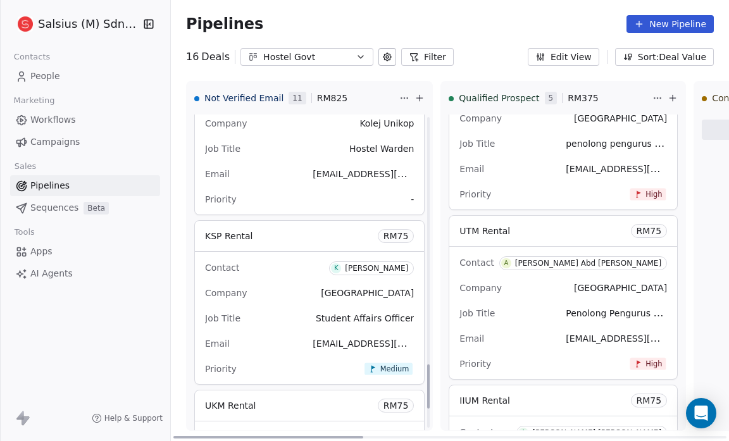
scroll to position [1759, 0]
click at [383, 198] on div "Priority -" at bounding box center [309, 200] width 209 height 20
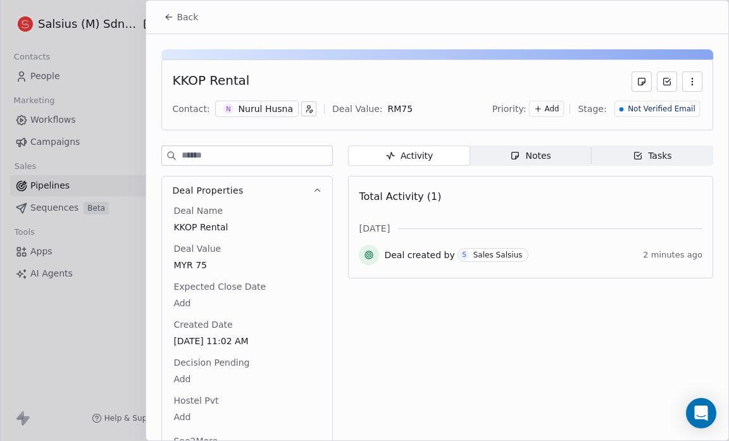
click at [543, 110] on icon at bounding box center [538, 108] width 9 height 9
click at [537, 154] on span "Medium" at bounding box center [535, 154] width 30 height 10
click at [183, 16] on span "Back" at bounding box center [188, 17] width 22 height 13
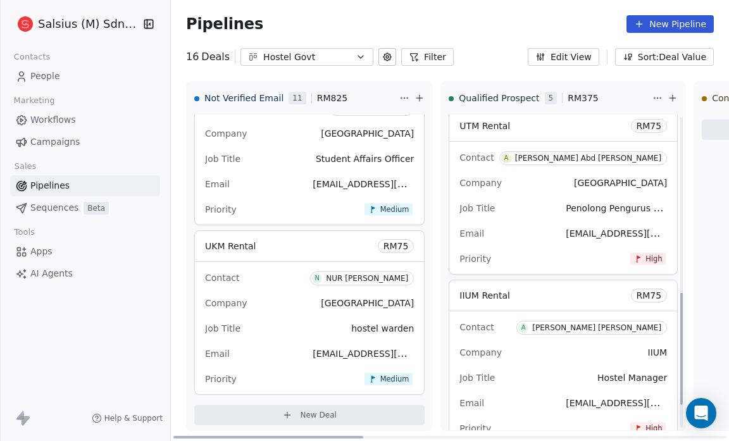
scroll to position [565, 0]
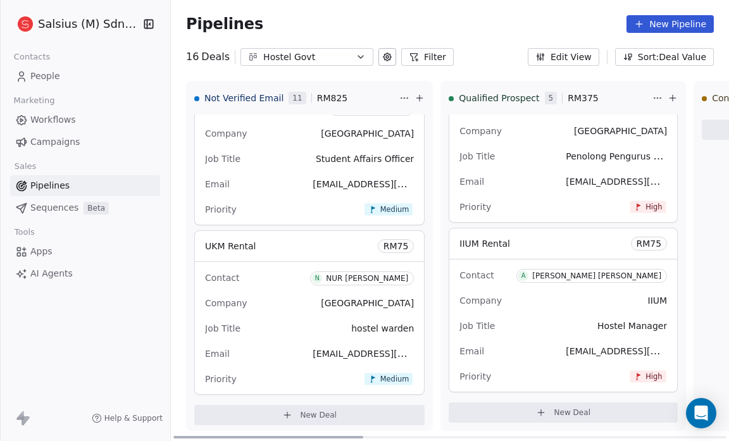
click at [554, 408] on span "New Deal" at bounding box center [572, 413] width 37 height 10
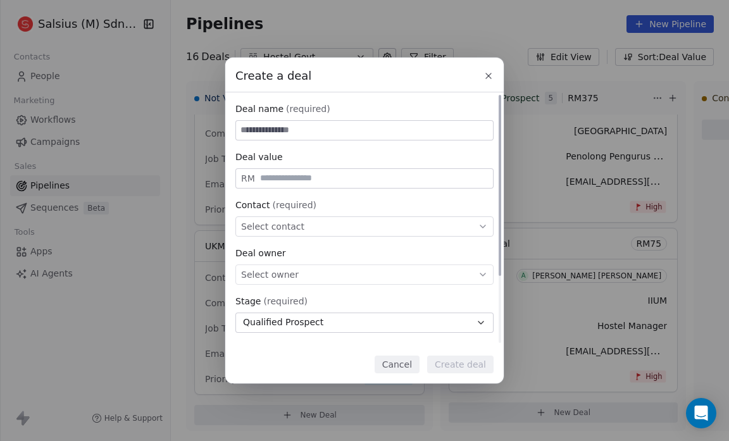
click at [256, 226] on span "Select contact" at bounding box center [272, 226] width 63 height 13
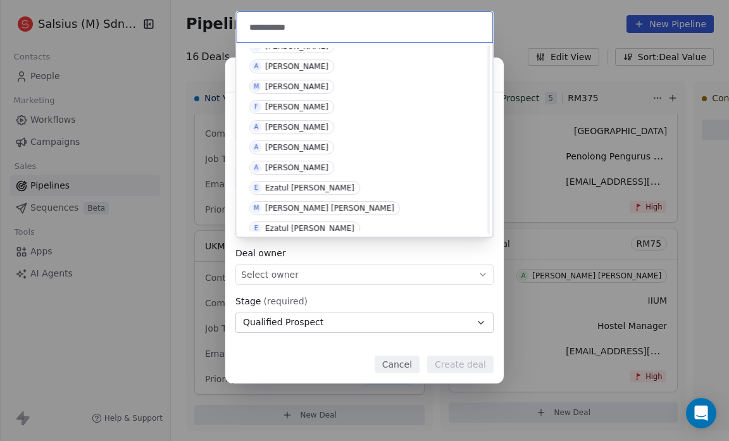
scroll to position [0, 0]
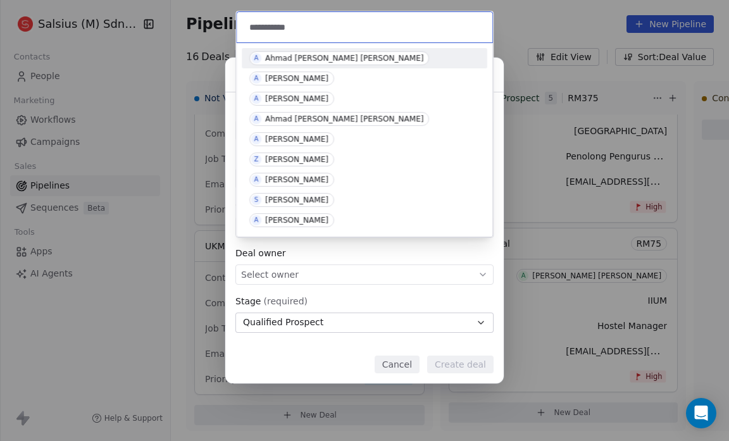
type input "**********"
click at [347, 56] on div "Ahmad [PERSON_NAME] [PERSON_NAME]" at bounding box center [344, 58] width 158 height 9
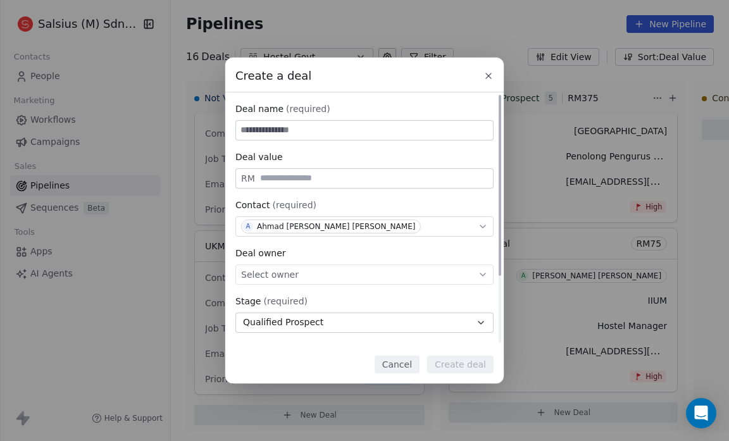
click at [250, 130] on input at bounding box center [364, 130] width 257 height 19
type input "**********"
click at [259, 177] on input "text" at bounding box center [374, 177] width 233 height 9
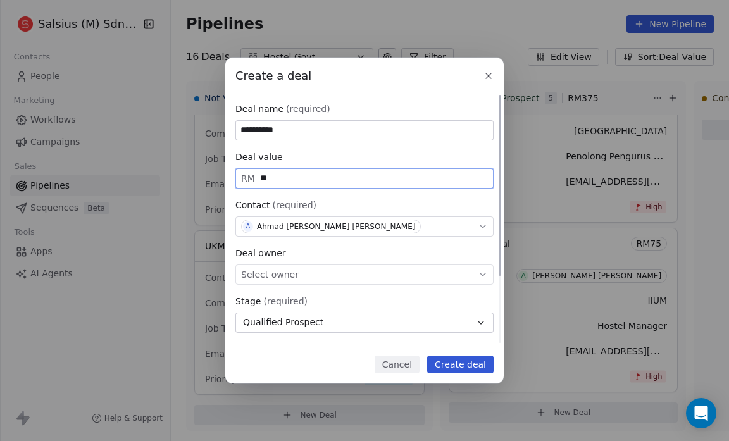
click at [259, 278] on span "Select owner" at bounding box center [270, 274] width 58 height 13
type input "**"
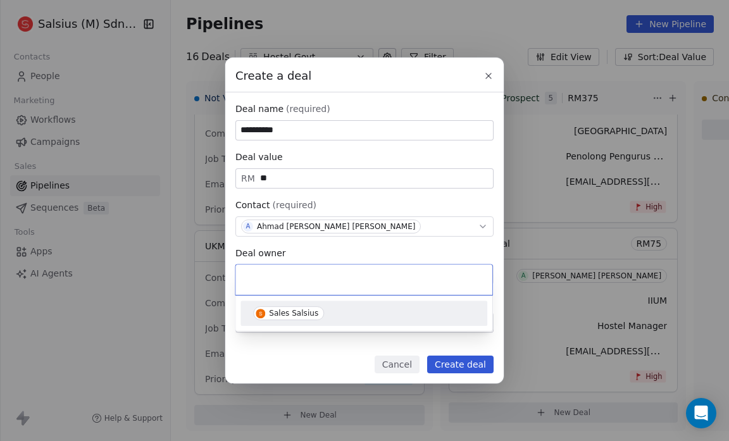
click at [262, 309] on img "Suggestions" at bounding box center [260, 313] width 9 height 9
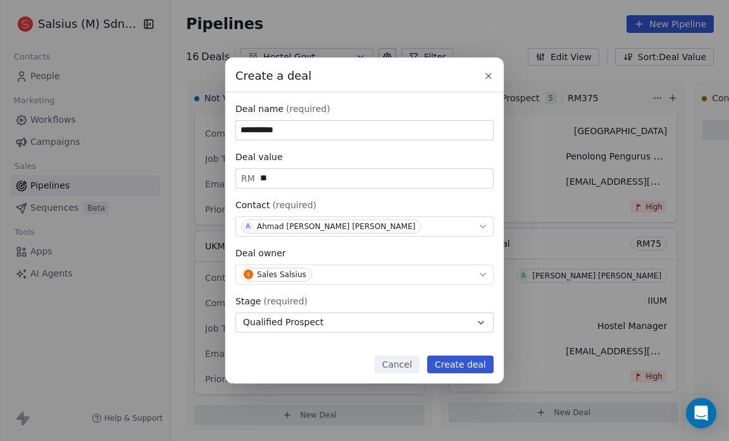
click at [467, 363] on button "Create deal" at bounding box center [460, 365] width 66 height 18
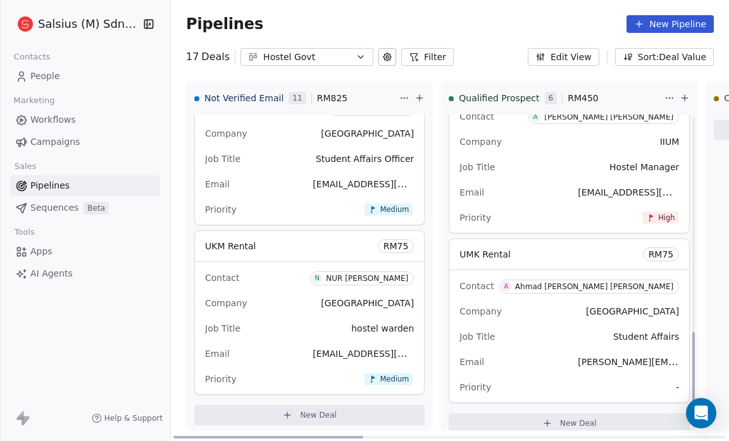
scroll to position [735, 0]
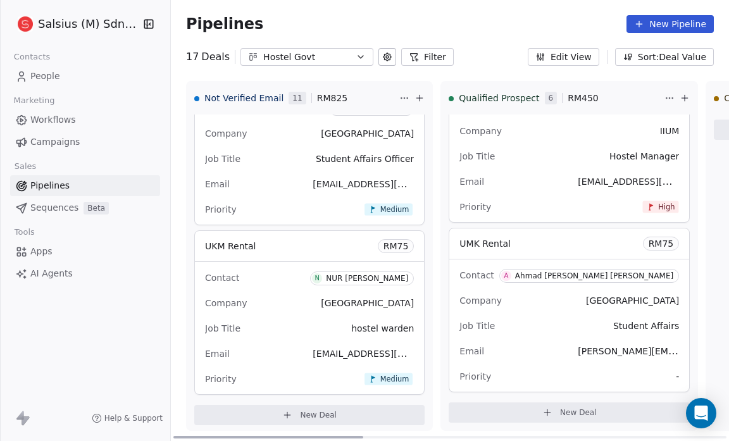
click at [676, 377] on span "-" at bounding box center [677, 376] width 3 height 13
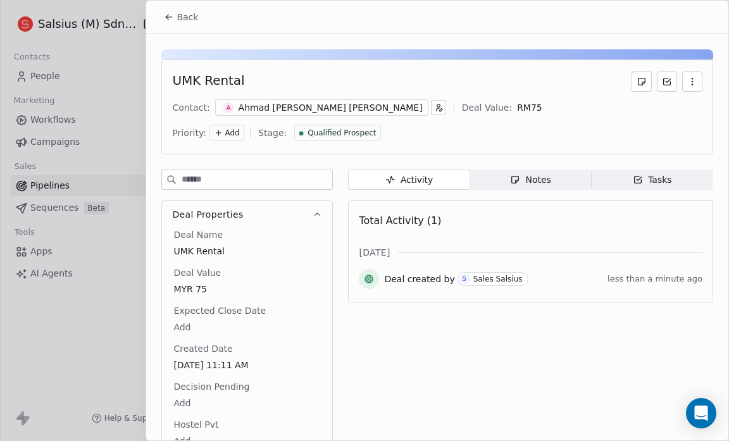
click at [223, 128] on icon at bounding box center [218, 132] width 9 height 9
click at [537, 131] on span "High" at bounding box center [522, 134] width 38 height 13
click at [171, 17] on icon at bounding box center [169, 17] width 6 height 0
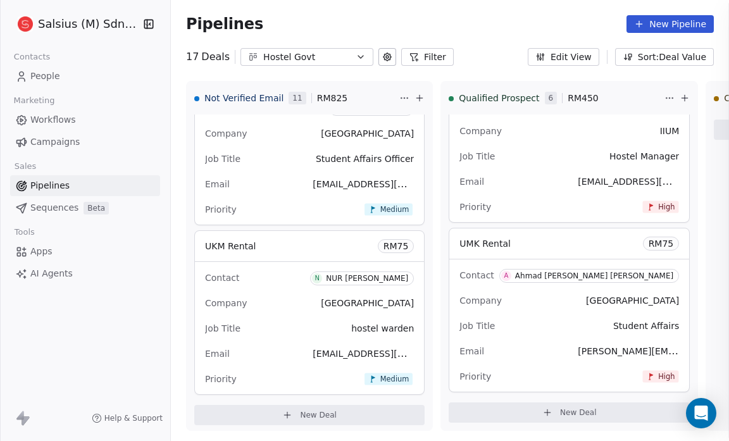
click at [171, 440] on div "Back Contact: Deal Value: Priority: Stage: Activity Activity Notes Notes Tasks …" at bounding box center [364, 441] width 729 height 0
click at [171, 16] on div "Pipelines New Pipeline" at bounding box center [450, 24] width 558 height 48
click at [560, 412] on span "New Deal" at bounding box center [578, 413] width 37 height 10
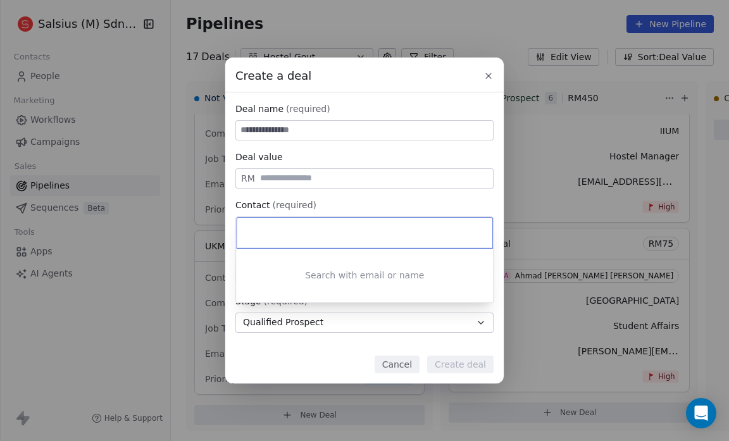
click at [251, 216] on div "Search with email or name" at bounding box center [364, 259] width 258 height 87
click at [250, 222] on div at bounding box center [365, 233] width 256 height 30
click at [240, 224] on div at bounding box center [365, 233] width 256 height 30
click at [276, 232] on input at bounding box center [366, 233] width 238 height 14
click at [488, 74] on div "Create a deal Deal name (required) Deal value RM Contact (required) Select cont…" at bounding box center [364, 220] width 729 height 325
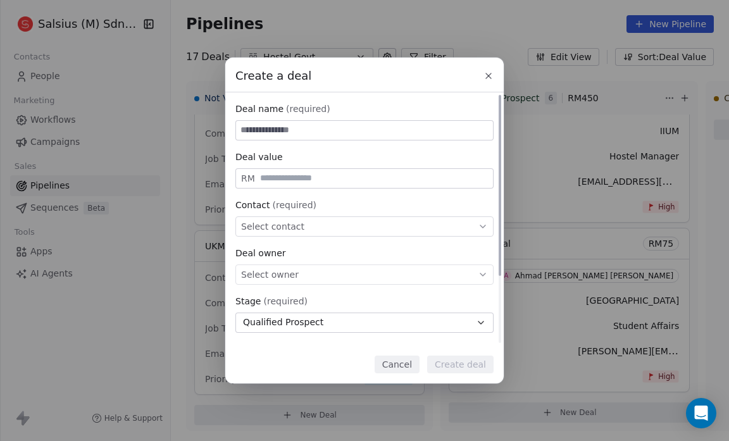
click at [249, 225] on span "Select contact" at bounding box center [272, 226] width 63 height 13
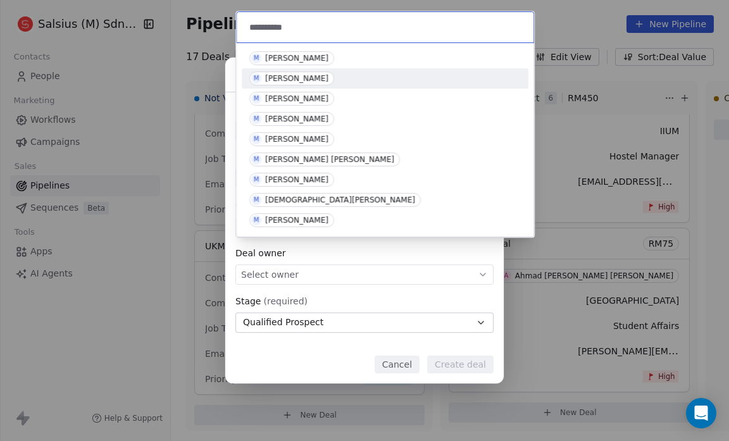
type input "**********"
click at [248, 81] on div "M Muhammad Izzat Zahari" at bounding box center [385, 78] width 287 height 20
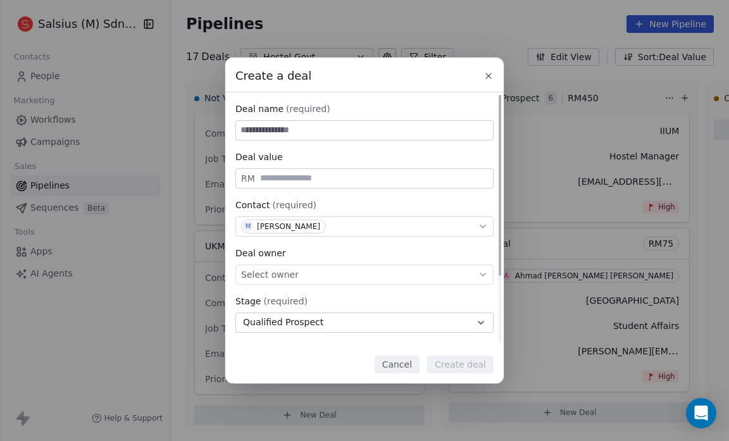
click at [325, 277] on div "Select owner" at bounding box center [364, 275] width 258 height 20
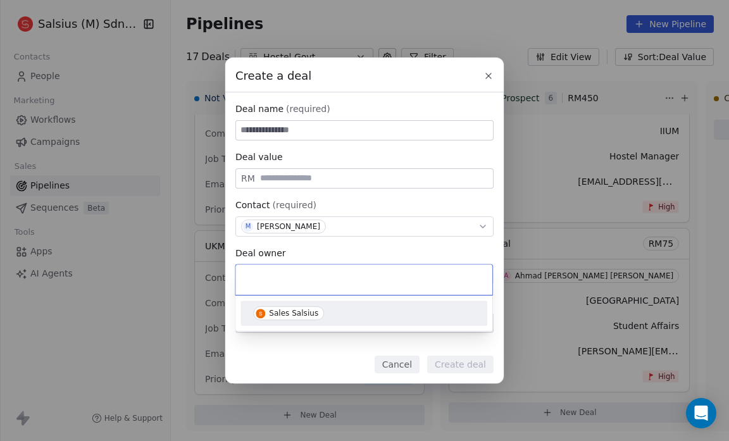
click at [316, 315] on span "Sales Salsius" at bounding box center [288, 313] width 71 height 14
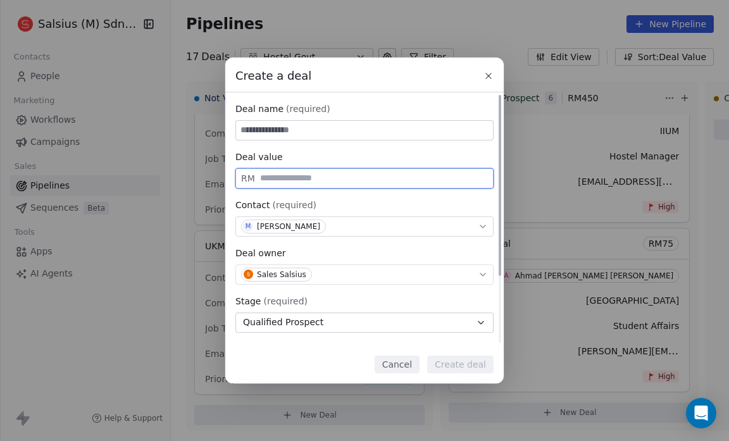
click at [286, 180] on input "text" at bounding box center [374, 177] width 233 height 9
type input "**"
click at [254, 133] on input at bounding box center [364, 130] width 257 height 19
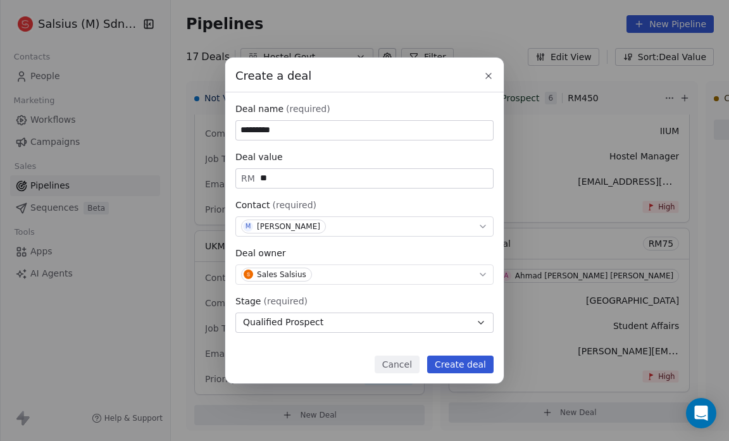
type input "*********"
click at [457, 366] on button "Create deal" at bounding box center [460, 365] width 66 height 18
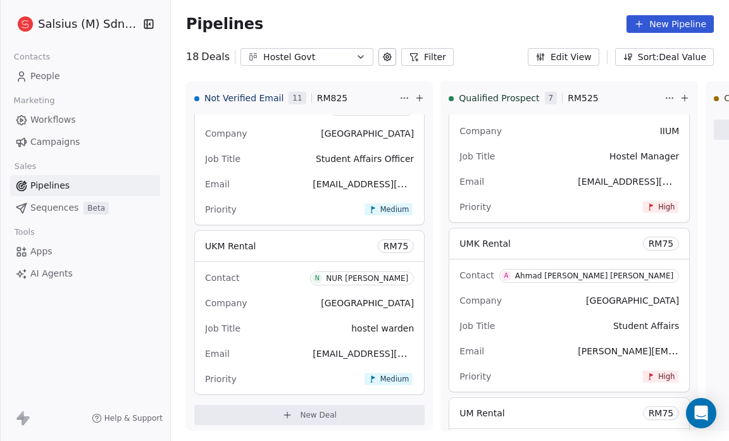
click at [165, 19] on div "Salsius (M) Sdn Bhd" at bounding box center [85, 24] width 170 height 48
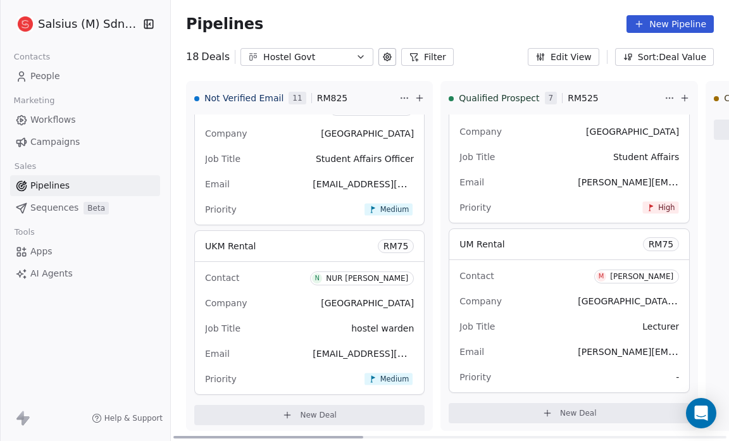
click at [676, 371] on span "-" at bounding box center [677, 377] width 3 height 13
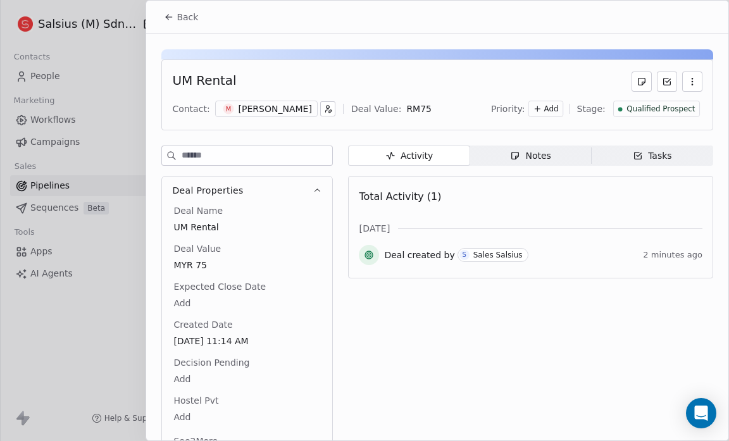
click at [547, 109] on span "Add" at bounding box center [551, 109] width 15 height 11
click at [539, 129] on span "High" at bounding box center [522, 134] width 38 height 13
click at [187, 8] on button "Back" at bounding box center [180, 17] width 49 height 23
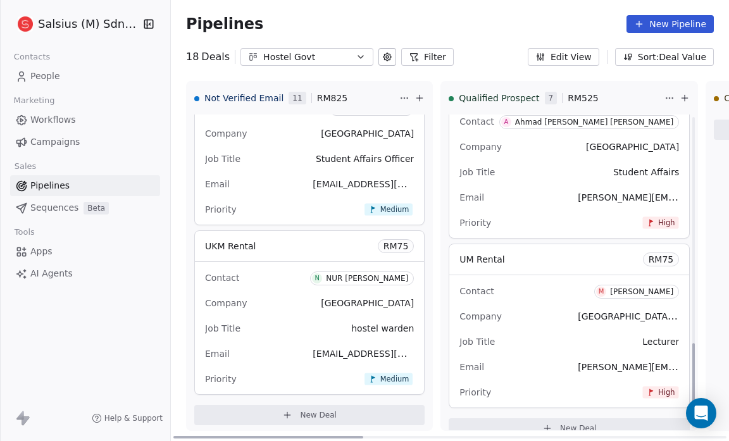
scroll to position [886, 0]
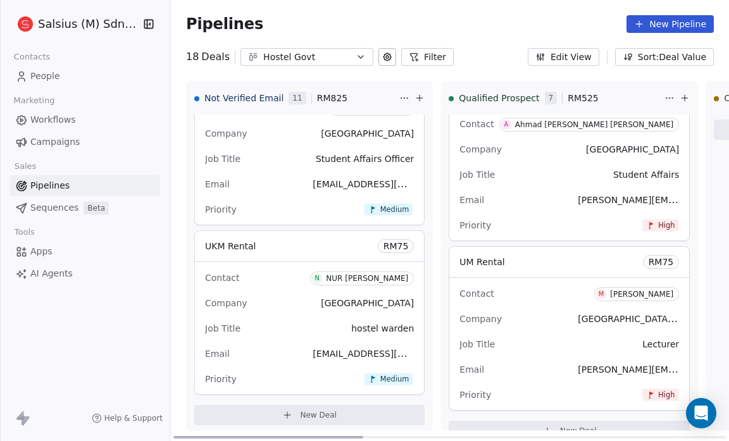
click at [578, 319] on span "[GEOGRAPHIC_DATA][DEMOGRAPHIC_DATA]" at bounding box center [675, 319] width 194 height 12
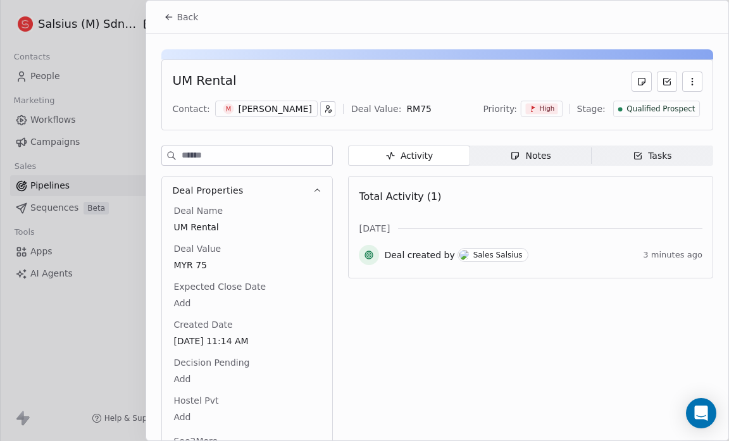
click at [529, 319] on div "Activity Activity Notes Notes Tasks Tasks Total Activity (1) Aug 2025 Deal crea…" at bounding box center [530, 305] width 365 height 318
click at [177, 11] on span "Back" at bounding box center [188, 17] width 22 height 13
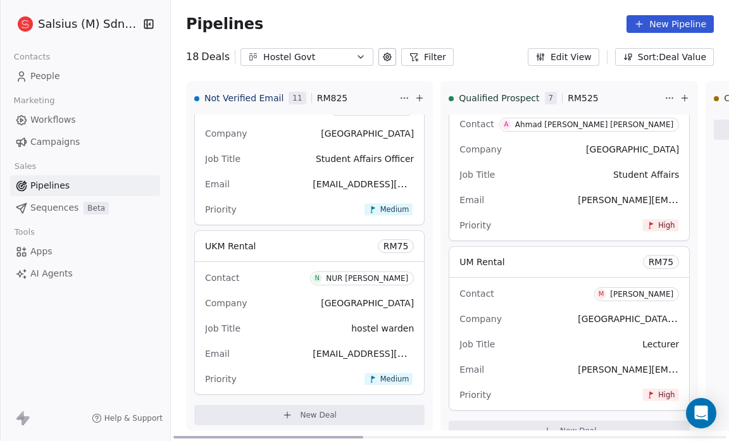
click at [459, 258] on span "UM Rental" at bounding box center [481, 262] width 45 height 10
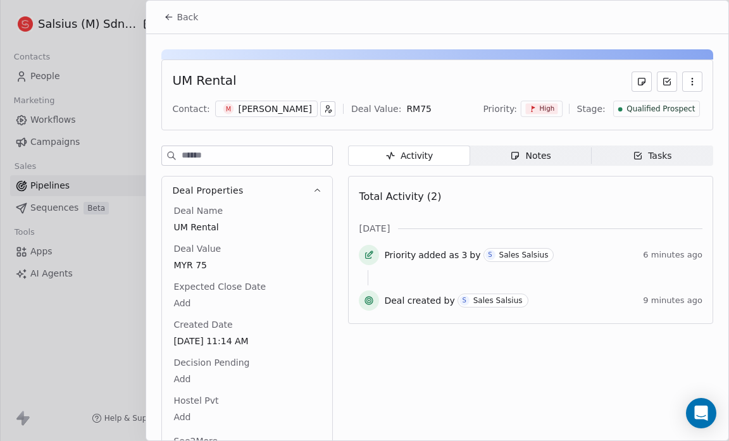
click at [170, 22] on button "Back" at bounding box center [180, 17] width 49 height 23
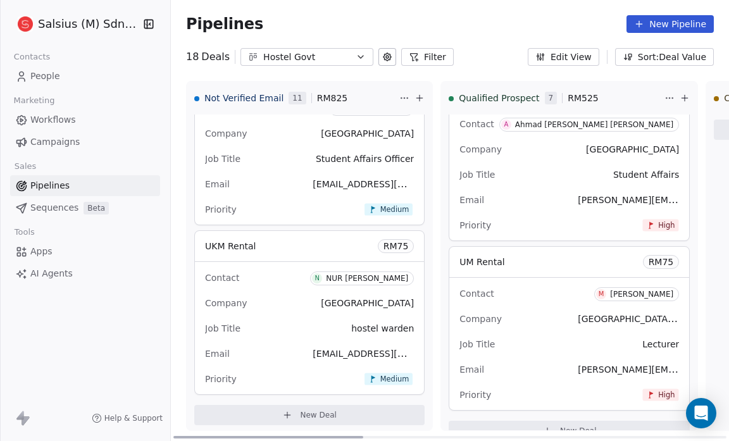
scroll to position [904, 0]
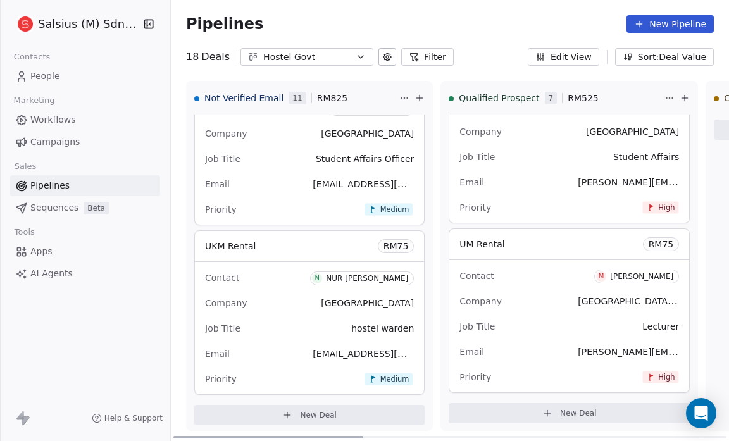
click at [516, 404] on button "New Deal" at bounding box center [569, 413] width 241 height 20
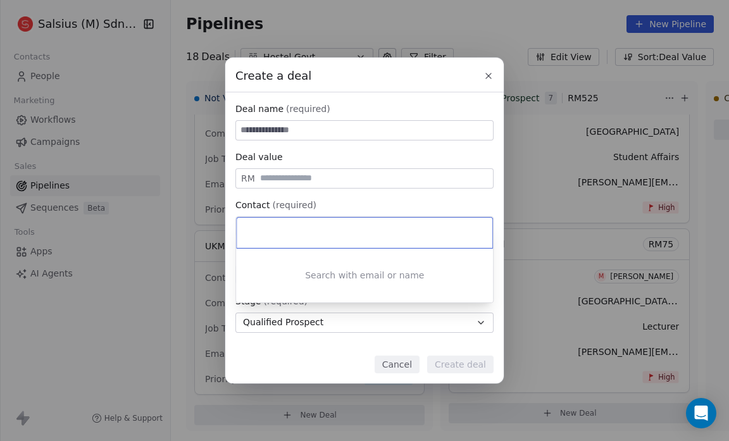
click at [253, 235] on input at bounding box center [366, 233] width 238 height 14
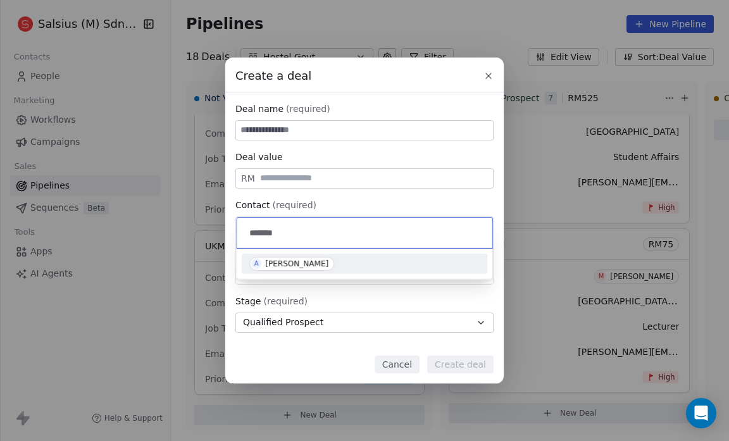
type input "*******"
click at [278, 262] on div "[PERSON_NAME]" at bounding box center [296, 263] width 63 height 9
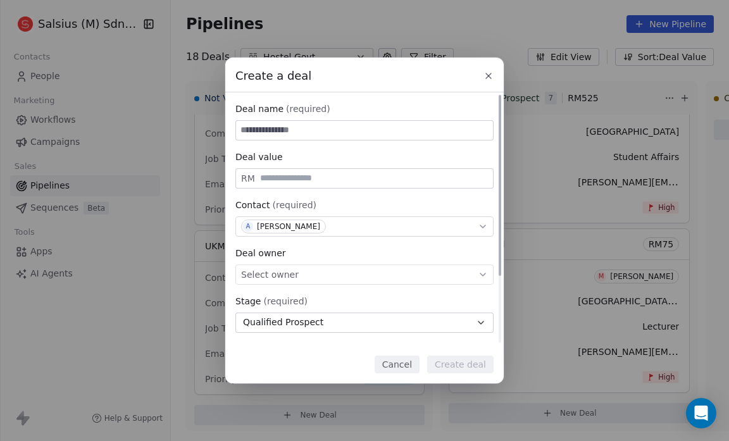
click at [280, 275] on span "Select owner" at bounding box center [270, 274] width 58 height 13
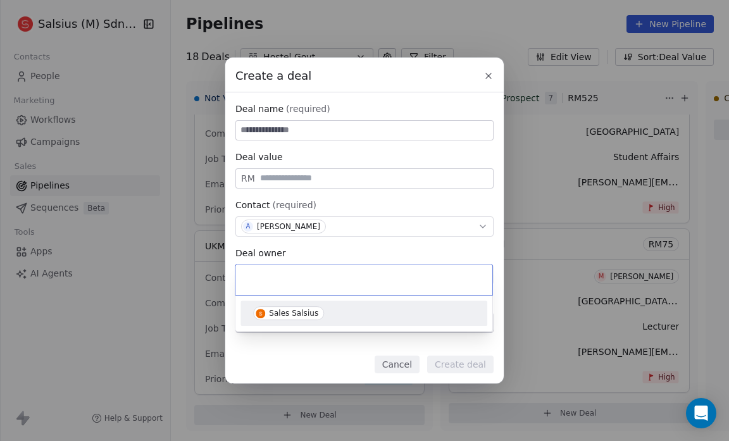
click at [279, 309] on div "Sales Salsius" at bounding box center [293, 313] width 49 height 9
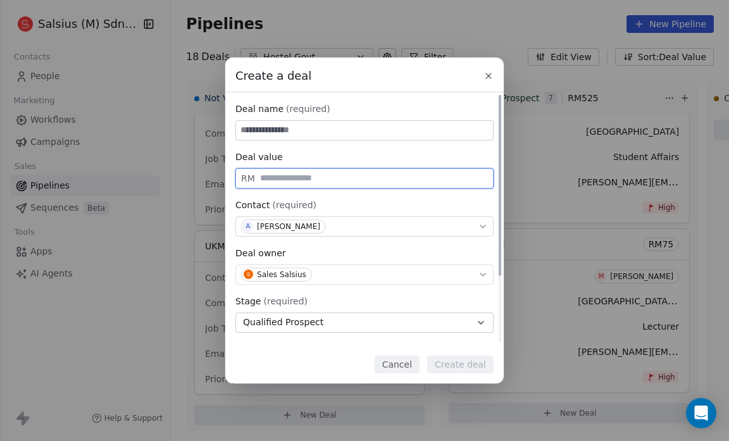
click at [275, 177] on input "text" at bounding box center [374, 177] width 233 height 9
type input "**"
click at [254, 125] on input at bounding box center [364, 130] width 257 height 19
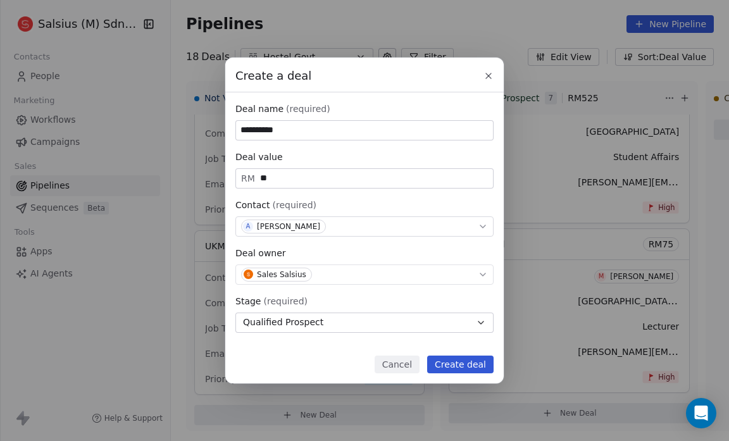
type input "**********"
click at [459, 359] on button "Create deal" at bounding box center [460, 365] width 66 height 18
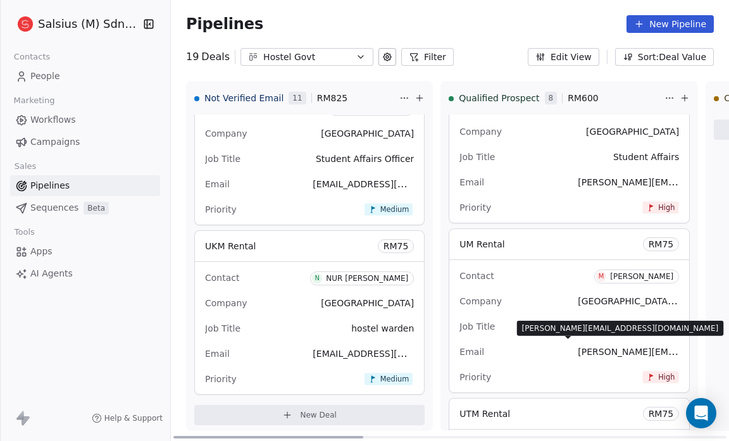
scroll to position [1073, 0]
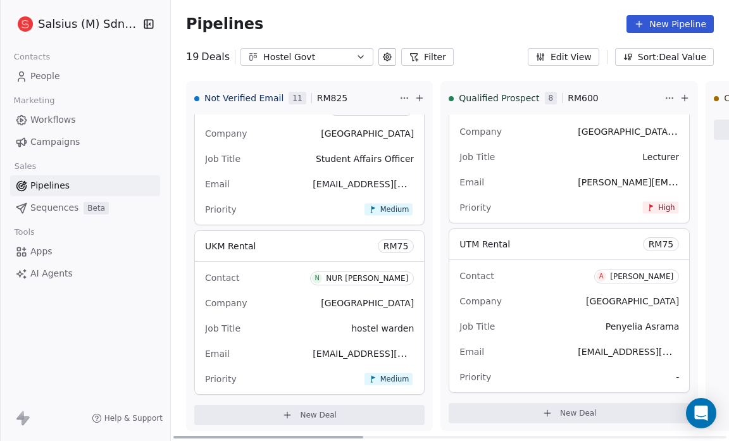
click at [614, 374] on div "Priority -" at bounding box center [569, 377] width 220 height 20
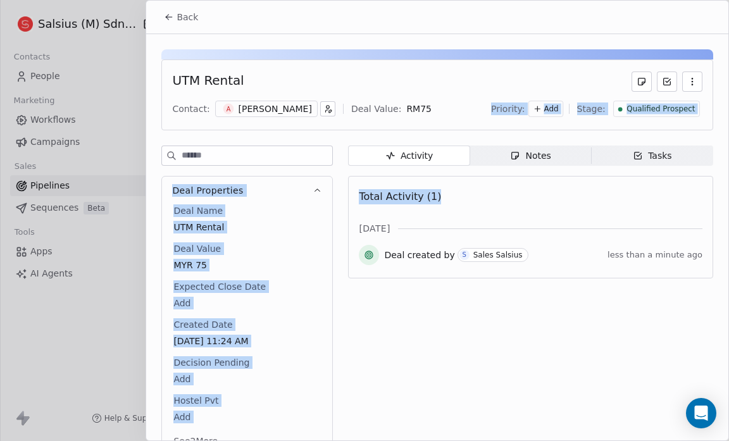
drag, startPoint x: 518, startPoint y: 180, endPoint x: 427, endPoint y: 129, distance: 104.3
click at [427, 129] on div "UTM Rental Contact: A Aeirman Atan Deal Value: RM 75 Priority: Add Stage: Quali…" at bounding box center [437, 248] width 582 height 429
click at [549, 109] on span "Add" at bounding box center [551, 109] width 15 height 11
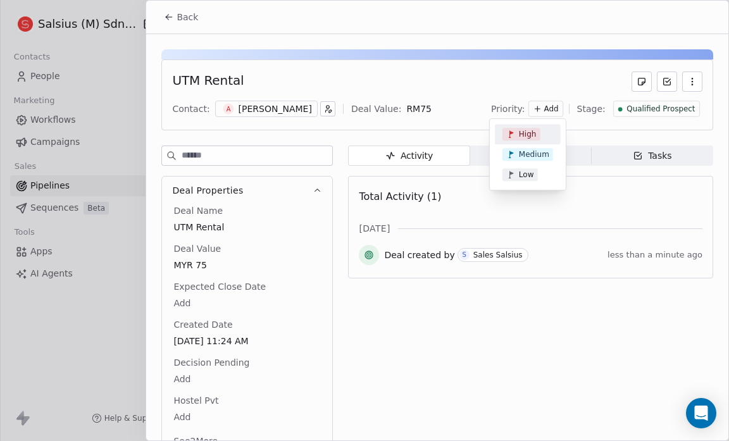
click at [539, 132] on span "High" at bounding box center [522, 134] width 38 height 13
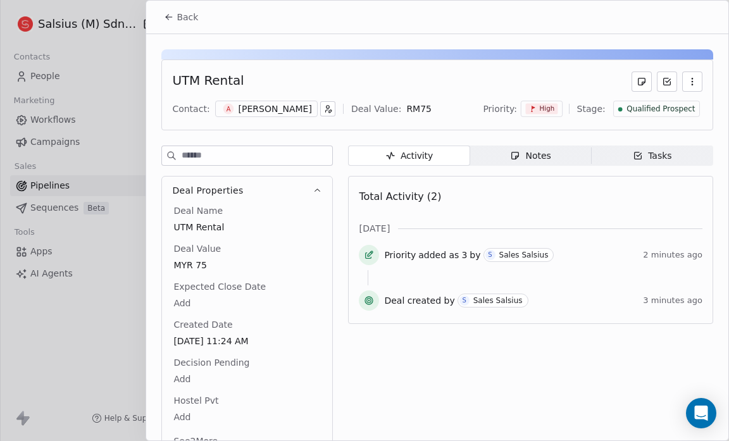
click at [176, 20] on button "Back" at bounding box center [180, 17] width 49 height 23
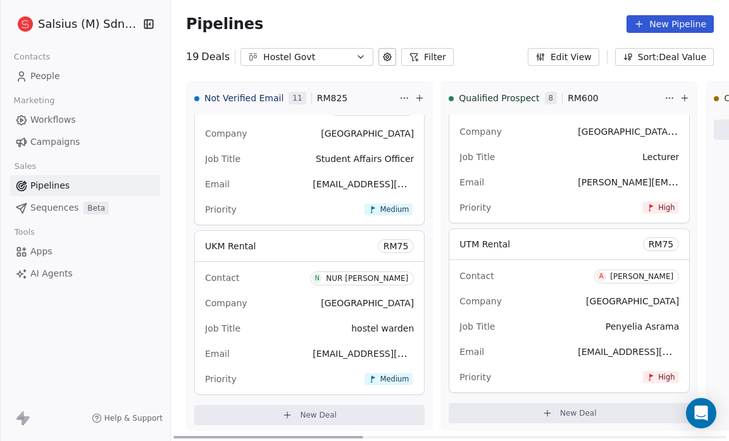
click at [516, 415] on button "New Deal" at bounding box center [569, 413] width 241 height 20
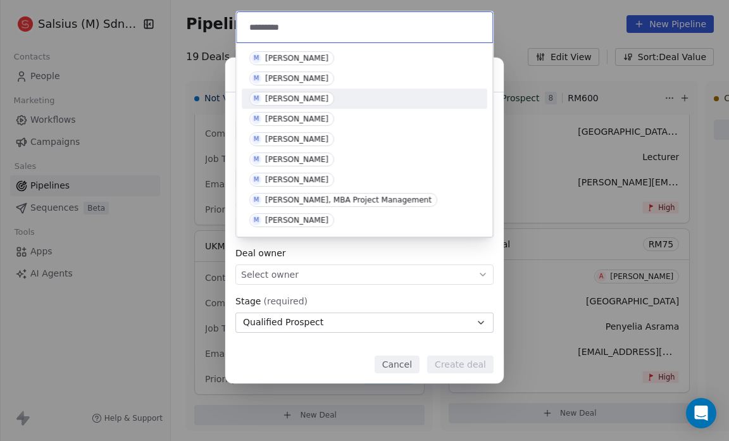
type input "*********"
click at [297, 99] on div "[PERSON_NAME]" at bounding box center [296, 98] width 63 height 9
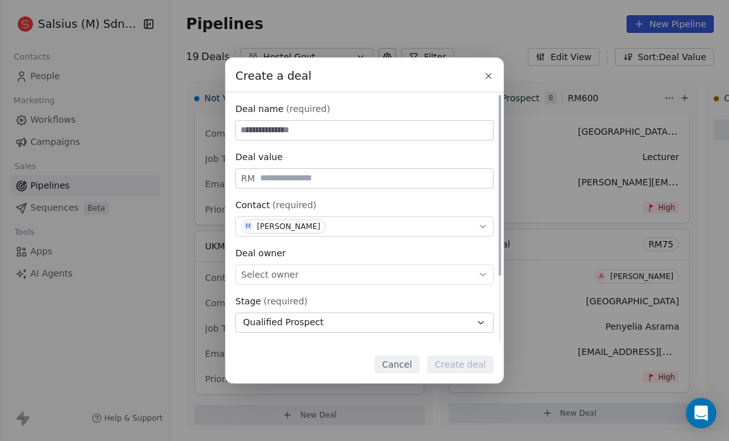
click at [251, 129] on input at bounding box center [364, 130] width 257 height 19
click at [253, 178] on span "RM" at bounding box center [248, 178] width 14 height 13
click at [259, 181] on input "text" at bounding box center [374, 177] width 233 height 9
click at [277, 268] on span "Select owner" at bounding box center [270, 274] width 58 height 13
type input "**"
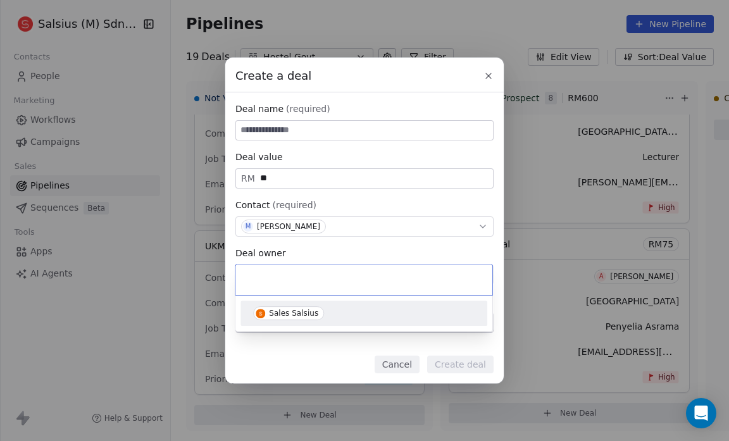
click at [280, 322] on div "Sales Salsius" at bounding box center [364, 313] width 237 height 20
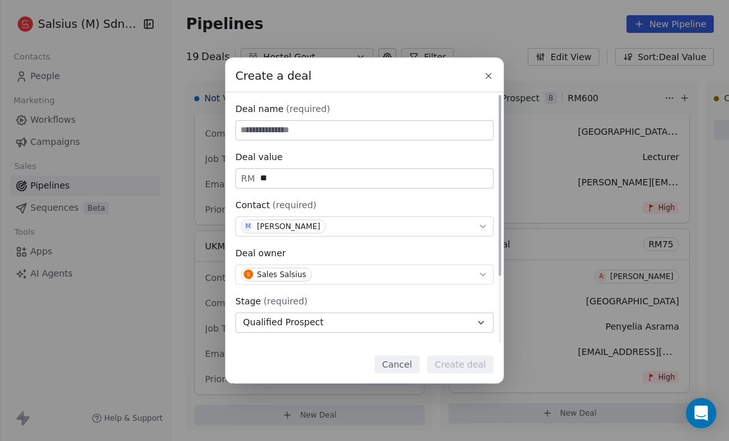
click at [247, 132] on input at bounding box center [364, 130] width 257 height 19
type input "**********"
click at [463, 364] on button "Create deal" at bounding box center [460, 365] width 66 height 18
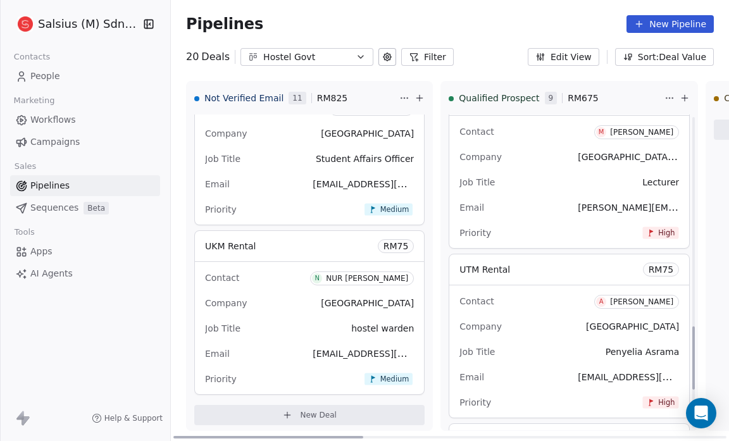
scroll to position [1242, 0]
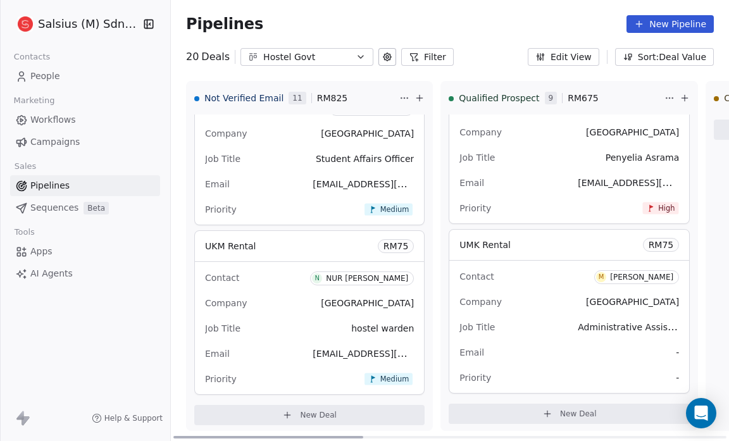
click at [560, 409] on span "New Deal" at bounding box center [578, 414] width 37 height 10
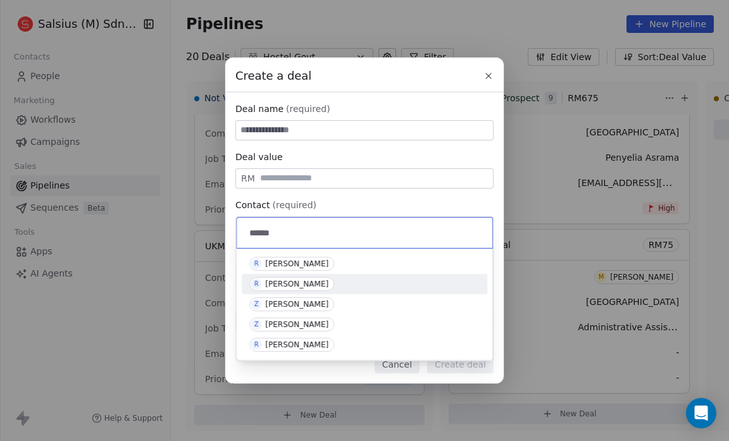
type input "******"
click at [320, 277] on div "R Rashid Rejab" at bounding box center [364, 284] width 230 height 14
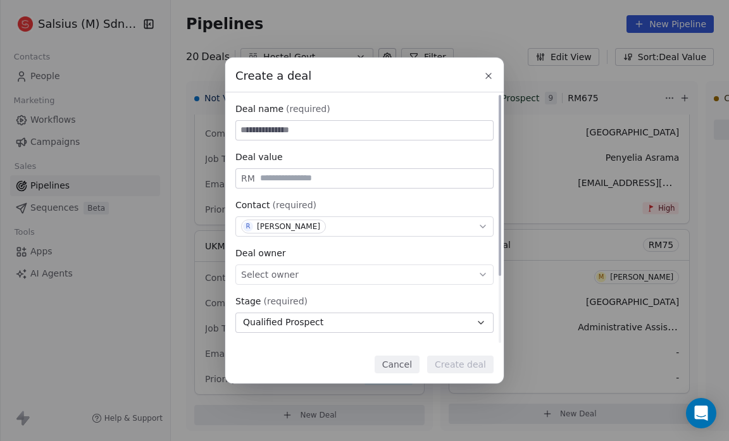
click at [294, 274] on div "Select owner" at bounding box center [364, 275] width 258 height 20
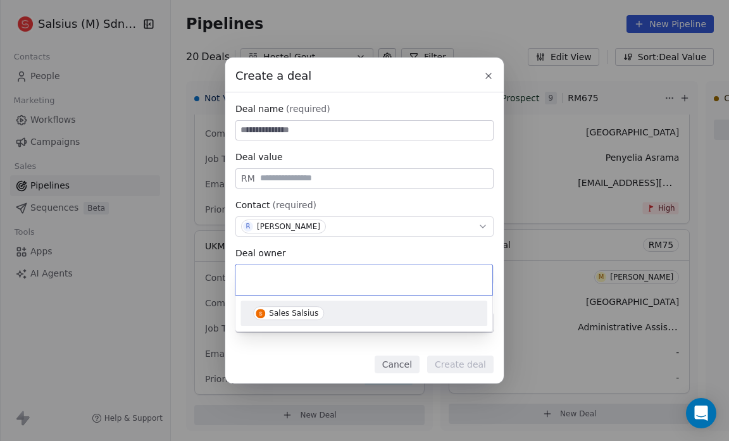
click at [294, 309] on div "Sales Salsius" at bounding box center [293, 313] width 49 height 9
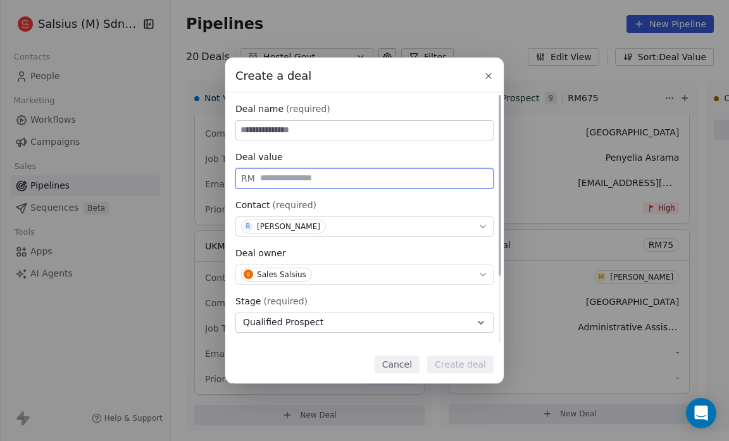
click at [266, 180] on input "text" at bounding box center [374, 177] width 233 height 9
type input "**"
click at [253, 130] on input at bounding box center [364, 130] width 257 height 19
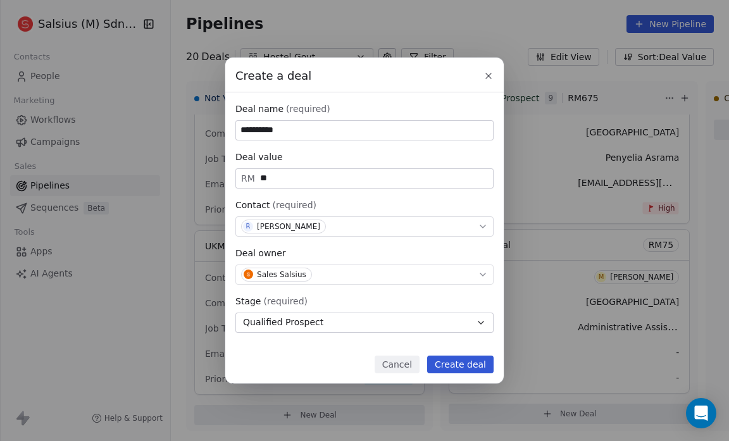
type input "**********"
click at [466, 366] on button "Create deal" at bounding box center [460, 365] width 66 height 18
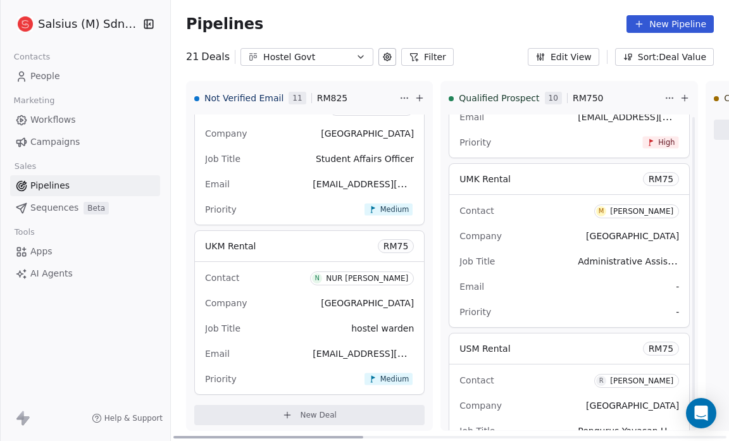
scroll to position [1411, 0]
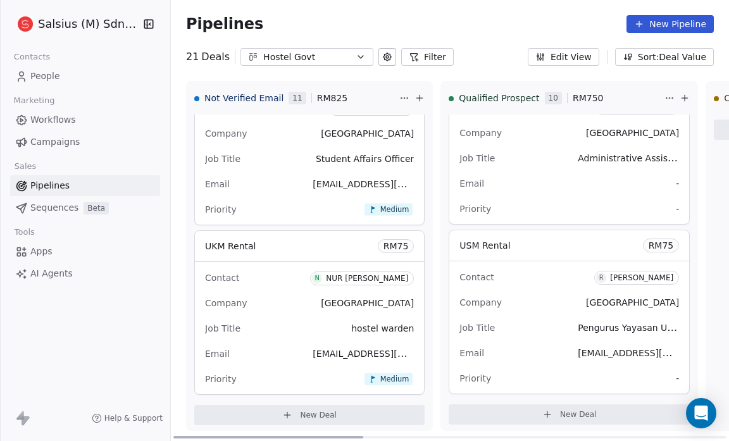
click at [613, 375] on div "Priority -" at bounding box center [569, 378] width 220 height 20
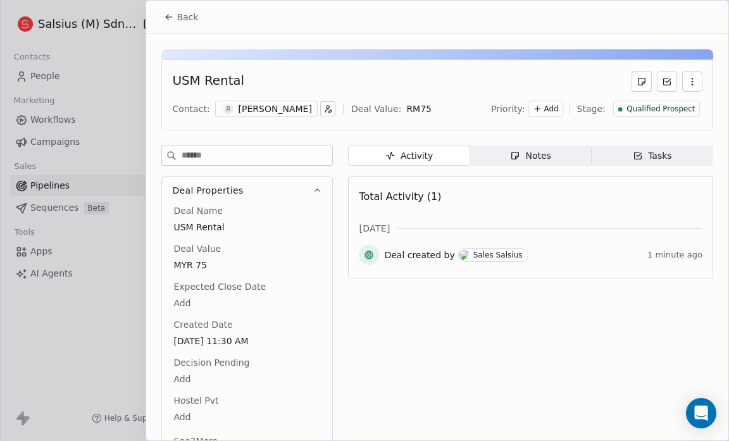
click at [546, 109] on div "Add" at bounding box center [545, 109] width 35 height 16
click at [537, 129] on span "High" at bounding box center [522, 134] width 38 height 13
click at [175, 21] on button "Back" at bounding box center [180, 17] width 49 height 23
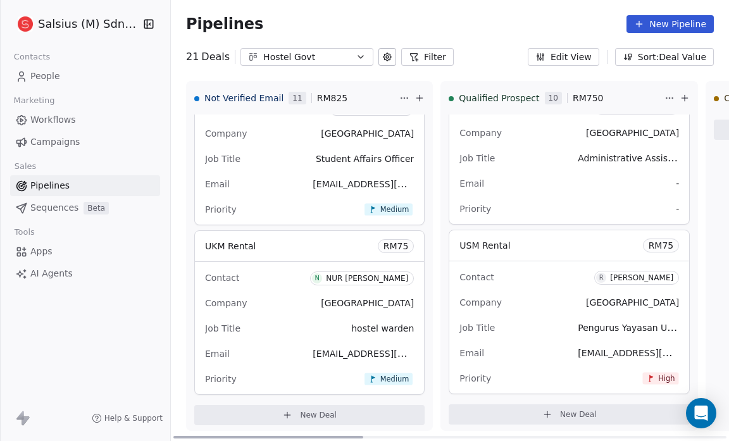
click at [560, 409] on span "New Deal" at bounding box center [578, 414] width 37 height 10
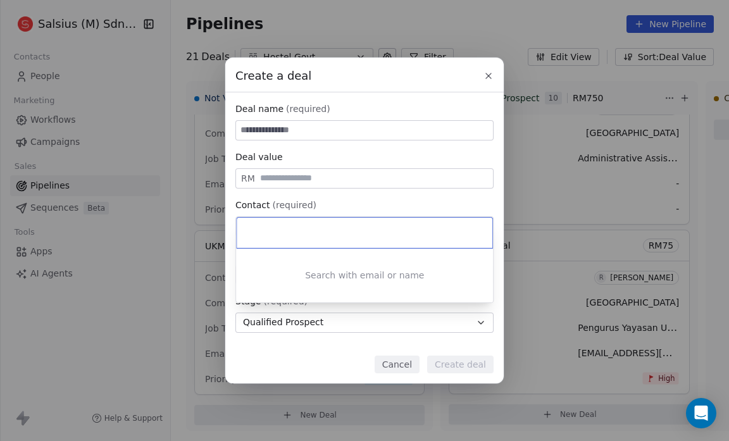
click at [258, 127] on div "Create a deal Deal name (required) Deal value RM Contact (required) Select cont…" at bounding box center [364, 220] width 729 height 325
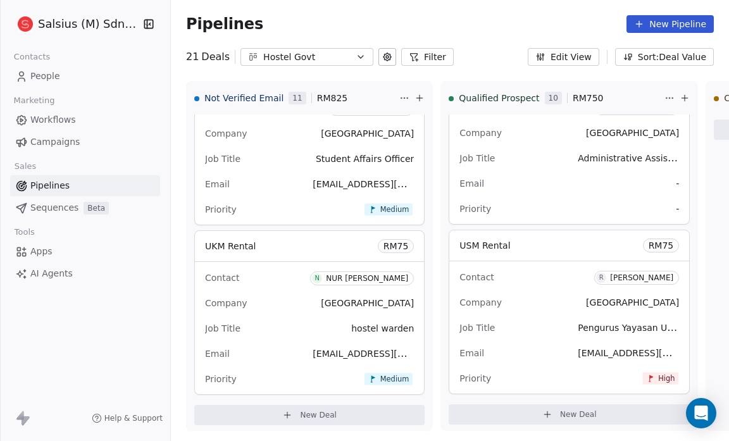
click at [534, 263] on div "Create a deal Deal name (required) Deal value RM Contact (required) Select cont…" at bounding box center [364, 220] width 729 height 325
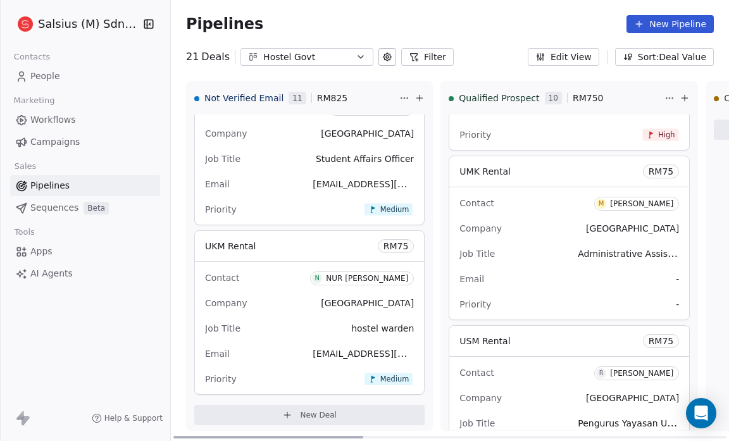
scroll to position [1411, 0]
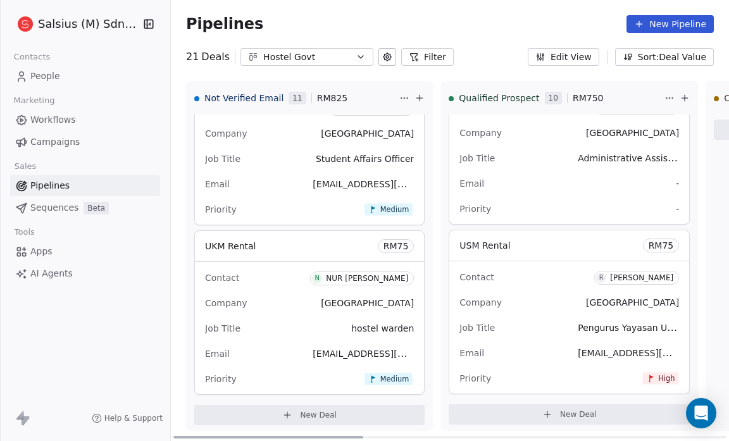
click at [542, 409] on icon at bounding box center [547, 414] width 10 height 10
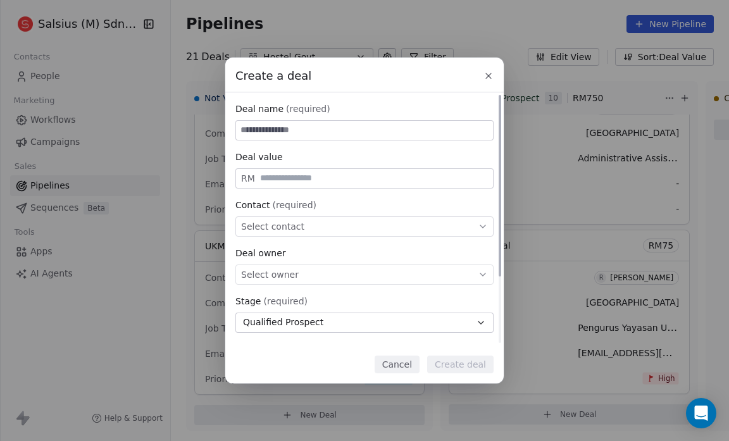
click at [265, 227] on span "Select contact" at bounding box center [272, 226] width 63 height 13
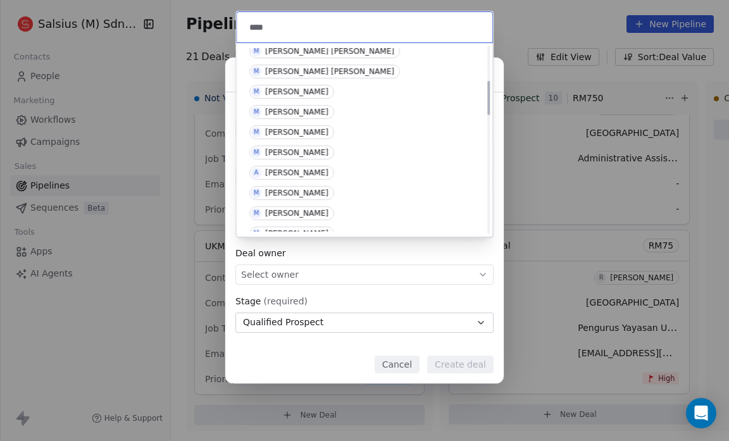
scroll to position [189, 0]
type input "****"
click at [301, 132] on span "M Mohd Alif" at bounding box center [291, 133] width 85 height 14
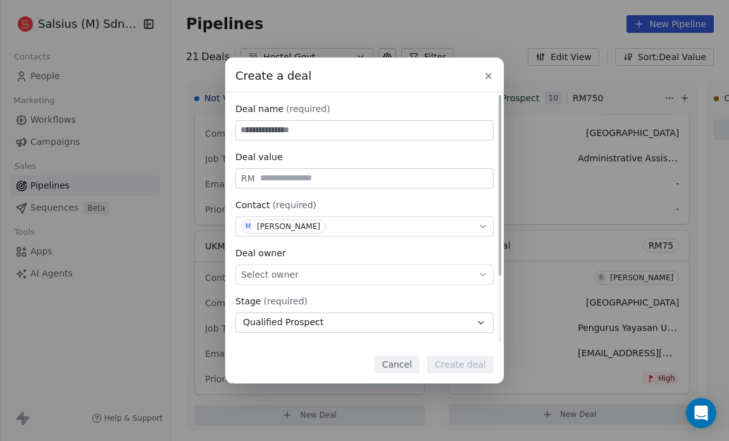
click at [246, 130] on input at bounding box center [364, 130] width 257 height 19
type input "**********"
click at [258, 182] on input "text" at bounding box center [374, 177] width 233 height 9
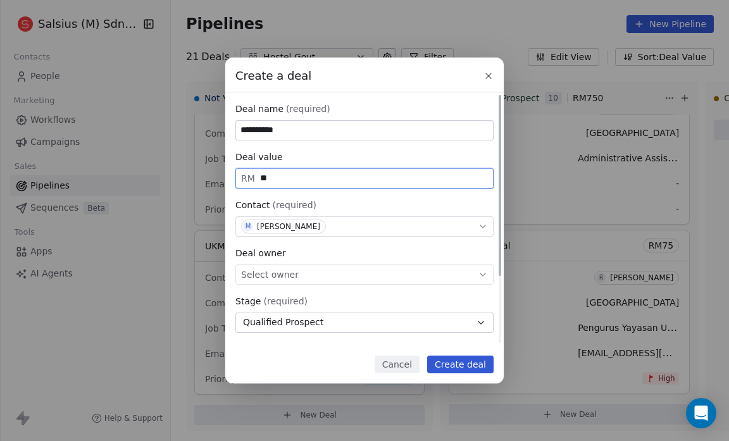
click at [324, 273] on div "Select owner" at bounding box center [364, 275] width 258 height 20
type input "**"
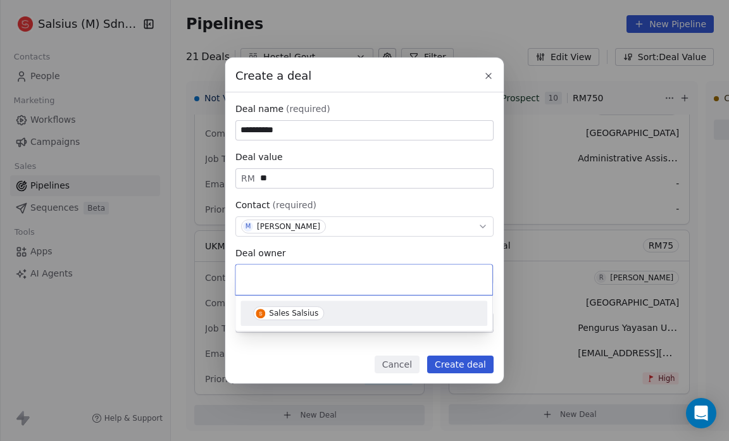
click at [316, 309] on span "Sales Salsius" at bounding box center [288, 313] width 71 height 14
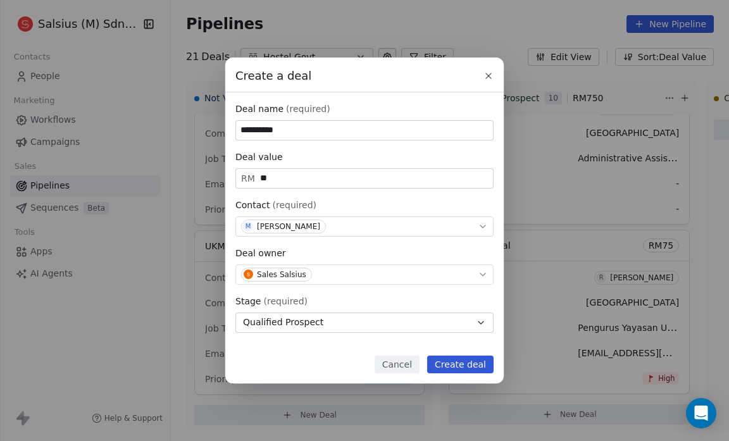
click at [453, 362] on button "Create deal" at bounding box center [460, 365] width 66 height 18
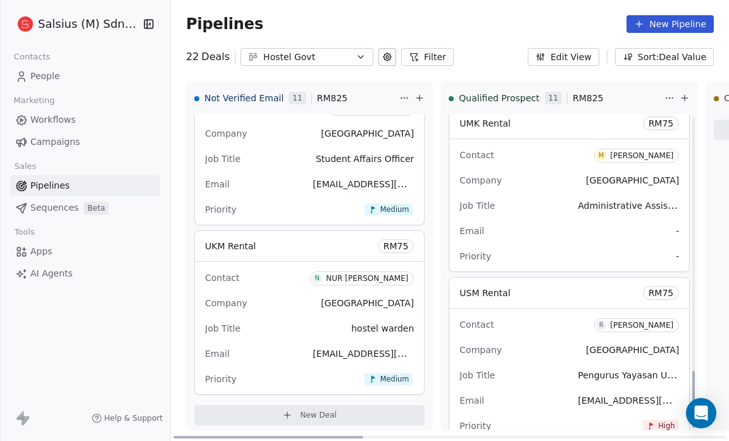
scroll to position [1411, 0]
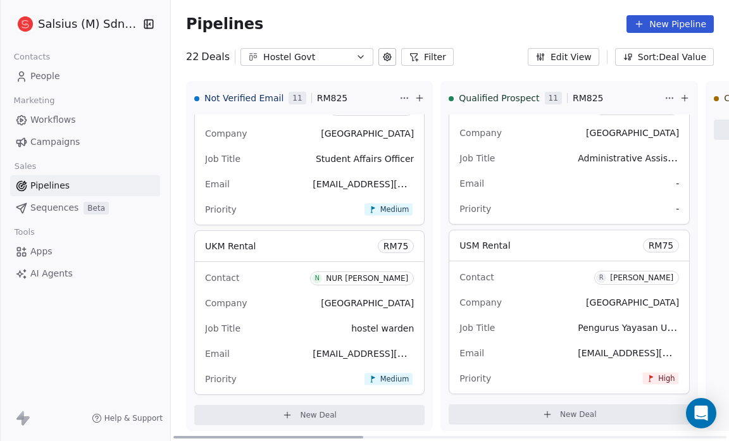
click at [517, 404] on button "New Deal" at bounding box center [569, 414] width 241 height 20
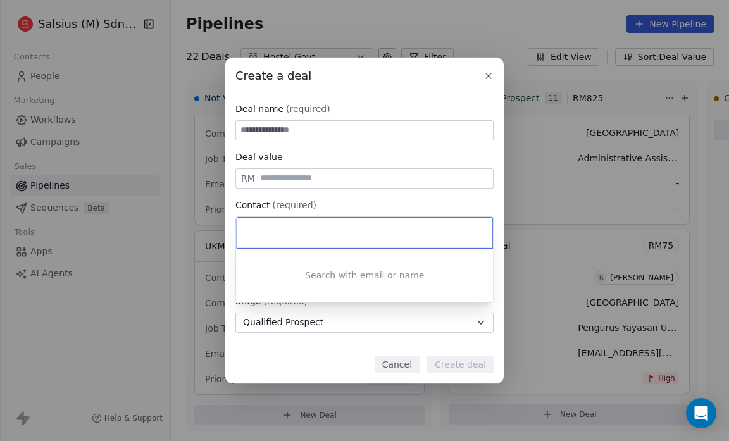
click at [265, 180] on div "Create a deal Deal name (required) Deal value RM Contact (required) Select cont…" at bounding box center [364, 220] width 729 height 325
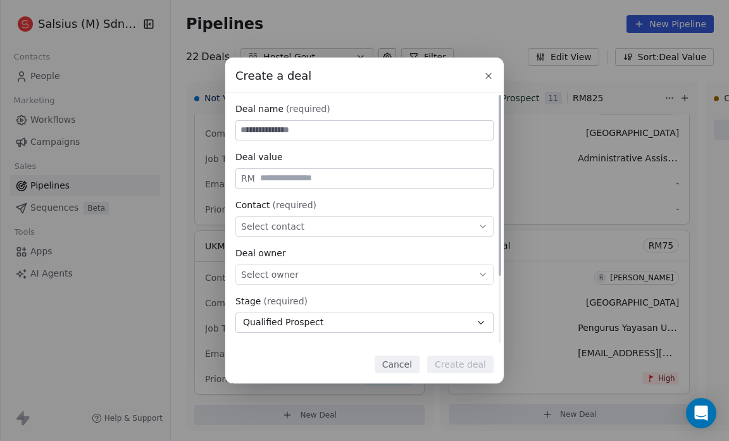
click at [251, 223] on span "Select contact" at bounding box center [272, 226] width 63 height 13
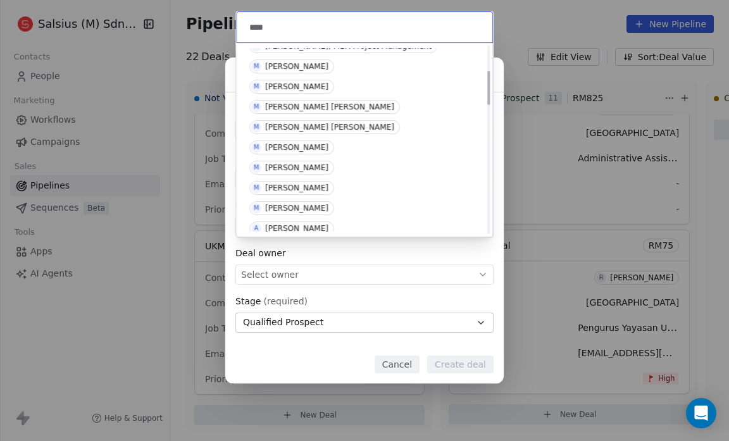
scroll to position [135, 0]
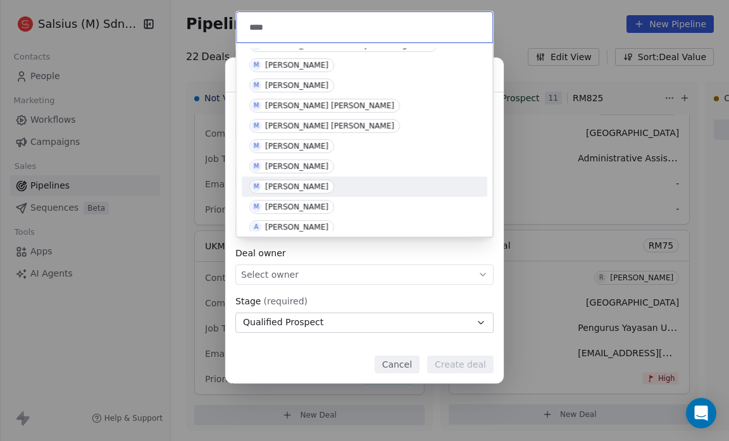
type input "****"
click at [277, 185] on div "[PERSON_NAME]" at bounding box center [296, 186] width 63 height 9
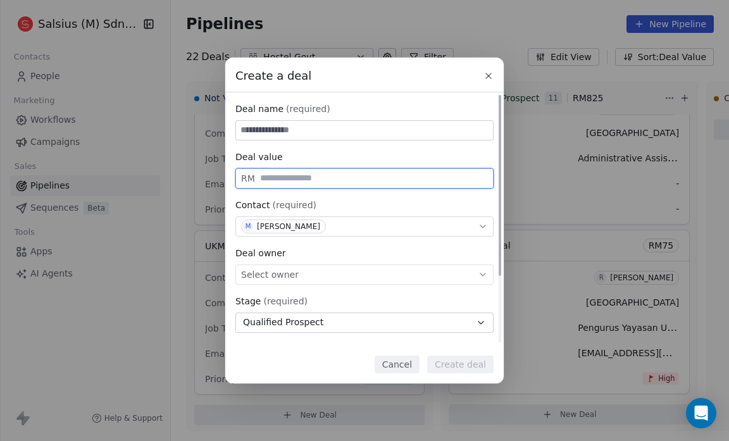
click at [265, 176] on input "text" at bounding box center [374, 177] width 233 height 9
click at [261, 276] on span "Select owner" at bounding box center [270, 274] width 58 height 13
type input "**"
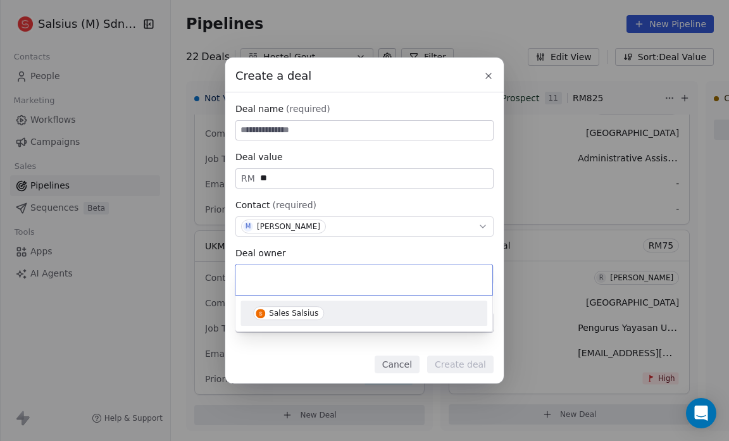
click at [273, 313] on div "Sales Salsius" at bounding box center [293, 313] width 49 height 9
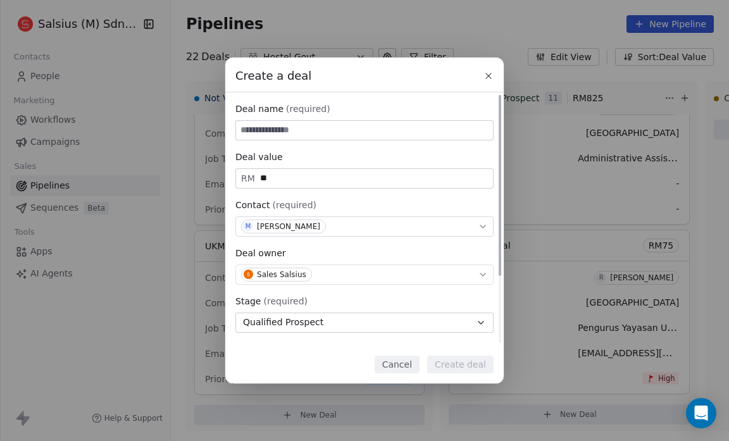
click at [244, 129] on input at bounding box center [364, 130] width 257 height 19
type input "**********"
click at [453, 363] on button "Create deal" at bounding box center [460, 365] width 66 height 18
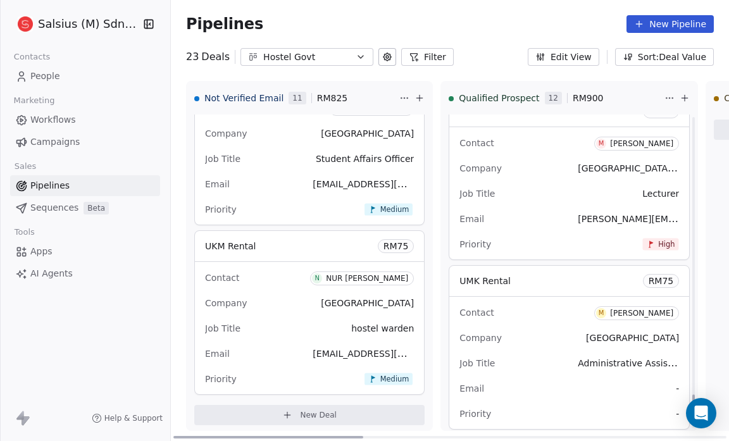
scroll to position [3104, 0]
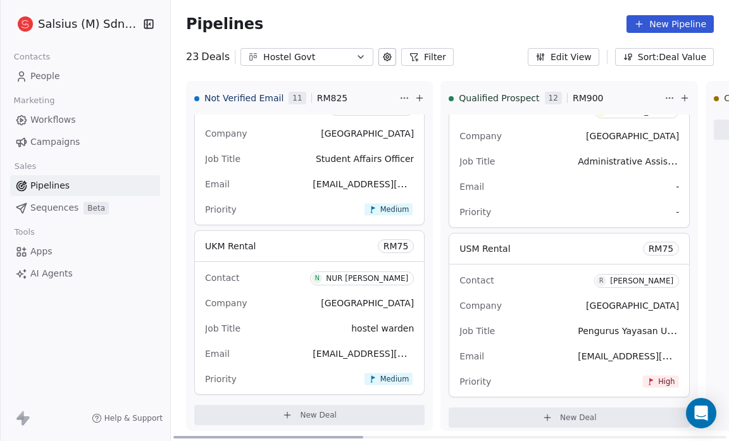
click at [514, 413] on button "New Deal" at bounding box center [569, 418] width 241 height 20
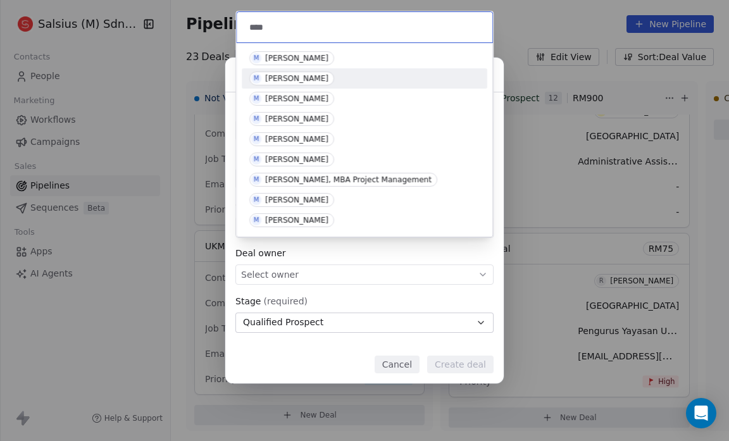
type input "****"
click at [297, 80] on div "[PERSON_NAME]" at bounding box center [296, 78] width 63 height 9
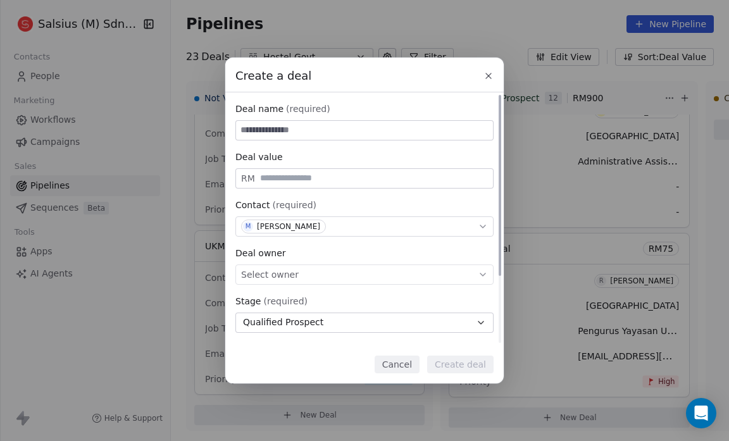
click at [282, 275] on span "Select owner" at bounding box center [270, 274] width 58 height 13
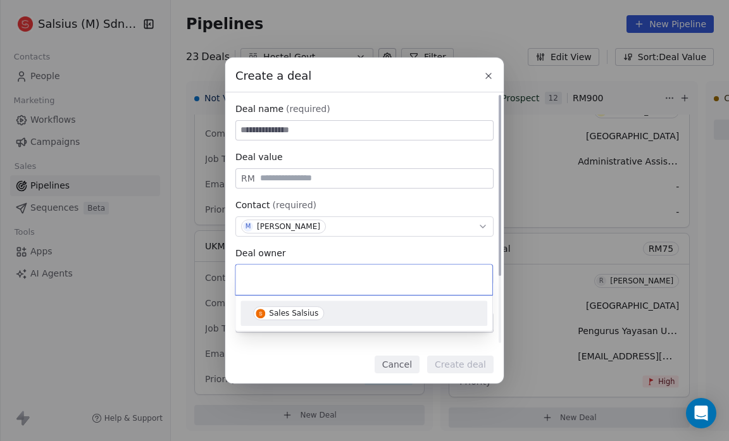
click at [282, 275] on input "text" at bounding box center [364, 280] width 242 height 14
click at [289, 311] on div "Sales Salsius" at bounding box center [293, 313] width 49 height 9
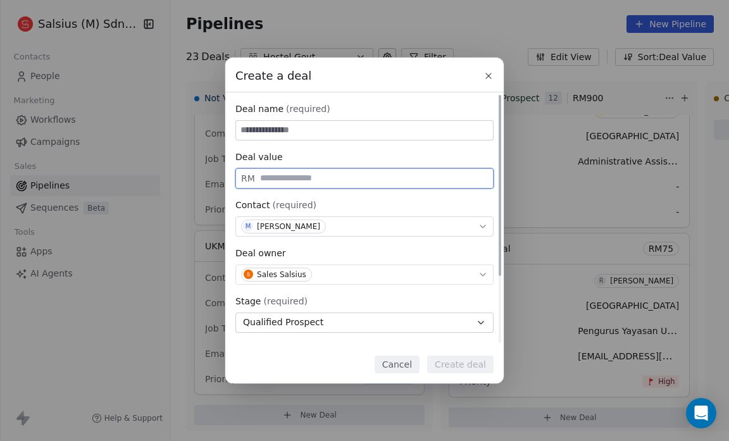
click at [273, 182] on input "text" at bounding box center [374, 177] width 233 height 9
type input "**"
click at [258, 129] on input at bounding box center [364, 130] width 257 height 19
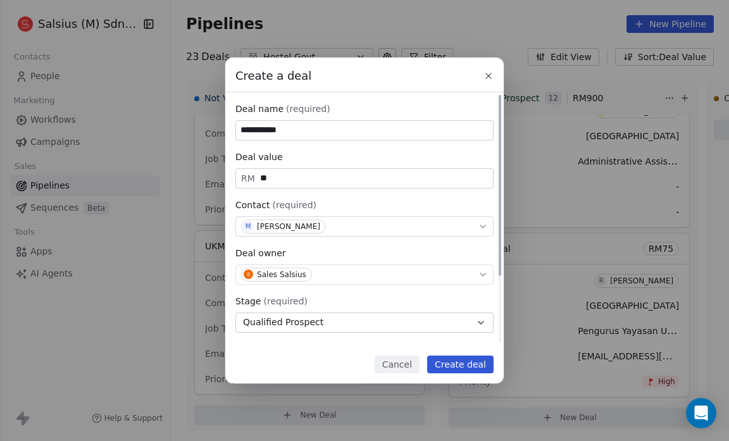
drag, startPoint x: 258, startPoint y: 129, endPoint x: 277, endPoint y: 178, distance: 52.9
click at [277, 178] on div "**********" at bounding box center [364, 266] width 258 height 327
click at [310, 125] on input "**********" at bounding box center [364, 130] width 257 height 19
type input "*********"
click at [458, 362] on button "Create deal" at bounding box center [460, 365] width 66 height 18
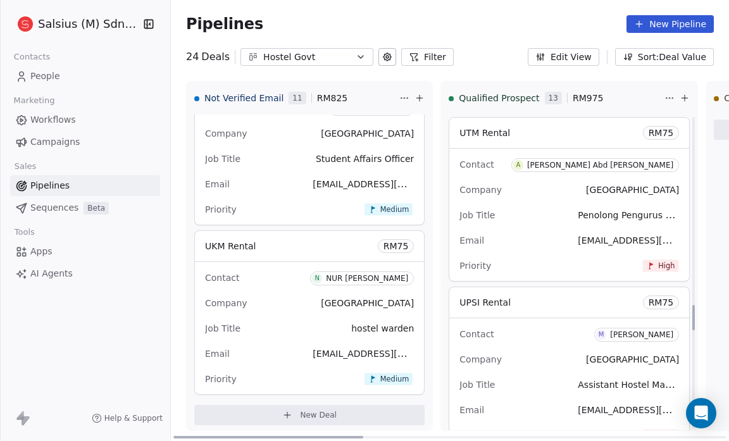
scroll to position [2371, 0]
click at [540, 235] on div "Email wahab@utm.my" at bounding box center [569, 242] width 220 height 20
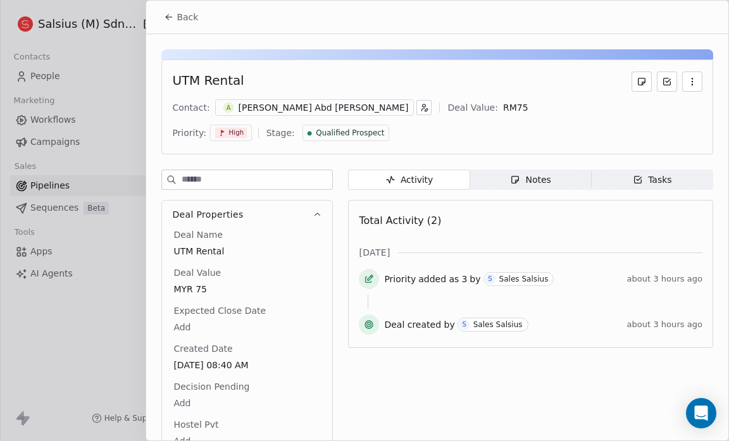
click at [162, 11] on button "Back" at bounding box center [180, 17] width 49 height 23
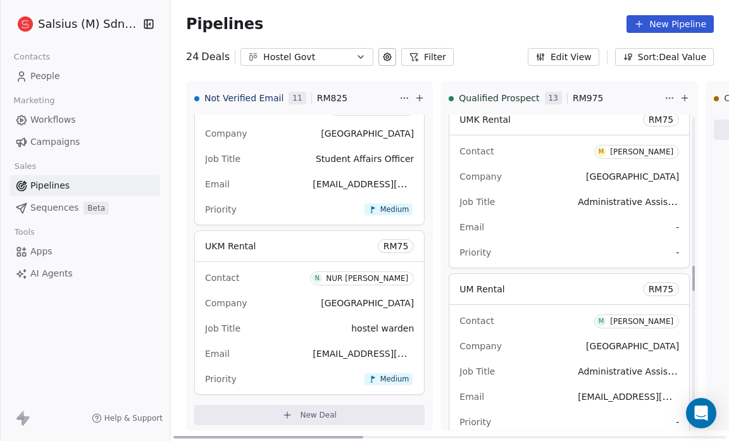
scroll to position [1875, 0]
click at [459, 151] on span "Contact" at bounding box center [476, 152] width 34 height 10
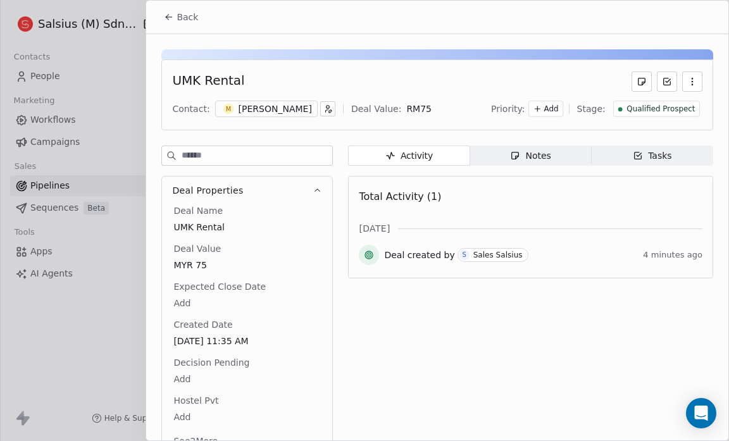
click at [687, 83] on icon "button" at bounding box center [692, 82] width 10 height 10
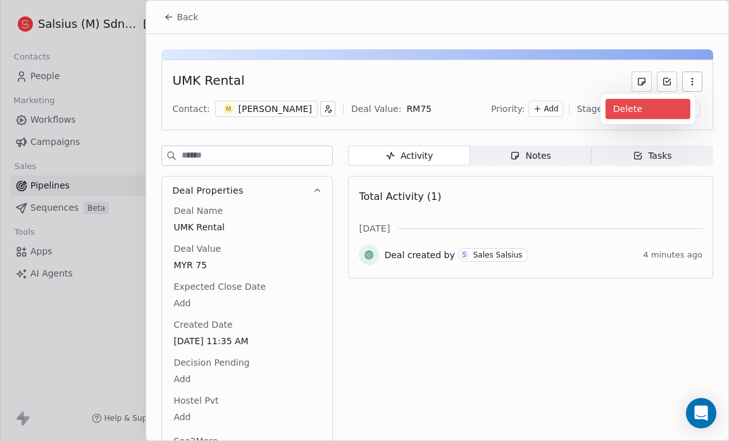
click at [635, 107] on div "Delete" at bounding box center [648, 109] width 85 height 20
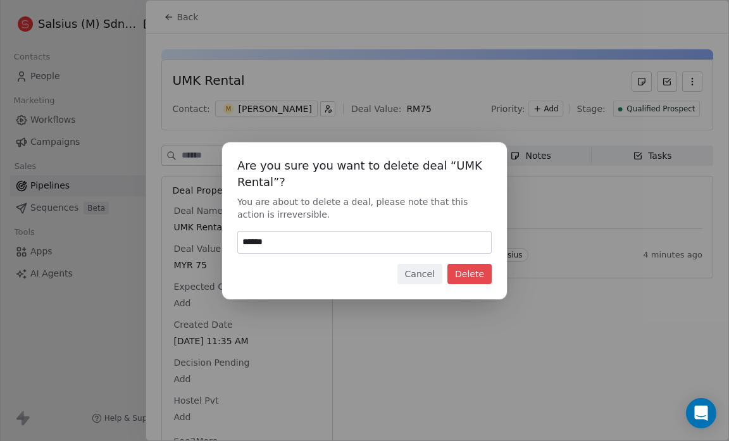
type input "******"
click at [472, 276] on button "Delete" at bounding box center [469, 274] width 44 height 20
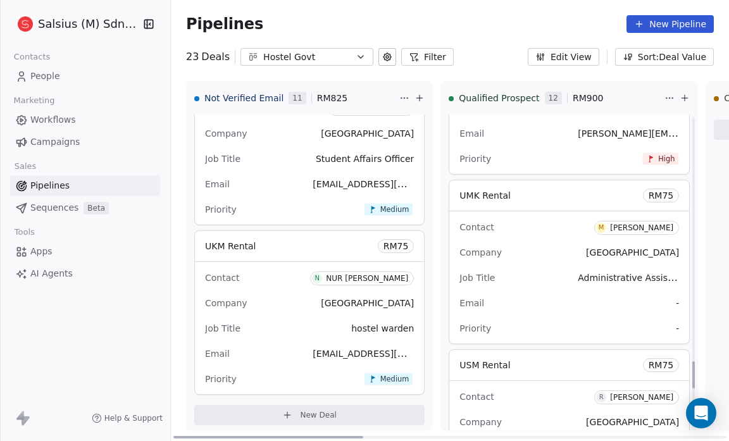
scroll to position [2816, 0]
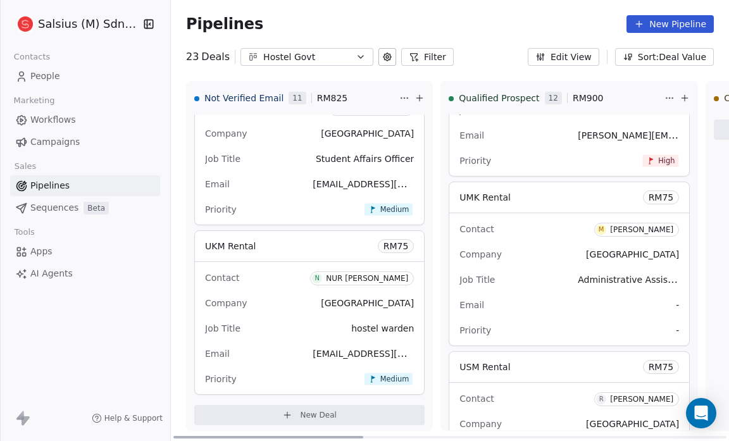
click at [459, 224] on span "Contact" at bounding box center [476, 229] width 34 height 10
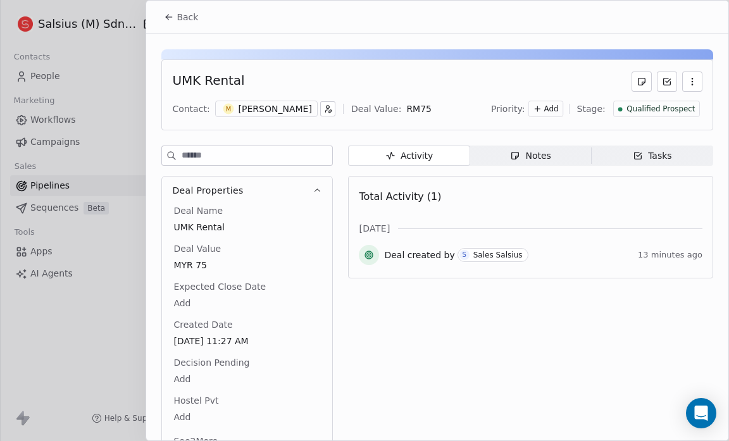
click at [692, 78] on icon "button" at bounding box center [692, 78] width 1 height 1
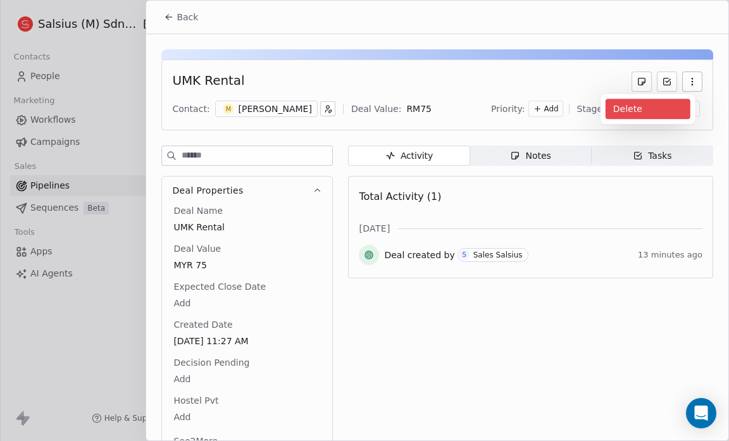
click at [625, 103] on div "Delete" at bounding box center [648, 109] width 85 height 20
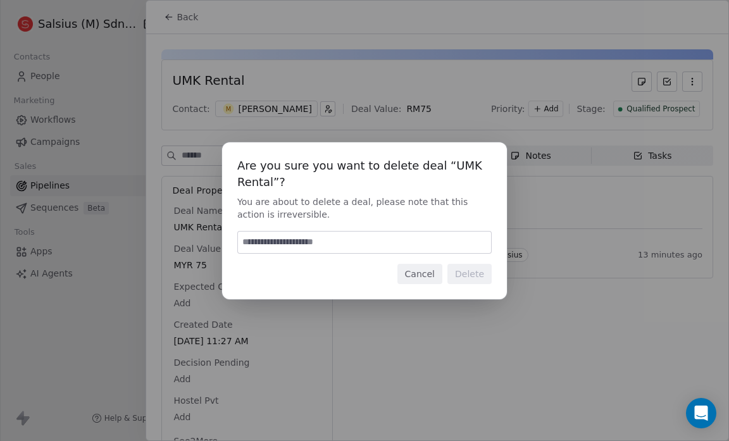
click at [625, 103] on div "Are you sure you want to delete deal “UMK Rental”? You are about to delete a de…" at bounding box center [364, 220] width 729 height 441
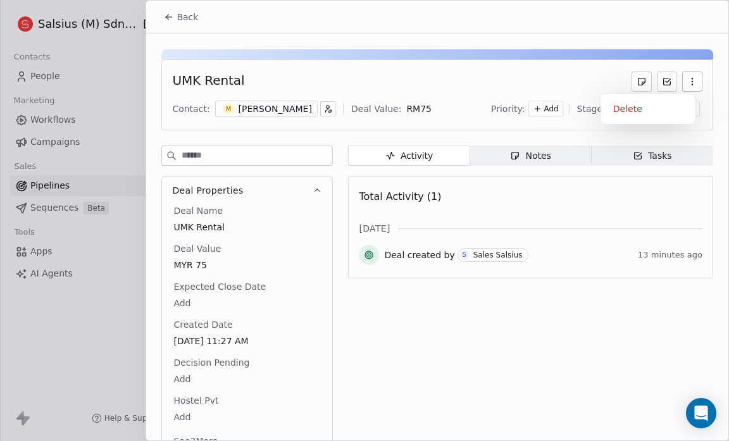
click at [692, 78] on icon "button" at bounding box center [692, 78] width 1 height 1
click at [632, 111] on div "Delete" at bounding box center [648, 109] width 85 height 20
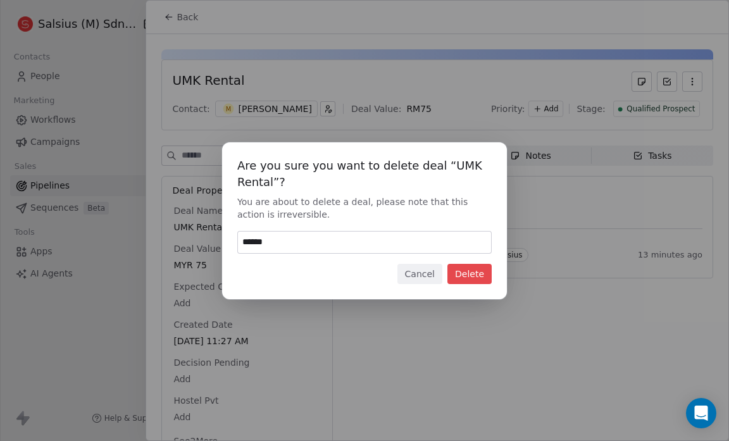
type input "******"
click at [465, 275] on button "Delete" at bounding box center [469, 274] width 44 height 20
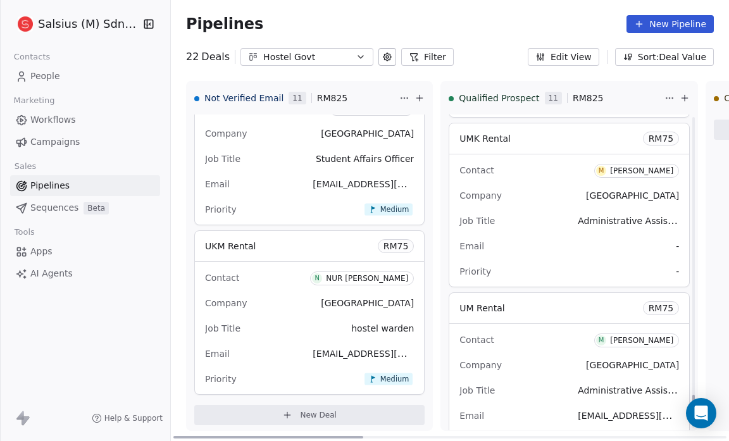
scroll to position [3040, 0]
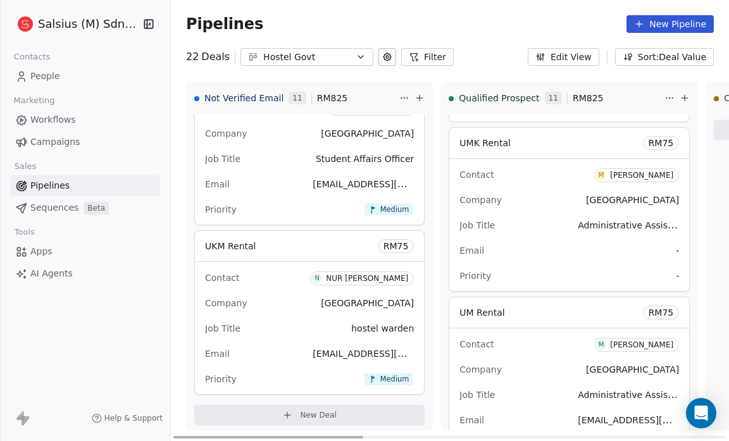
click at [459, 170] on span "Contact" at bounding box center [476, 175] width 34 height 10
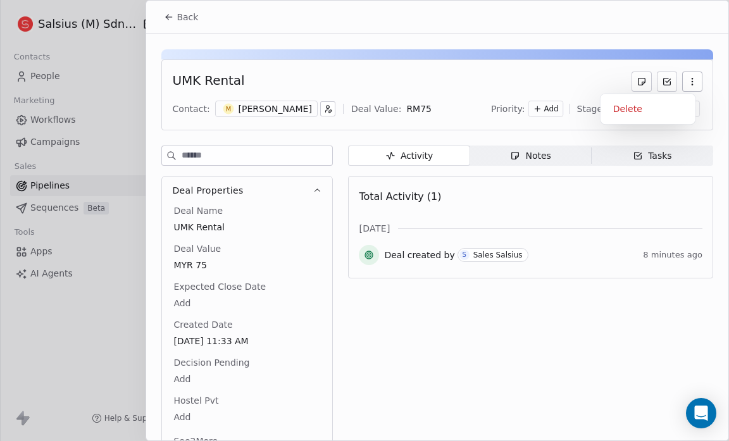
click at [687, 81] on icon "button" at bounding box center [692, 82] width 10 height 10
click at [639, 103] on div "Delete" at bounding box center [648, 109] width 85 height 20
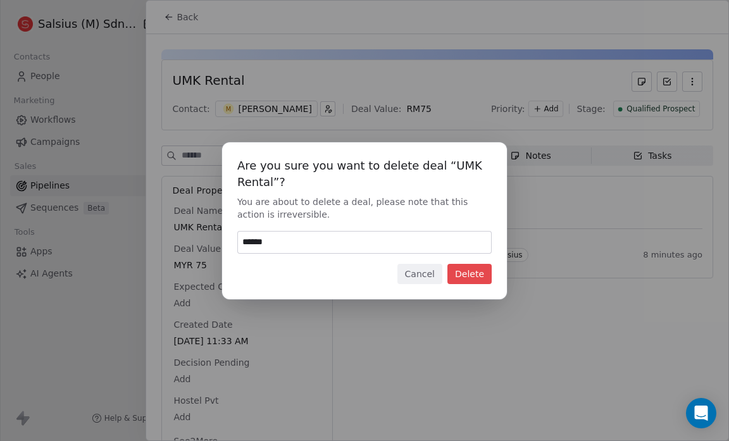
type input "******"
click at [471, 270] on button "Delete" at bounding box center [469, 274] width 44 height 20
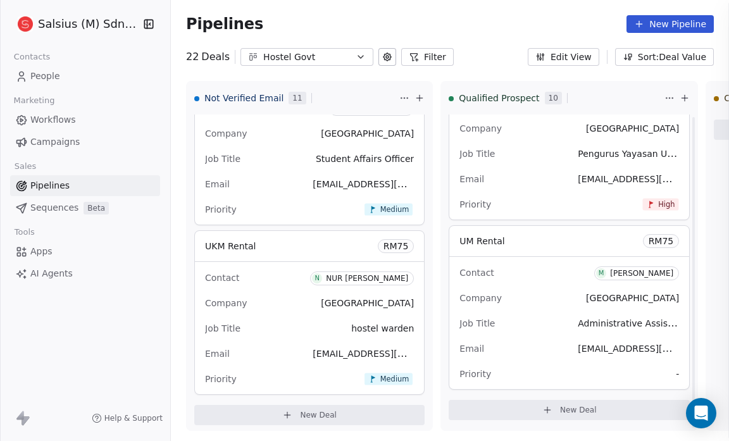
scroll to position [2935, 0]
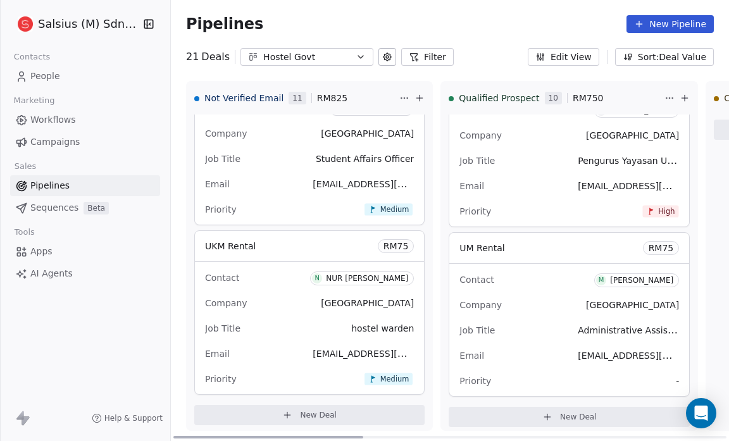
click at [614, 374] on div "Priority -" at bounding box center [569, 381] width 220 height 20
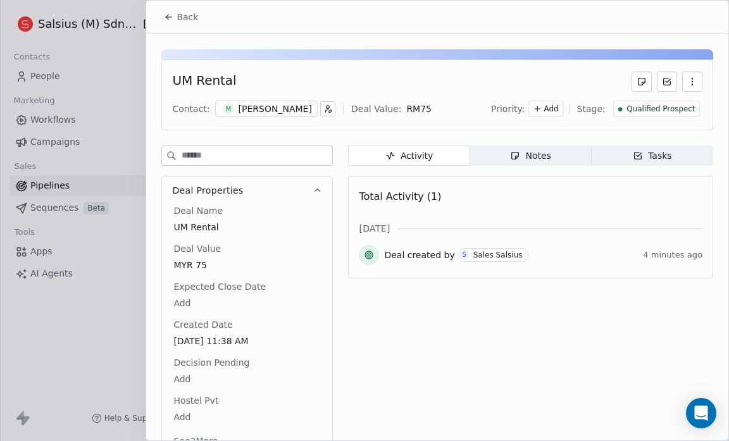
click at [549, 109] on span "Add" at bounding box center [551, 109] width 15 height 11
click at [548, 133] on div "High" at bounding box center [528, 134] width 51 height 13
click at [170, 11] on button "Back" at bounding box center [180, 17] width 49 height 23
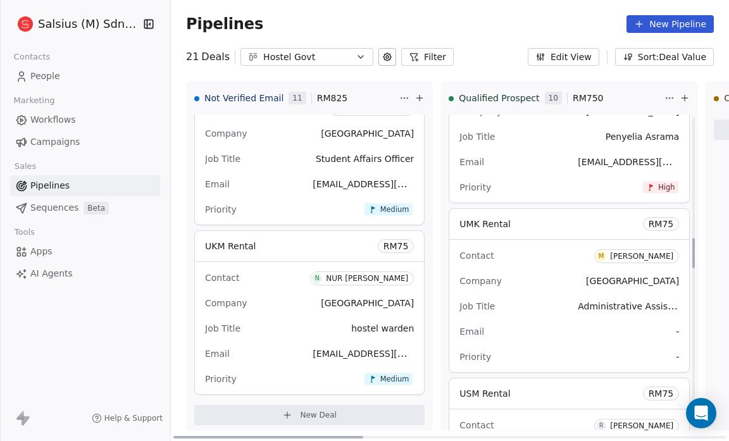
scroll to position [1264, 0]
click at [459, 220] on span "UMK Rental" at bounding box center [484, 223] width 51 height 10
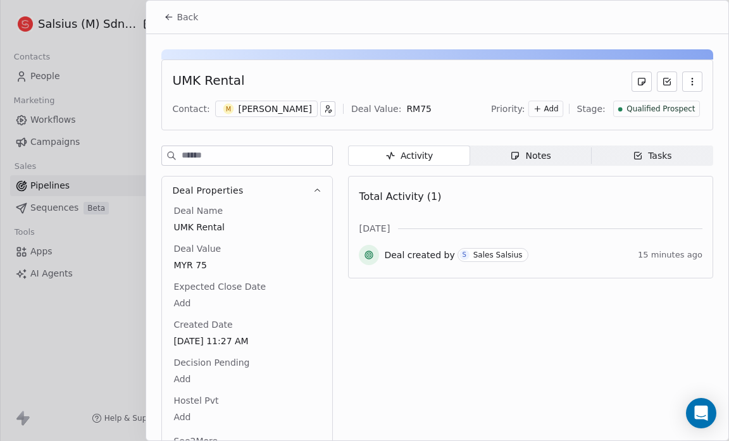
click at [687, 80] on icon "button" at bounding box center [692, 82] width 10 height 10
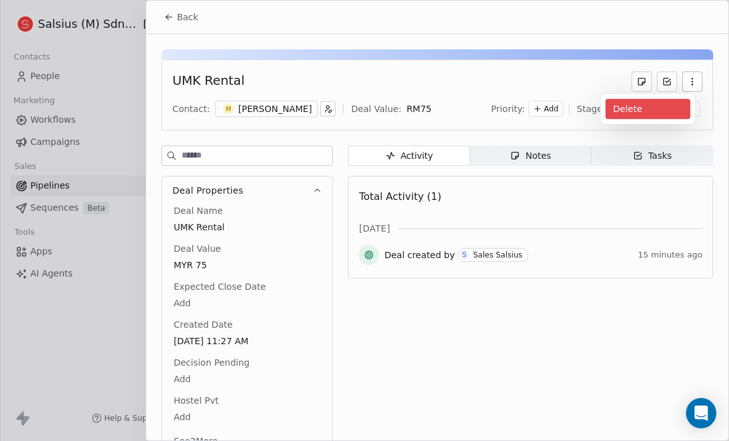
click at [639, 118] on div "Delete" at bounding box center [648, 109] width 85 height 20
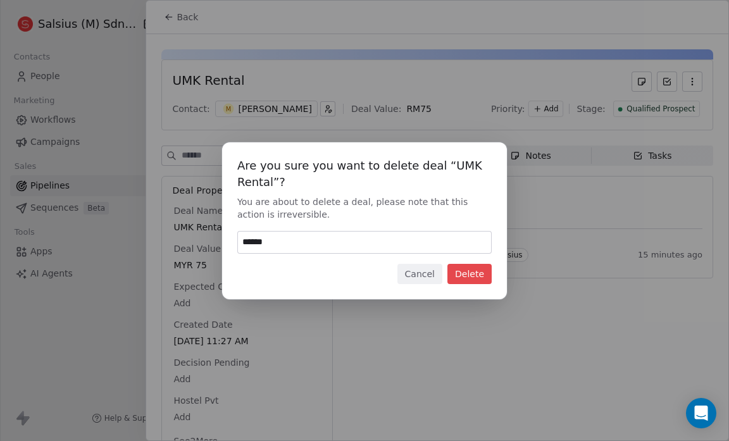
type input "******"
click at [459, 267] on button "Delete" at bounding box center [469, 274] width 44 height 20
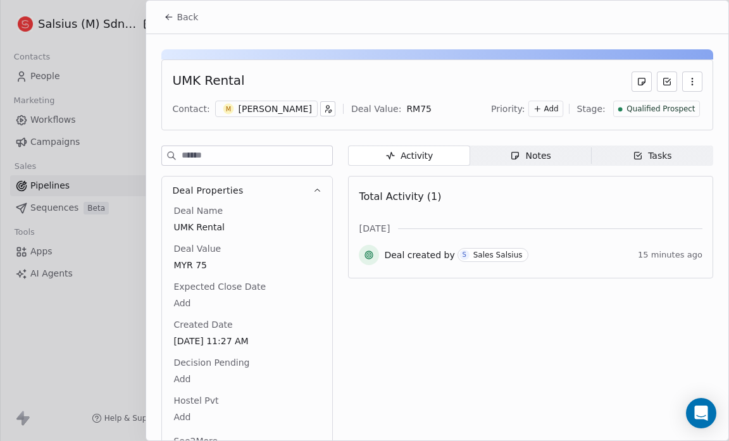
click at [173, 12] on icon at bounding box center [169, 17] width 10 height 10
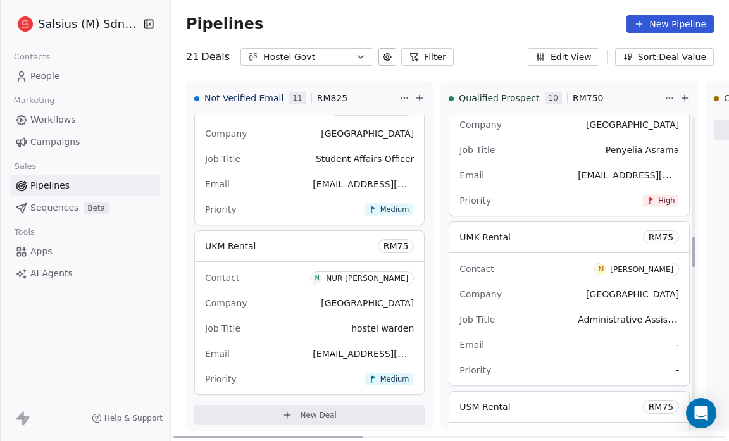
scroll to position [1251, 0]
click at [475, 263] on div "Contact M Mohd Alif" at bounding box center [569, 268] width 220 height 21
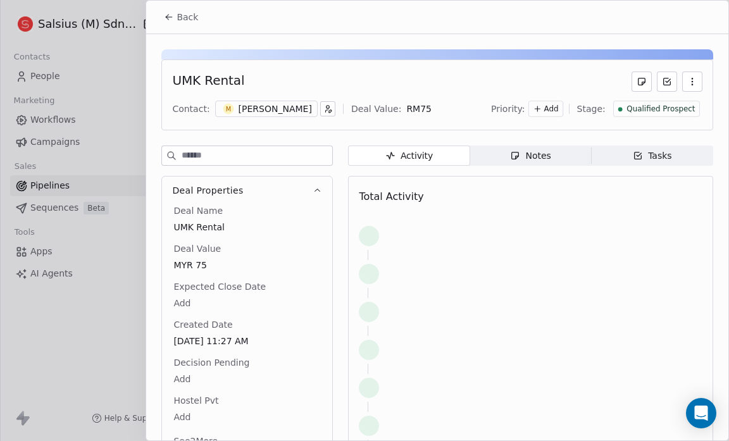
click at [461, 261] on div at bounding box center [531, 274] width 344 height 28
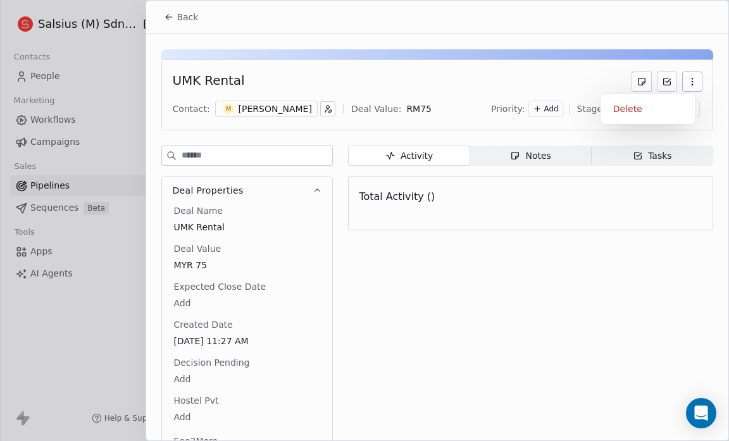
click at [689, 82] on icon "button" at bounding box center [692, 82] width 10 height 10
click at [638, 106] on div "Delete" at bounding box center [648, 109] width 85 height 20
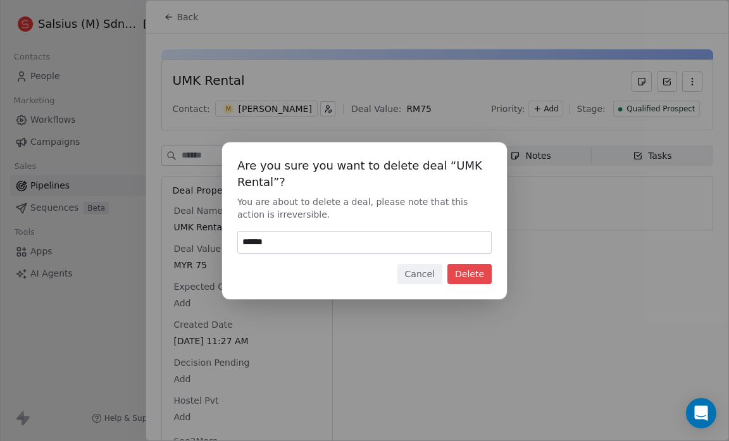
type input "******"
click at [470, 270] on button "Delete" at bounding box center [469, 274] width 44 height 20
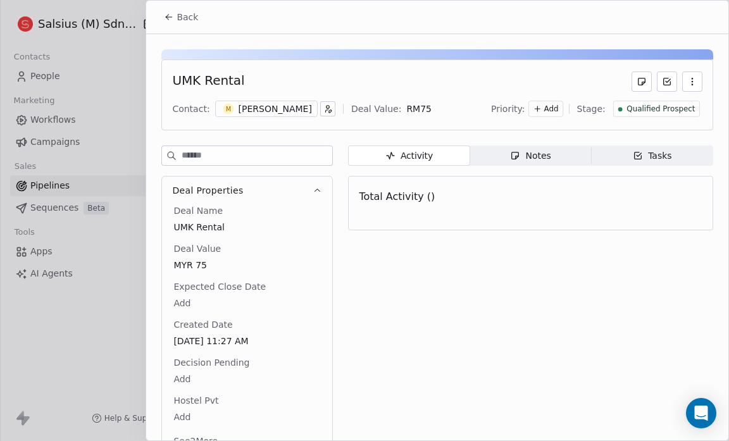
click at [172, 8] on button "Back" at bounding box center [180, 17] width 49 height 23
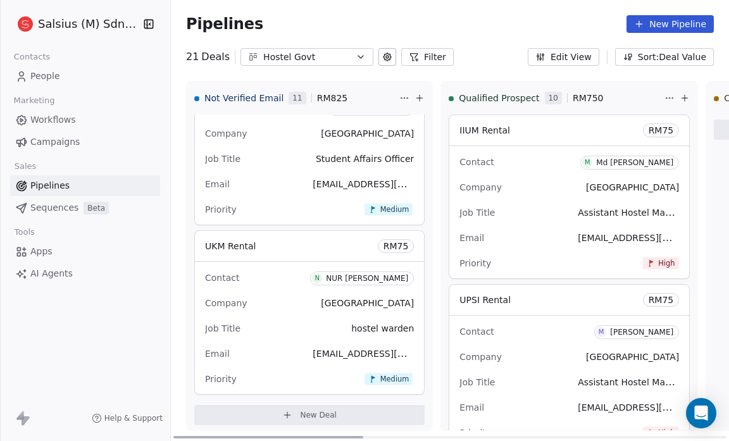
scroll to position [150, 0]
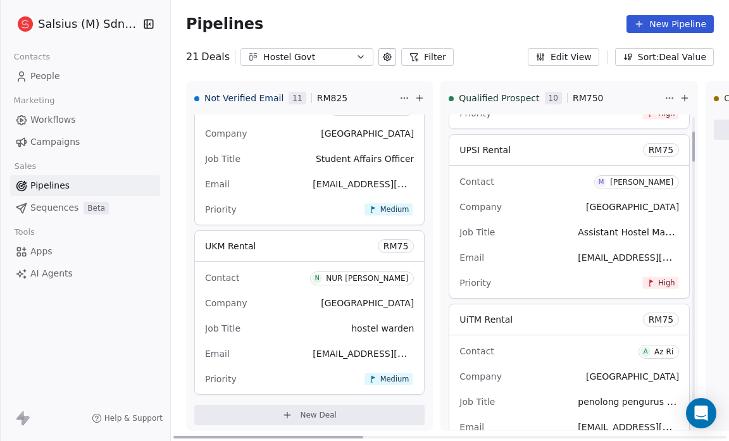
drag, startPoint x: 503, startPoint y: 229, endPoint x: 487, endPoint y: 51, distance: 179.2
click at [487, 51] on div "Pipelines New Pipeline 21 Deals Hostel Govt Filter Edit View Sort: Deal Value N…" at bounding box center [450, 220] width 558 height 441
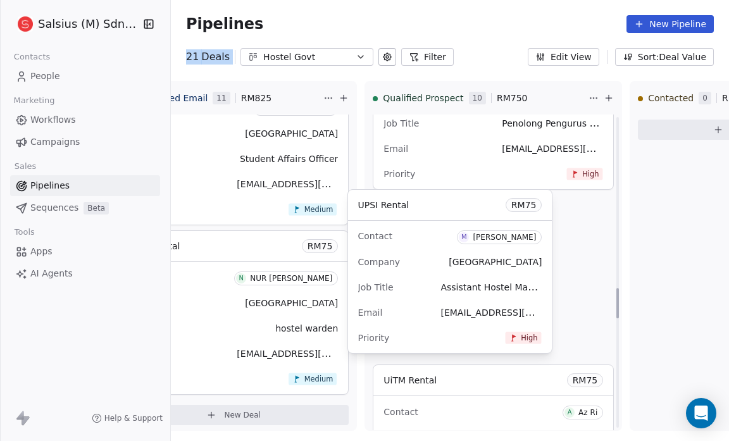
scroll to position [0, 0]
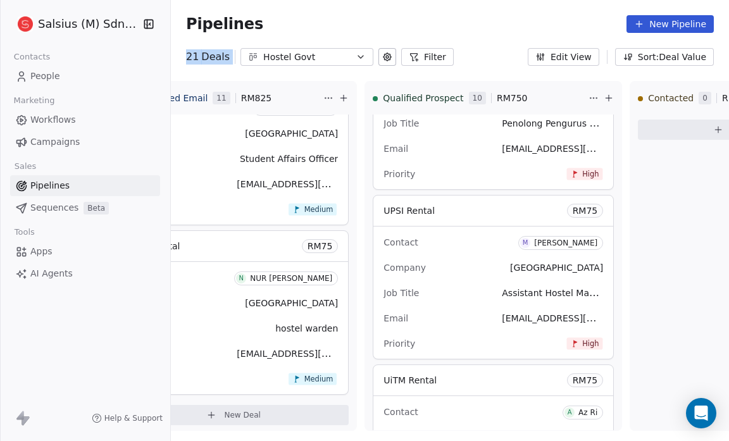
drag, startPoint x: 487, startPoint y: 51, endPoint x: 266, endPoint y: -35, distance: 237.1
click at [266, 0] on html "Salsius (M) Sdn Bhd Contacts People Marketing Workflows Campaigns Sales Pipelin…" at bounding box center [364, 220] width 729 height 441
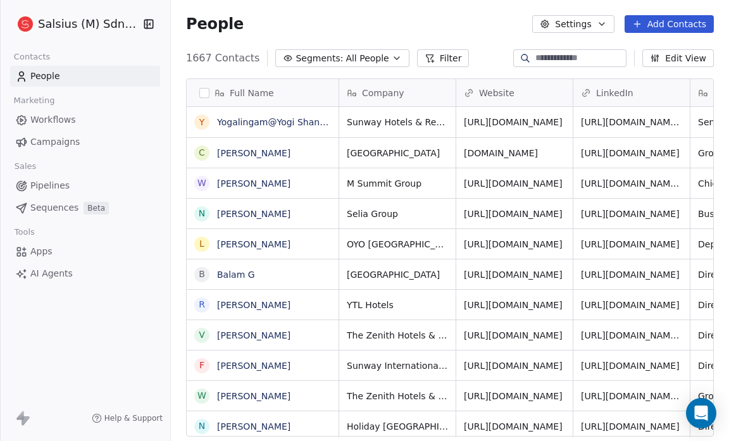
scroll to position [380, 550]
click at [392, 59] on icon "button" at bounding box center [397, 58] width 10 height 10
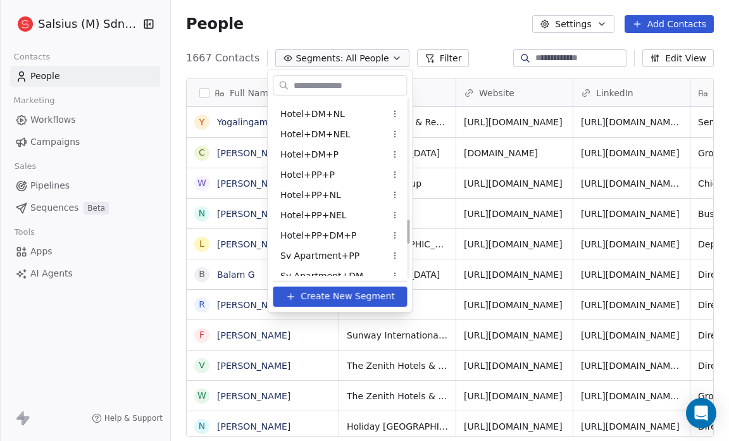
scroll to position [1141, 0]
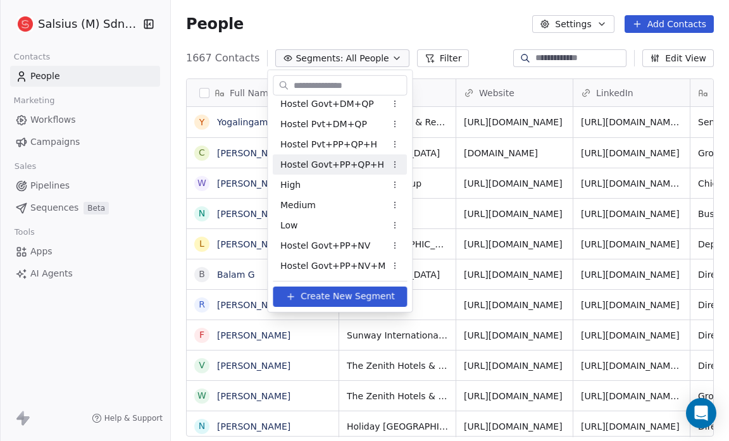
click at [355, 167] on span "Hostel Govt+PP+QP+H" at bounding box center [332, 164] width 104 height 13
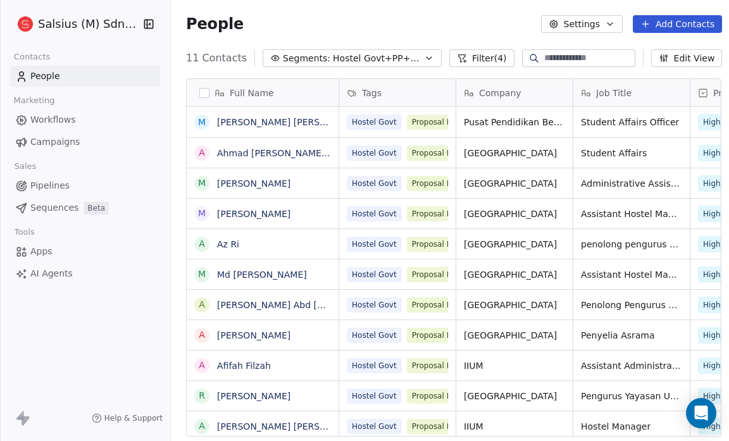
scroll to position [3, 0]
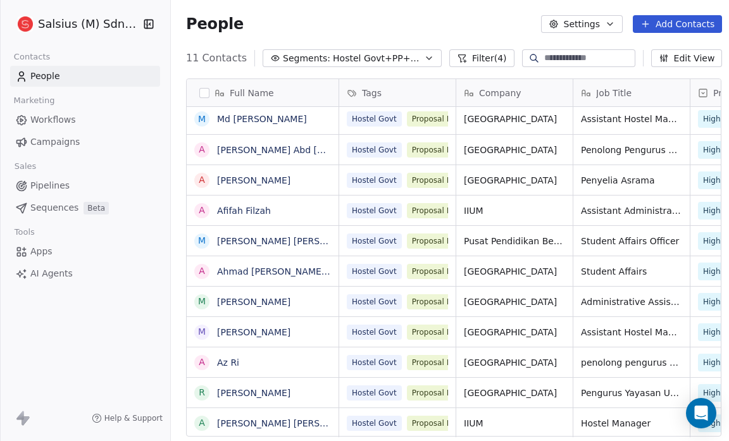
click at [58, 180] on span "Pipelines" at bounding box center [49, 185] width 39 height 13
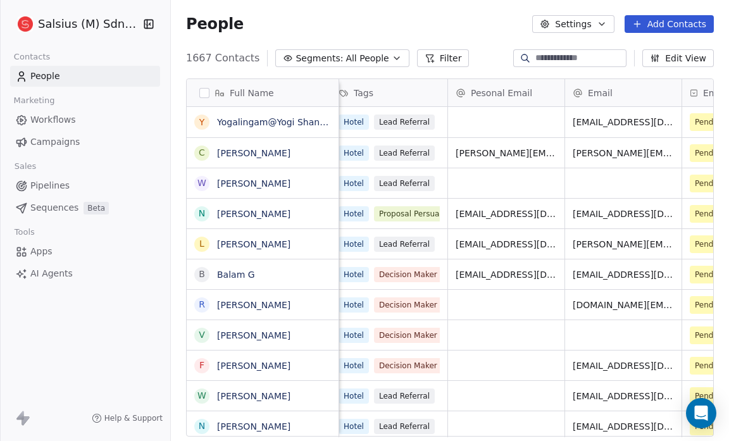
scroll to position [0, 478]
click at [59, 182] on span "Pipelines" at bounding box center [49, 185] width 39 height 13
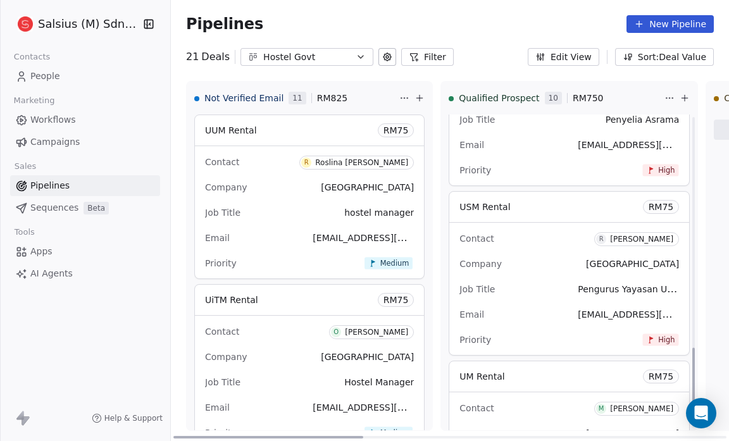
scroll to position [1411, 0]
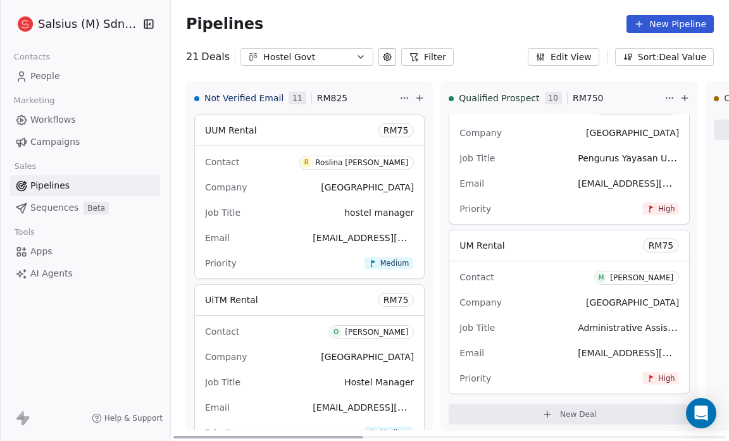
click at [560, 409] on span "New Deal" at bounding box center [578, 414] width 37 height 10
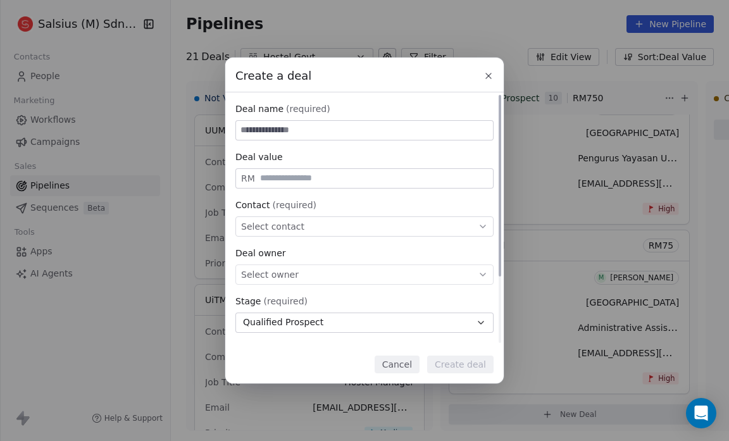
click at [276, 221] on span "Select contact" at bounding box center [272, 226] width 63 height 13
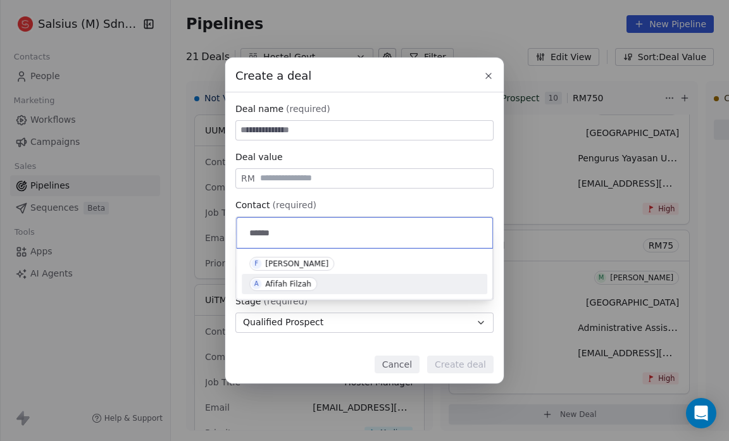
type input "******"
click at [301, 280] on div "Afifah Filzah" at bounding box center [288, 284] width 46 height 9
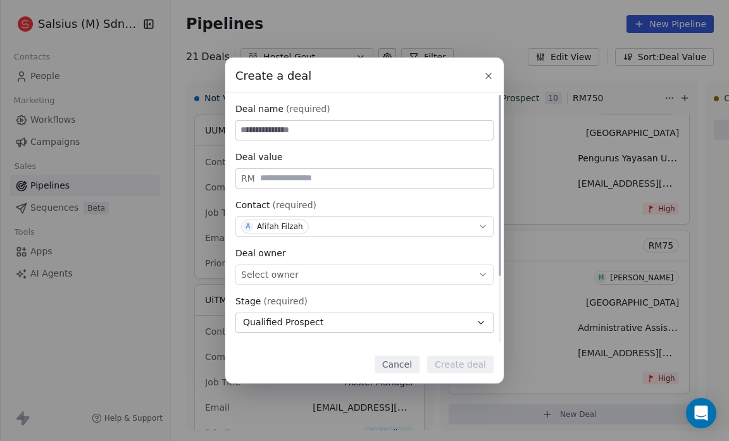
click at [301, 277] on div "Select owner" at bounding box center [364, 275] width 258 height 20
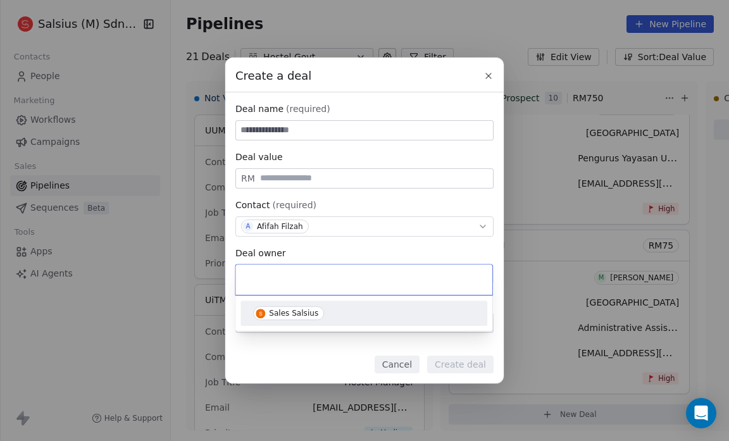
click at [299, 310] on div "Sales Salsius" at bounding box center [293, 313] width 49 height 9
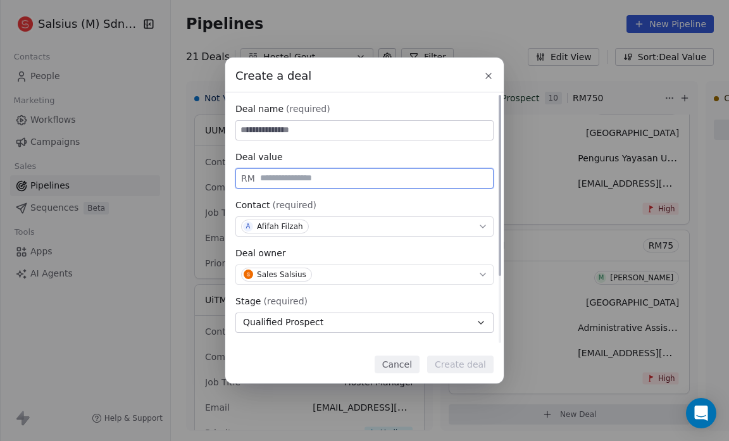
click at [304, 180] on input "text" at bounding box center [374, 177] width 233 height 9
type input "**"
click at [261, 127] on input at bounding box center [364, 130] width 257 height 19
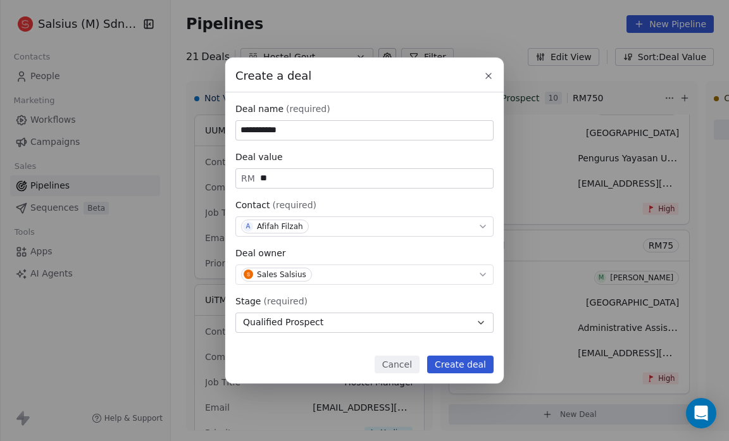
type input "**********"
click at [452, 364] on button "Create deal" at bounding box center [460, 365] width 66 height 18
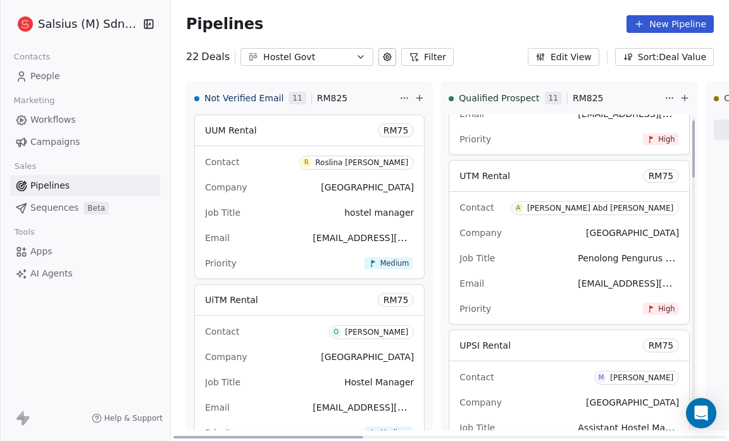
scroll to position [0, 0]
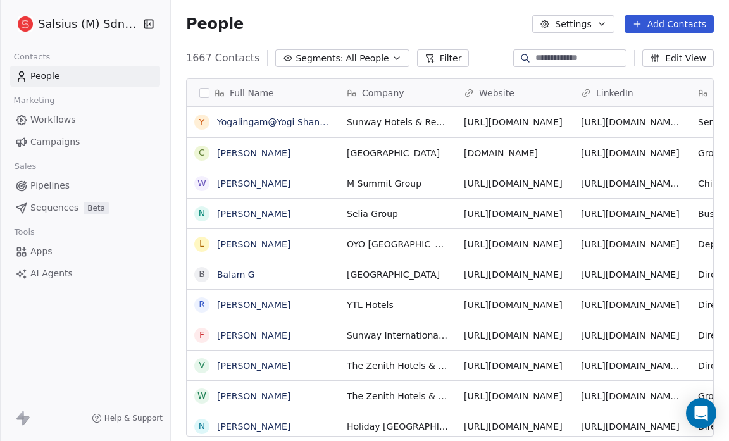
scroll to position [380, 550]
click at [77, 187] on link "Pipelines" at bounding box center [85, 185] width 150 height 21
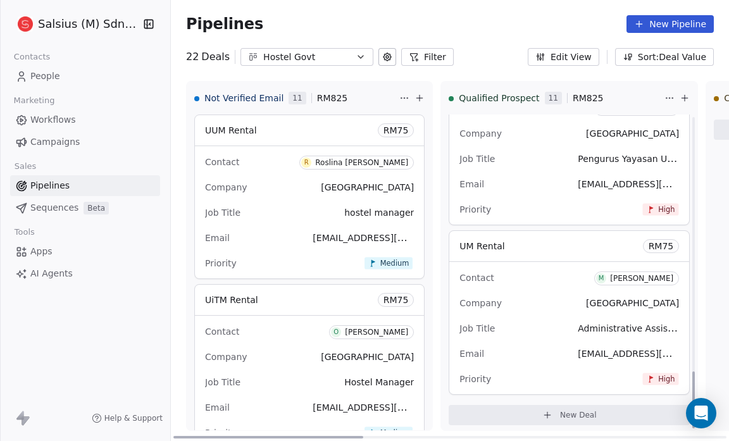
scroll to position [1411, 0]
click at [545, 97] on span "11" at bounding box center [553, 98] width 17 height 13
click at [532, 418] on button "New Deal" at bounding box center [569, 414] width 241 height 20
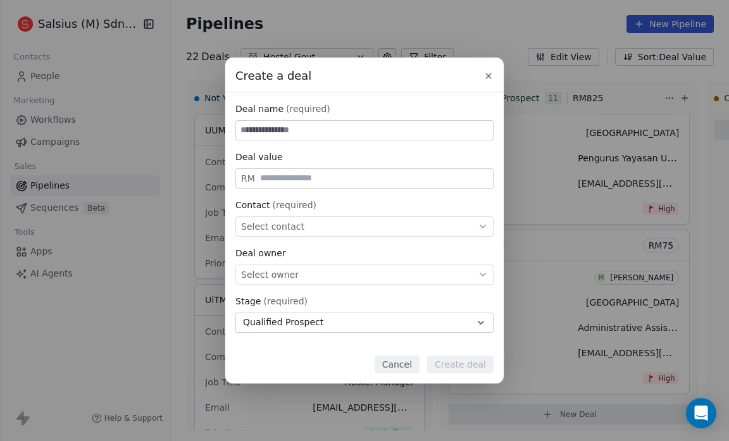
click at [485, 76] on icon at bounding box center [489, 76] width 10 height 10
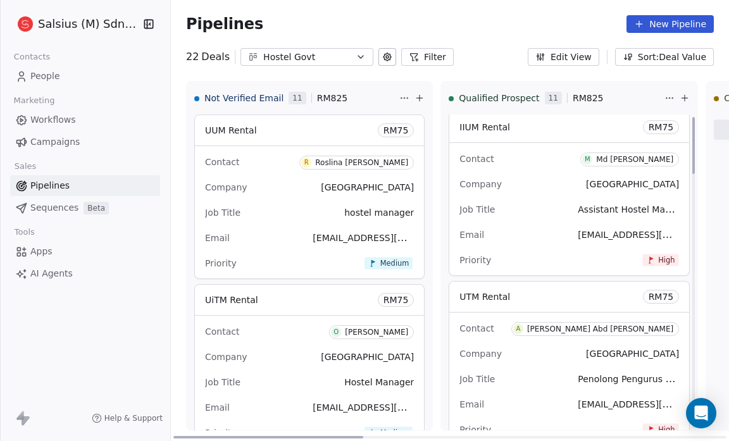
scroll to position [0, 0]
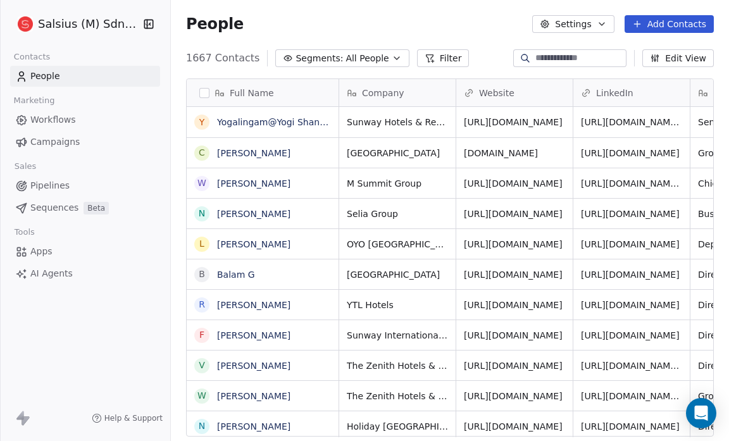
scroll to position [380, 550]
click at [392, 58] on icon "button" at bounding box center [397, 58] width 10 height 10
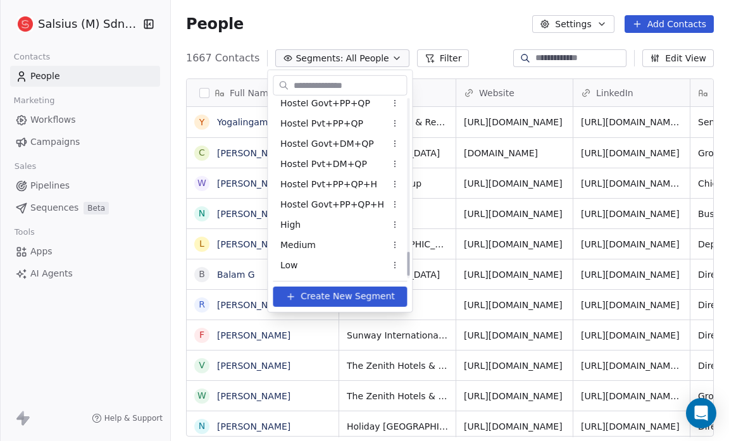
scroll to position [1141, 0]
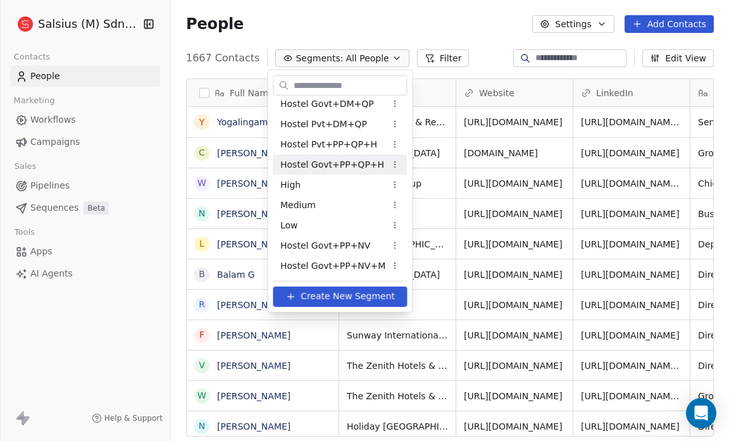
click at [348, 166] on span "Hostel Govt+PP+QP+H" at bounding box center [332, 164] width 104 height 13
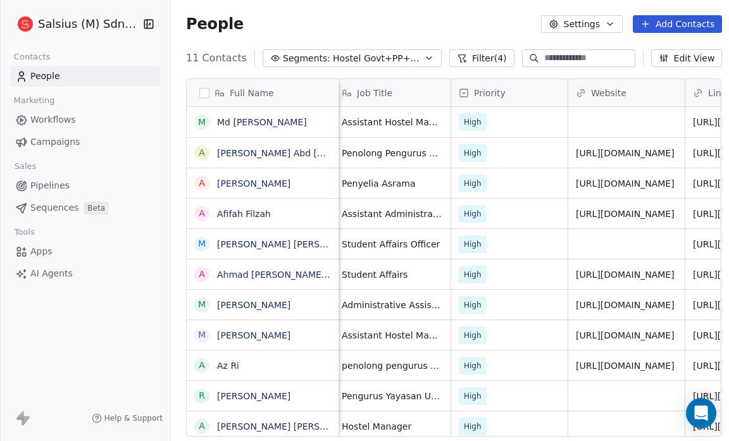
scroll to position [0, 240]
click at [475, 212] on span "High" at bounding box center [473, 214] width 18 height 13
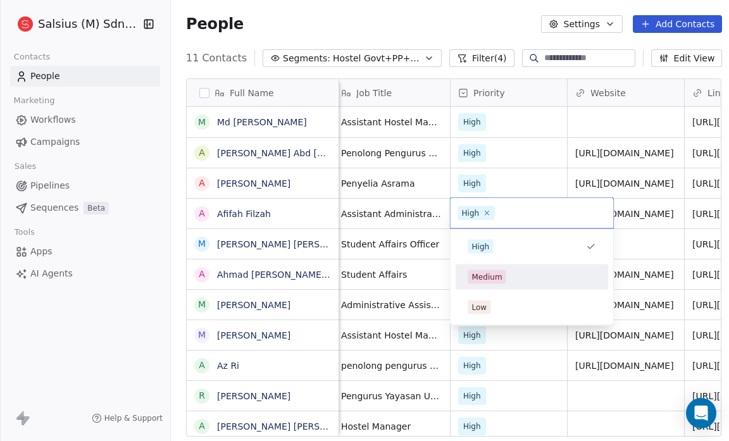
click at [482, 275] on div "Medium" at bounding box center [486, 277] width 30 height 11
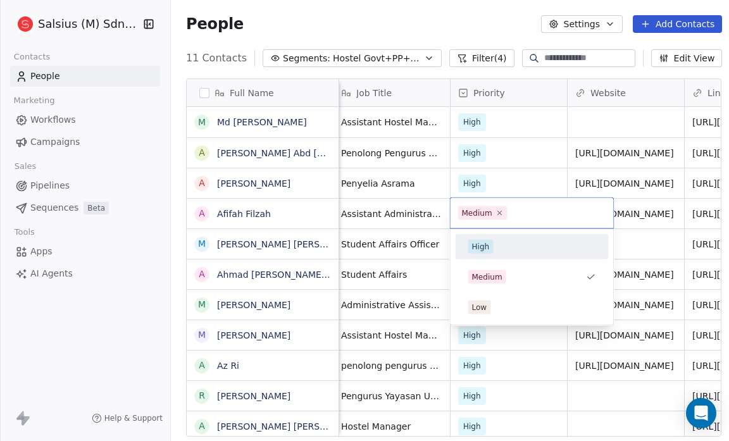
click at [483, 244] on div "High" at bounding box center [480, 246] width 18 height 11
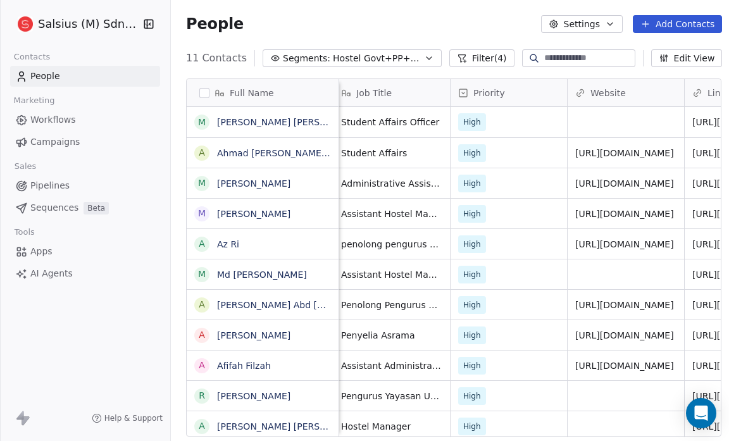
click at [424, 53] on icon "button" at bounding box center [429, 58] width 10 height 10
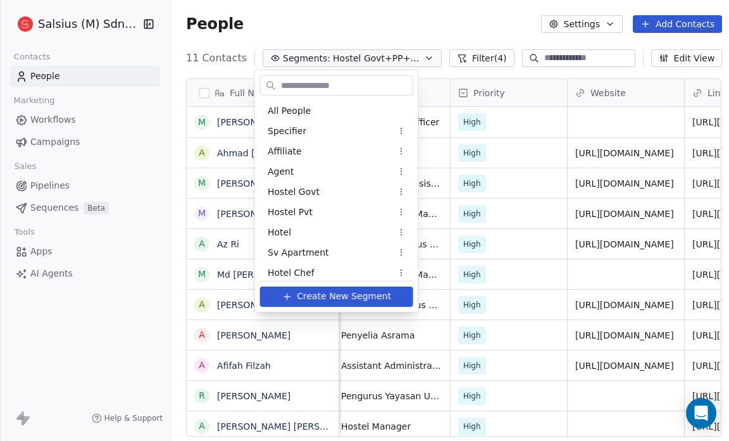
scroll to position [1040, 0]
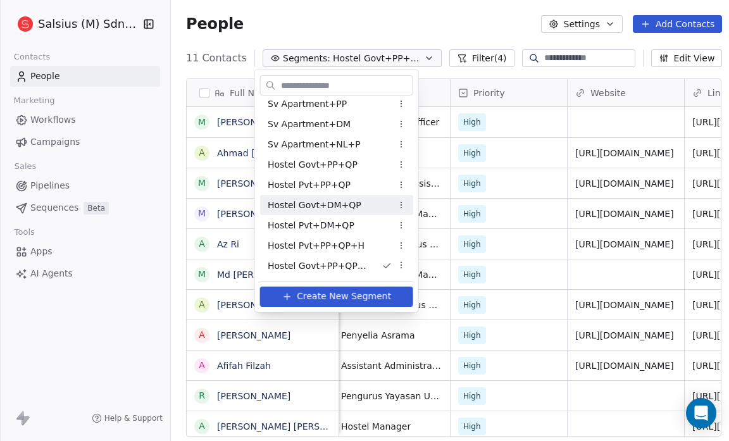
click at [347, 199] on span "Hostel Govt+DM+QP" at bounding box center [315, 204] width 94 height 13
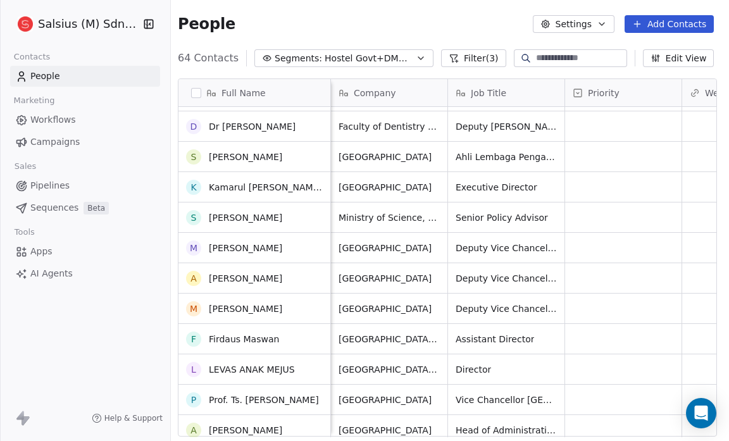
scroll to position [0, 0]
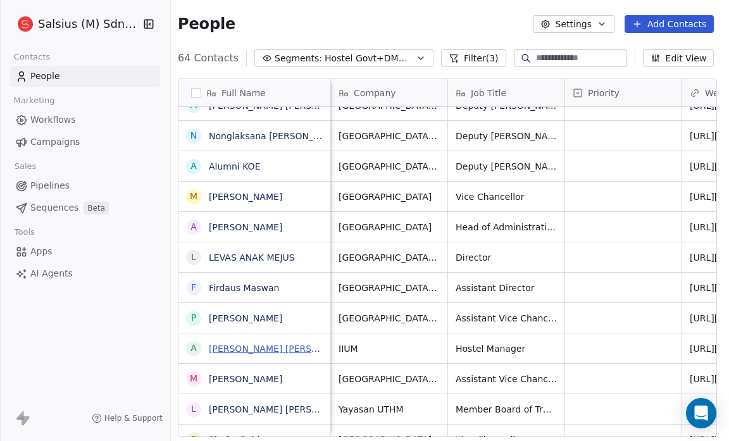
click at [291, 346] on link "[PERSON_NAME] [PERSON_NAME]" at bounding box center [284, 349] width 150 height 10
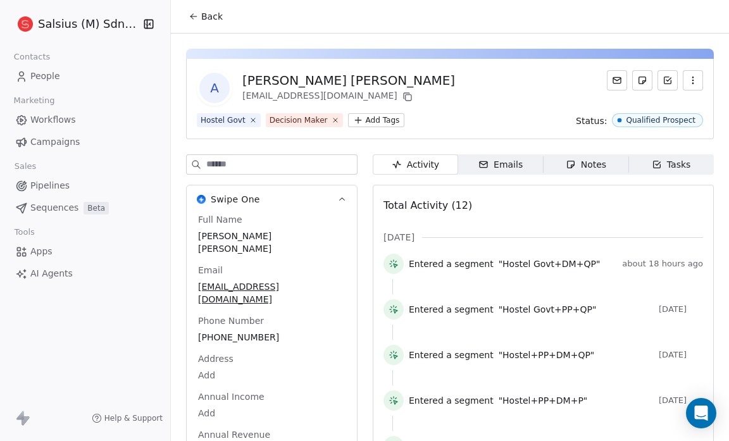
click at [325, 315] on div "Phone Number +60364216421" at bounding box center [272, 330] width 153 height 30
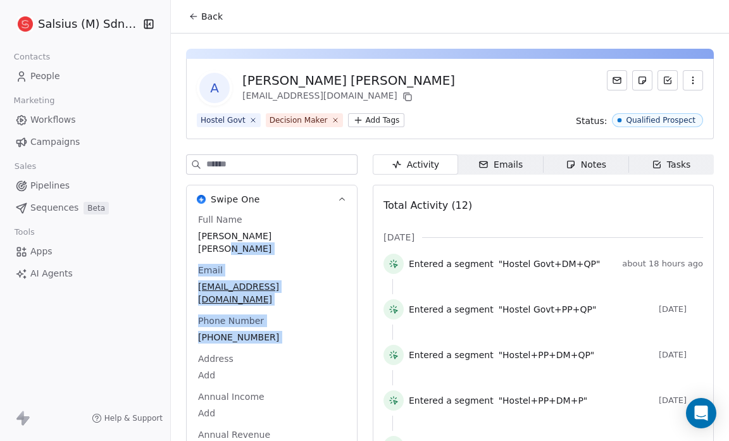
drag, startPoint x: 325, startPoint y: 299, endPoint x: 319, endPoint y: 223, distance: 76.8
click at [319, 223] on div "Full Name Azizul Rahman Ismail Email ismail@iium.edu.my Phone Number +603642164…" at bounding box center [272, 348] width 153 height 271
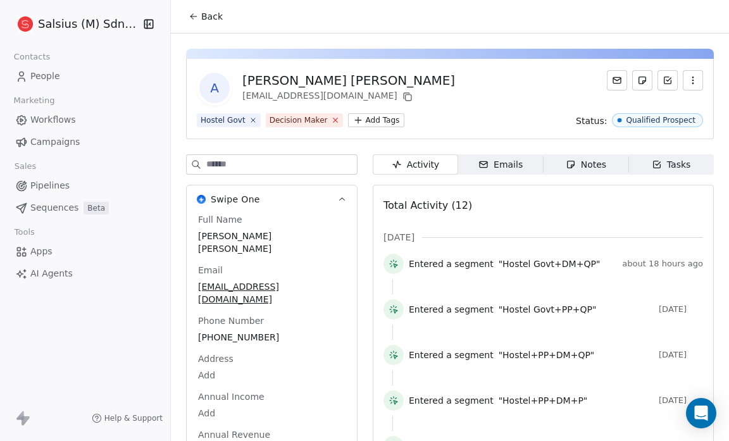
click at [331, 120] on icon at bounding box center [335, 120] width 8 height 8
click at [277, 115] on html "Salsius (M) Sdn Bhd Contacts People Marketing Workflows Campaigns Sales Pipelin…" at bounding box center [364, 220] width 729 height 441
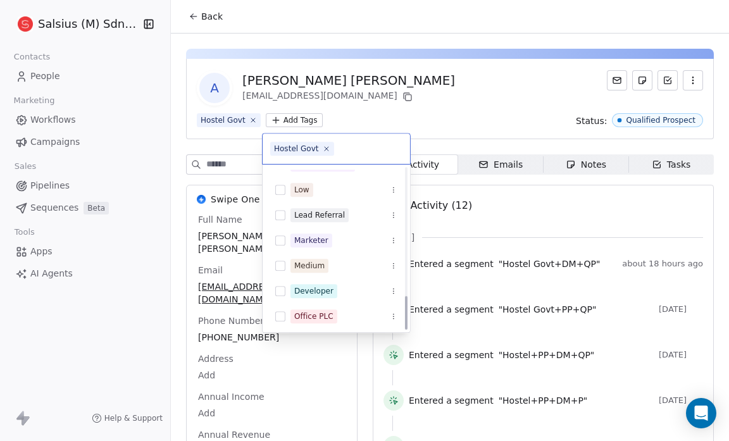
scroll to position [601, 0]
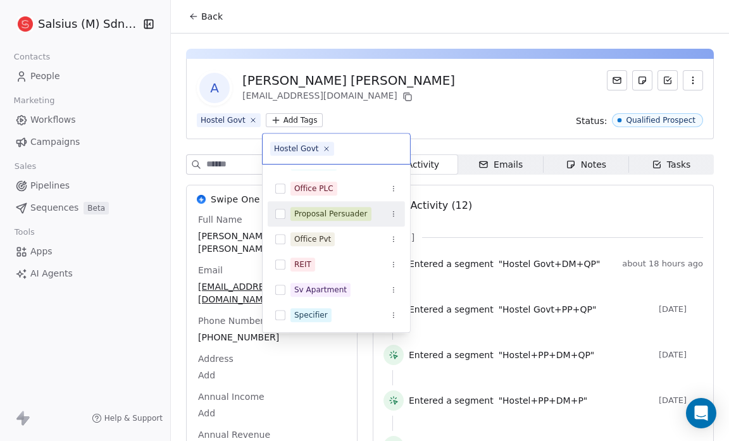
click at [322, 207] on span "Proposal Persuader" at bounding box center [330, 214] width 81 height 14
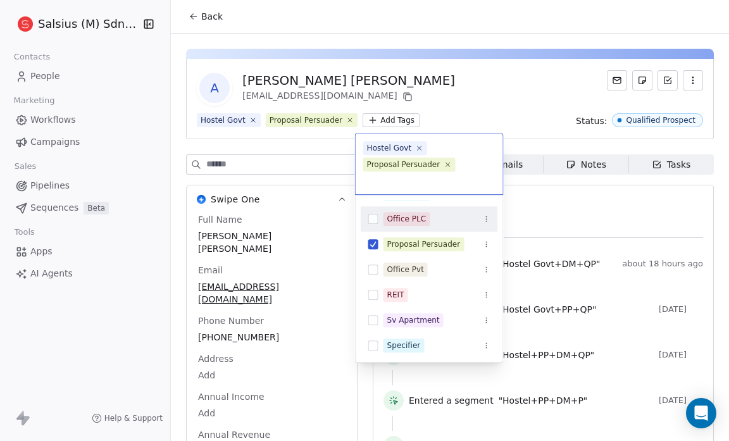
click at [399, 94] on html "Salsius (M) Sdn Bhd Contacts People Marketing Workflows Campaigns Sales Pipelin…" at bounding box center [364, 220] width 729 height 441
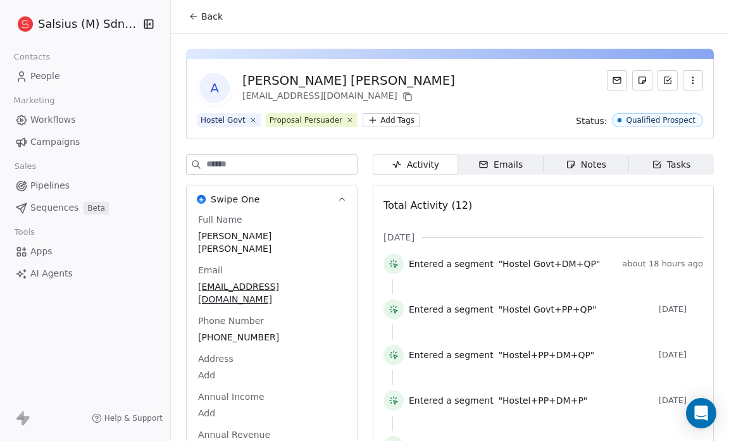
click at [204, 17] on span "Back" at bounding box center [212, 16] width 22 height 13
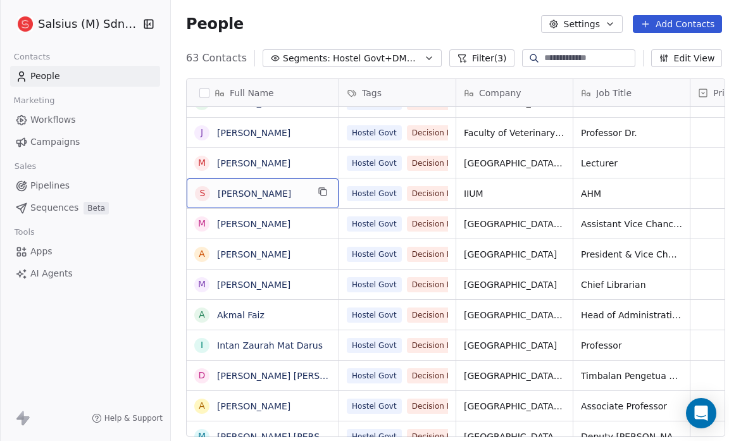
scroll to position [3, 0]
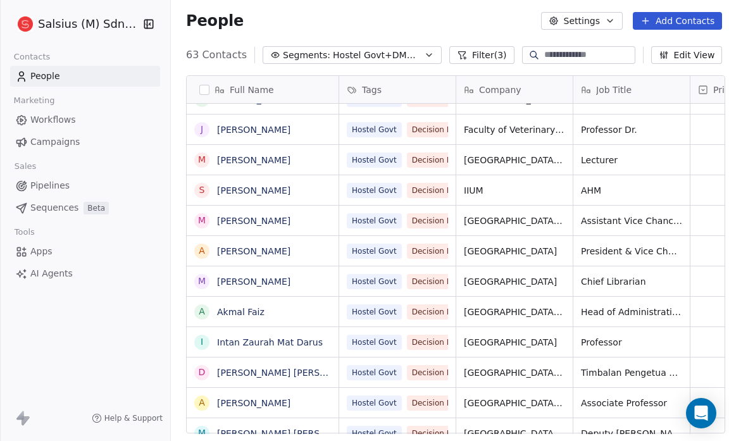
click at [245, 189] on link "[PERSON_NAME]" at bounding box center [253, 190] width 73 height 10
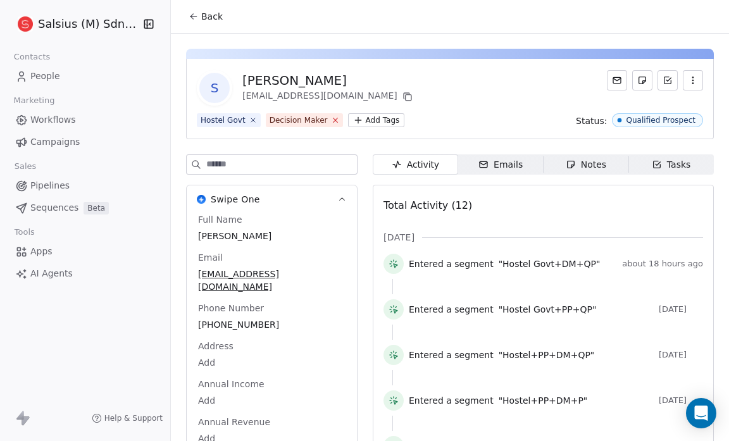
click at [331, 118] on icon at bounding box center [335, 120] width 8 height 8
click at [297, 117] on html "Salsius (M) Sdn Bhd Contacts People Marketing Workflows Campaigns Sales Pipelin…" at bounding box center [364, 220] width 729 height 441
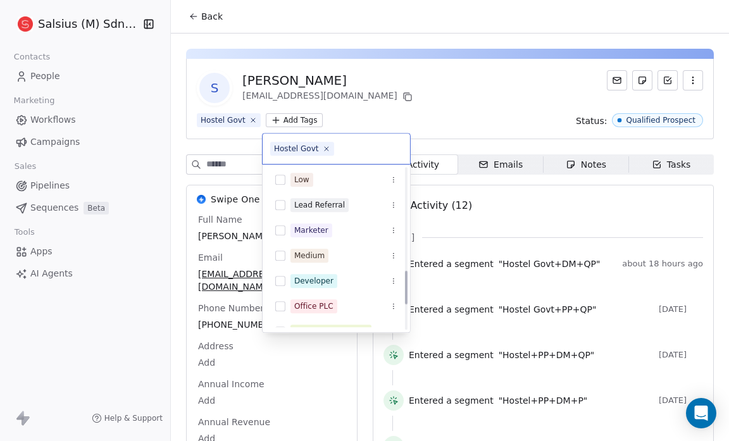
scroll to position [601, 0]
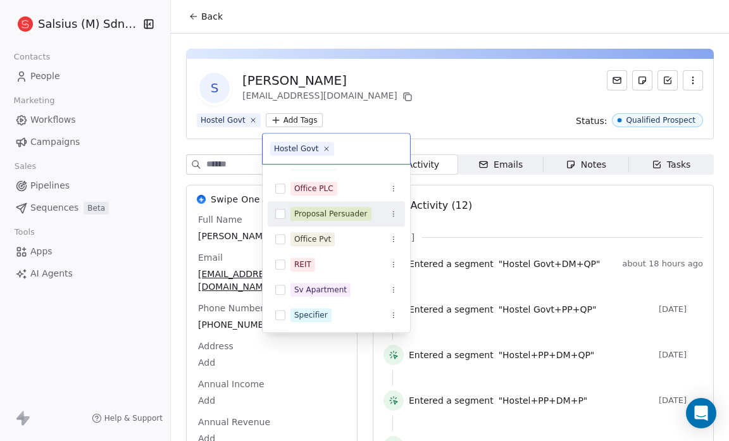
click at [279, 211] on button "Suggestions" at bounding box center [280, 214] width 10 height 10
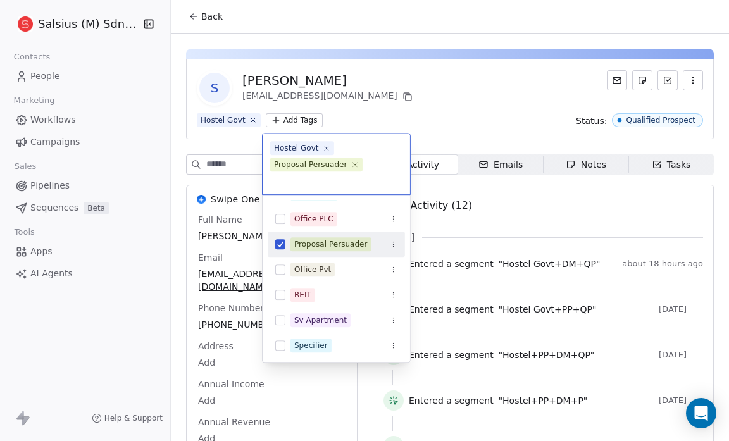
click at [279, 211] on div "Office PLC" at bounding box center [336, 219] width 137 height 20
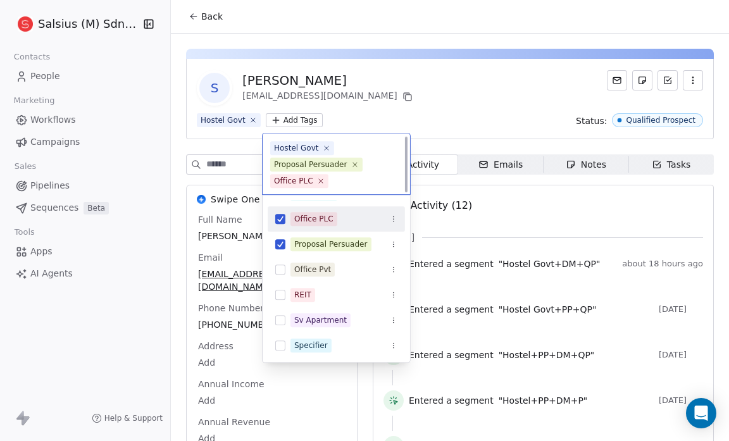
scroll to position [1, 0]
click at [277, 220] on button "Suggestions" at bounding box center [280, 219] width 10 height 10
click at [342, 92] on html "Salsius (M) Sdn Bhd Contacts People Marketing Workflows Campaigns Sales Pipelin…" at bounding box center [364, 220] width 729 height 441
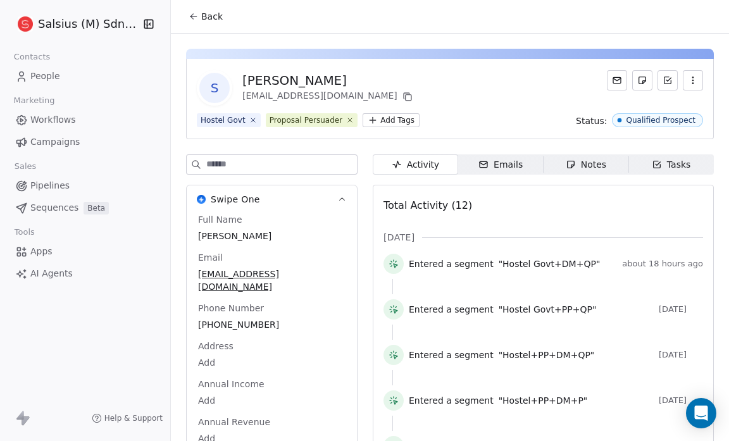
click at [190, 18] on icon at bounding box center [194, 16] width 10 height 10
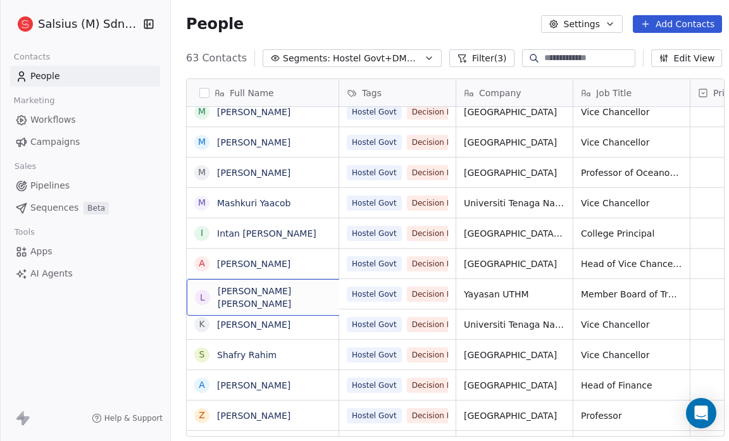
scroll to position [3, 0]
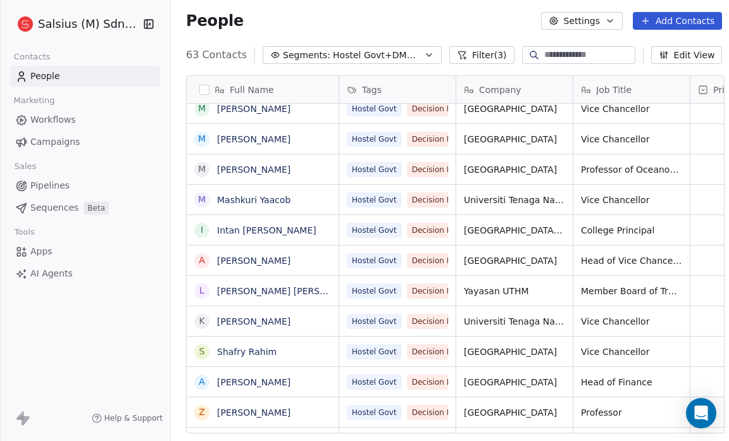
click at [289, 293] on link "Lokman Hakim Ismail" at bounding box center [292, 291] width 150 height 10
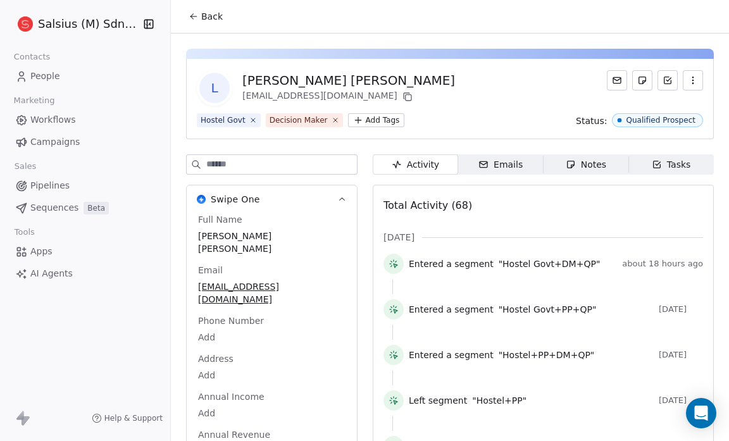
click at [208, 16] on span "Back" at bounding box center [212, 16] width 22 height 13
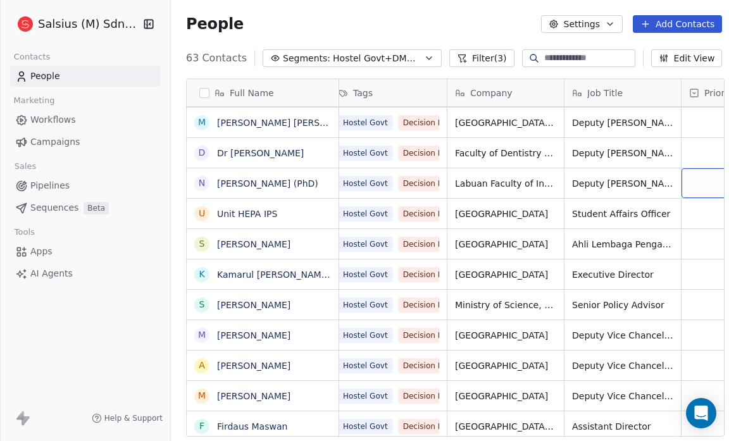
scroll to position [8, 0]
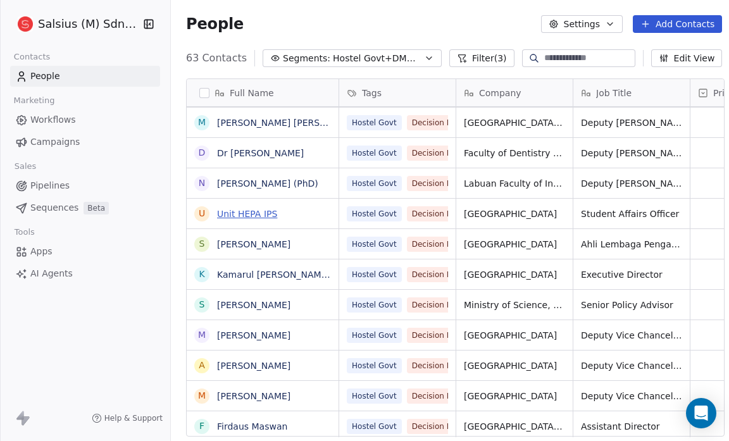
click at [261, 213] on link "Unit HEPA IPS" at bounding box center [247, 214] width 60 height 10
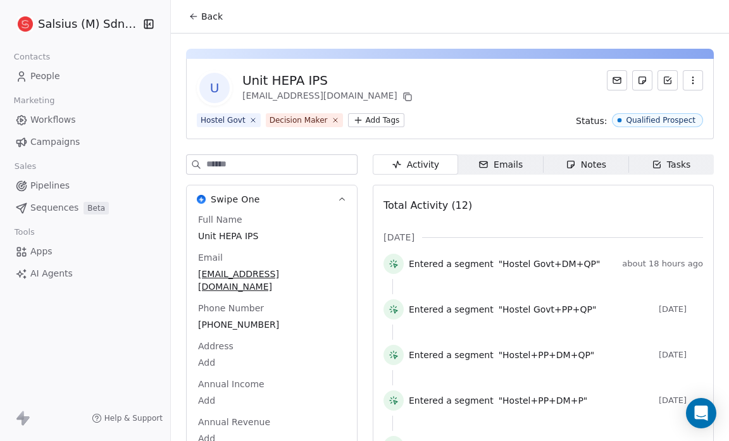
click at [203, 18] on span "Back" at bounding box center [212, 16] width 22 height 13
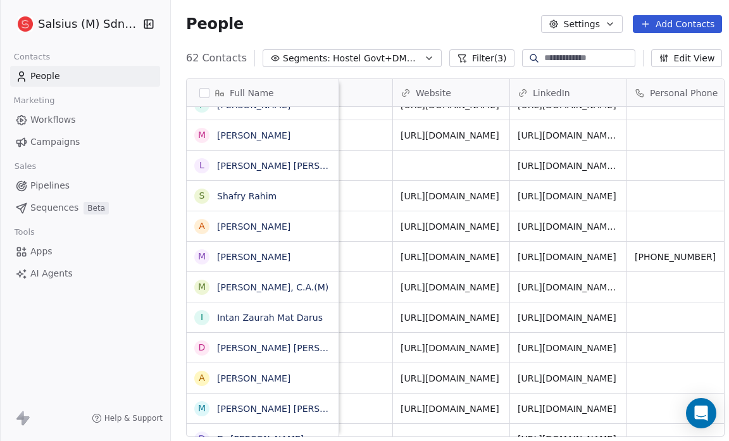
scroll to position [0, 418]
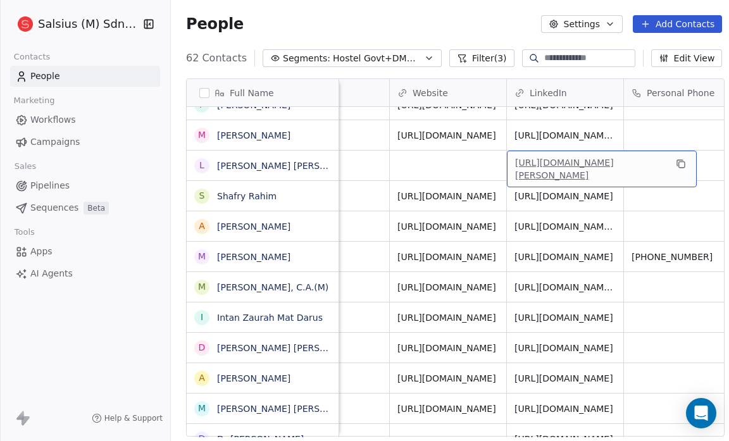
click at [589, 161] on link "https://www.linkedin.com/in/lokman-hakim-ismail-91636b35" at bounding box center [564, 169] width 99 height 23
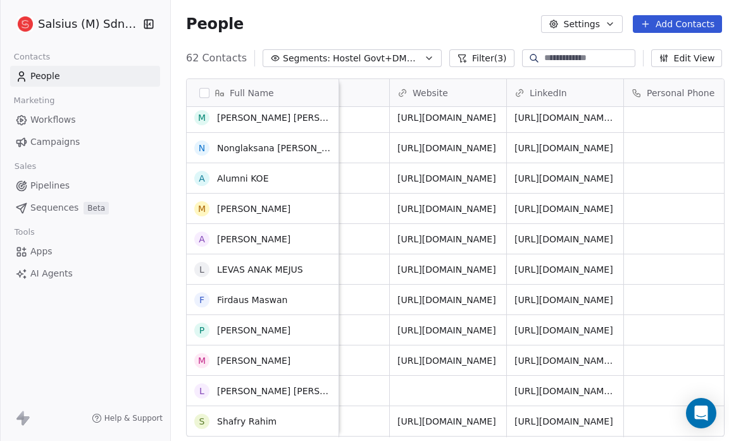
scroll to position [880, 0]
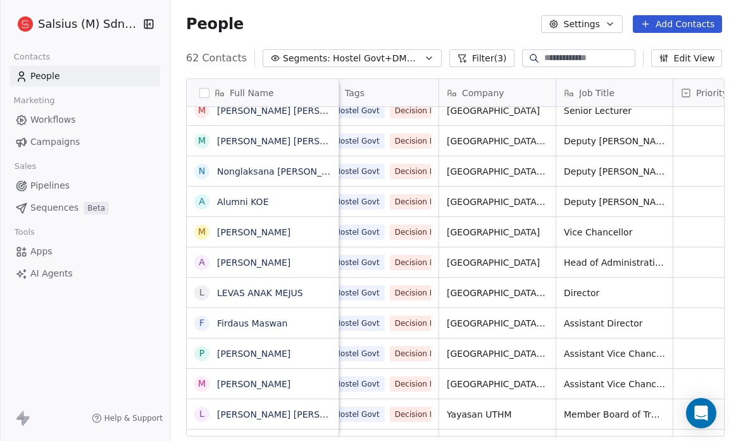
click at [411, 54] on span "Hostel Govt+DM+QP" at bounding box center [377, 58] width 89 height 13
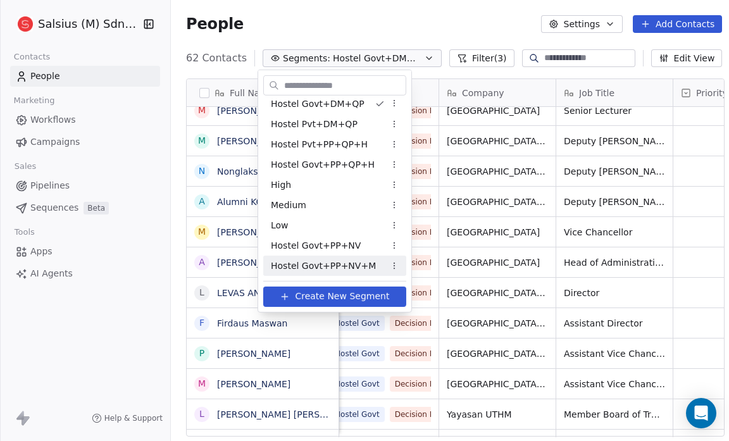
click at [326, 268] on span "Hostel Govt+PP+NV+M" at bounding box center [323, 265] width 105 height 13
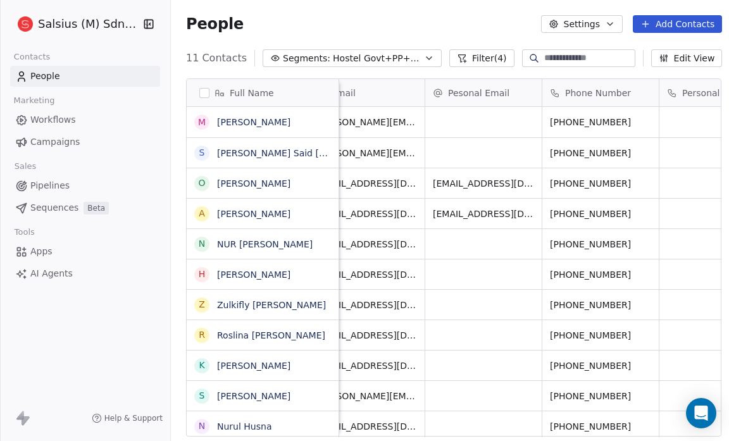
scroll to position [0, 600]
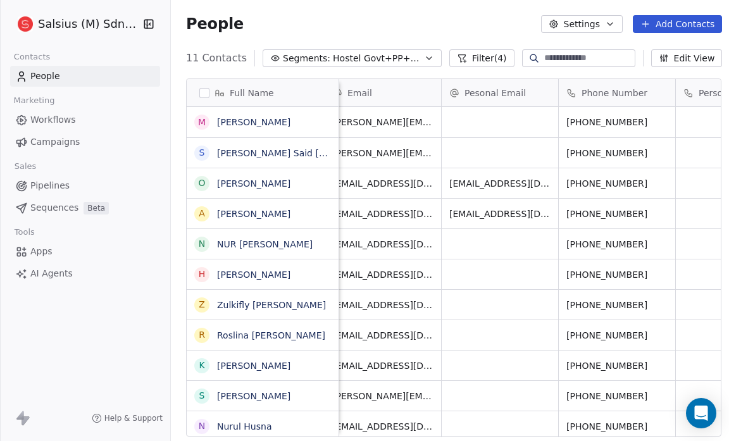
click at [424, 56] on icon "button" at bounding box center [429, 58] width 10 height 10
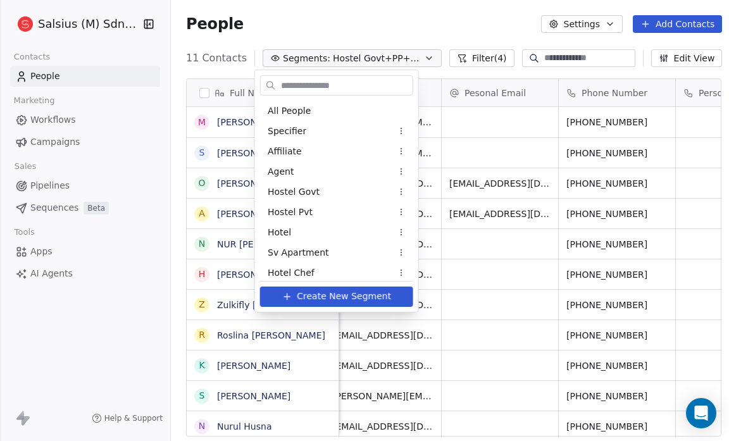
scroll to position [1141, 0]
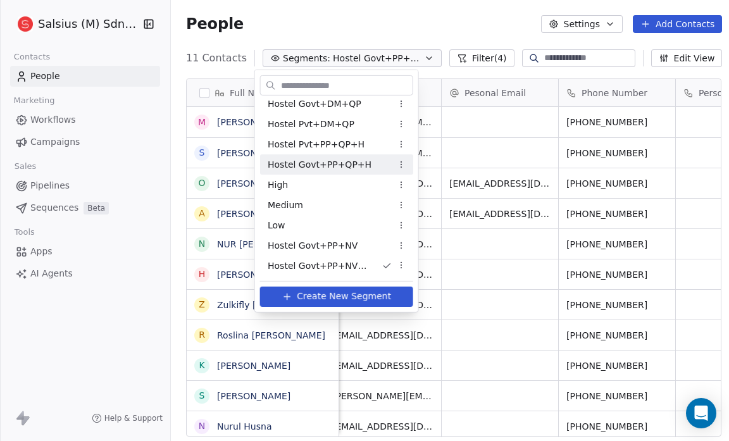
click at [368, 168] on div "Hostel Govt+PP+QP+H" at bounding box center [336, 164] width 153 height 20
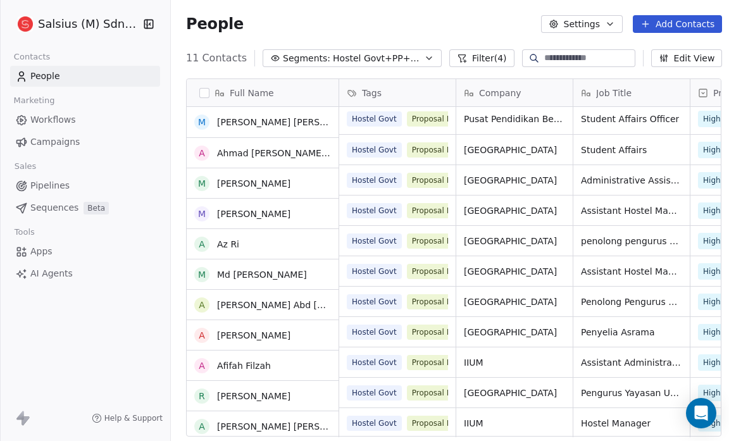
scroll to position [0, 0]
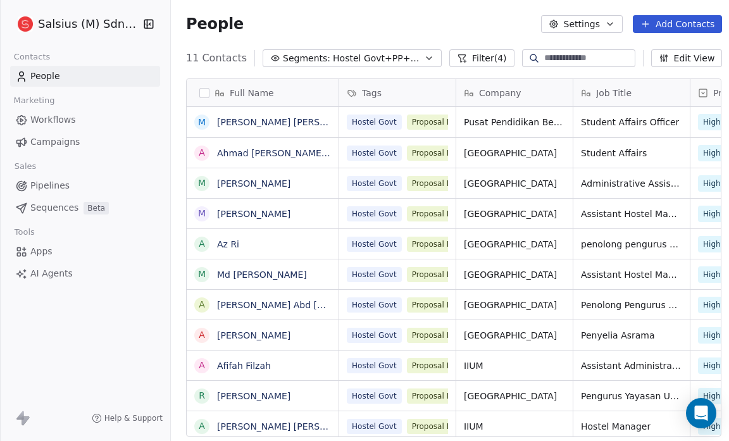
click at [408, 59] on span "Hostel Govt+PP+QP+H" at bounding box center [377, 58] width 89 height 13
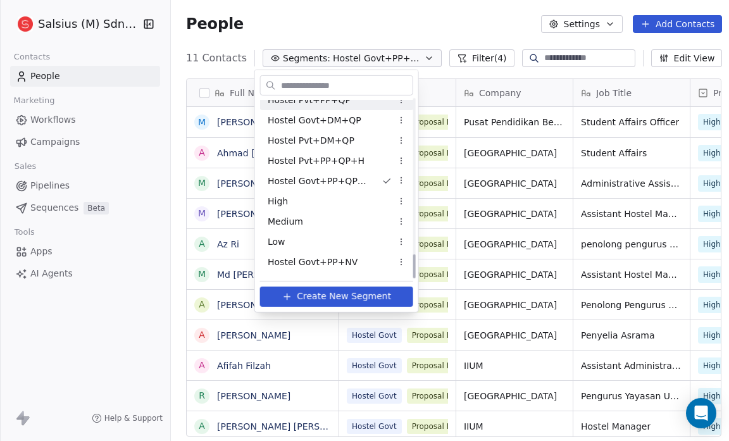
scroll to position [1141, 0]
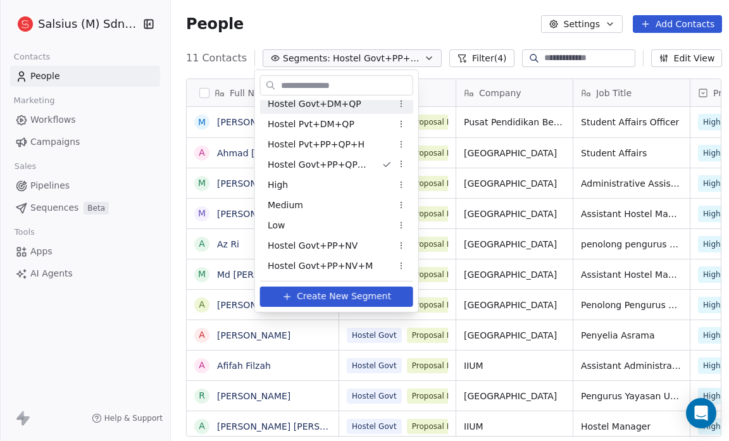
click at [344, 102] on span "Hostel Govt+DM+QP" at bounding box center [315, 103] width 94 height 13
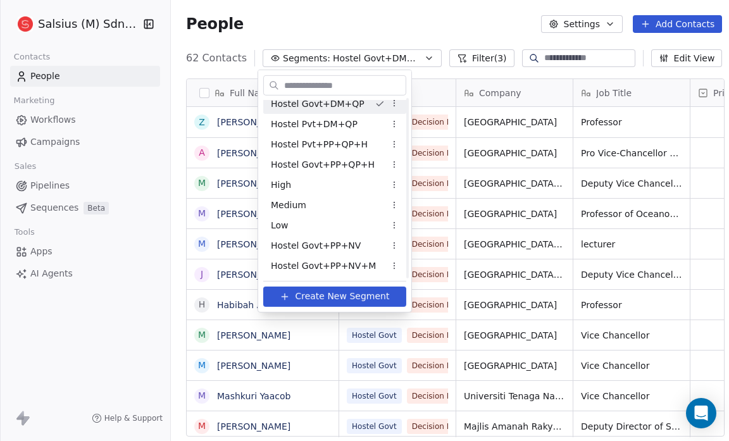
scroll to position [380, 561]
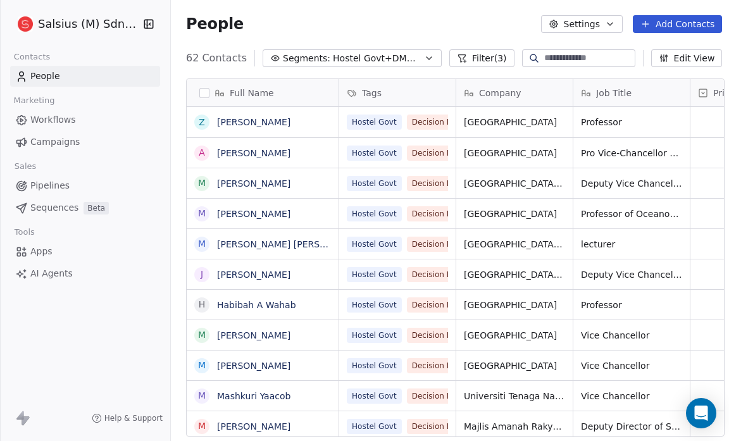
click at [424, 61] on icon "button" at bounding box center [429, 58] width 10 height 10
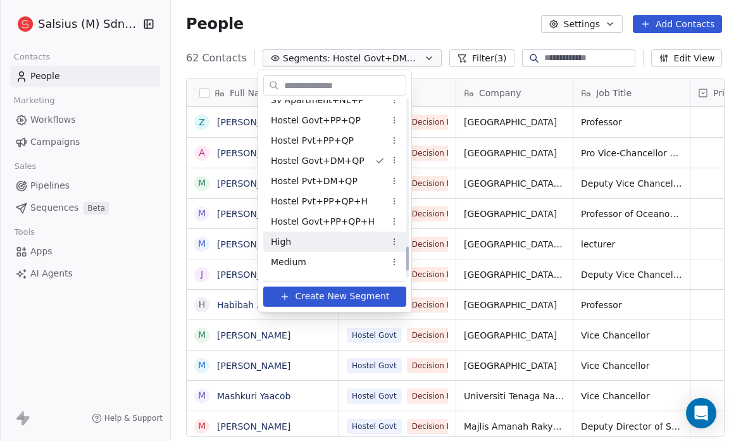
scroll to position [1083, 0]
click at [341, 120] on span "Hostel Govt+PP+QP" at bounding box center [316, 120] width 90 height 13
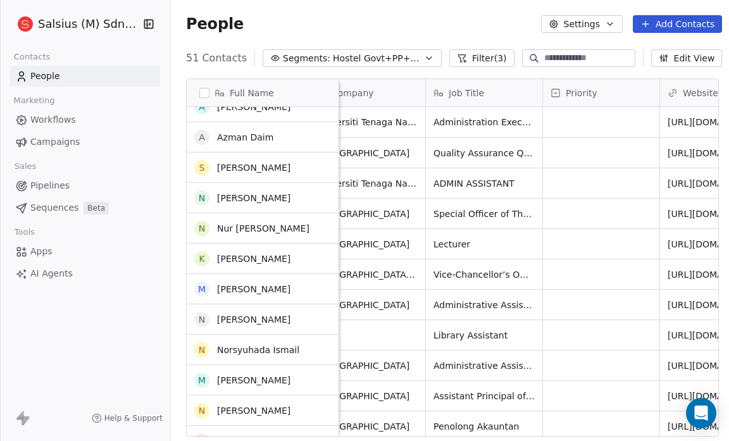
scroll to position [0, 0]
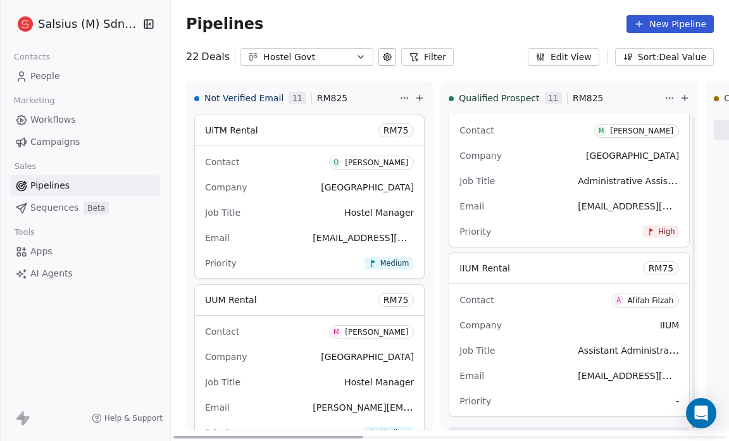
scroll to position [3274, 0]
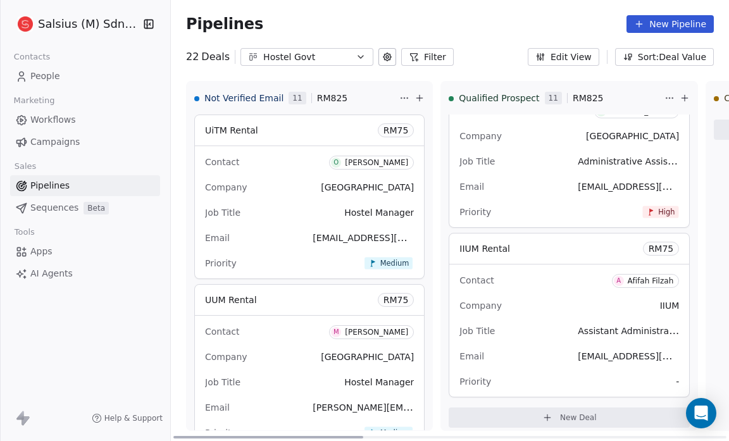
click at [613, 372] on div "Priority -" at bounding box center [569, 382] width 220 height 20
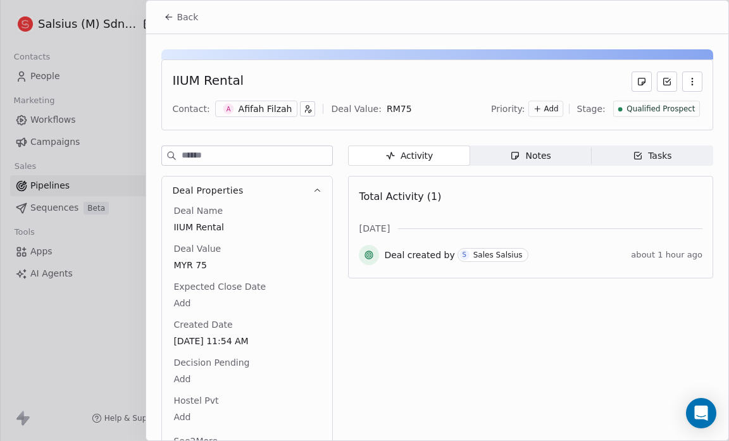
click at [558, 109] on span "Add" at bounding box center [551, 109] width 15 height 11
click at [537, 139] on span "High" at bounding box center [522, 134] width 38 height 13
click at [187, 14] on span "Back" at bounding box center [188, 17] width 22 height 13
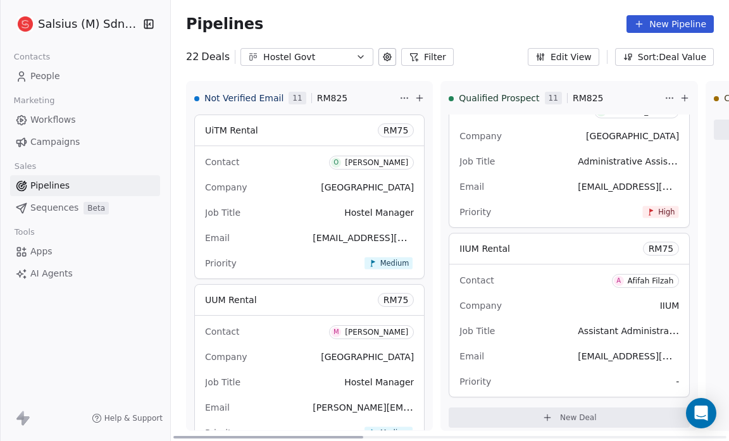
click at [560, 413] on span "New Deal" at bounding box center [578, 418] width 37 height 10
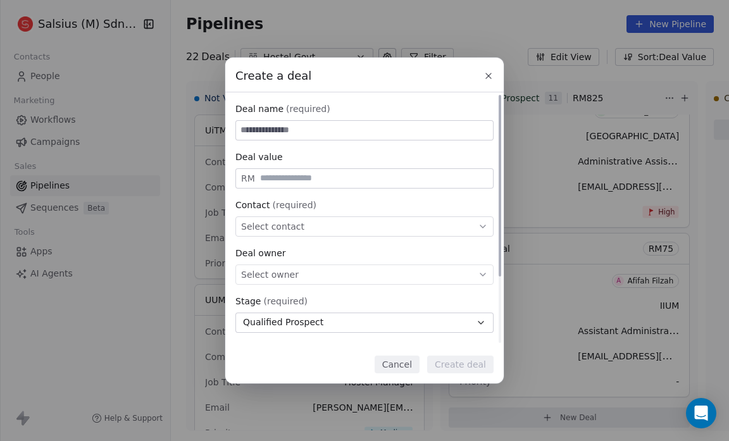
click at [258, 227] on span "Select contact" at bounding box center [272, 226] width 63 height 13
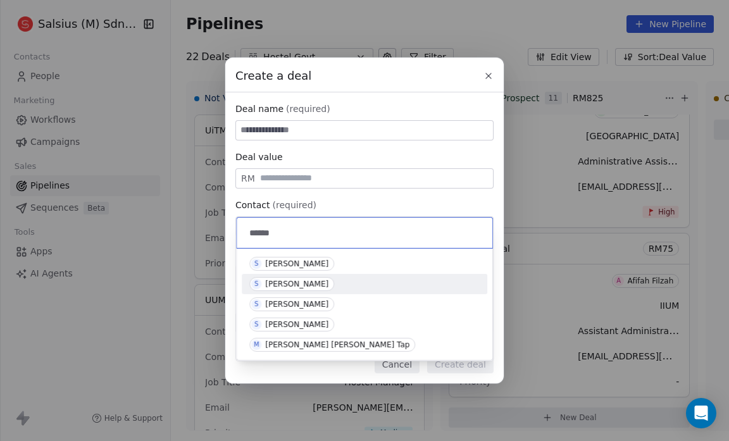
type input "******"
click at [273, 284] on div "[PERSON_NAME]" at bounding box center [296, 284] width 63 height 9
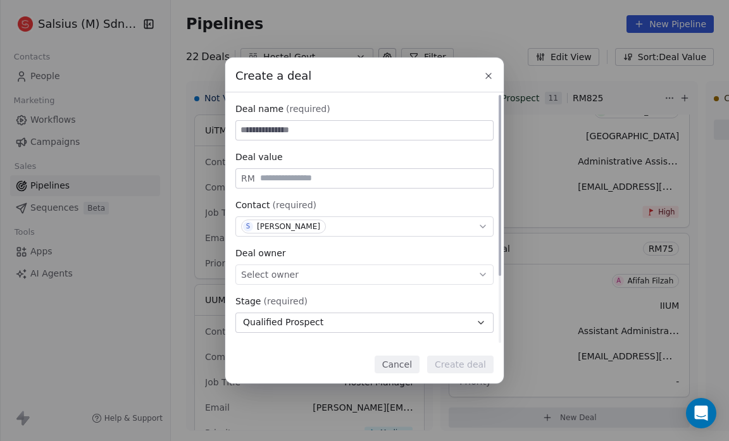
click at [269, 269] on span "Select owner" at bounding box center [270, 274] width 58 height 13
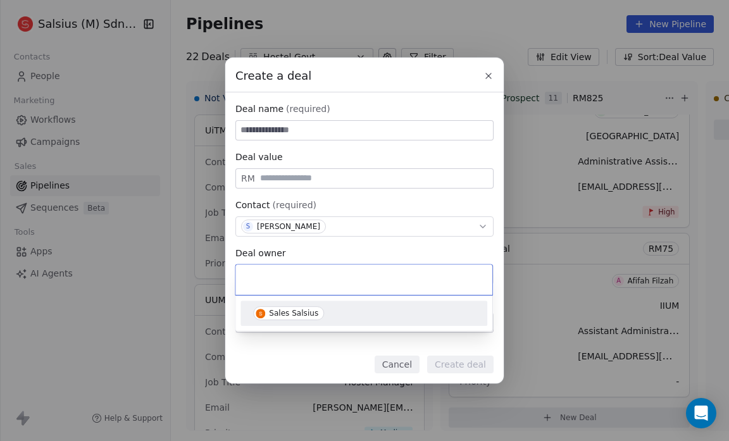
click at [277, 313] on div "Sales Salsius" at bounding box center [293, 313] width 49 height 9
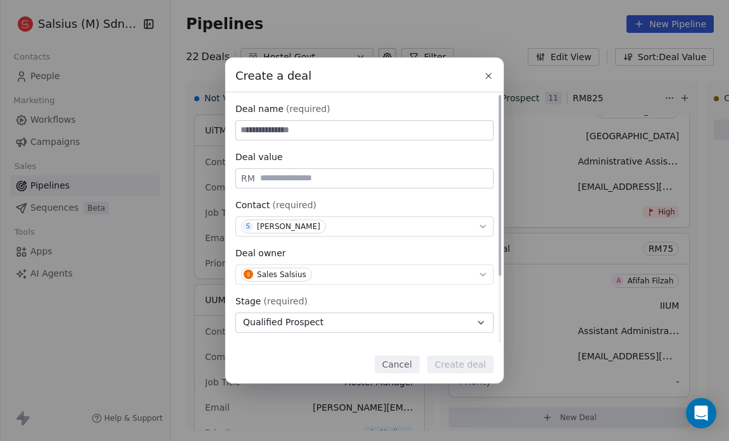
click at [295, 325] on span "Qualified Prospect" at bounding box center [283, 322] width 80 height 13
click at [416, 67] on div "Create a deal Deal name (required) Deal value RM Contact (required) S [PERSON_N…" at bounding box center [364, 220] width 729 height 325
click at [293, 175] on input "text" at bounding box center [374, 177] width 233 height 9
type input "**"
click at [256, 132] on input at bounding box center [364, 130] width 257 height 19
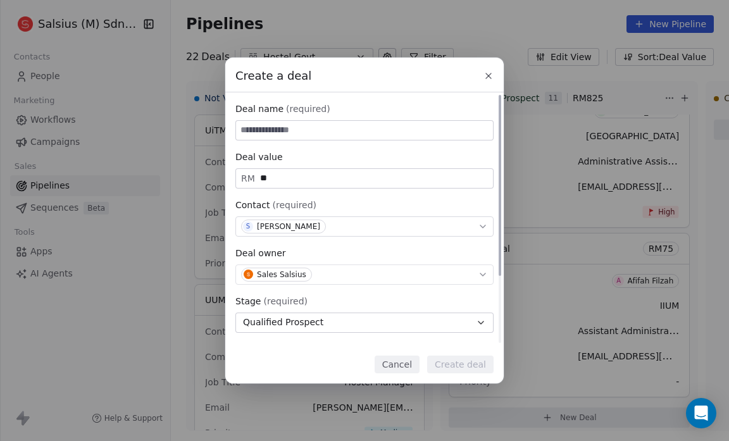
click at [256, 132] on input at bounding box center [364, 130] width 257 height 19
type input "**********"
click at [466, 363] on button "Create deal" at bounding box center [460, 365] width 66 height 18
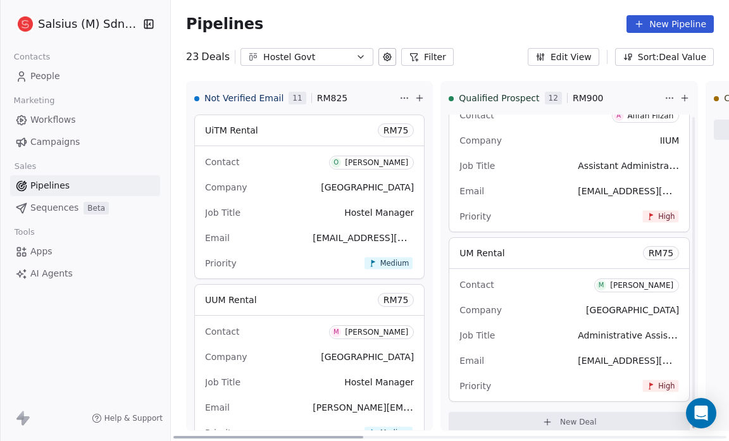
scroll to position [4120, 0]
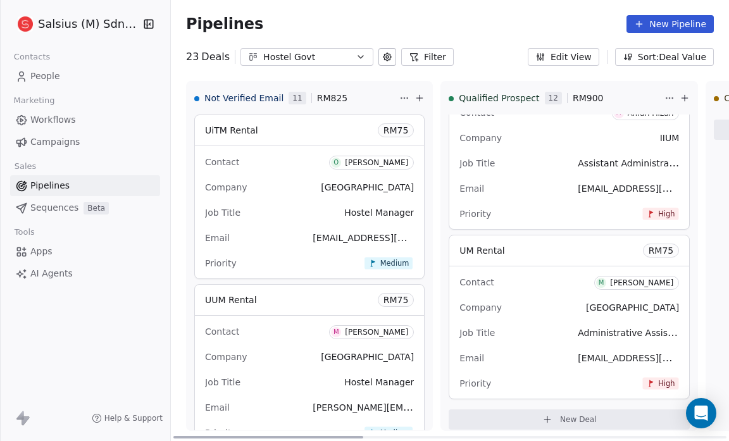
click at [560, 415] on span "New Deal" at bounding box center [578, 420] width 37 height 10
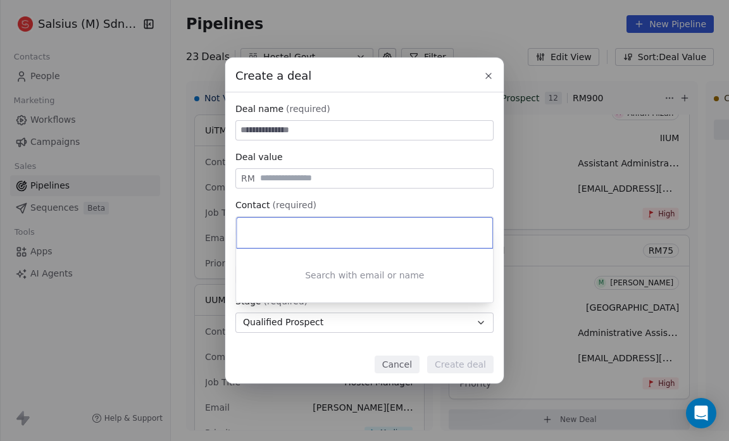
click at [268, 229] on input at bounding box center [366, 233] width 238 height 14
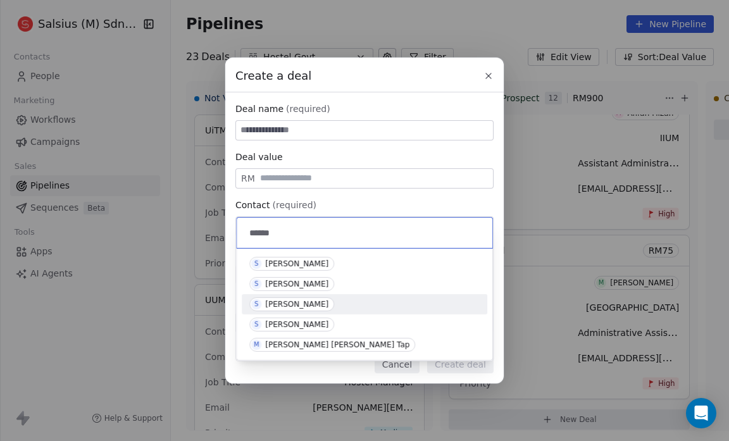
type input "******"
click at [295, 301] on div "[PERSON_NAME]" at bounding box center [296, 304] width 63 height 9
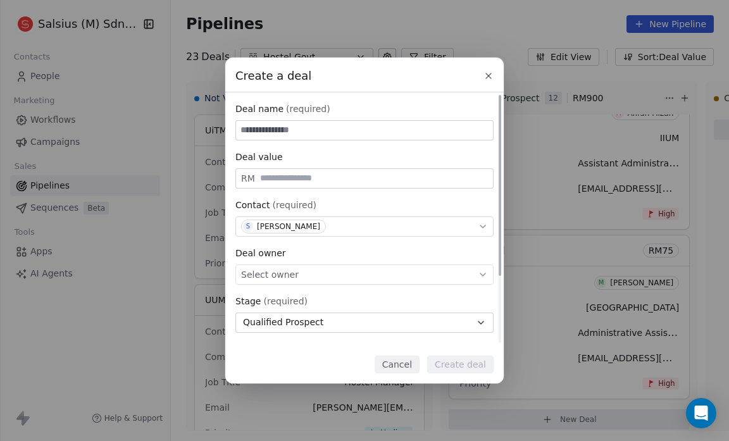
click at [268, 277] on span "Select owner" at bounding box center [270, 274] width 58 height 13
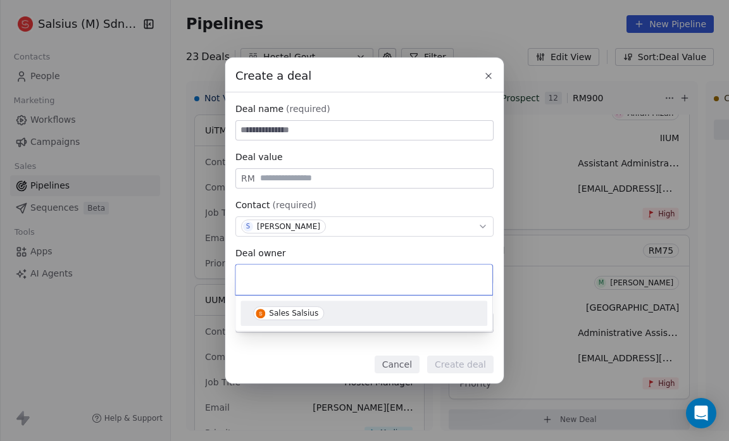
click at [284, 314] on div "Sales Salsius" at bounding box center [293, 313] width 49 height 9
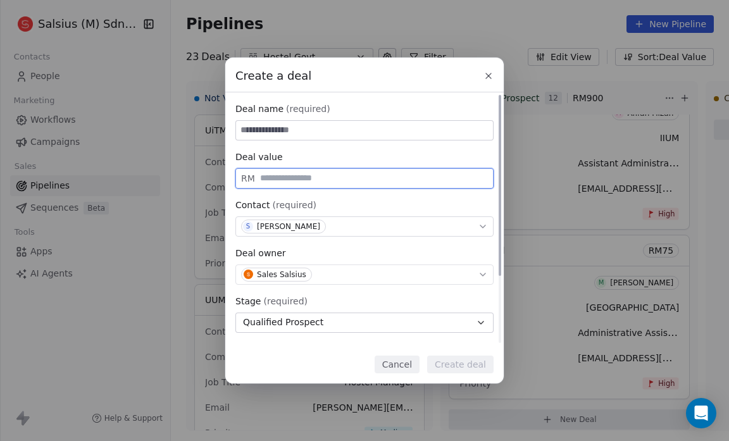
click at [270, 178] on input "text" at bounding box center [374, 177] width 233 height 9
type input "**"
click at [247, 132] on input at bounding box center [364, 130] width 257 height 19
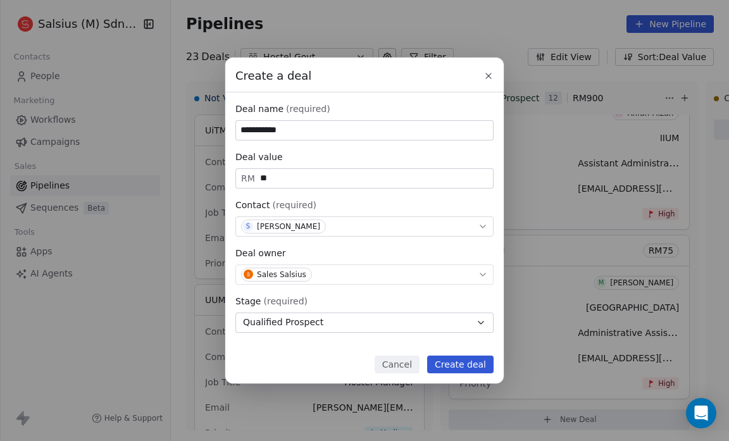
type input "**********"
click at [456, 365] on button "Create deal" at bounding box center [460, 365] width 66 height 18
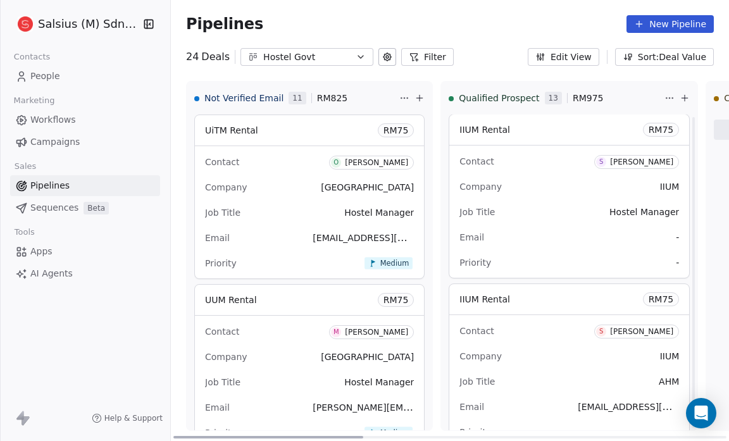
scroll to position [4073, 0]
click at [517, 289] on div "IIUM Rental RM 75" at bounding box center [569, 298] width 240 height 30
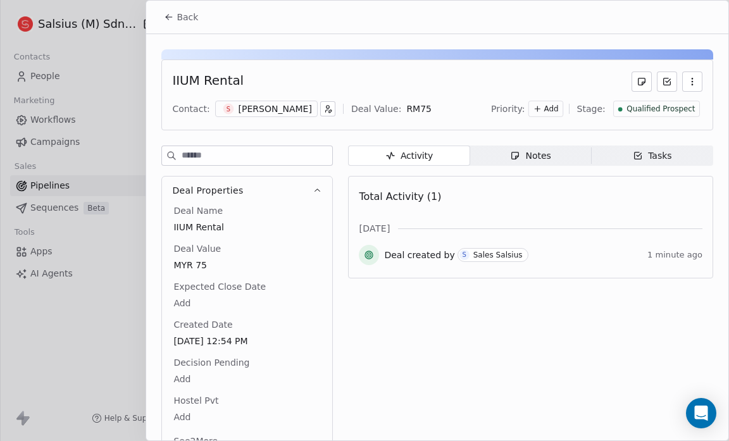
click at [178, 15] on span "Back" at bounding box center [188, 17] width 22 height 13
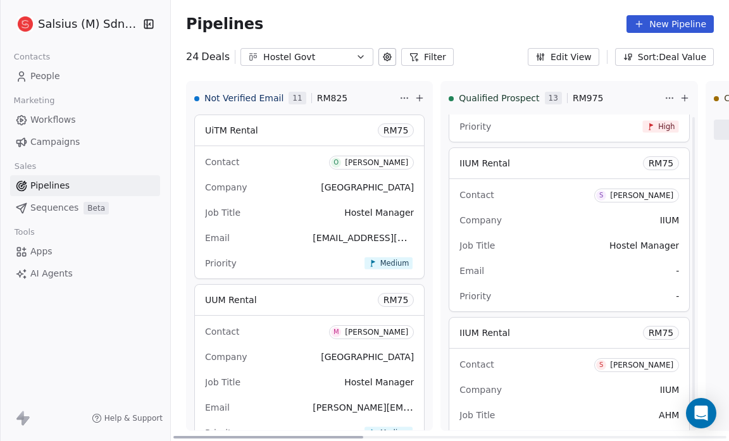
scroll to position [4036, 0]
click at [473, 160] on span "IIUM Rental" at bounding box center [484, 165] width 51 height 10
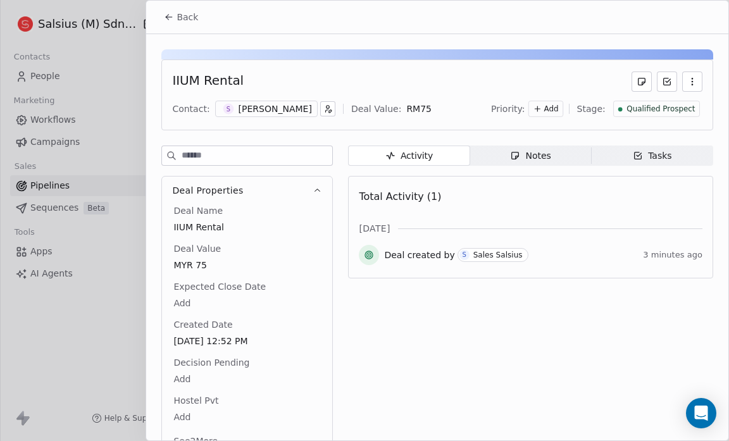
click at [471, 151] on span "Notes Notes" at bounding box center [531, 156] width 122 height 20
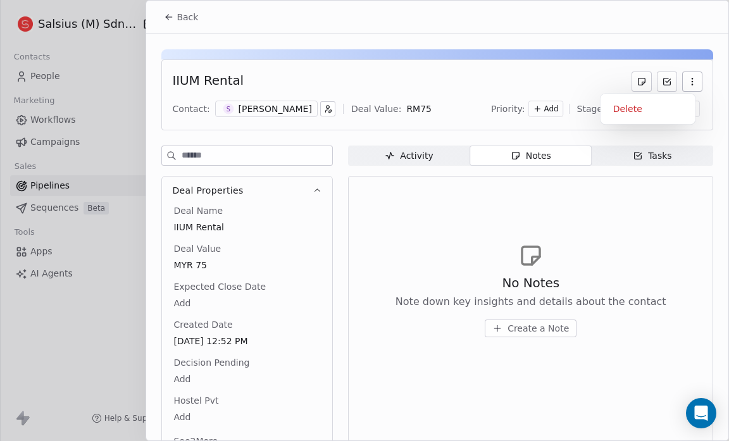
click at [687, 80] on icon "button" at bounding box center [692, 82] width 10 height 10
click at [640, 103] on div "Delete" at bounding box center [648, 109] width 85 height 20
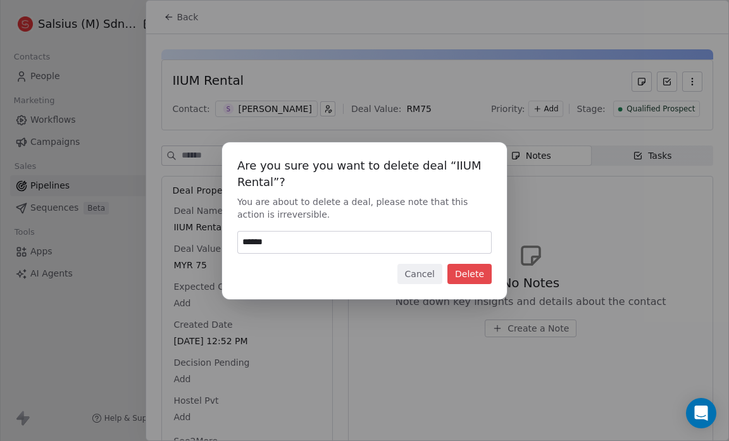
type input "******"
click at [470, 273] on button "Delete" at bounding box center [469, 274] width 44 height 20
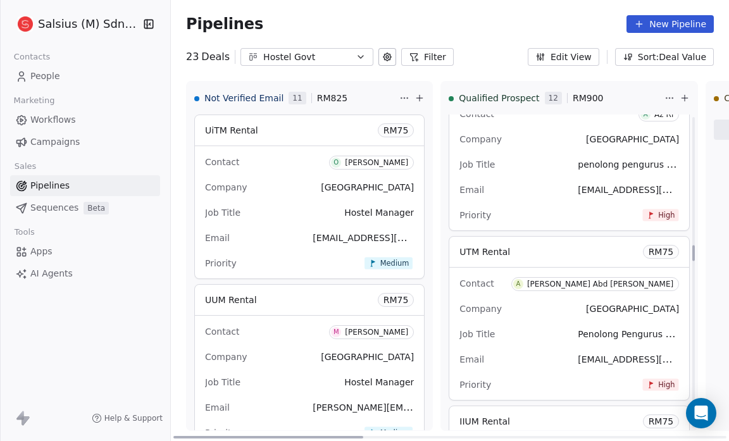
scroll to position [2592, 0]
click at [470, 273] on div "Contact A [PERSON_NAME] Abd [PERSON_NAME]" at bounding box center [569, 283] width 220 height 21
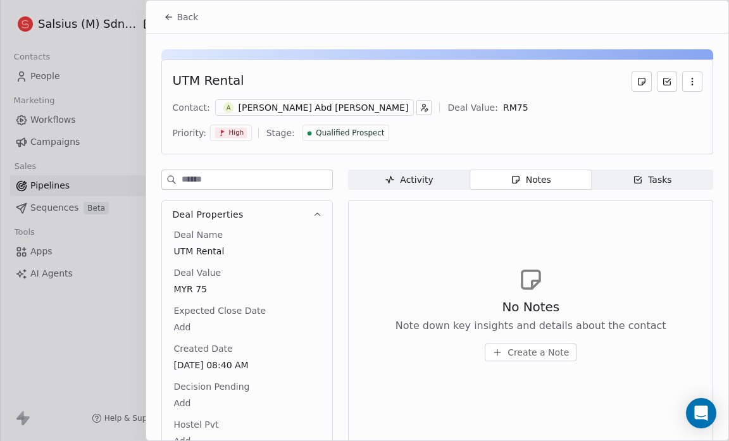
click at [170, 18] on icon at bounding box center [169, 17] width 10 height 10
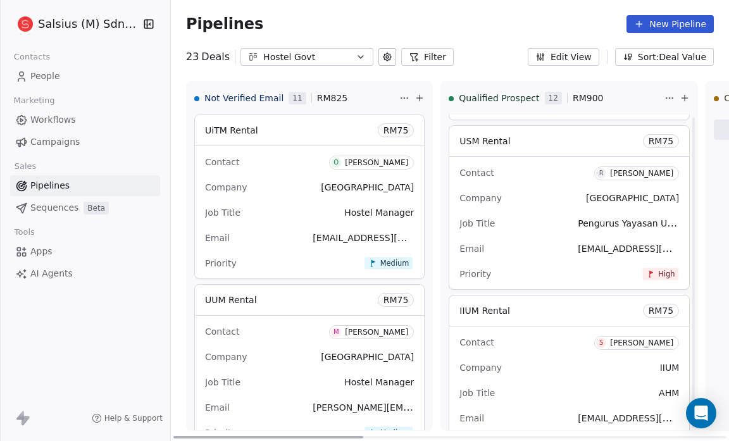
scroll to position [5982, 0]
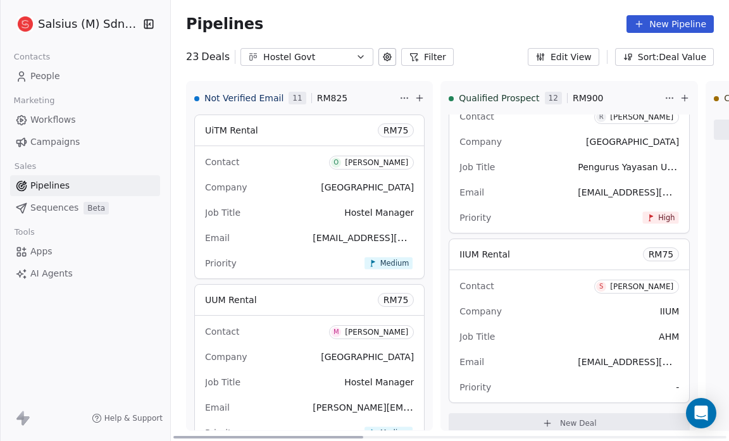
click at [676, 381] on span "-" at bounding box center [677, 387] width 3 height 13
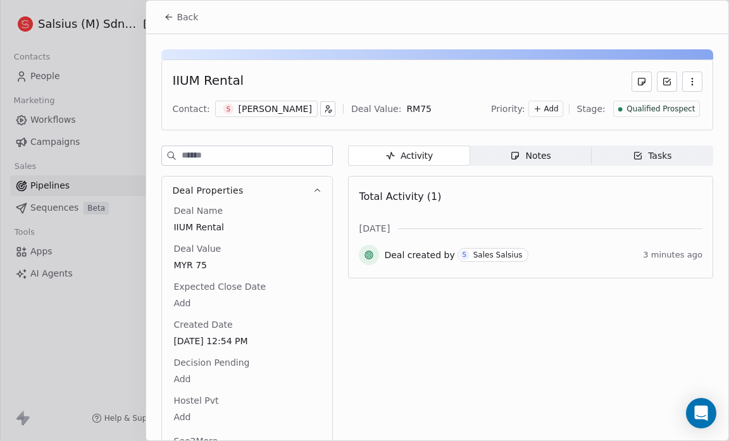
click at [557, 104] on span "Add" at bounding box center [551, 109] width 15 height 11
click at [540, 137] on div "High" at bounding box center [528, 134] width 51 height 13
click at [464, 58] on div at bounding box center [437, 54] width 552 height 10
click at [178, 22] on span "Back" at bounding box center [188, 17] width 22 height 13
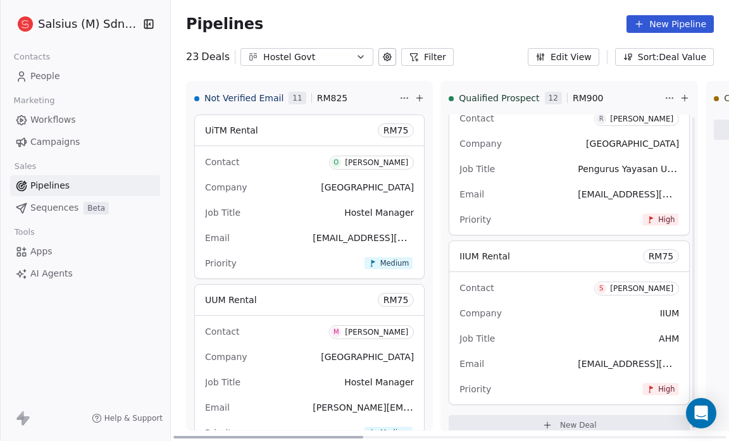
scroll to position [5982, 0]
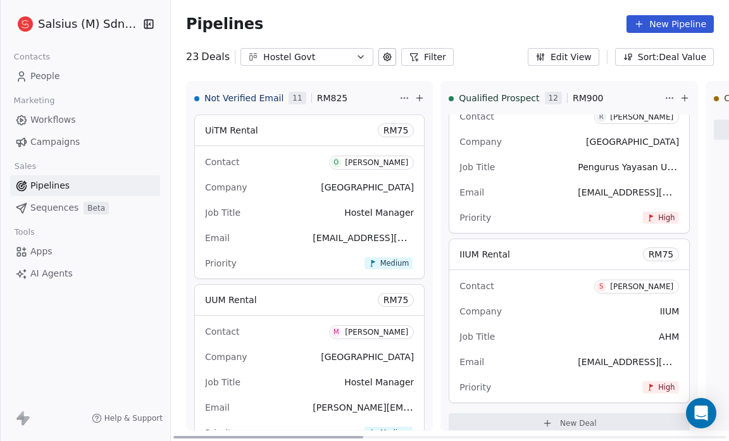
click at [560, 418] on span "New Deal" at bounding box center [578, 423] width 37 height 10
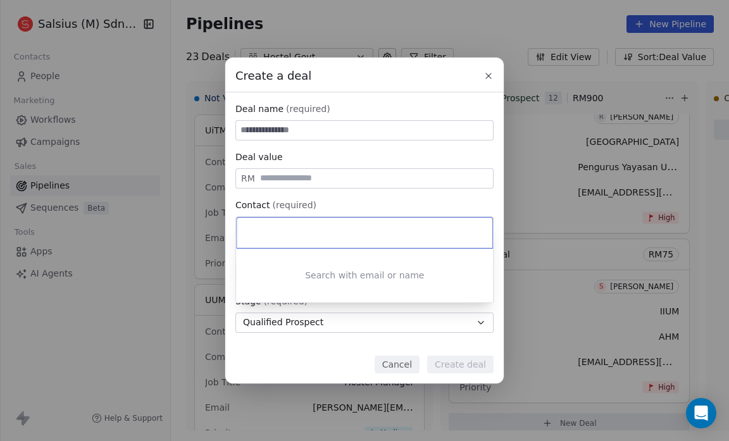
click at [249, 130] on div "Create a deal Deal name (required) Deal value RM Contact (required) Select cont…" at bounding box center [364, 220] width 729 height 325
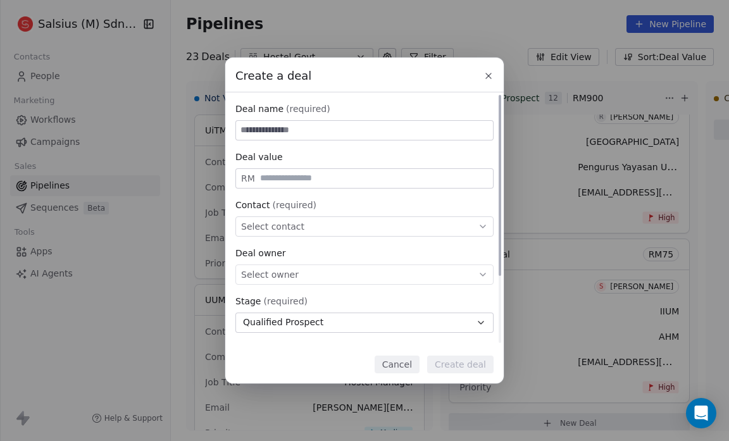
click at [248, 221] on span "Select contact" at bounding box center [272, 226] width 63 height 13
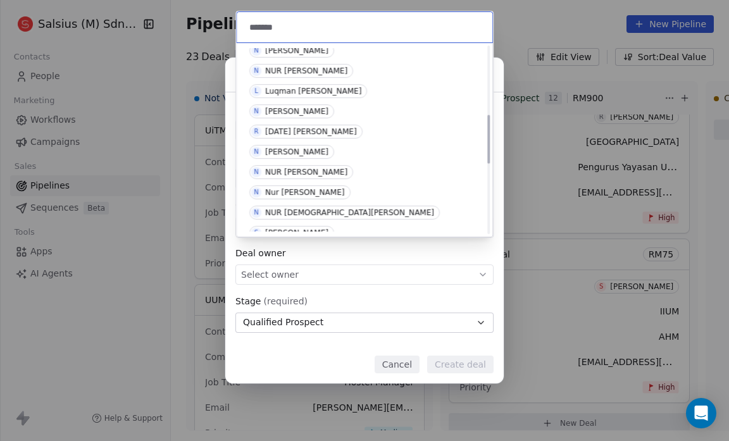
scroll to position [258, 0]
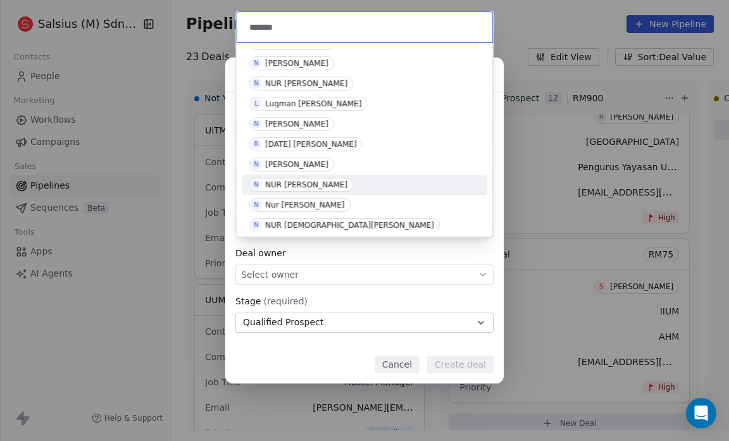
type input "*******"
click at [317, 183] on div "NUR [PERSON_NAME]" at bounding box center [306, 184] width 82 height 9
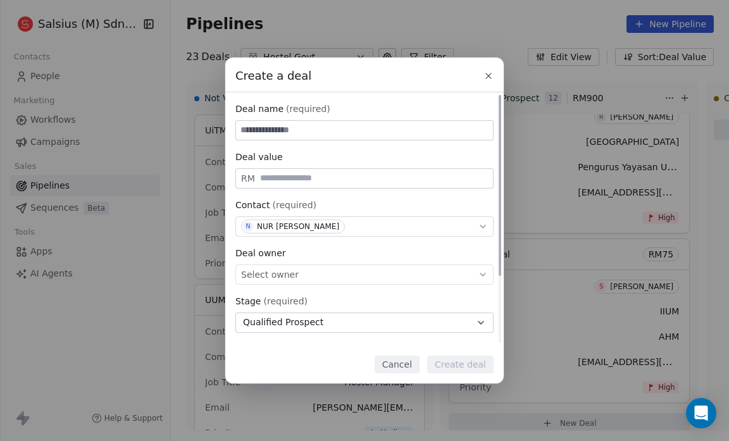
click at [270, 273] on span "Select owner" at bounding box center [270, 274] width 58 height 13
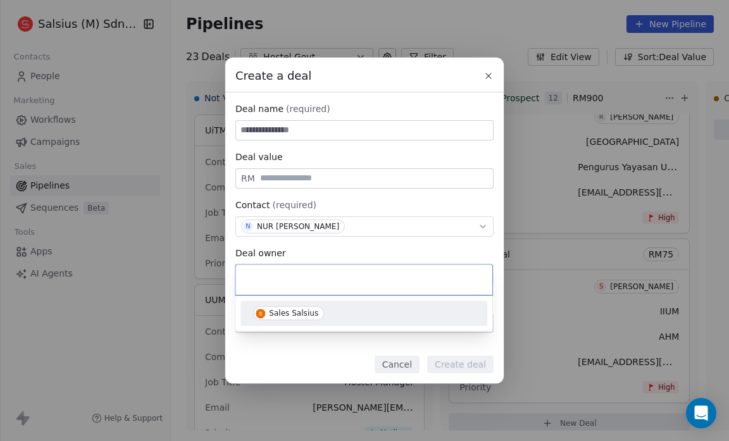
click at [276, 313] on div "Sales Salsius" at bounding box center [293, 313] width 49 height 9
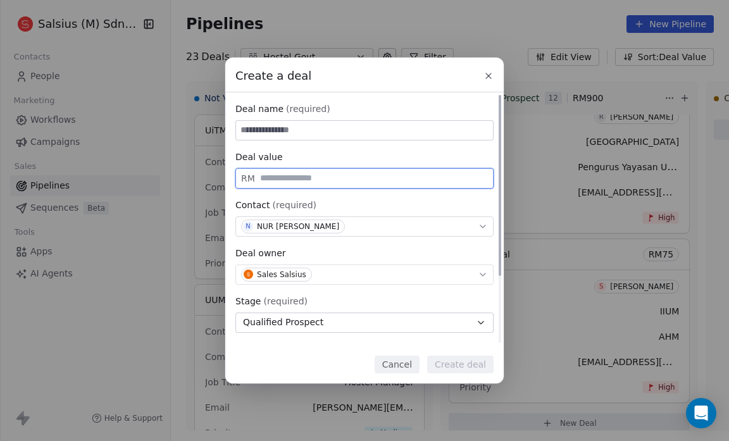
click at [264, 178] on input "text" at bounding box center [374, 177] width 233 height 9
type input "**"
click at [270, 130] on input at bounding box center [364, 130] width 257 height 19
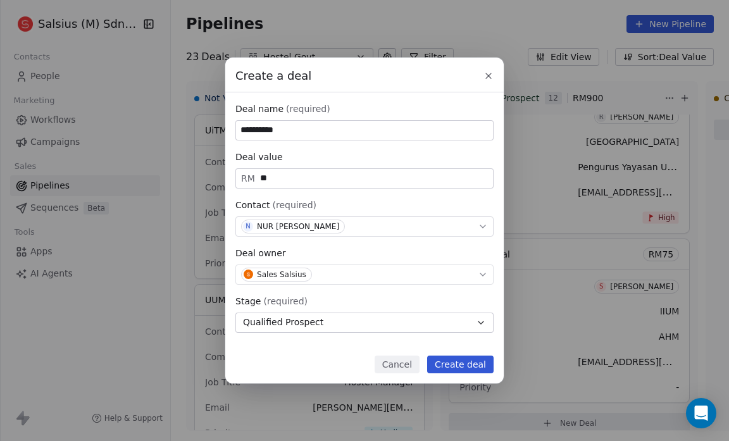
type input "**********"
click at [466, 363] on button "Create deal" at bounding box center [460, 365] width 66 height 18
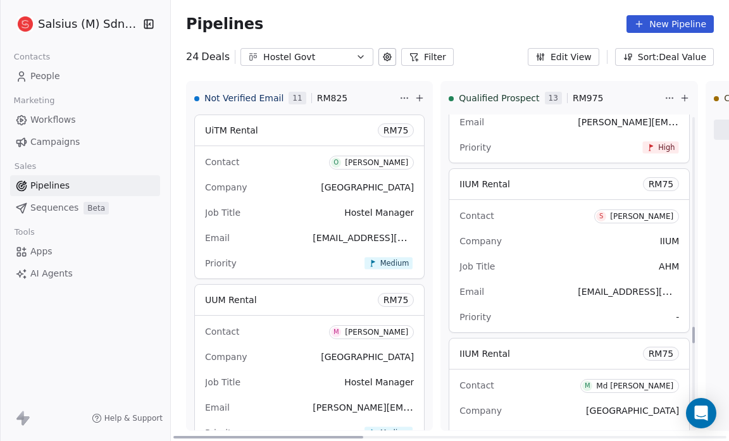
scroll to position [4016, 0]
click at [676, 311] on span "-" at bounding box center [677, 317] width 3 height 13
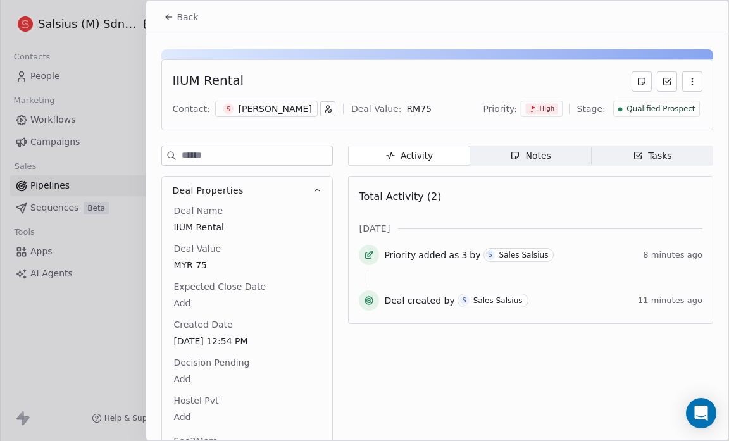
click at [549, 106] on span "High" at bounding box center [546, 108] width 15 height 9
click at [540, 159] on span "Medium" at bounding box center [524, 154] width 51 height 13
click at [541, 106] on span "Medium" at bounding box center [541, 108] width 26 height 9
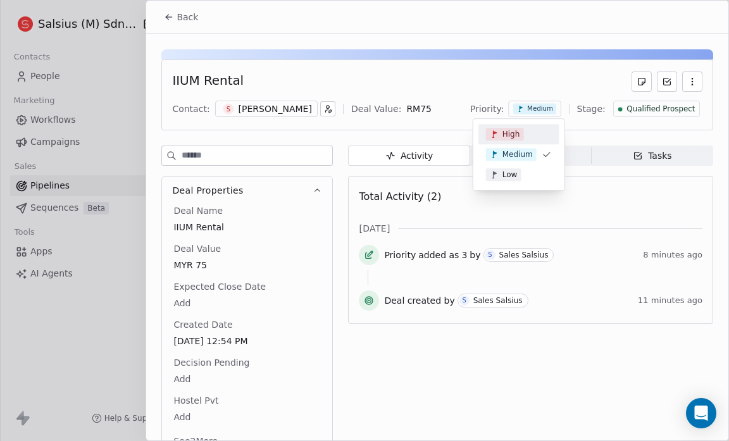
click at [524, 132] on div "High" at bounding box center [519, 134] width 66 height 13
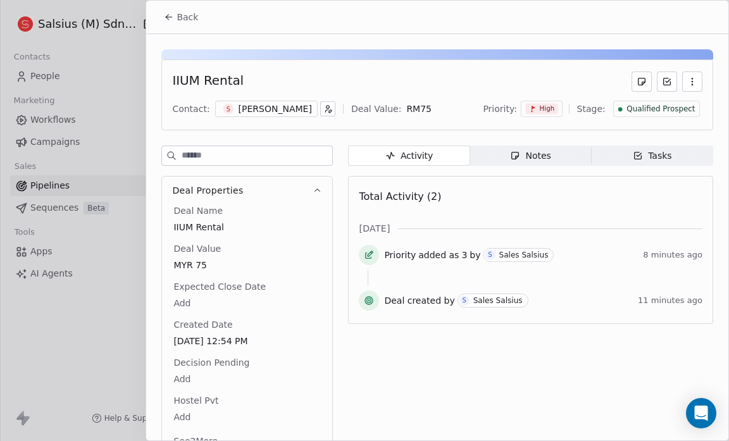
click at [181, 22] on span "Back" at bounding box center [188, 17] width 22 height 13
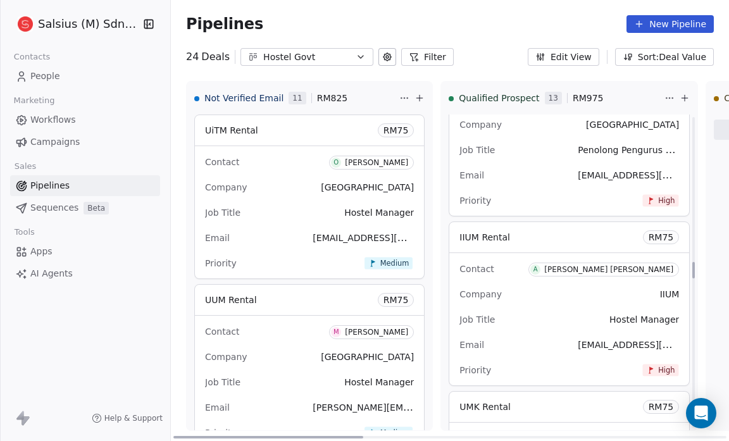
scroll to position [2773, 0]
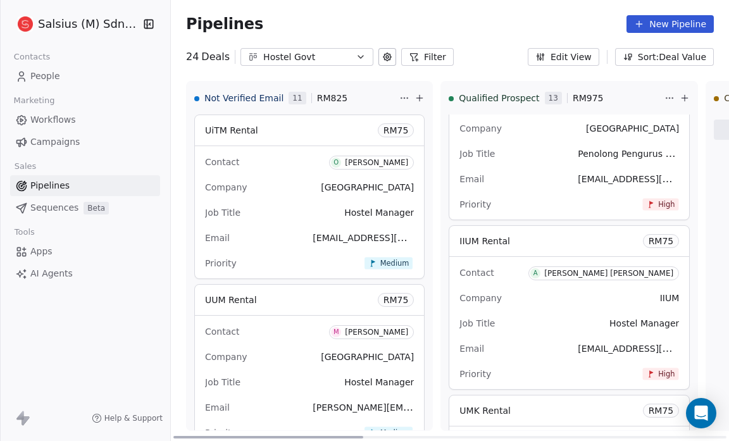
click at [516, 263] on div "Contact A [PERSON_NAME] [PERSON_NAME]" at bounding box center [569, 272] width 220 height 21
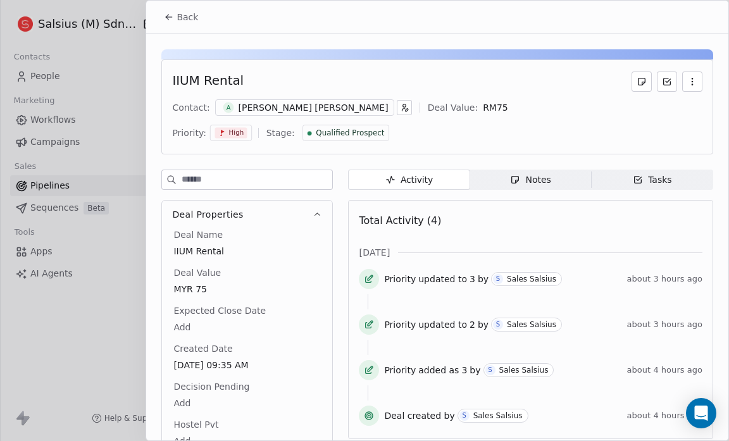
click at [170, 9] on button "Back" at bounding box center [180, 17] width 49 height 23
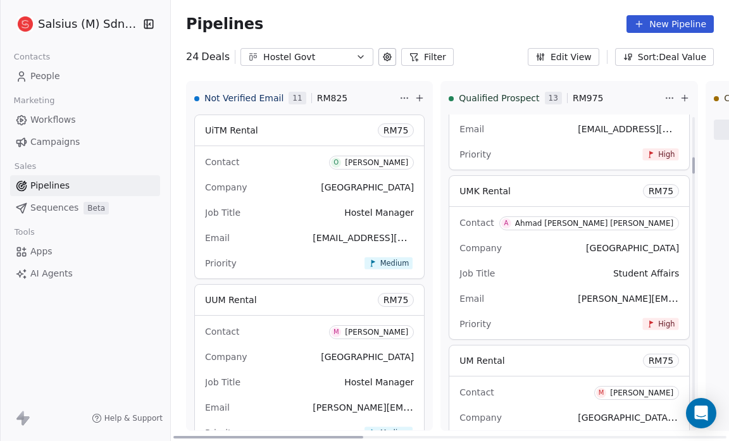
scroll to position [763, 0]
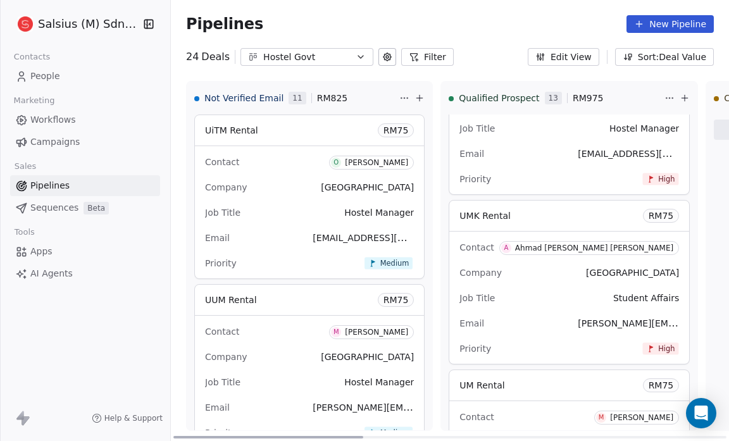
click at [468, 175] on div "Priority High" at bounding box center [569, 179] width 220 height 20
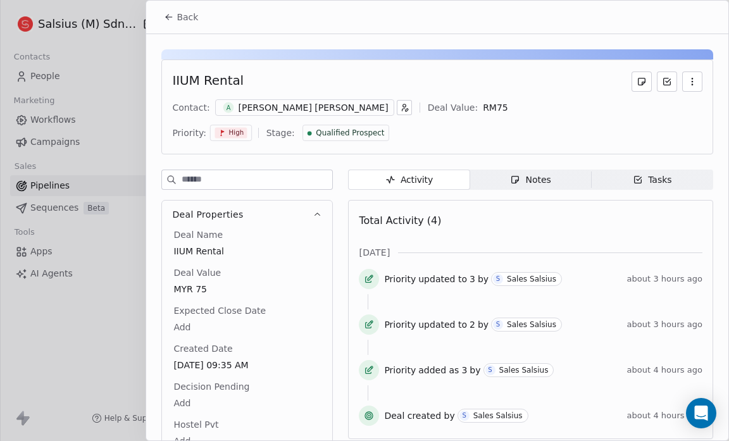
click at [179, 15] on span "Back" at bounding box center [188, 17] width 22 height 13
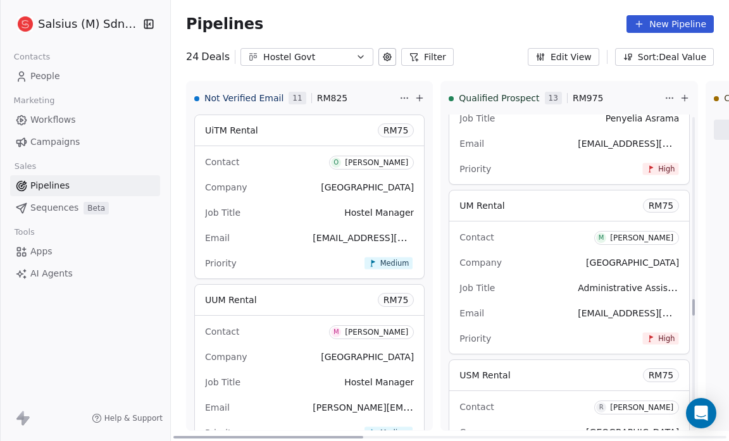
scroll to position [3485, 0]
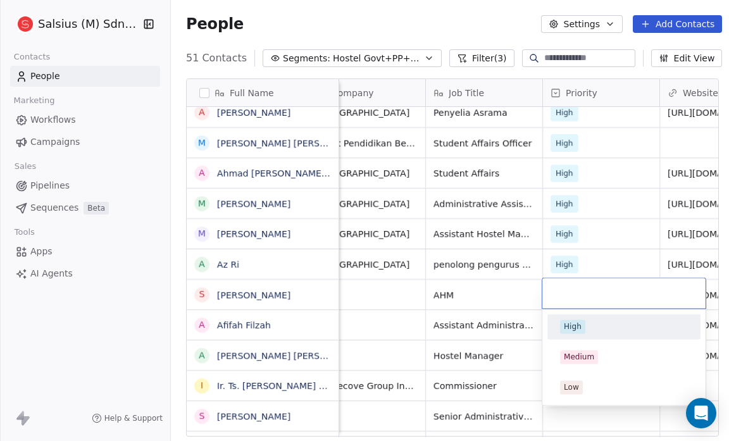
click at [582, 323] on span "High" at bounding box center [572, 327] width 25 height 14
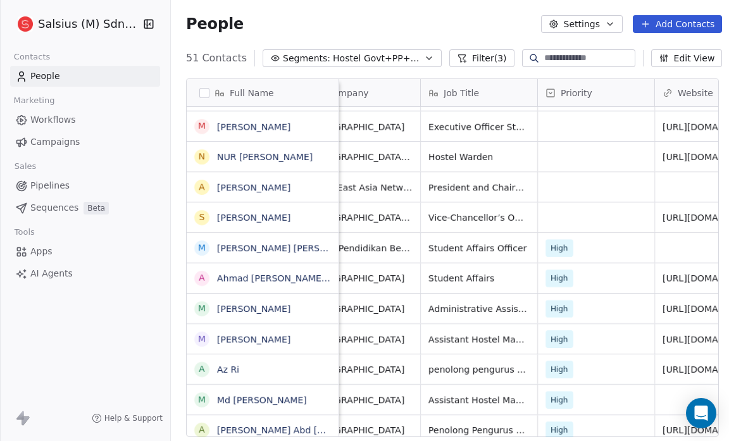
scroll to position [818, 0]
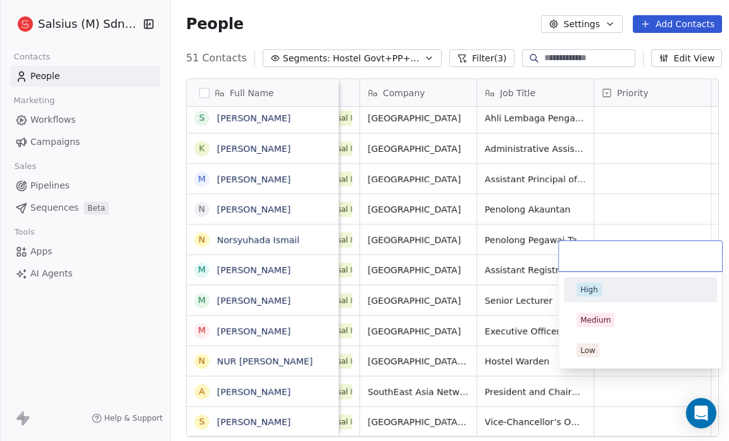
click at [623, 285] on div "High" at bounding box center [641, 290] width 128 height 14
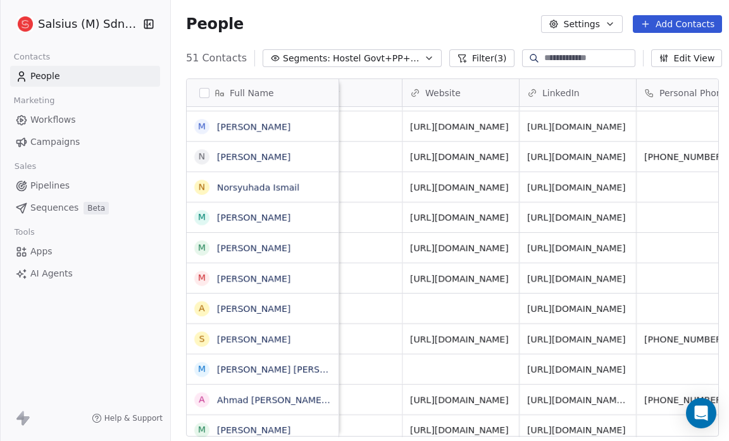
scroll to position [8, 406]
click at [589, 273] on link "[URL][DOMAIN_NAME]" at bounding box center [576, 278] width 99 height 10
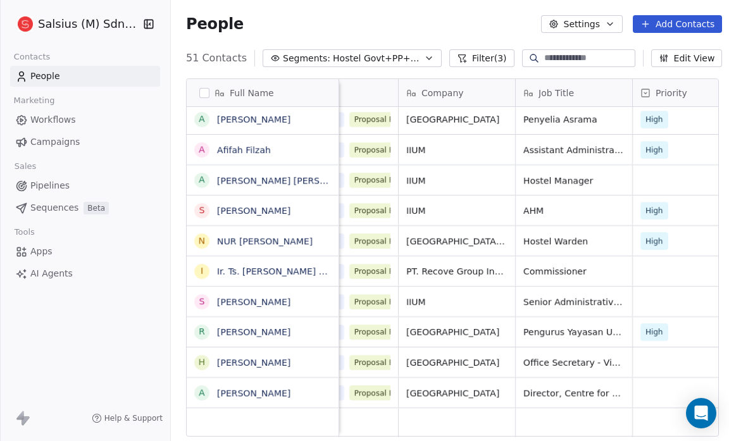
scroll to position [8, 57]
click at [393, 55] on span "Hostel Govt+PP+QP" at bounding box center [377, 58] width 89 height 13
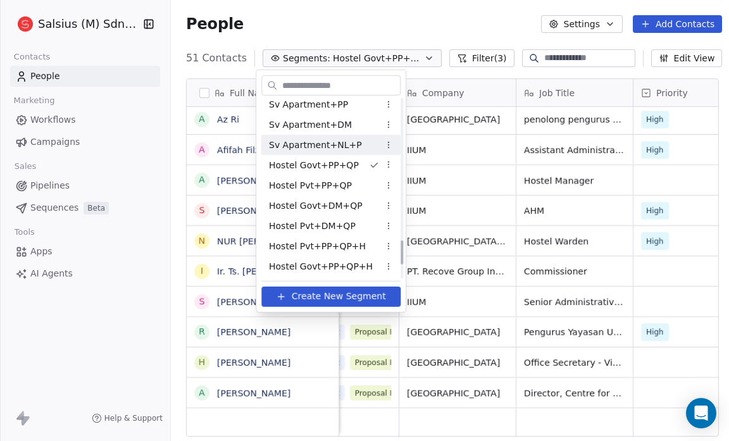
scroll to position [1040, 0]
click at [350, 266] on span "Hostel Govt+PP+QP+H" at bounding box center [321, 265] width 104 height 13
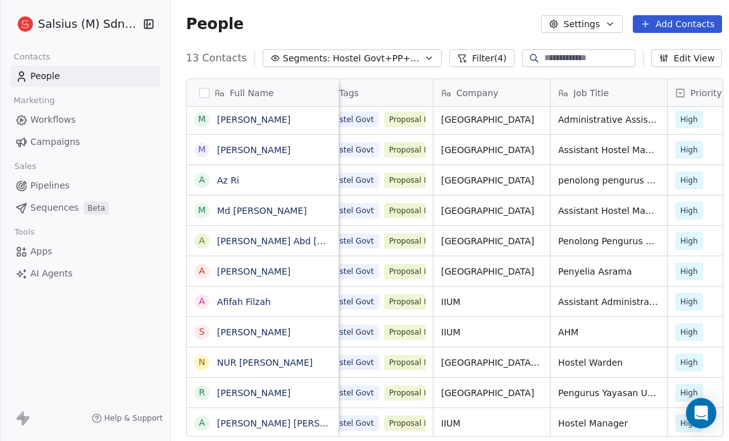
scroll to position [8, 23]
click at [271, 365] on link "NUR [PERSON_NAME]" at bounding box center [265, 363] width 96 height 10
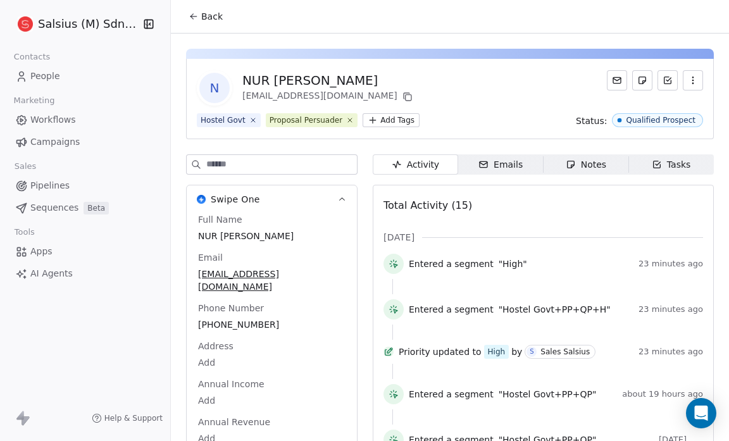
click at [191, 21] on icon at bounding box center [194, 16] width 10 height 10
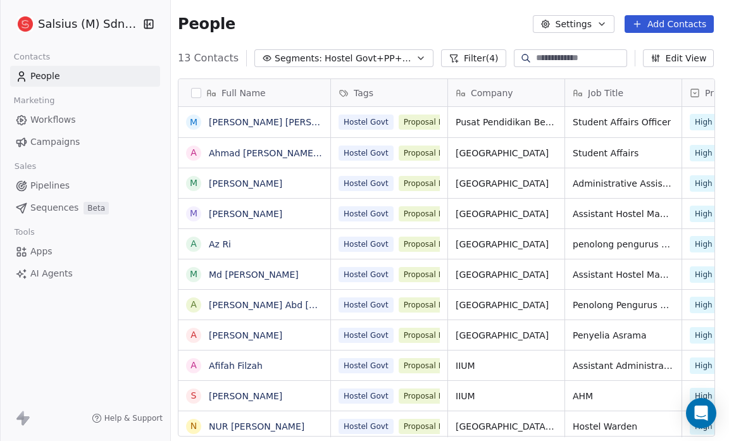
click at [416, 59] on icon "button" at bounding box center [421, 58] width 10 height 10
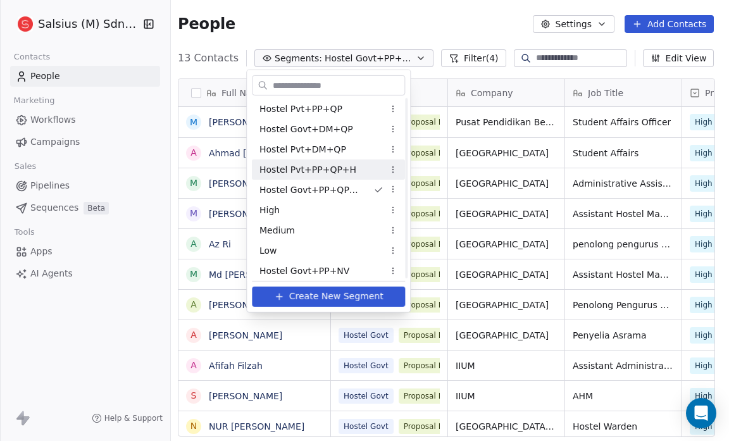
scroll to position [1141, 0]
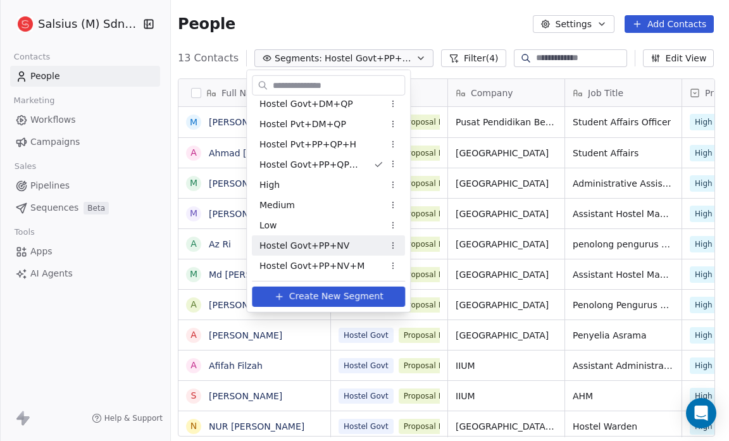
click at [330, 248] on span "Hostel Govt+PP+NV" at bounding box center [304, 245] width 90 height 13
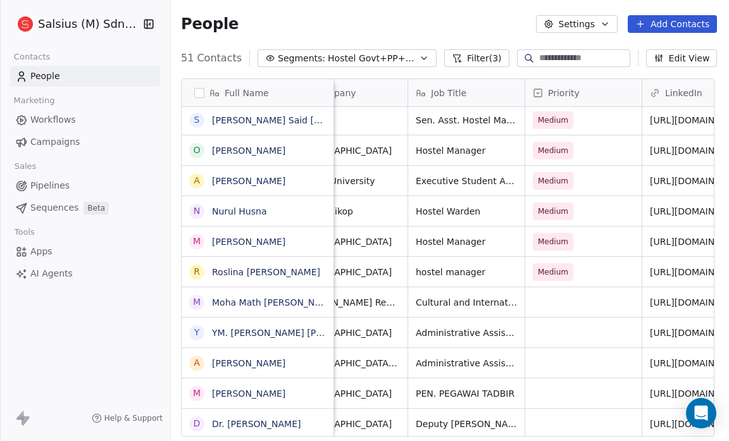
scroll to position [289, 0]
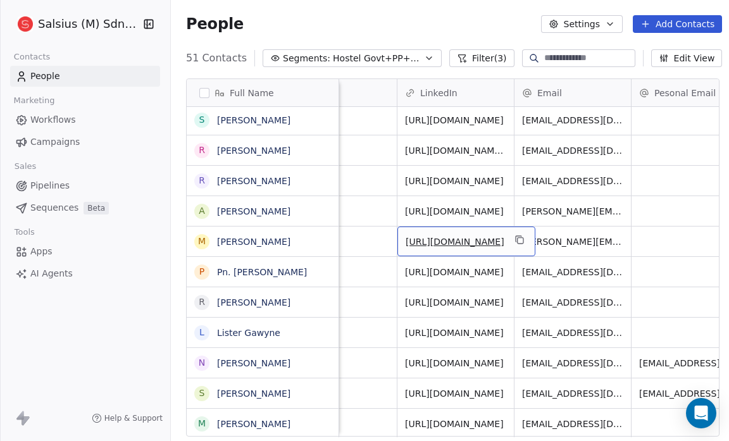
click at [471, 242] on link "[URL][DOMAIN_NAME]" at bounding box center [455, 242] width 99 height 10
